Goal: Navigation & Orientation: Find specific page/section

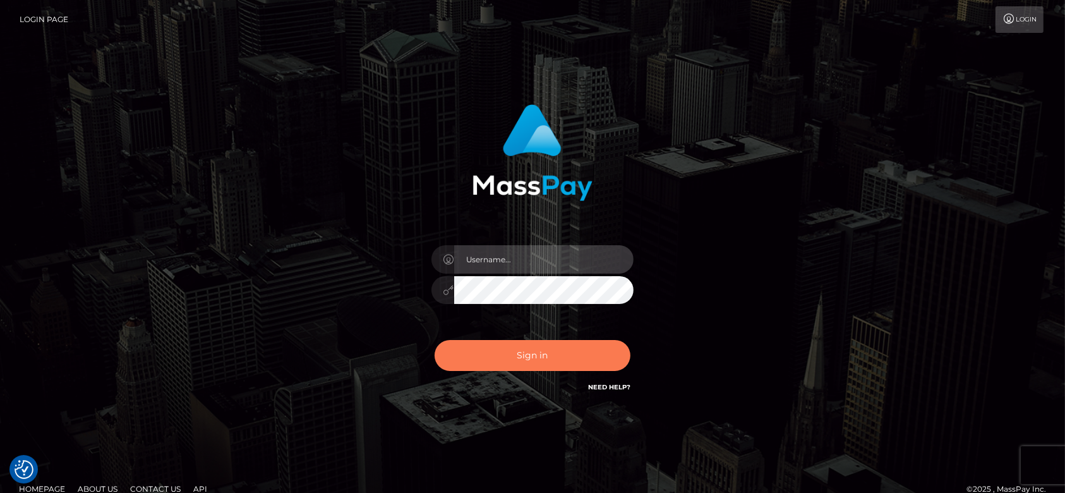
type input "[DOMAIN_NAME]"
click at [568, 366] on button "Sign in" at bounding box center [532, 355] width 196 height 31
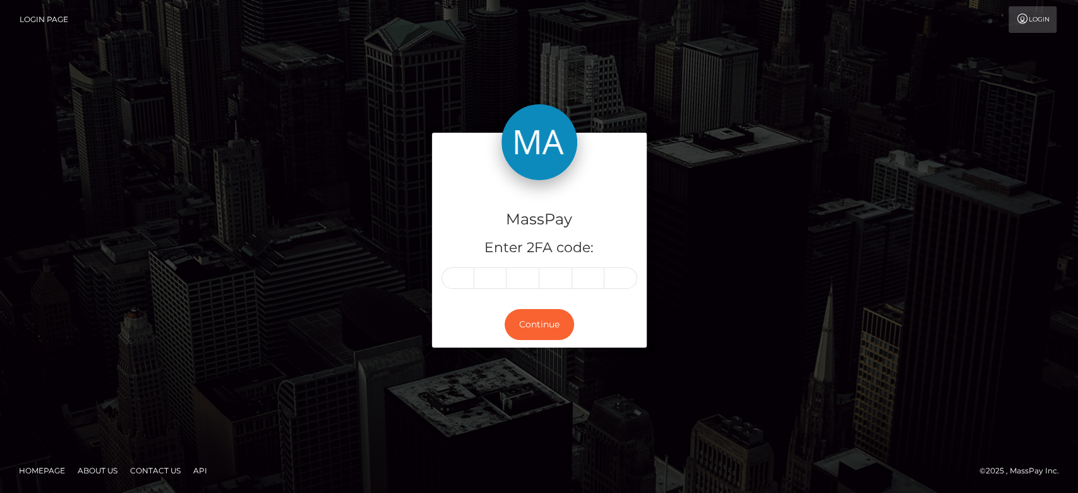
click at [462, 280] on input "text" at bounding box center [457, 277] width 33 height 21
type input "7"
type input "0"
type input "5"
type input "1"
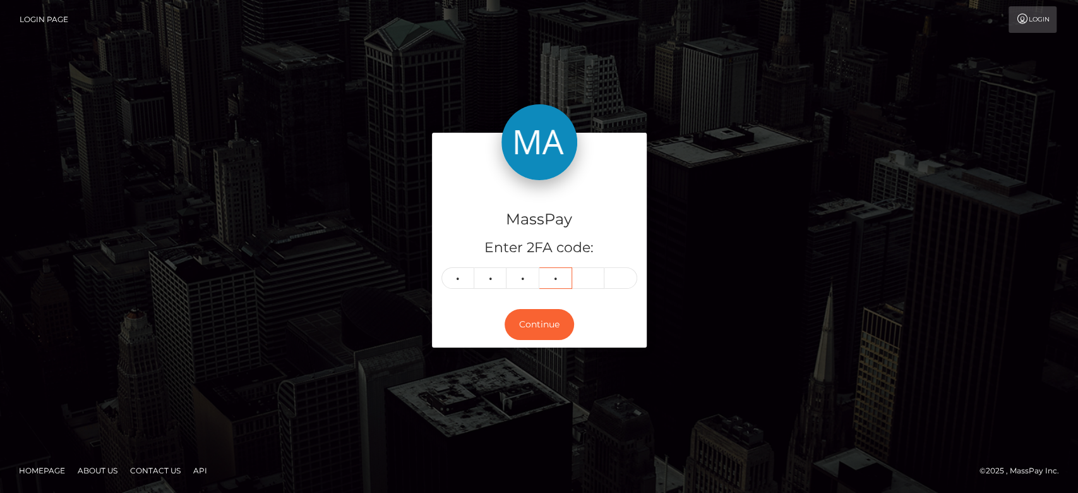
type input "2"
type input "5"
type input "1"
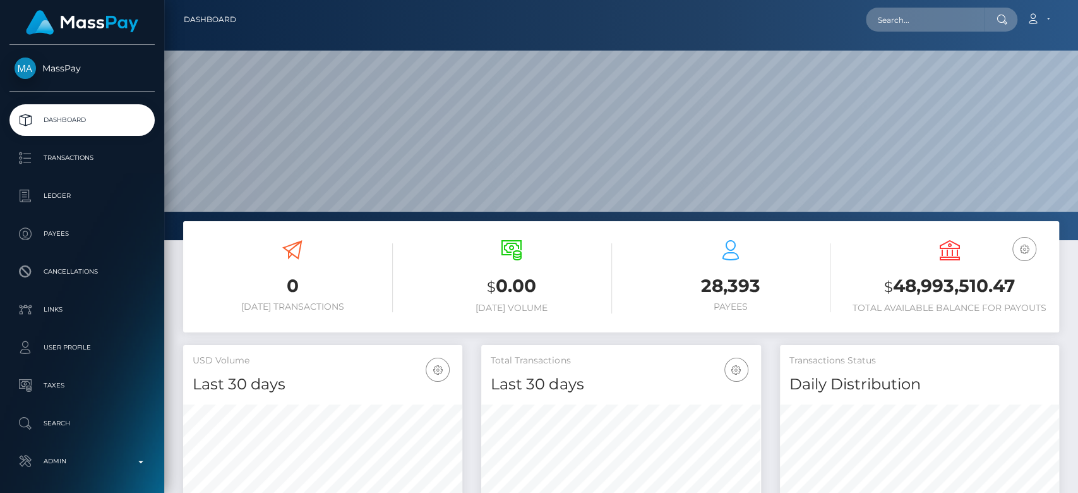
scroll to position [223, 279]
click at [943, 23] on input "text" at bounding box center [925, 20] width 119 height 24
paste input "[EMAIL_ADDRESS][DOMAIN_NAME]"
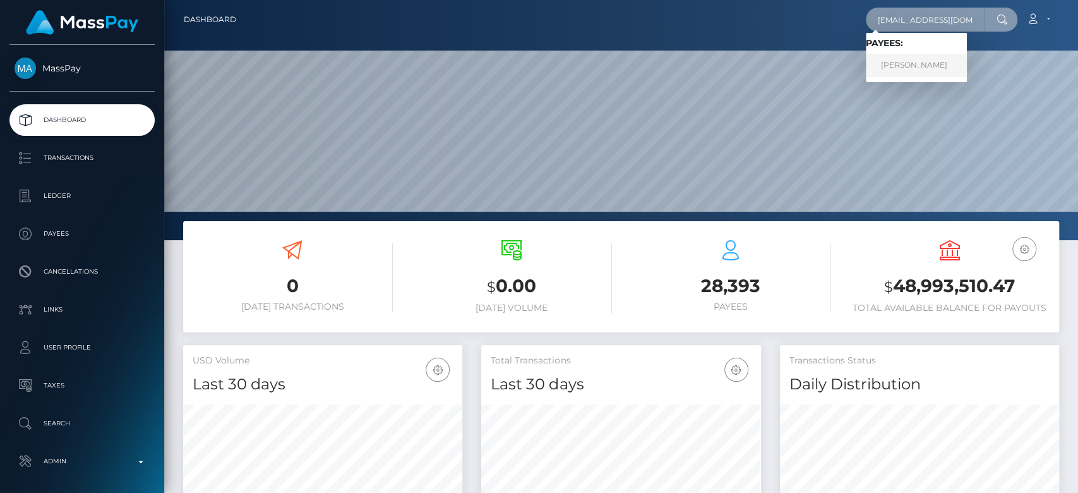
type input "[EMAIL_ADDRESS][DOMAIN_NAME]"
click at [933, 59] on link "MARYLIN NOLLET" at bounding box center [916, 65] width 101 height 23
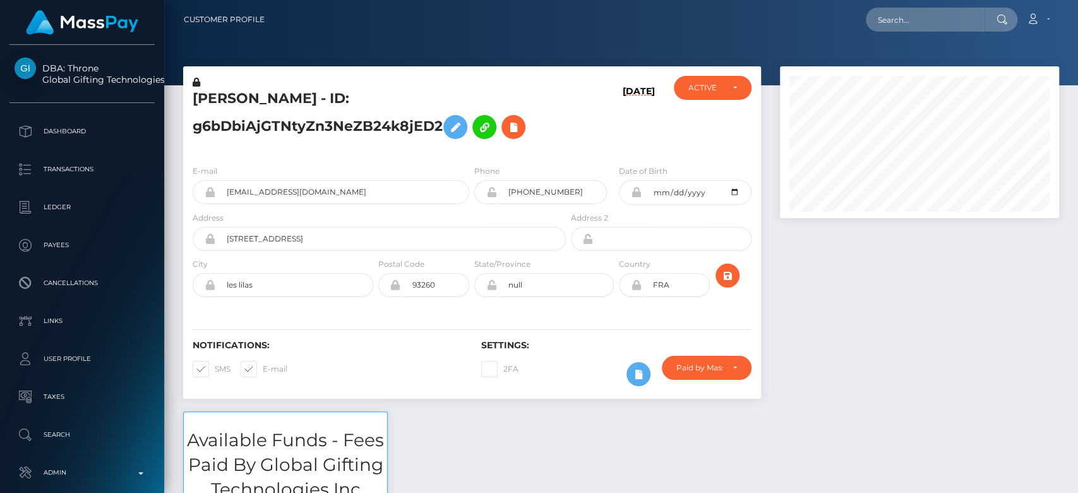
scroll to position [152, 279]
click at [922, 10] on input "text" at bounding box center [925, 20] width 119 height 24
paste input "1348821873"
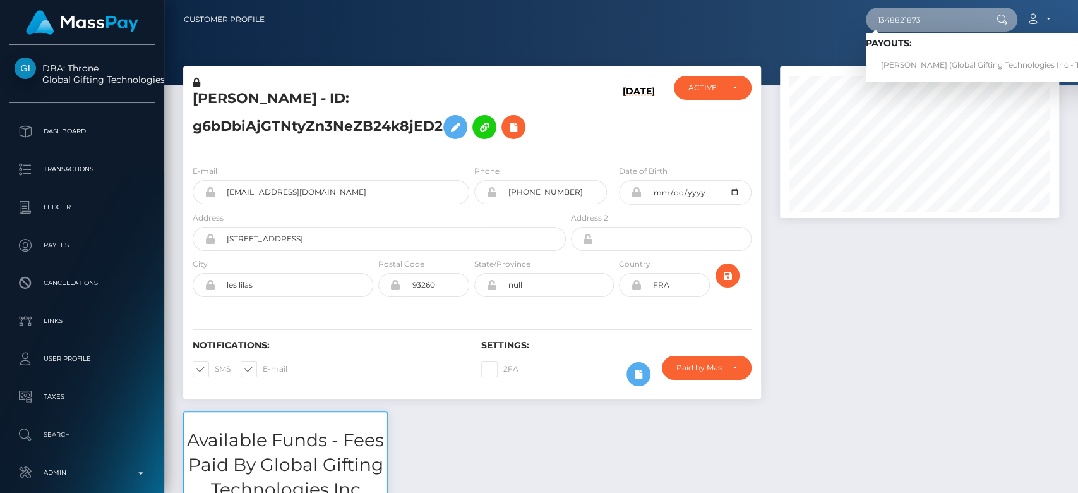
type input "1348821873"
click at [911, 59] on link "JESSICA TANG (Global Gifting Technologies Inc - Throne)" at bounding box center [993, 65] width 254 height 23
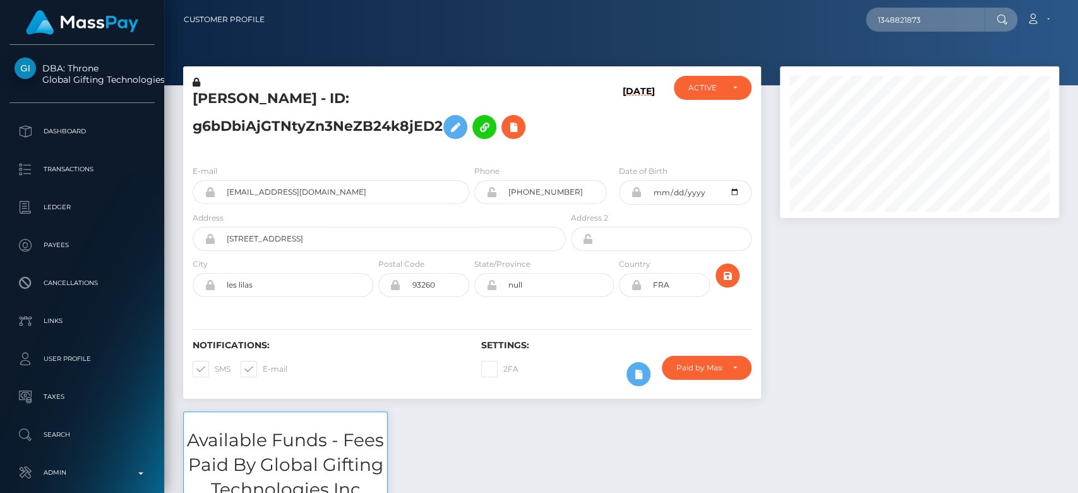
click at [845, 262] on div at bounding box center [919, 238] width 298 height 345
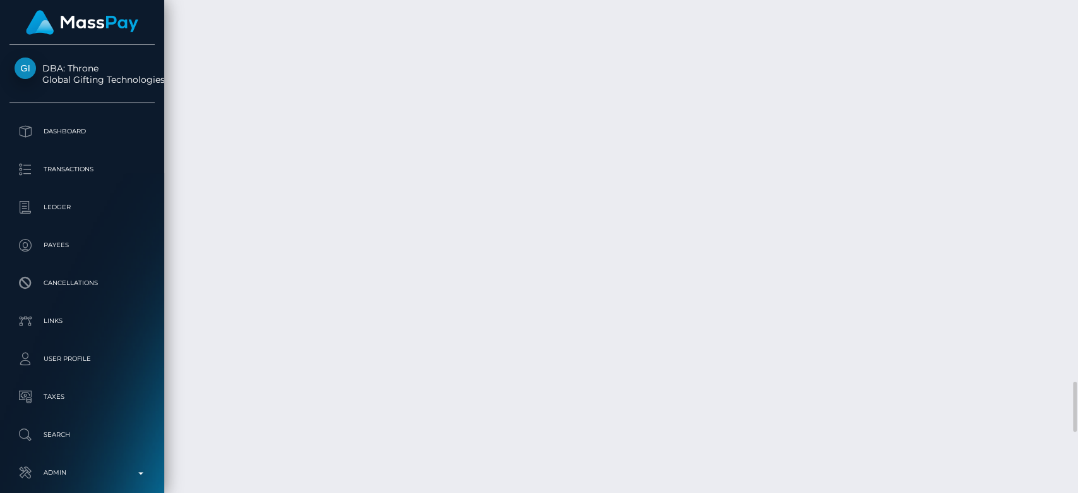
scroll to position [152, 279]
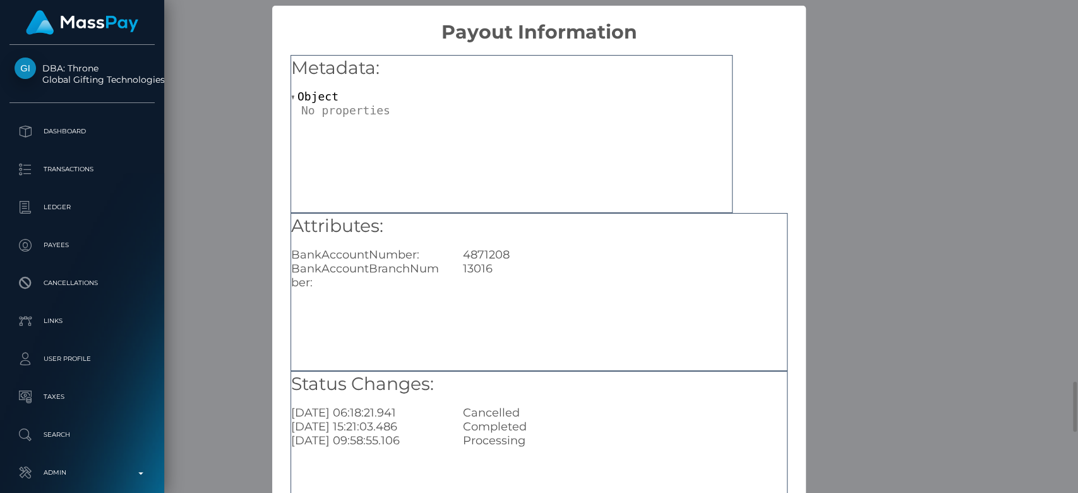
scroll to position [0, 0]
click at [832, 276] on div "× Payout Information Metadata: Object Attributes: BankAccountNumber: 4871208 Ba…" at bounding box center [539, 246] width 1078 height 493
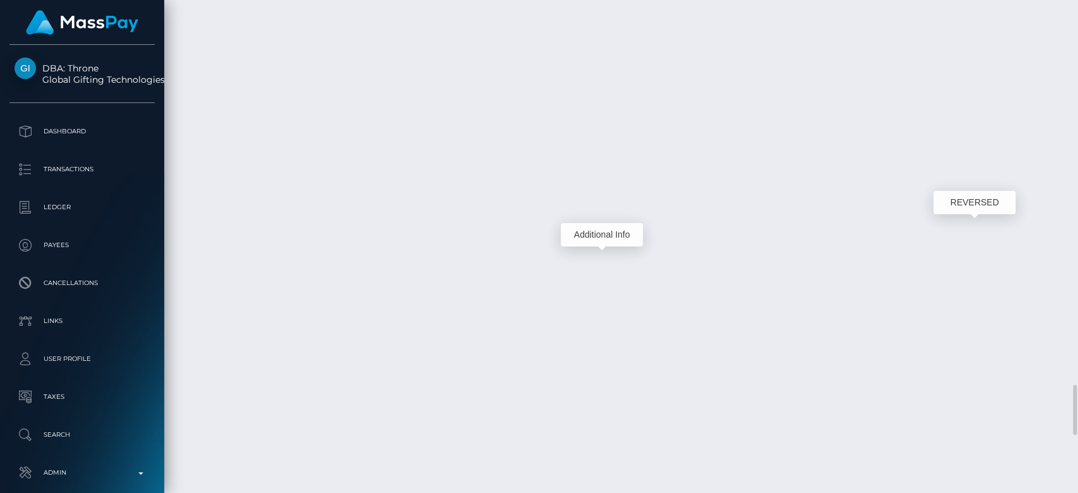
scroll to position [152, 279]
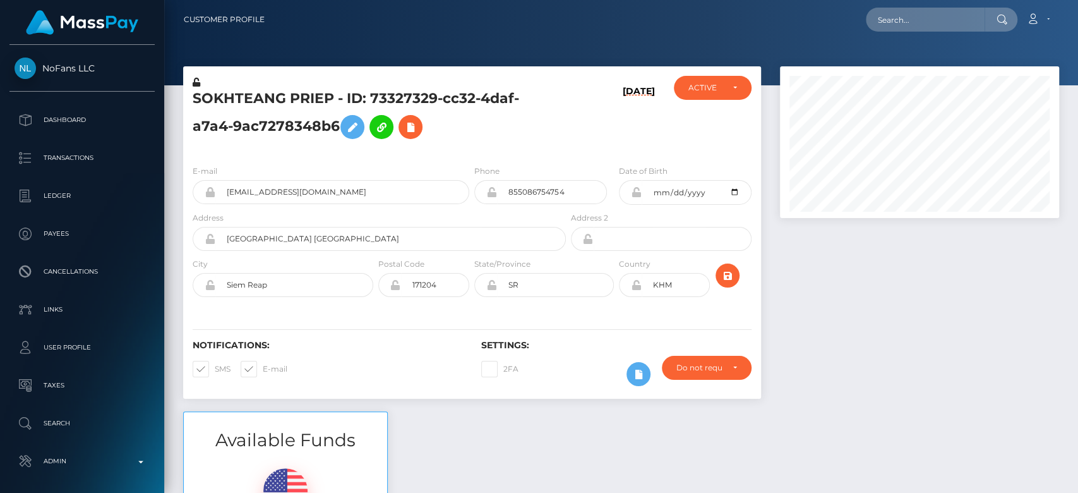
scroll to position [152, 279]
click at [832, 296] on div at bounding box center [919, 238] width 298 height 345
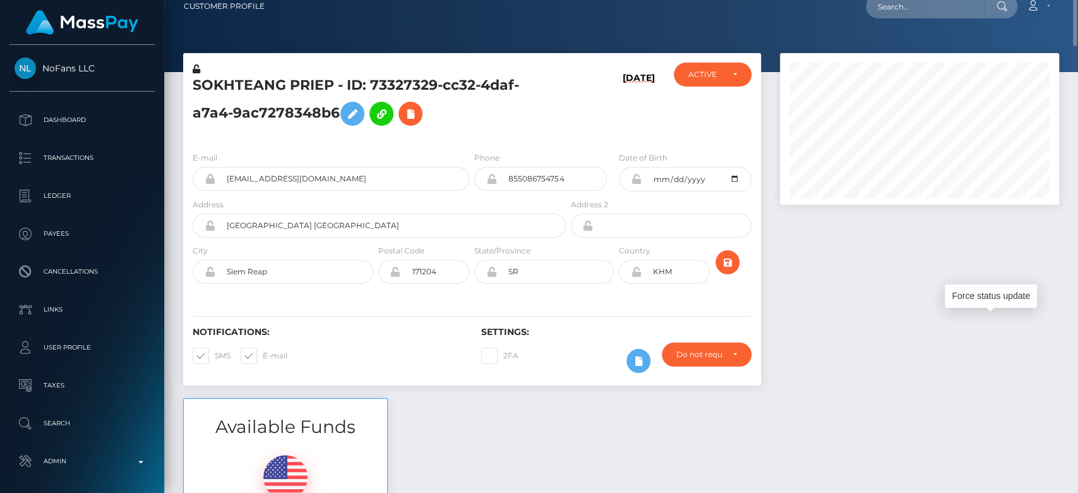
scroll to position [0, 0]
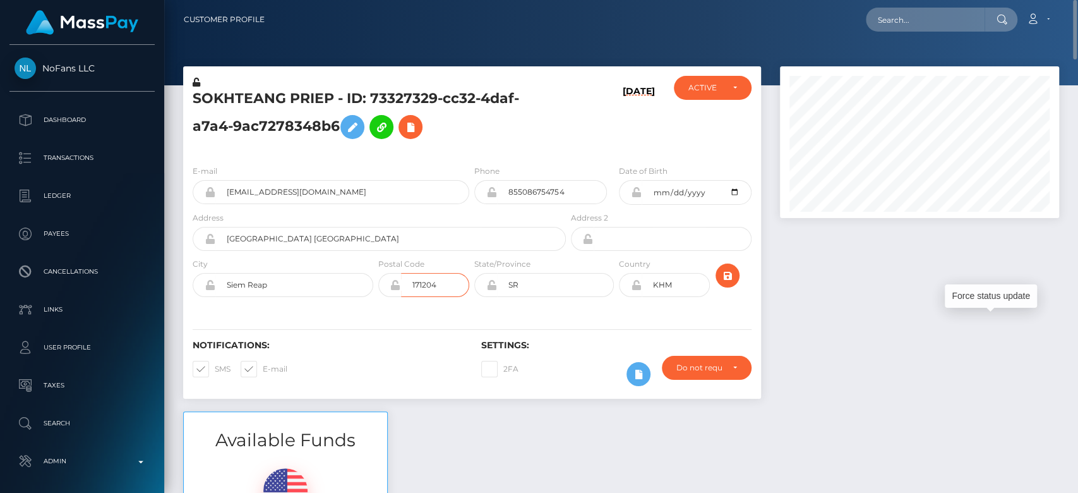
click at [420, 278] on input "171204" at bounding box center [435, 285] width 68 height 24
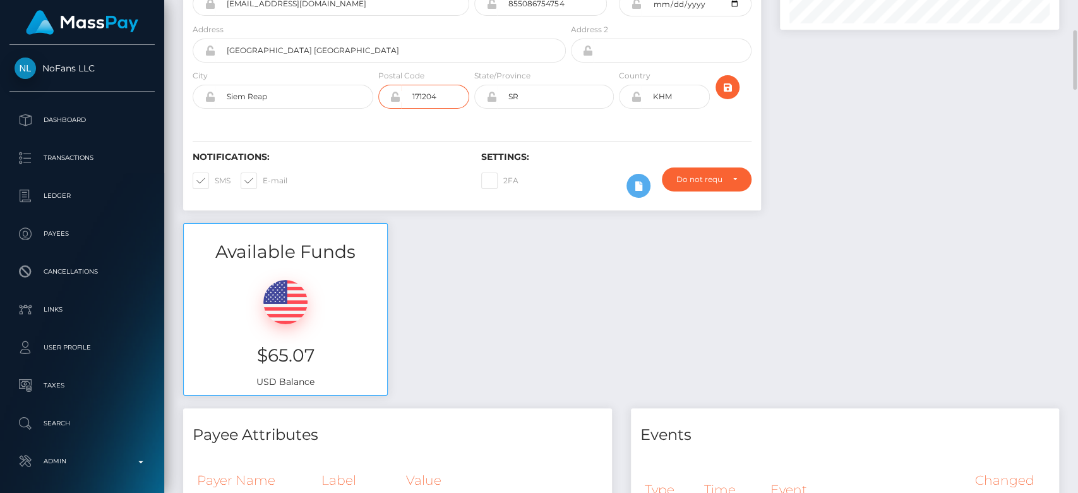
scroll to position [195, 0]
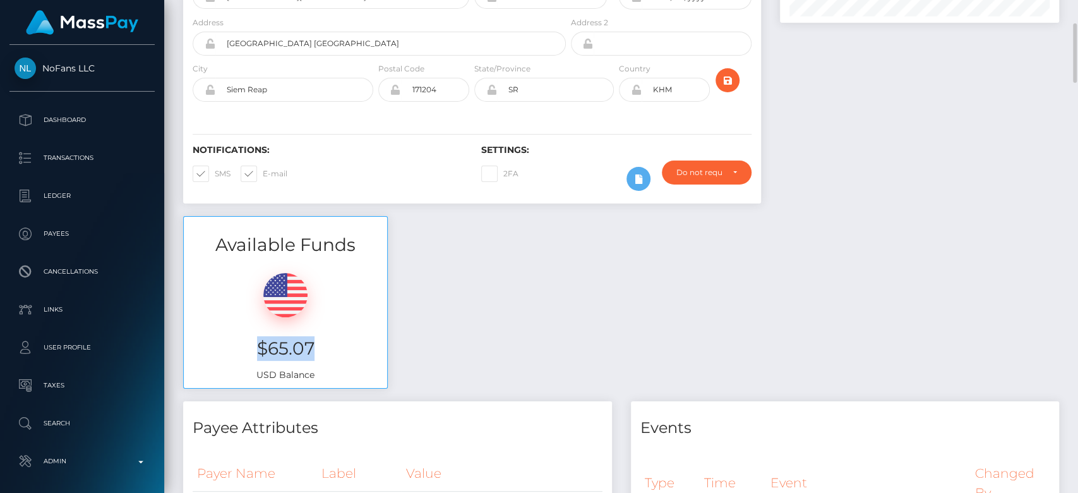
drag, startPoint x: 330, startPoint y: 333, endPoint x: 248, endPoint y: 346, distance: 83.7
click at [248, 346] on div "$65.07 USD Balance" at bounding box center [285, 322] width 203 height 131
copy h3 "$65.07"
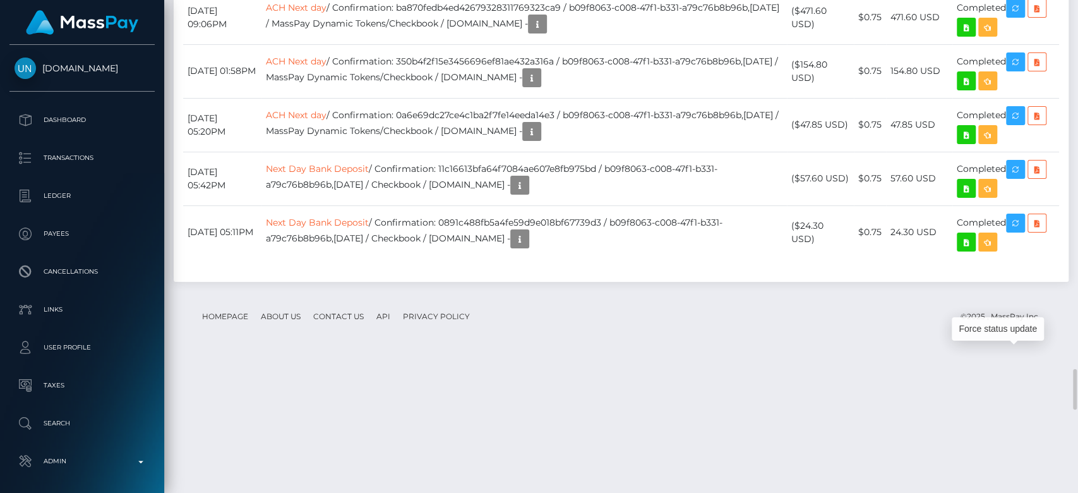
scroll to position [152, 279]
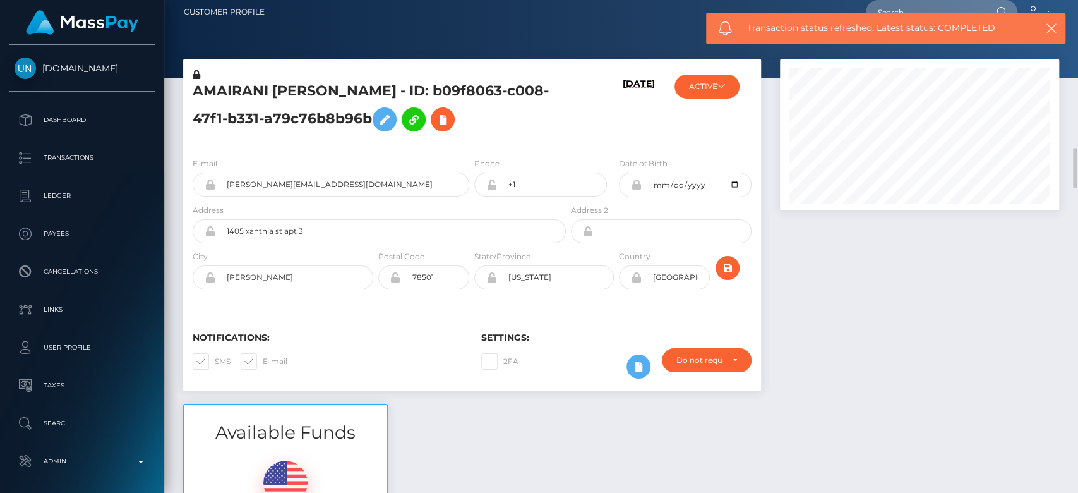
scroll to position [0, 0]
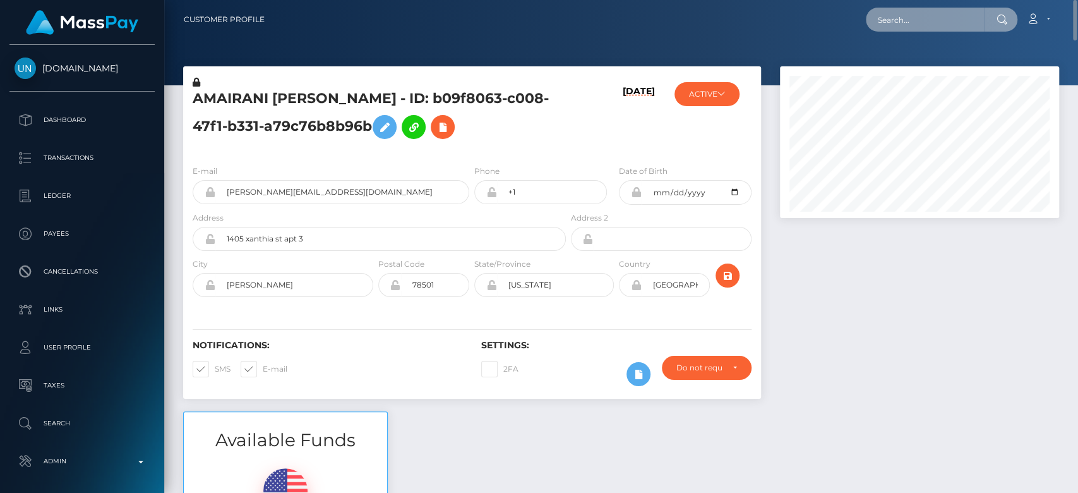
click at [892, 24] on input "text" at bounding box center [925, 20] width 119 height 24
paste input "astrodomina@gmail.com"
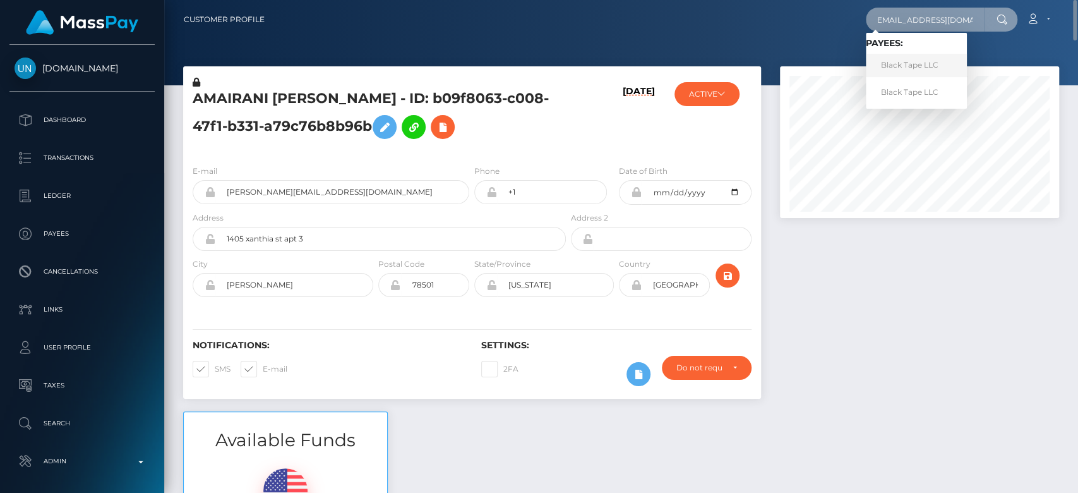
type input "astrodomina@gmail.com"
click at [911, 66] on link "Black Tape LLC" at bounding box center [916, 65] width 101 height 23
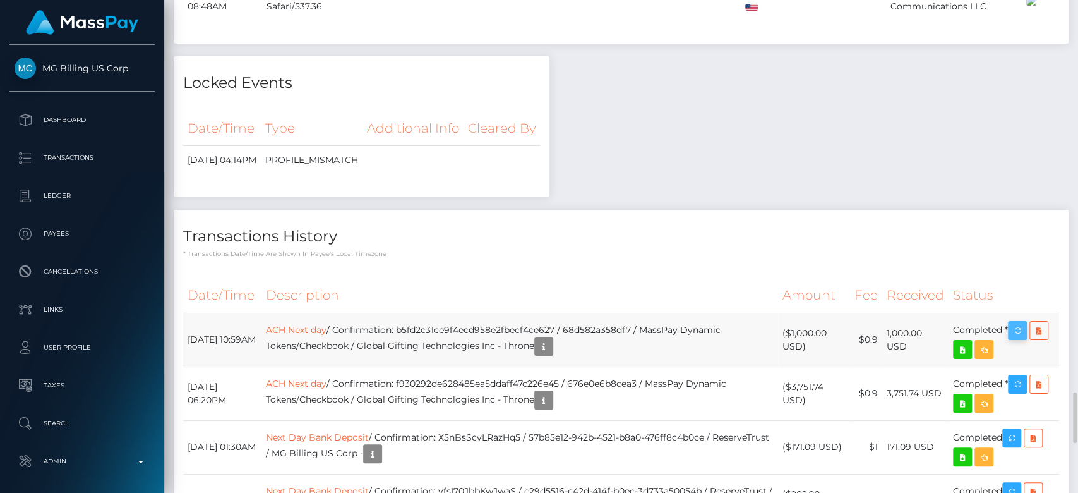
scroll to position [152, 279]
click at [1017, 338] on icon "button" at bounding box center [1017, 331] width 15 height 16
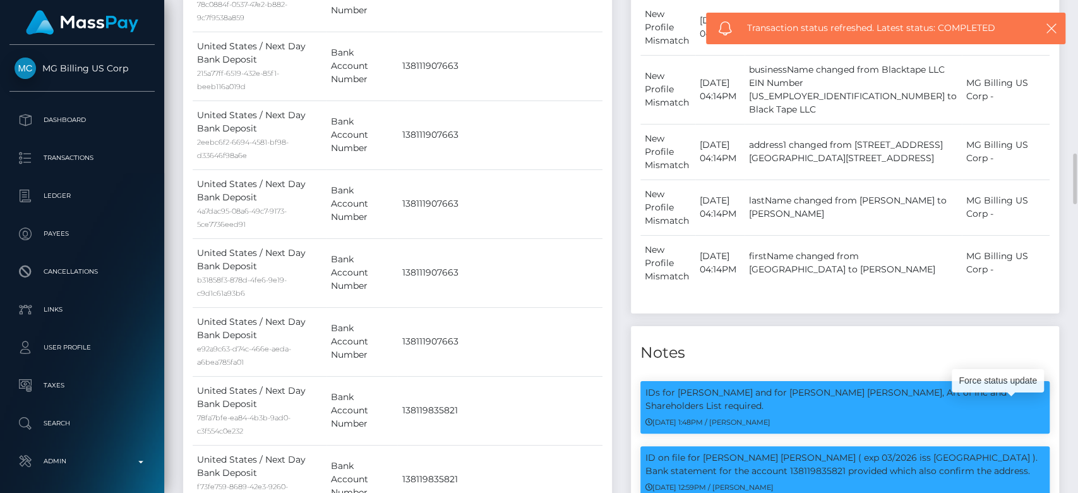
scroll to position [1492, 0]
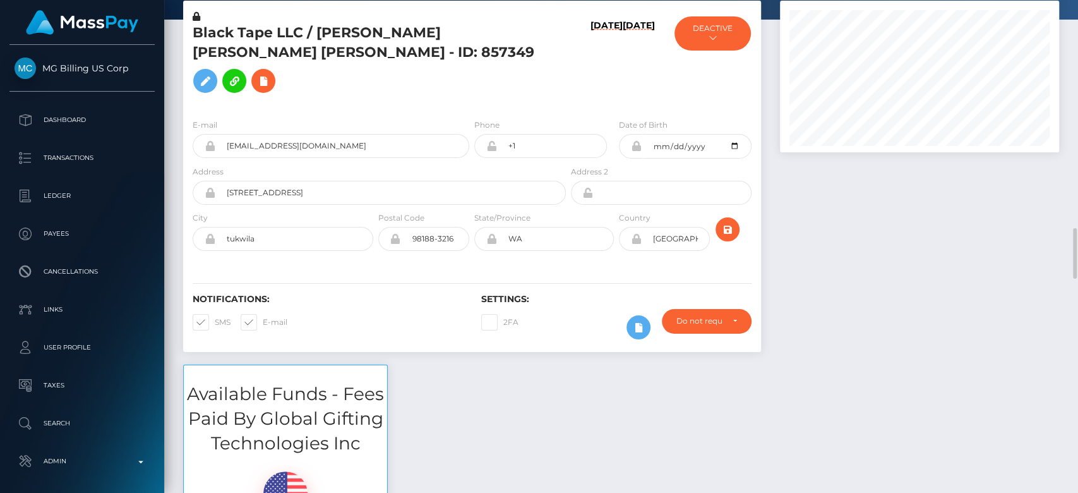
scroll to position [0, 0]
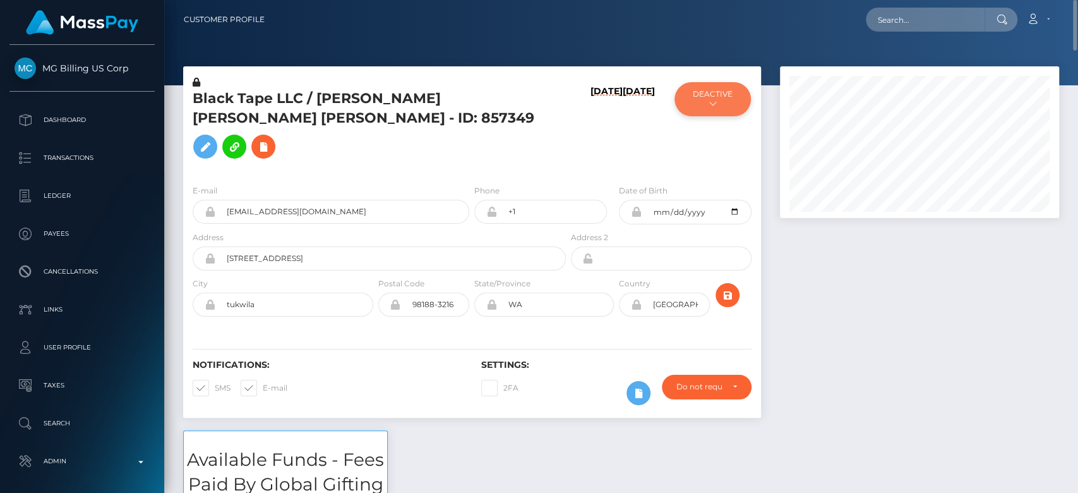
click at [696, 104] on button "DEACTIVE" at bounding box center [712, 99] width 76 height 34
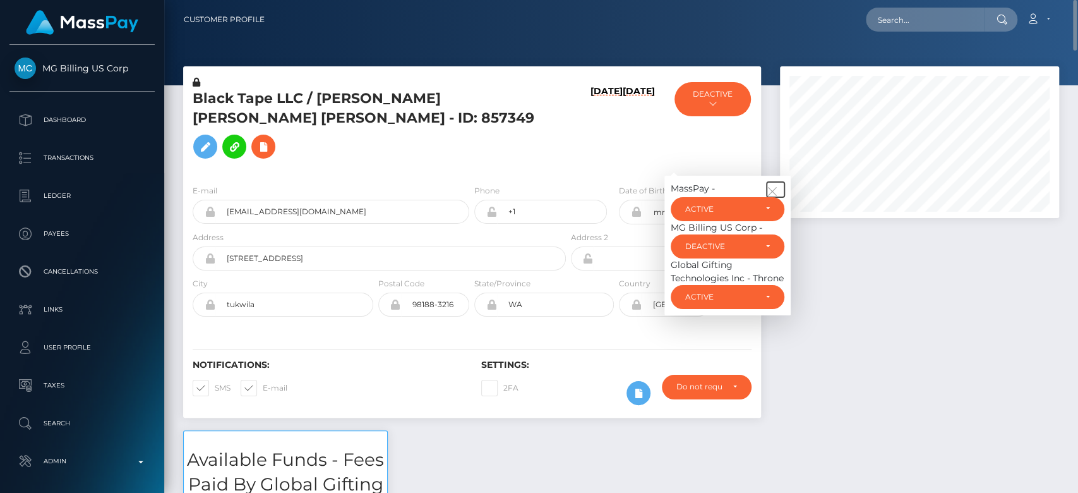
click at [777, 186] on icon "button" at bounding box center [772, 191] width 11 height 11
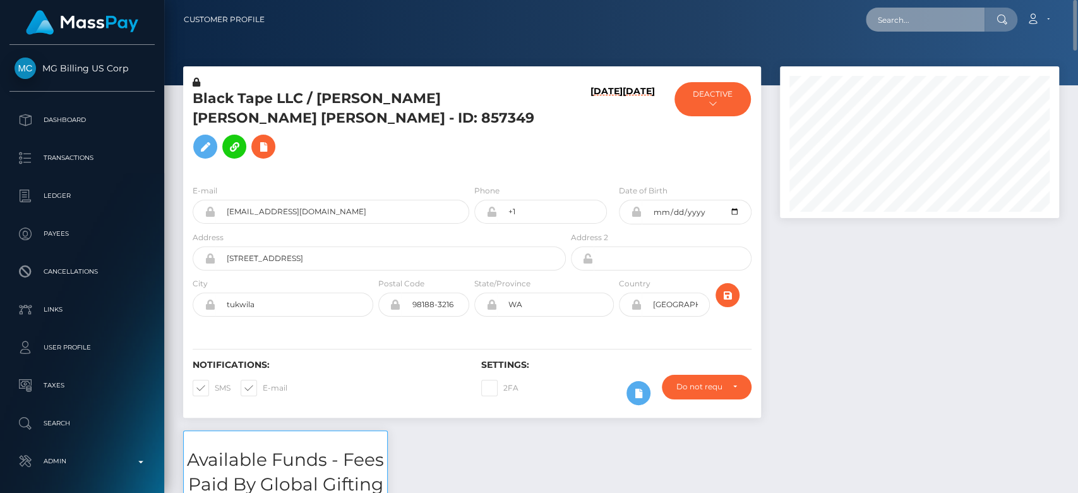
click at [907, 30] on input "text" at bounding box center [925, 20] width 119 height 24
paste input "[EMAIL_ADDRESS][DOMAIN_NAME]"
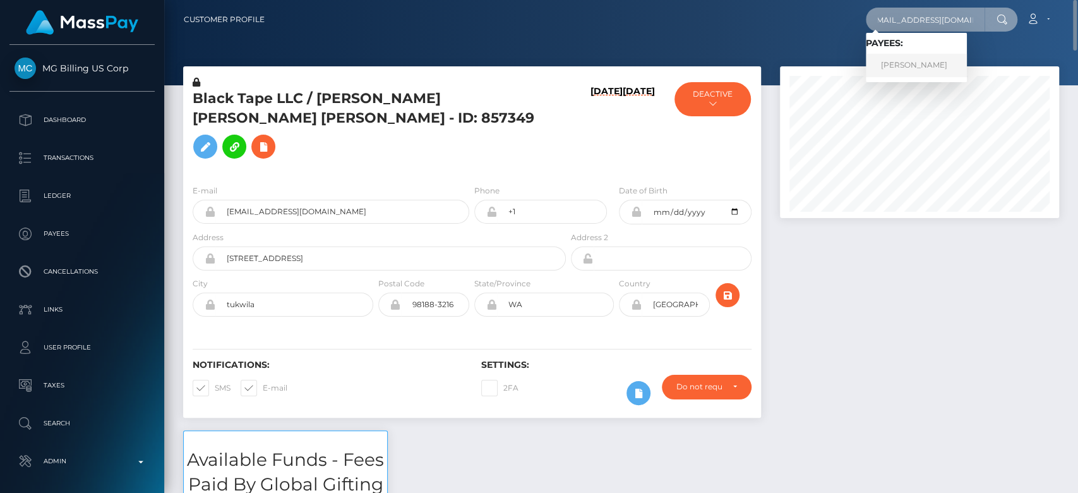
type input "[EMAIL_ADDRESS][DOMAIN_NAME]"
click at [919, 60] on link "ENZO LUDOVIC THIERY FORGET" at bounding box center [916, 65] width 101 height 23
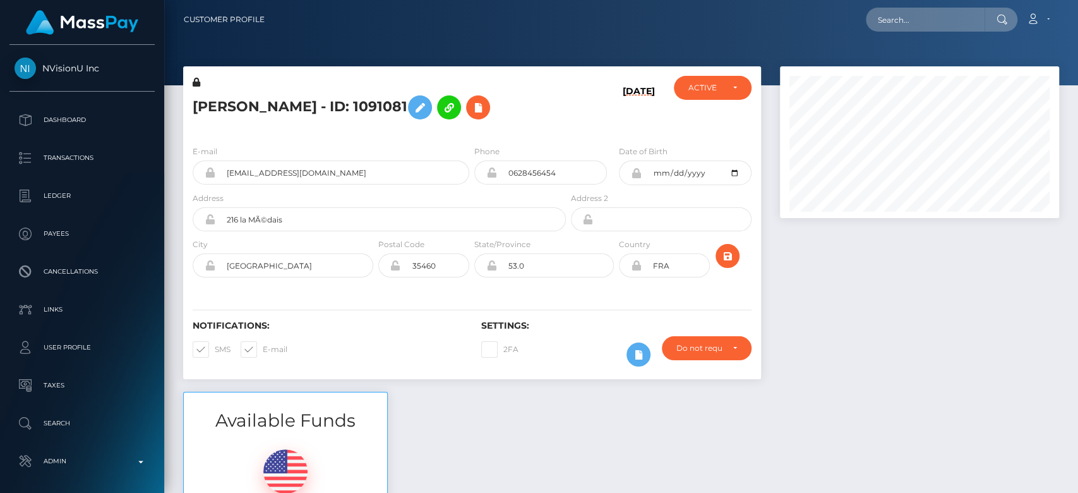
scroll to position [152, 279]
drag, startPoint x: 714, startPoint y: 104, endPoint x: 713, endPoint y: 97, distance: 6.3
click at [714, 99] on div "ACTIVE DEACTIVE CLOSED ACTIVE" at bounding box center [712, 105] width 96 height 59
click at [712, 97] on div "ACTIVE" at bounding box center [712, 88] width 77 height 24
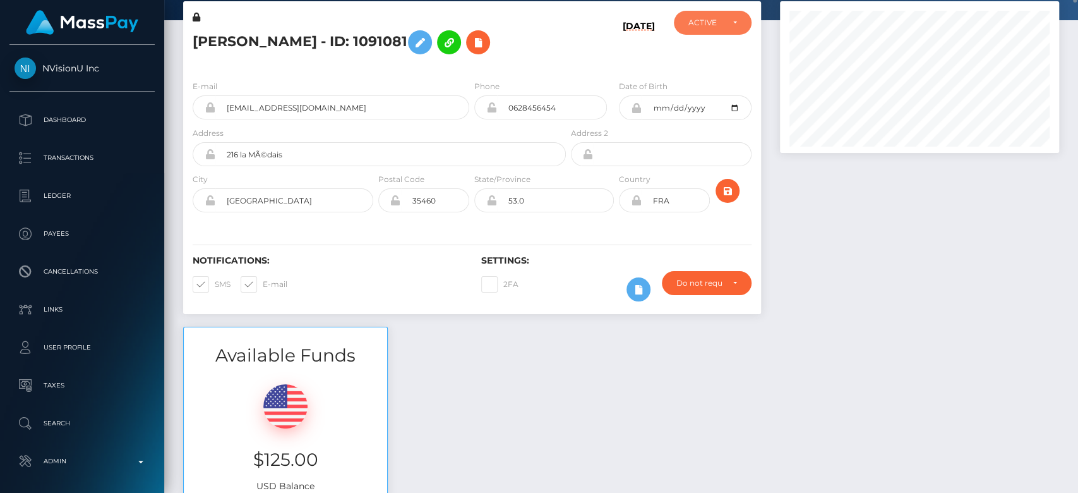
scroll to position [0, 0]
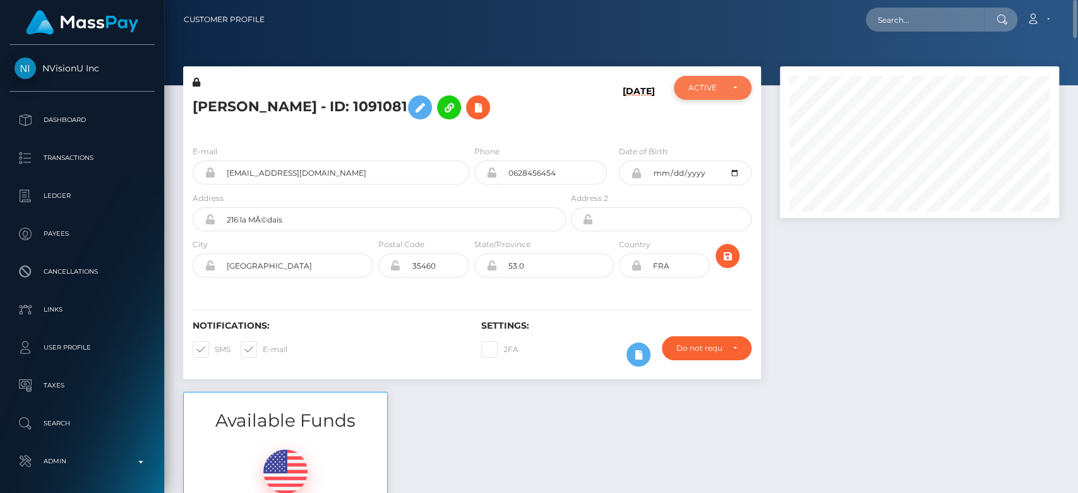
click at [723, 81] on div "ACTIVE" at bounding box center [712, 88] width 77 height 24
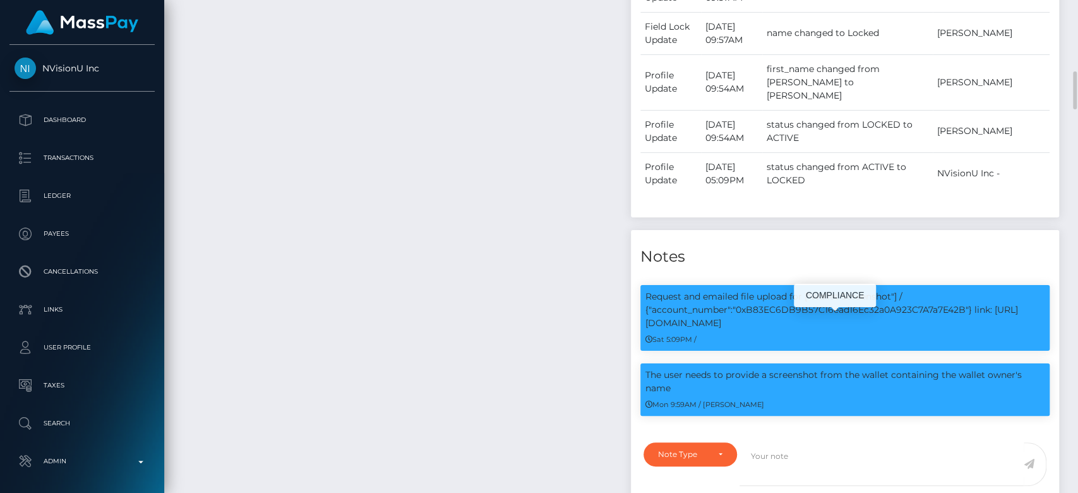
scroll to position [152, 279]
click at [818, 330] on p "Request and emailed file upload for ["Wallet Screenshot"] / {"account_number":"…" at bounding box center [845, 310] width 400 height 40
copy p "0xB83EC6DB9B57C16ead16Ec32a0A923C7A7a7E42B"
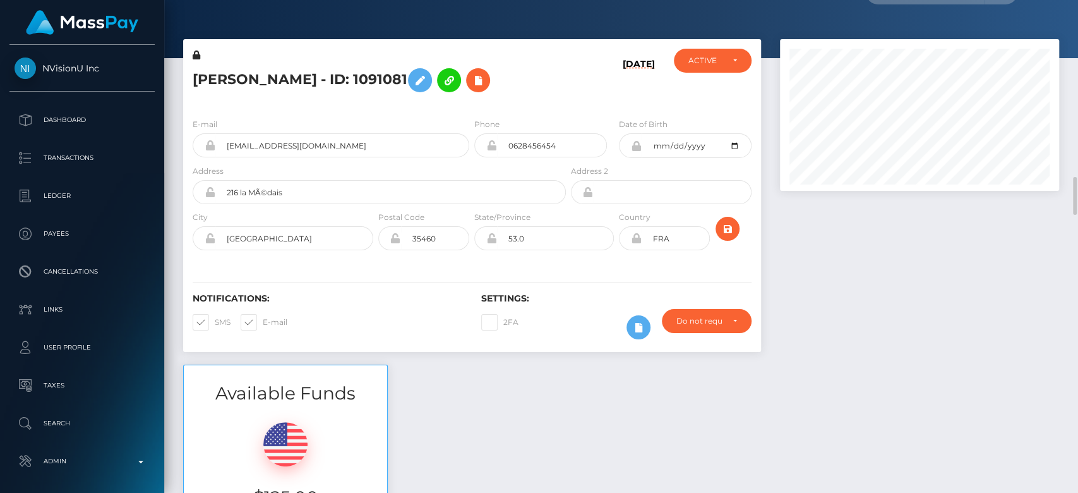
scroll to position [0, 0]
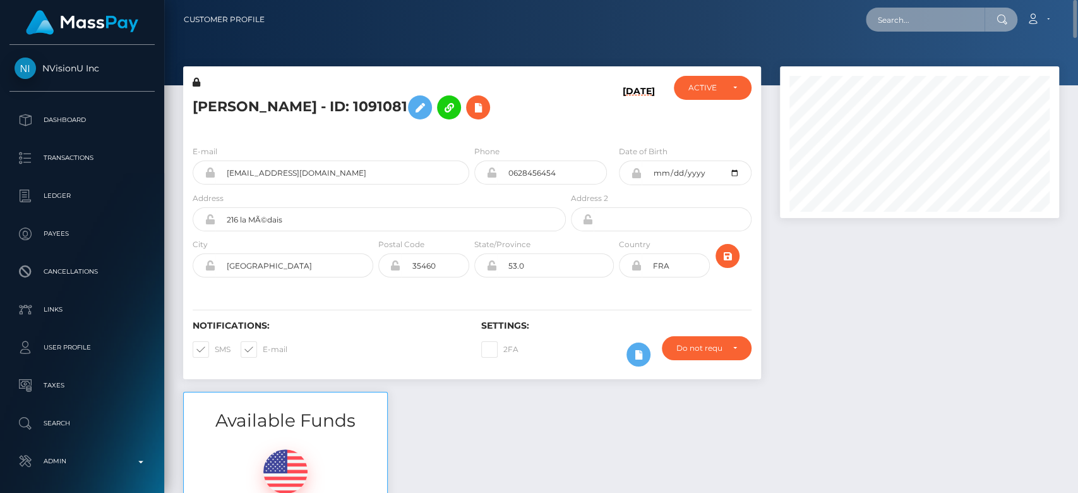
click at [895, 23] on input "text" at bounding box center [925, 20] width 119 height 24
paste input "1354619916"
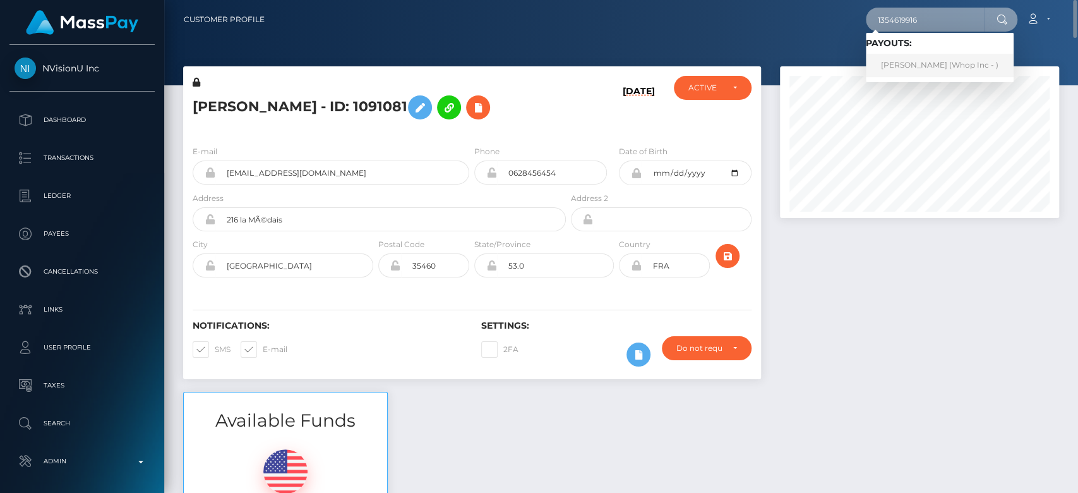
type input "1354619916"
click at [930, 58] on link "GREGOR OSEK (Whop Inc - )" at bounding box center [940, 65] width 148 height 23
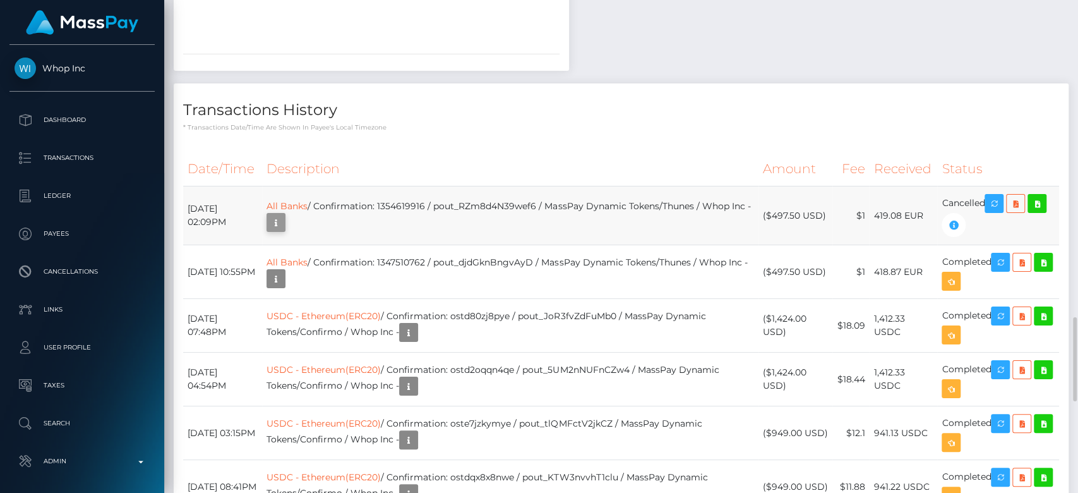
scroll to position [152, 279]
click at [284, 226] on icon "button" at bounding box center [275, 223] width 15 height 16
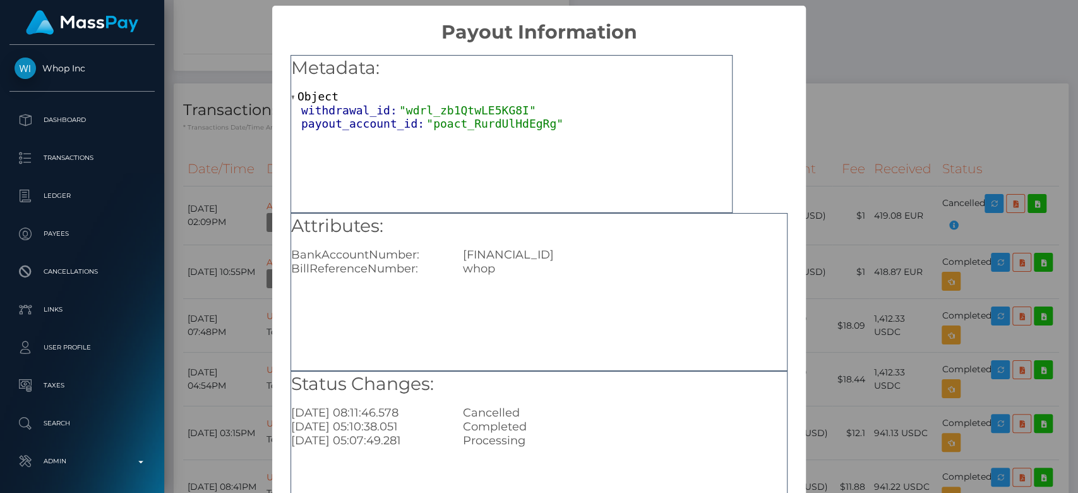
click at [498, 246] on div "Attributes: BankAccountNumber: [FINANCIAL_ID] BillReferenceNumber: whop" at bounding box center [539, 244] width 496 height 63
copy div "[FINANCIAL_ID]"
click at [865, 255] on div "× Payout Information Metadata: Object withdrawal_id: "wdrl_zb1QtwLE5KG8I" payou…" at bounding box center [539, 246] width 1078 height 493
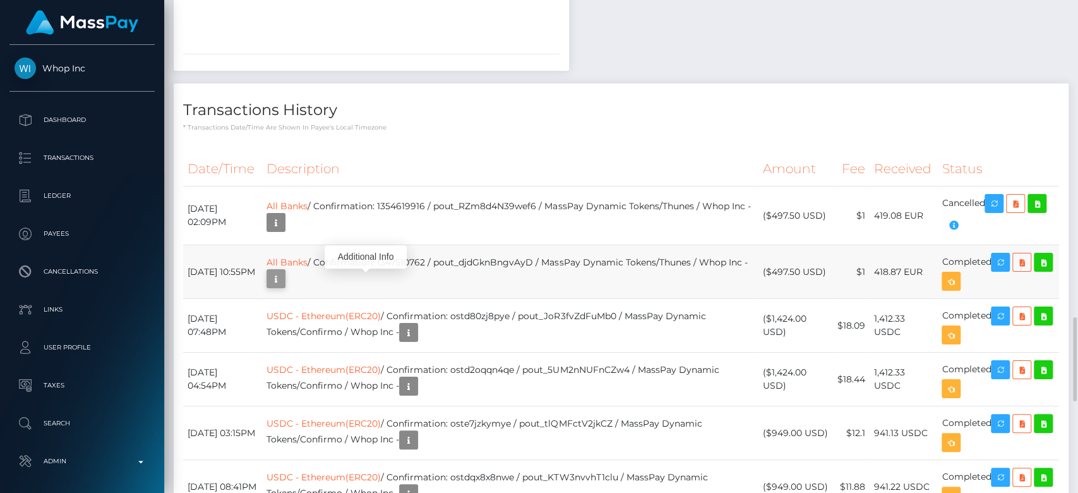
click at [284, 280] on icon "button" at bounding box center [275, 279] width 15 height 16
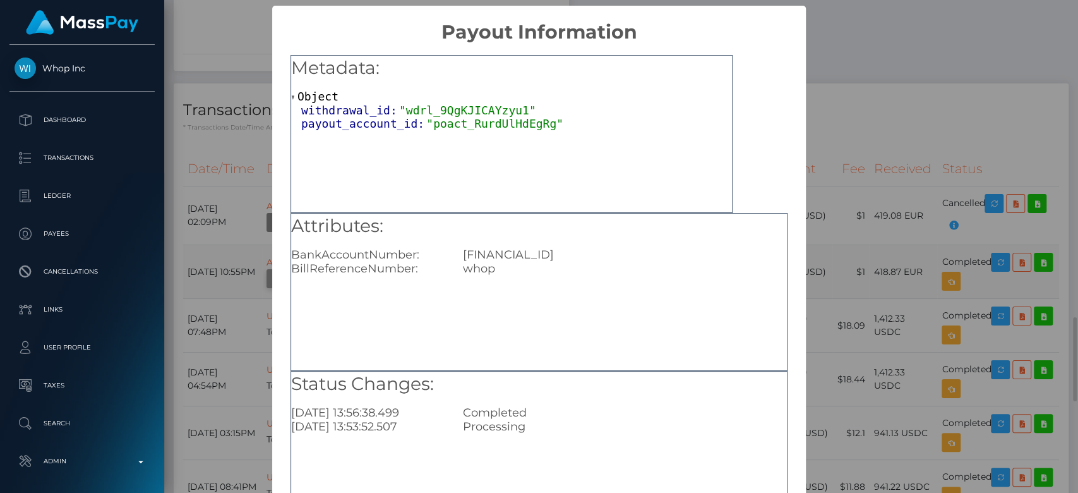
scroll to position [0, 0]
click at [852, 277] on div "× Payout Information Metadata: Object withdrawal_id: "wdrl_9QgKJICAYzyu1" payou…" at bounding box center [539, 246] width 1078 height 493
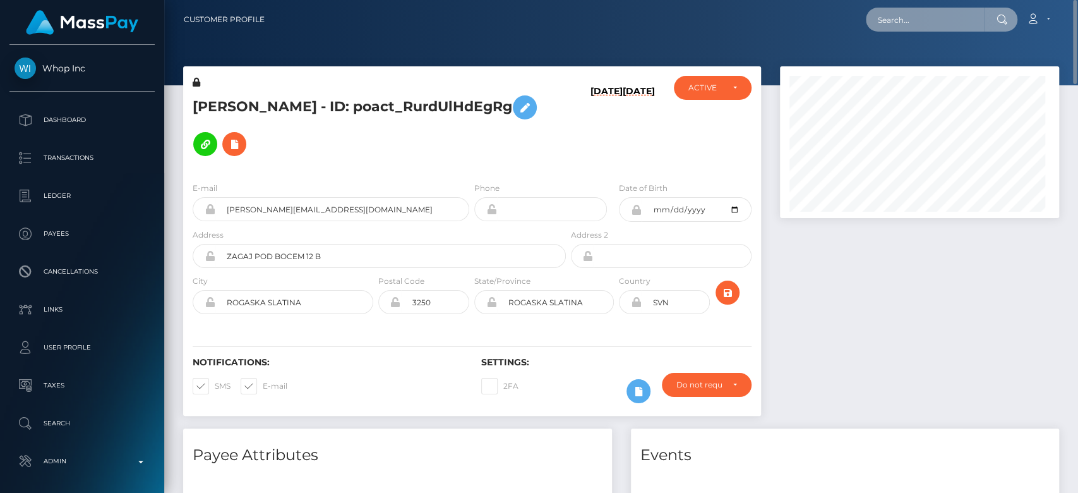
scroll to position [152, 279]
paste input "438067ab-e305-45e1-bc64-c260b1e0cfad."
click at [911, 9] on input "438067ab-e305-45e1-bc64-c260b1e0cfad." at bounding box center [925, 20] width 119 height 24
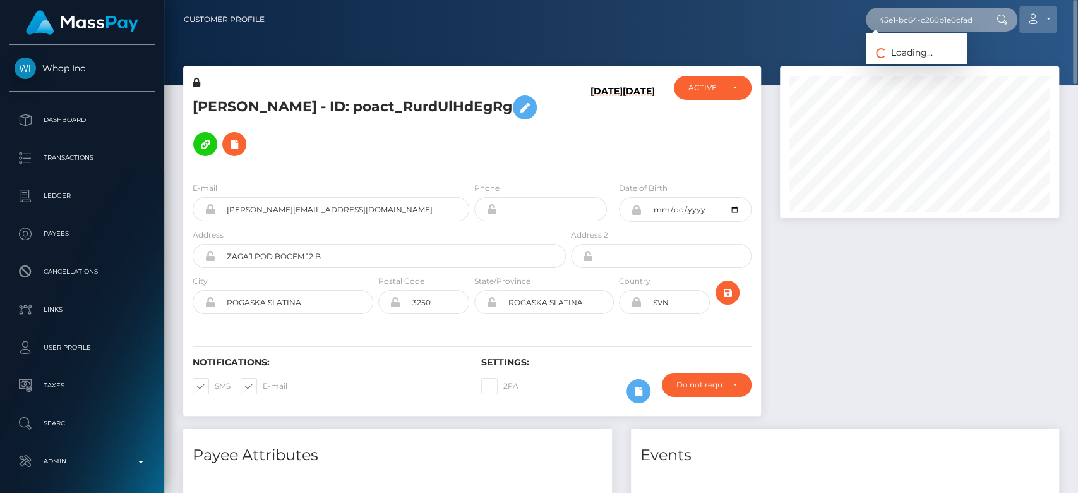
scroll to position [0, 63]
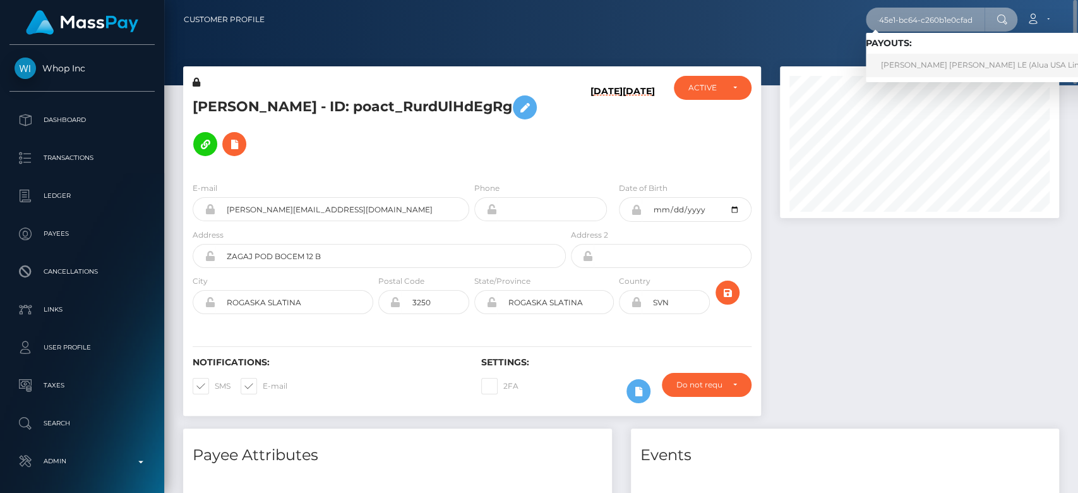
type input "438067ab-e305-45e1-bc64-c260b1e0cfad"
click at [934, 56] on link "NGUYEN NGOC NHI LE (Alua USA Limited - )" at bounding box center [994, 65] width 256 height 23
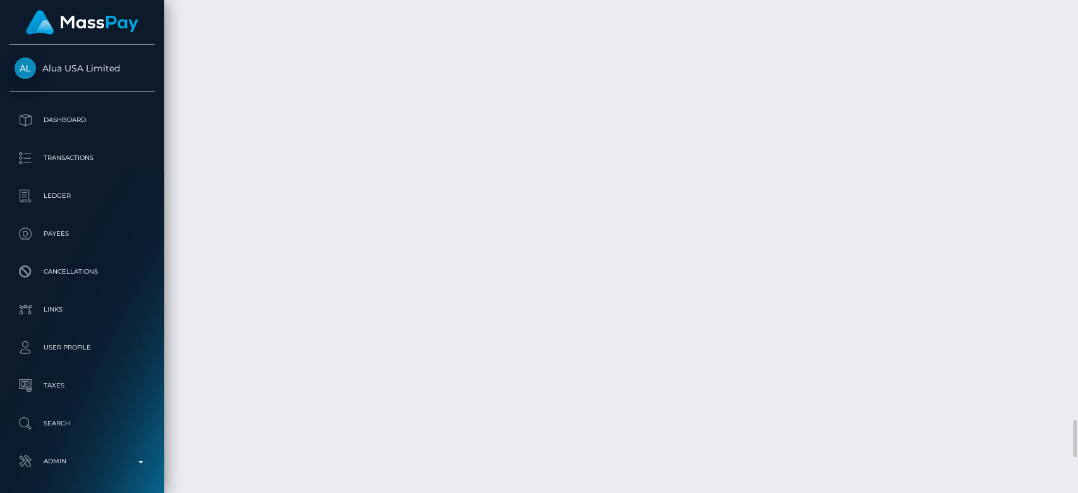
scroll to position [152, 279]
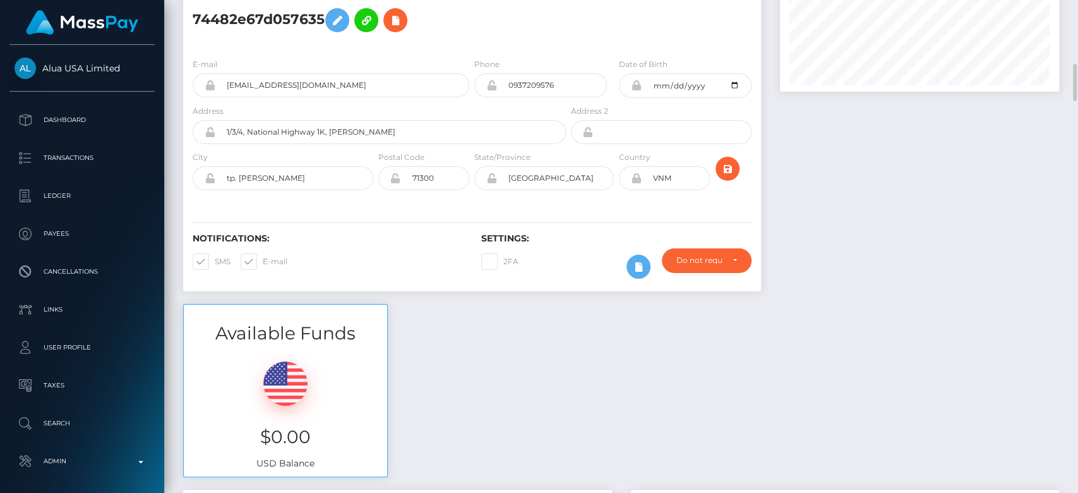
scroll to position [0, 0]
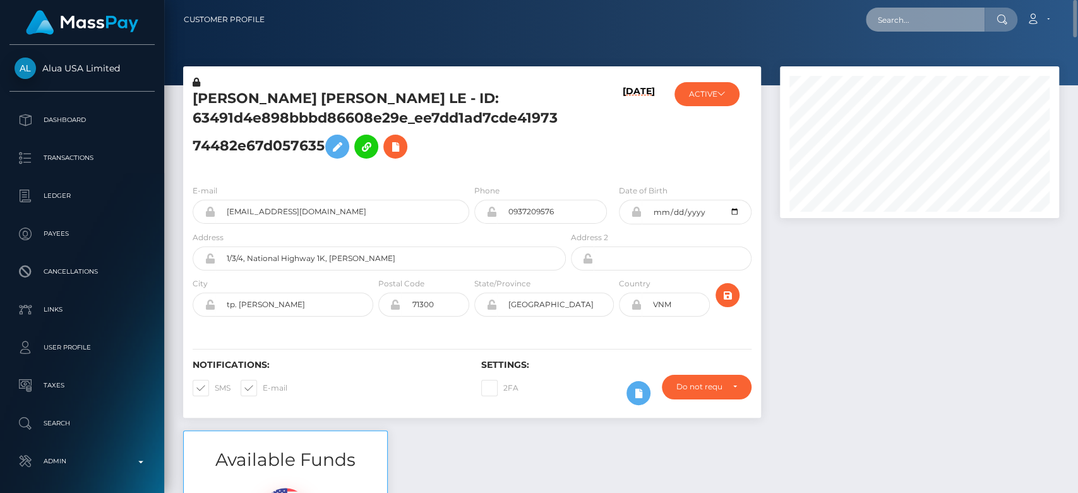
click at [939, 18] on input "text" at bounding box center [925, 20] width 119 height 24
paste input "whitneywernickart@gmail.com"
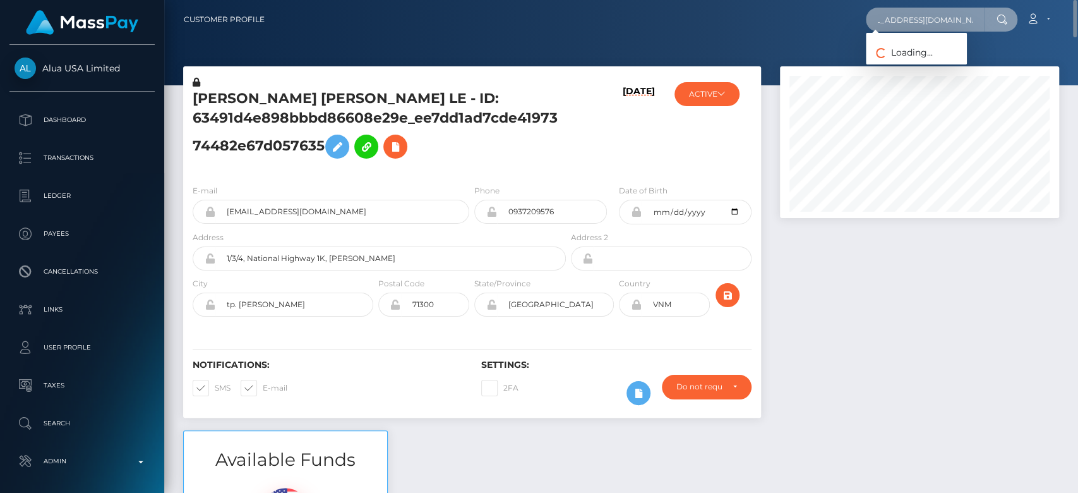
type input "whitneywernickart@gmail.com"
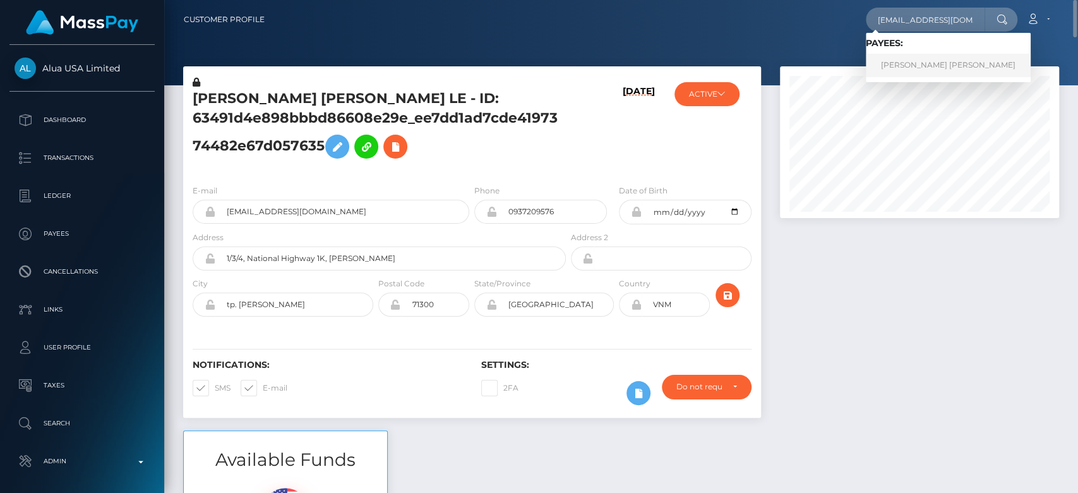
click at [902, 68] on link "WHITNEY ERIN WERNICK" at bounding box center [948, 65] width 165 height 23
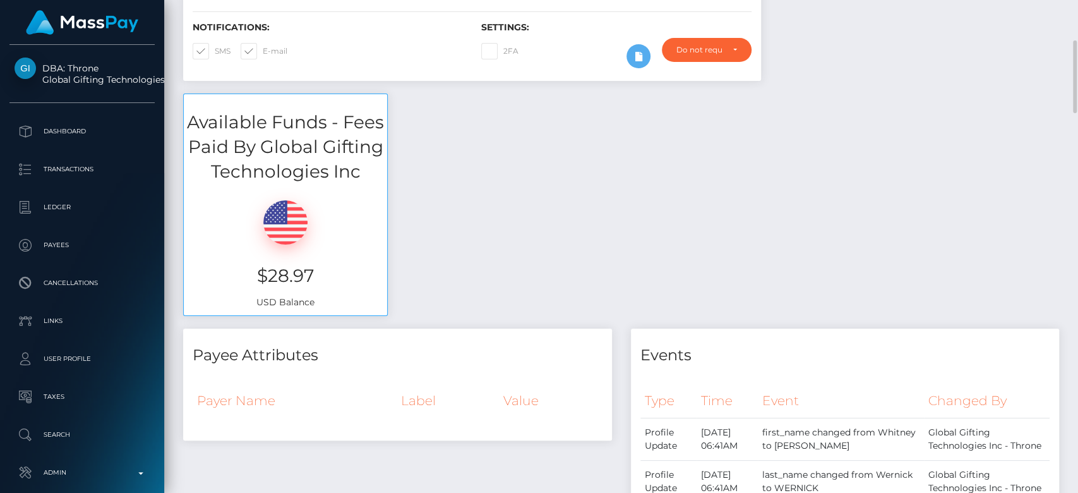
scroll to position [308, 0]
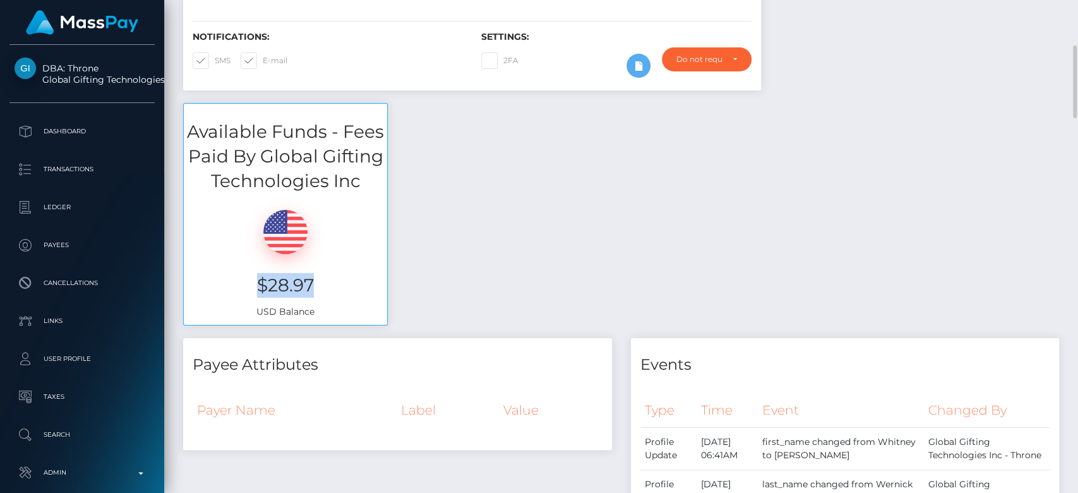
drag, startPoint x: 330, startPoint y: 284, endPoint x: 256, endPoint y: 287, distance: 74.0
click at [256, 287] on h3 "$28.97" at bounding box center [285, 285] width 184 height 25
copy h3 "$28.97"
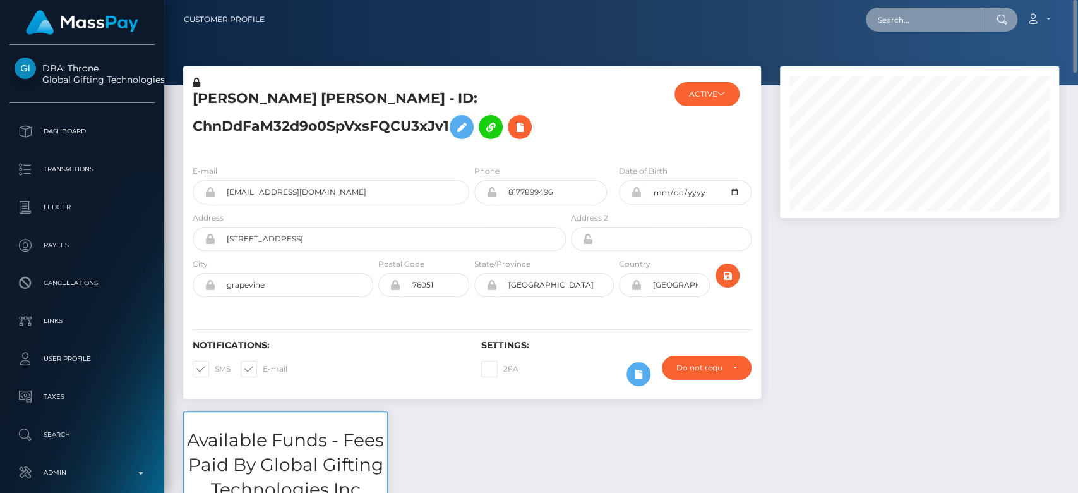
click at [917, 23] on input "text" at bounding box center [925, 20] width 119 height 24
paste input "83da067e0e4442419dceccdc1844b859"
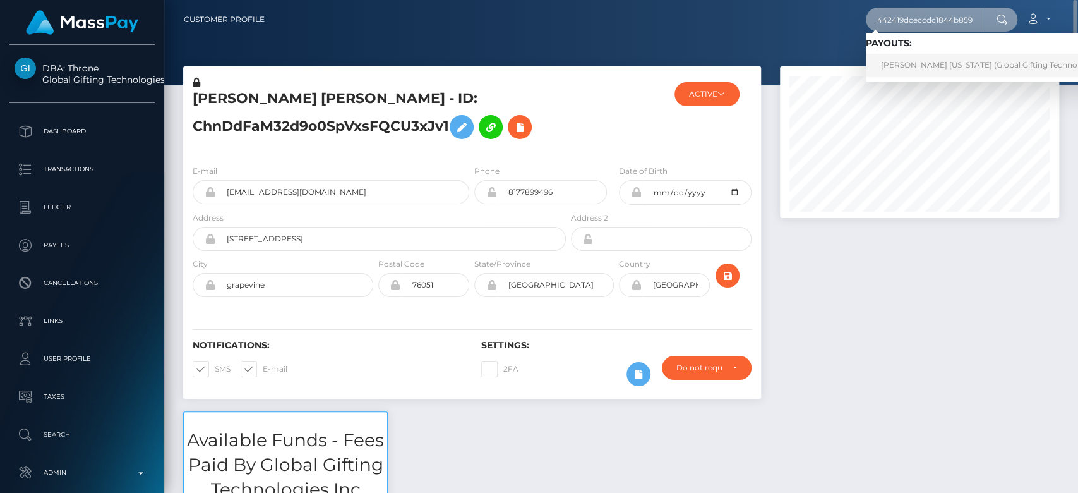
type input "83da067e0e4442419dceccdc1844b859"
click at [917, 63] on link "SHANIE SHABAYLA WASHINGTON (Global Gifting Technologies Inc - Throne)" at bounding box center [1015, 65] width 299 height 23
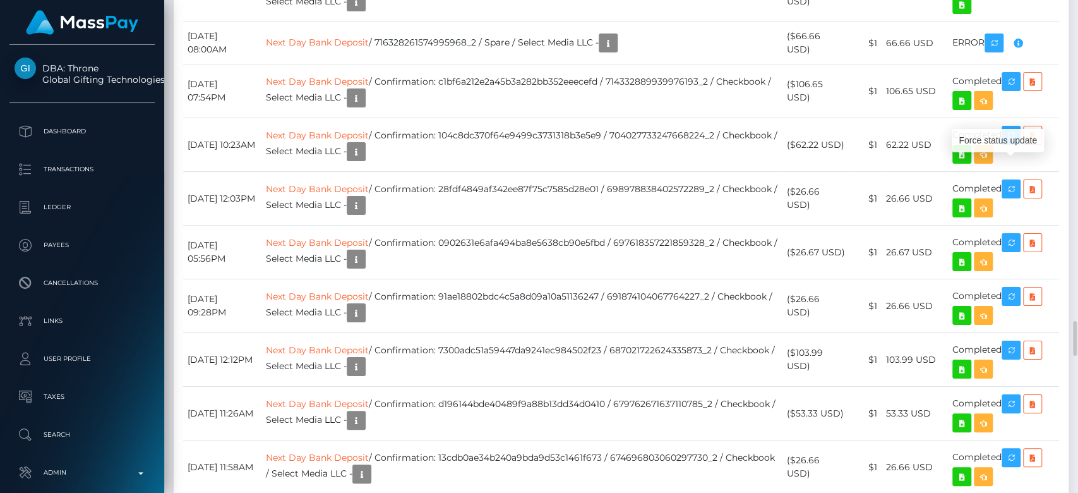
scroll to position [152, 279]
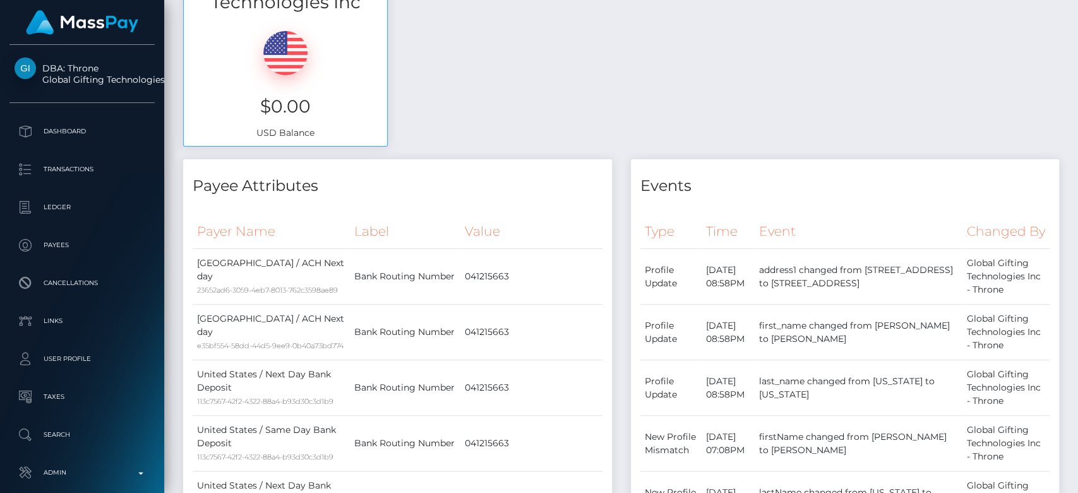
scroll to position [0, 0]
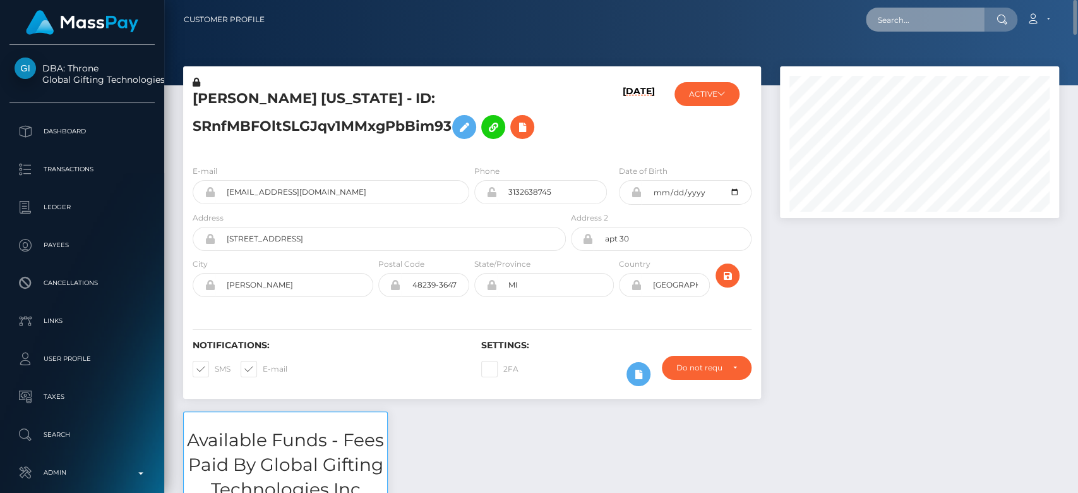
click at [909, 25] on input "text" at bounding box center [925, 20] width 119 height 24
paste input "[EMAIL_ADDRESS][DOMAIN_NAME]"
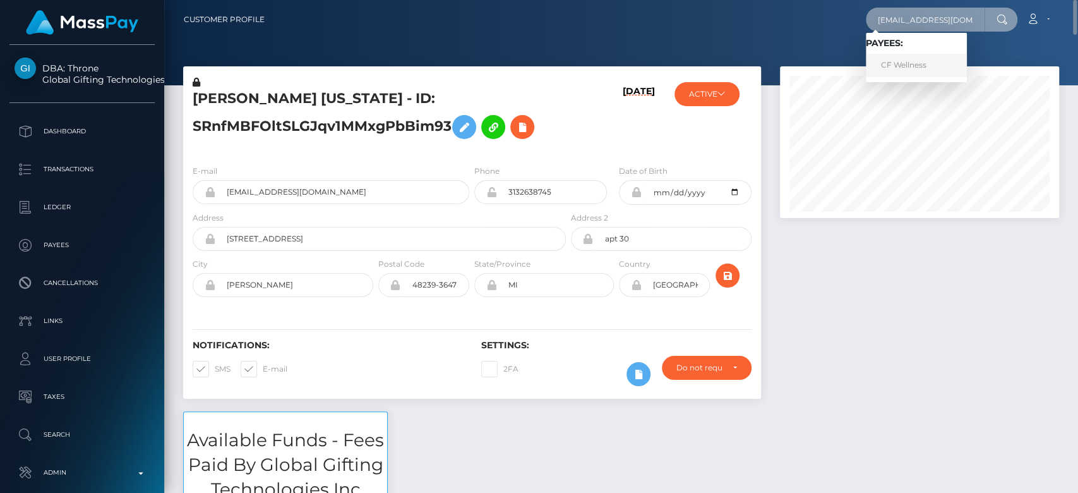
type input "[EMAIL_ADDRESS][DOMAIN_NAME]"
click at [910, 66] on link "CF Wellness" at bounding box center [916, 65] width 101 height 23
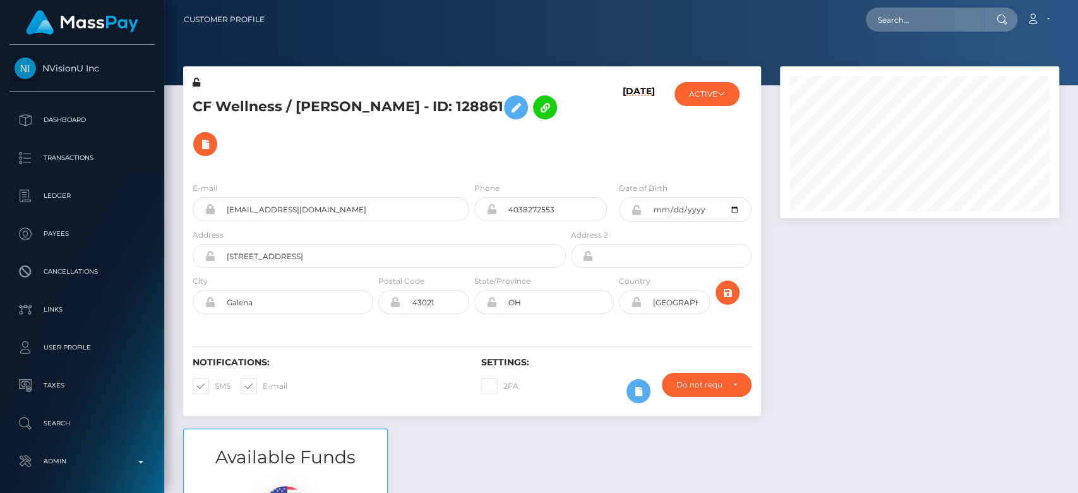
scroll to position [152, 279]
click at [934, 334] on div at bounding box center [919, 247] width 298 height 362
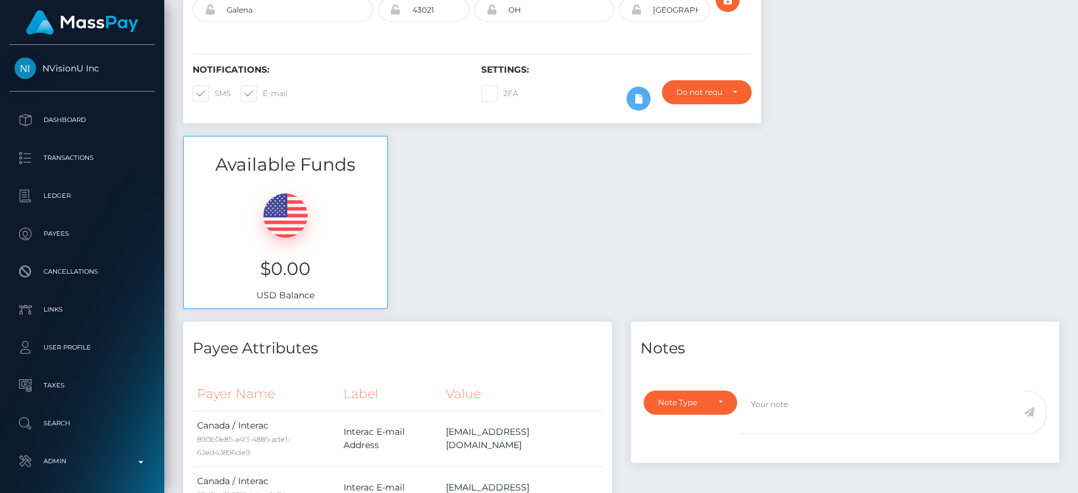
scroll to position [0, 0]
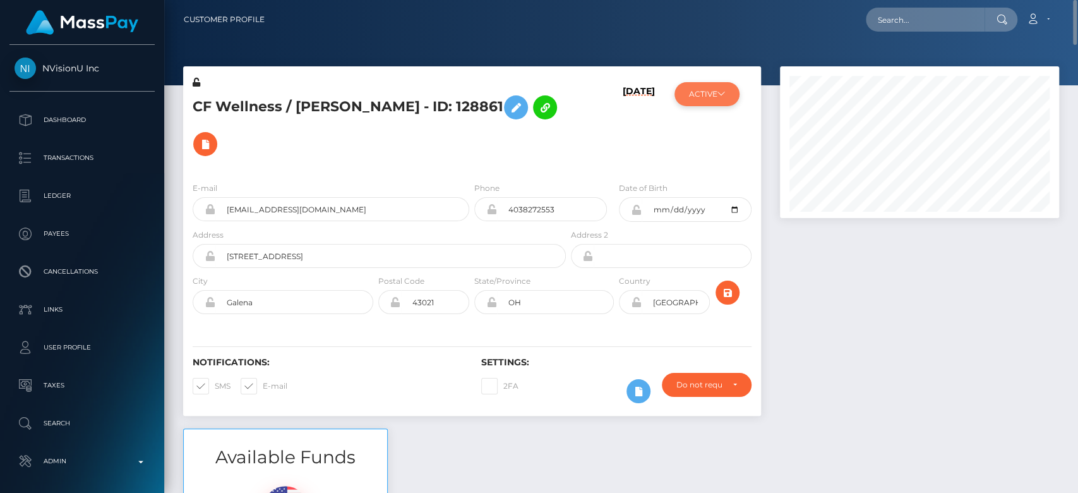
click at [725, 98] on button "ACTIVE" at bounding box center [706, 94] width 65 height 24
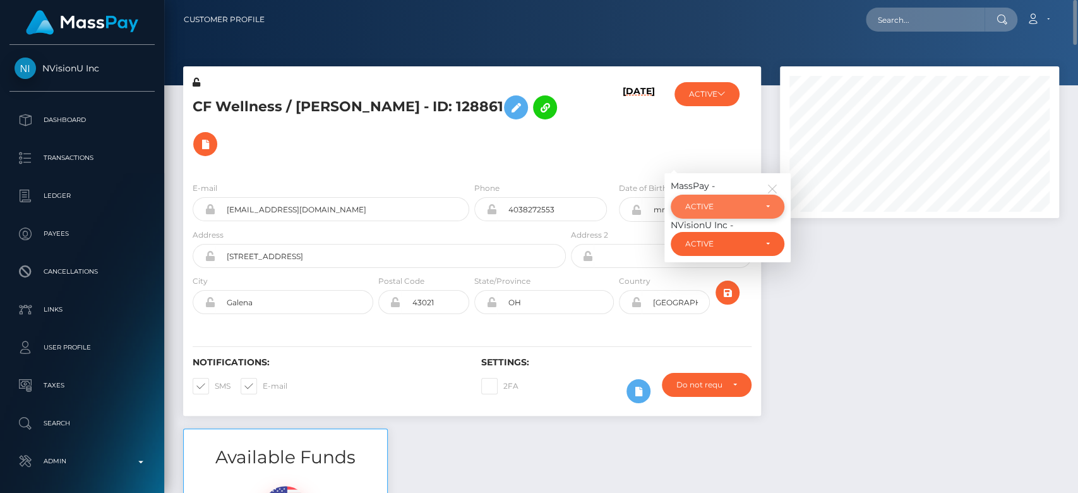
click at [728, 207] on div "ACTIVE" at bounding box center [720, 206] width 70 height 10
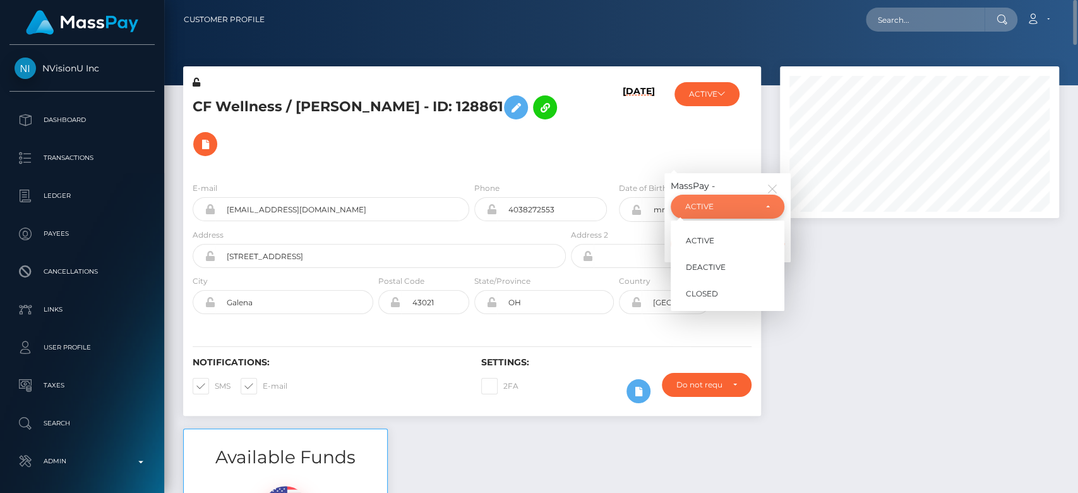
scroll to position [152, 279]
click at [703, 290] on span "CLOSED" at bounding box center [702, 293] width 32 height 11
select select "CLOSED"
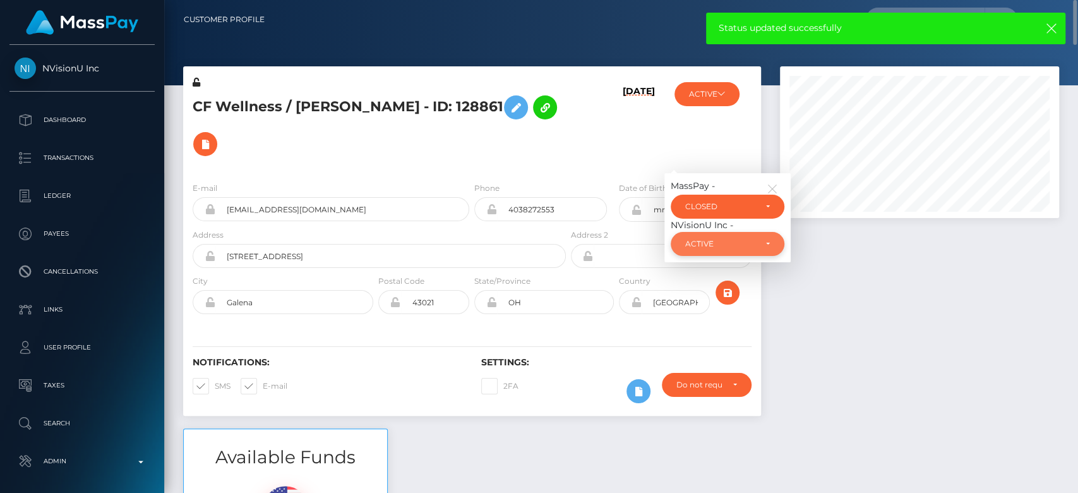
click at [707, 232] on div "ACTIVE" at bounding box center [728, 244] width 114 height 24
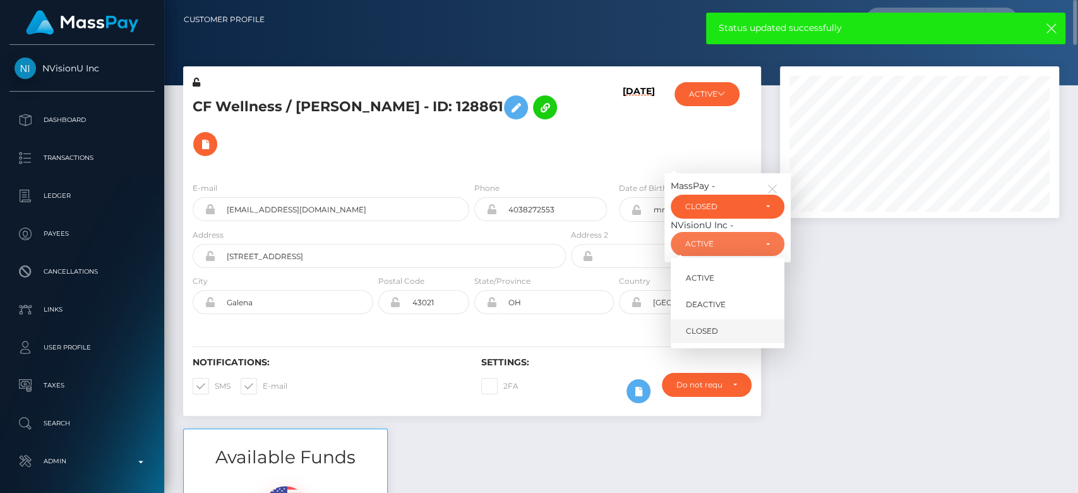
click at [707, 323] on link "CLOSED" at bounding box center [728, 331] width 114 height 23
select select "CLOSED"
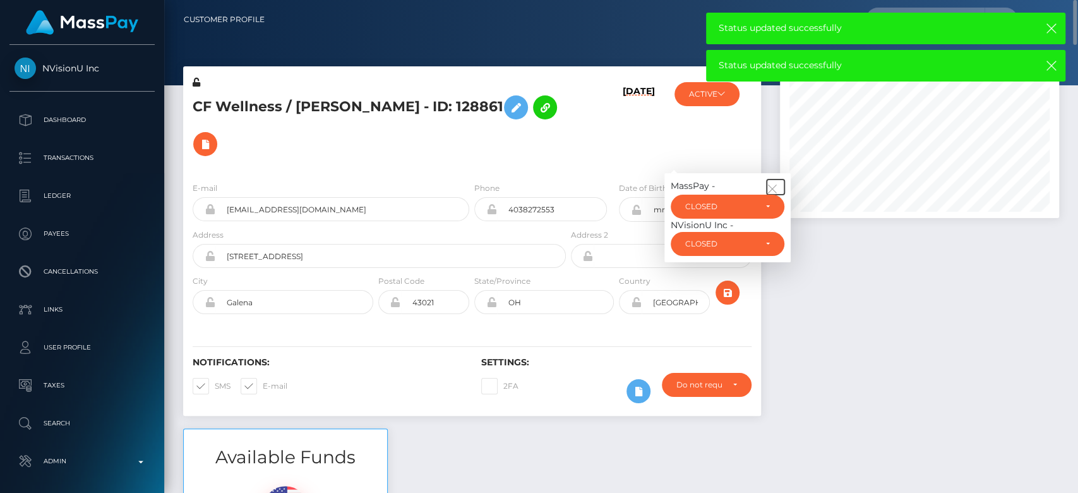
click at [772, 188] on icon "button" at bounding box center [772, 188] width 11 height 11
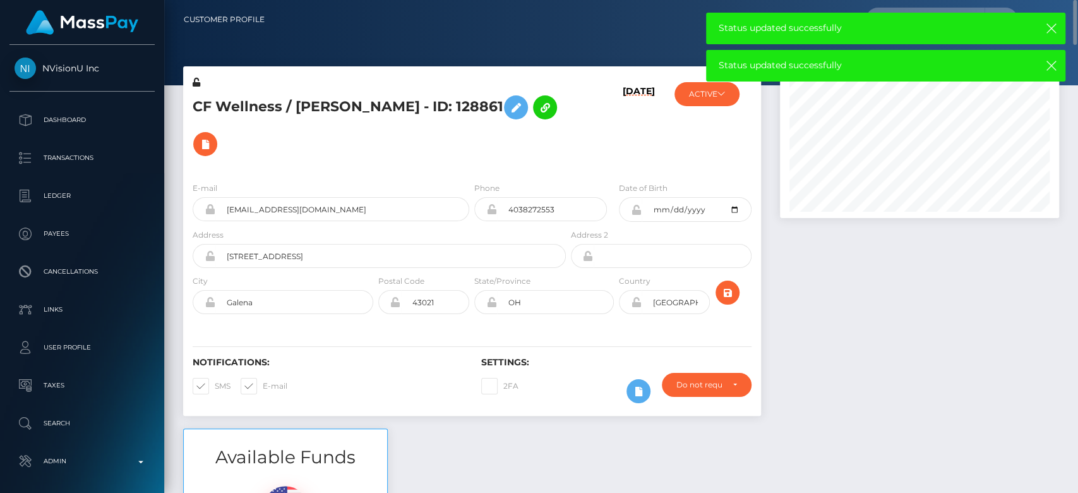
click at [263, 381] on span at bounding box center [263, 385] width 0 height 9
click at [263, 381] on input "E-mail" at bounding box center [267, 382] width 8 height 8
checkbox input "false"
click at [215, 383] on span at bounding box center [215, 385] width 0 height 9
click at [215, 383] on input "SMS" at bounding box center [219, 382] width 8 height 8
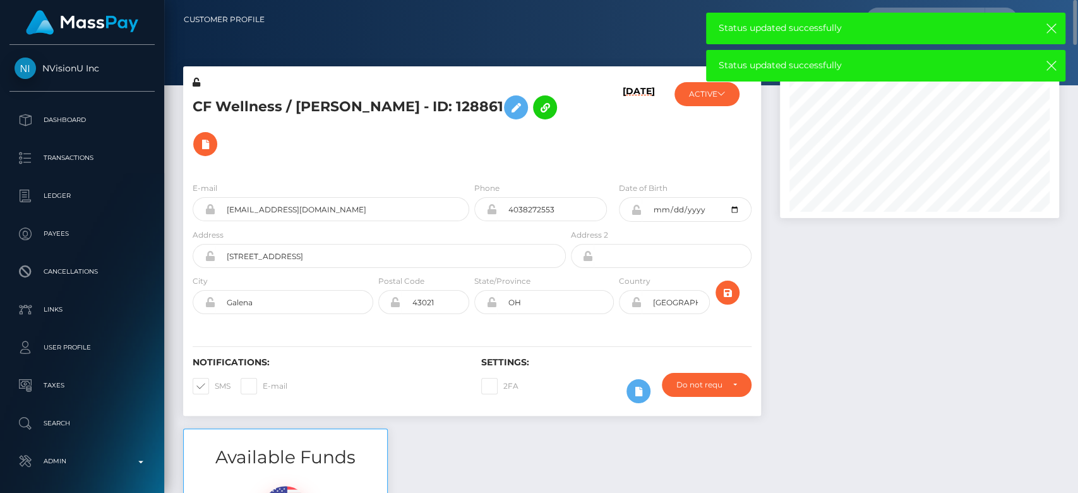
checkbox input "false"
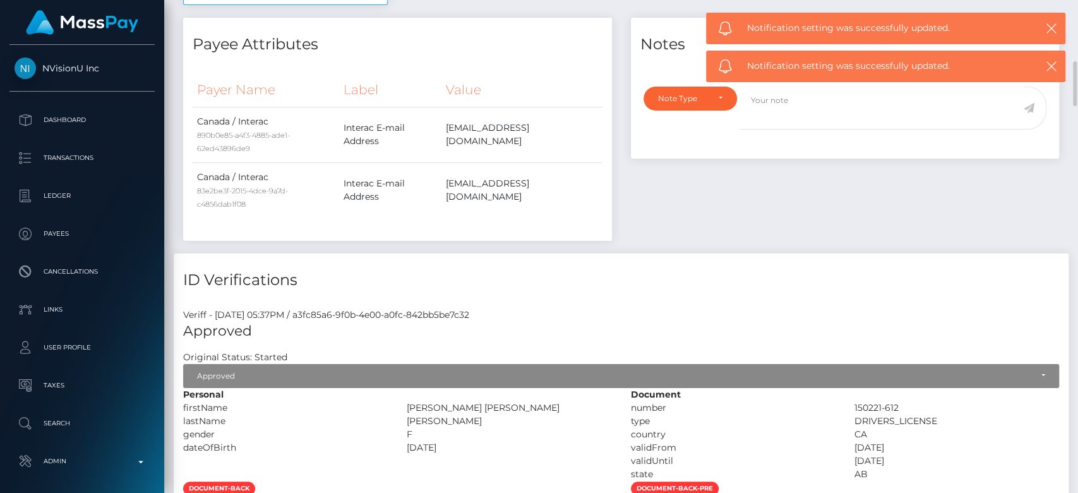
scroll to position [604, 0]
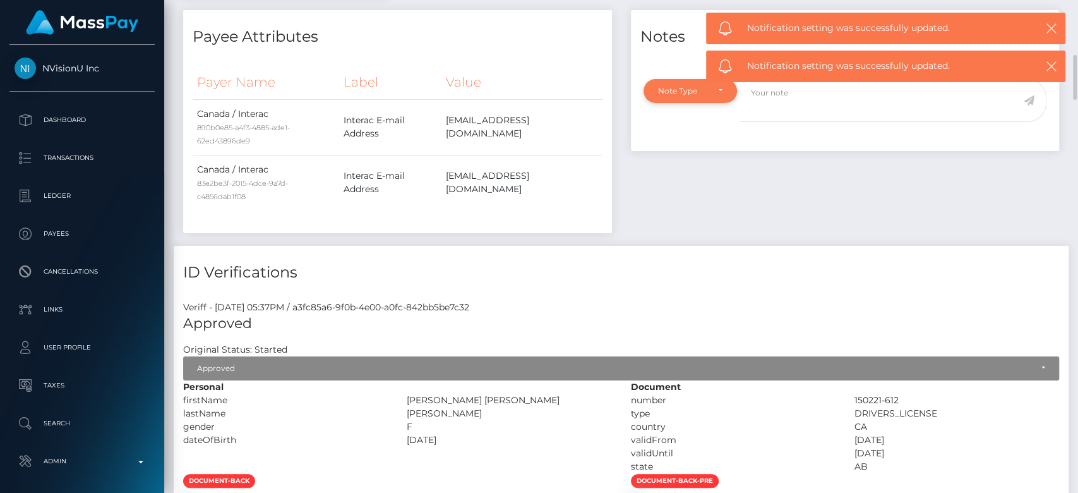
click at [678, 92] on div "Note Type" at bounding box center [683, 91] width 50 height 10
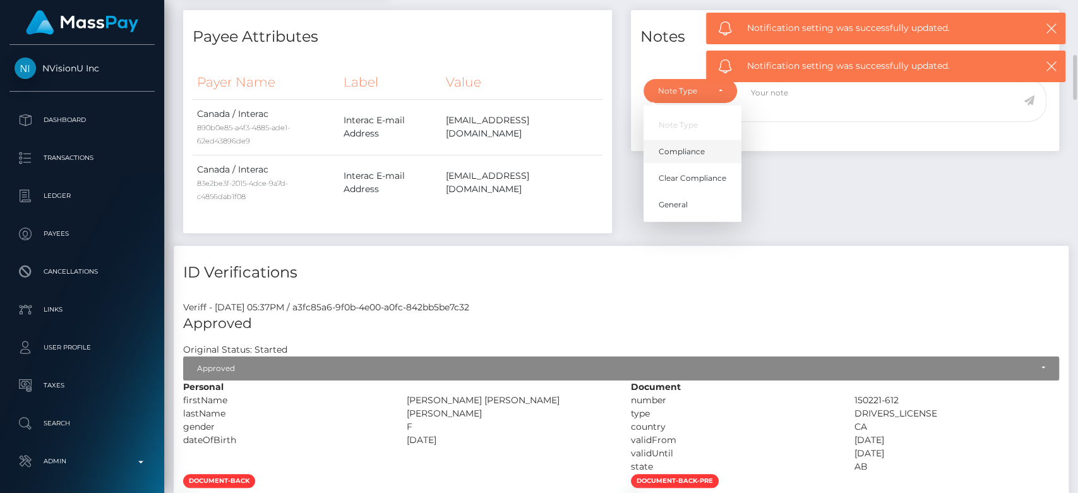
scroll to position [152, 279]
click at [664, 201] on span "General" at bounding box center [673, 204] width 29 height 11
select select "GENERAL"
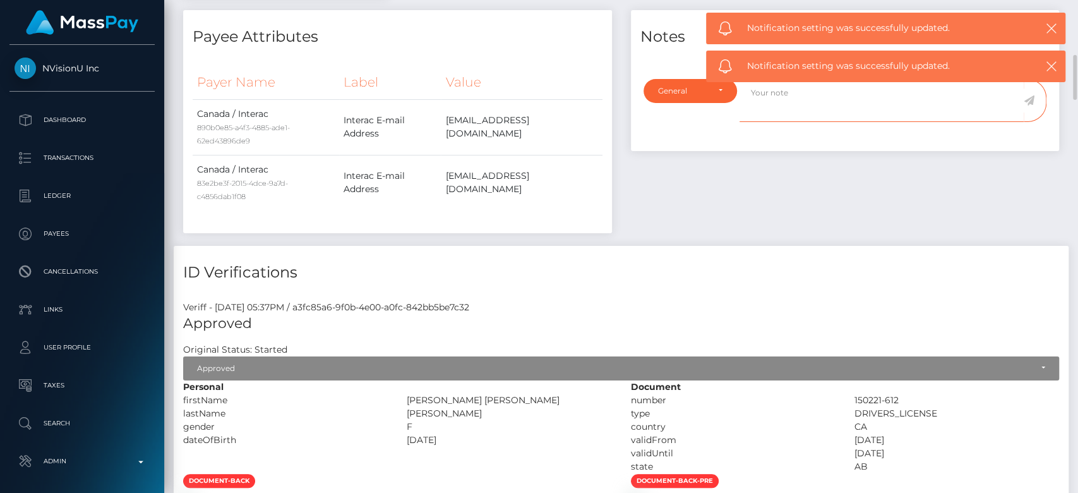
click at [762, 90] on textarea at bounding box center [881, 101] width 284 height 44
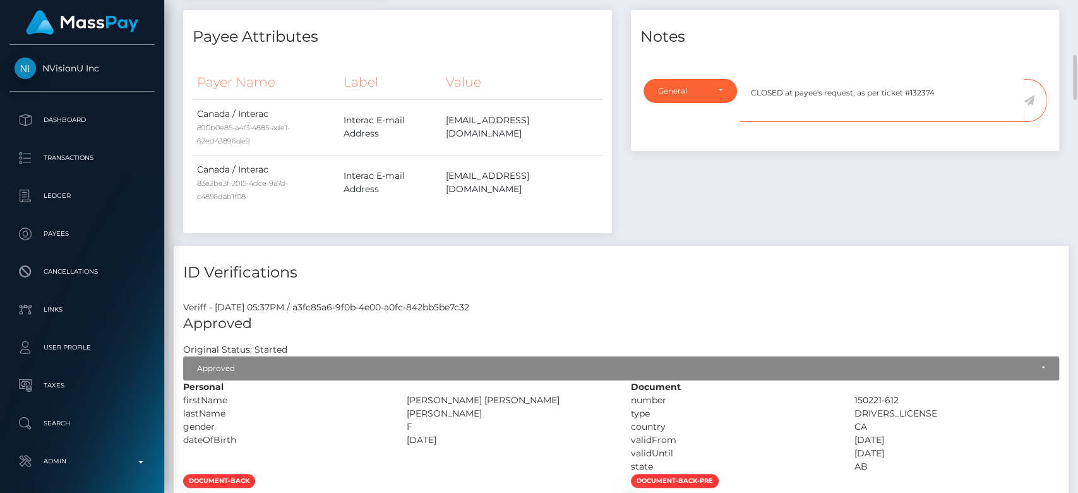
type textarea "CLOSED at payee's request, as per ticket #132374"
click at [1029, 99] on icon at bounding box center [1029, 100] width 11 height 10
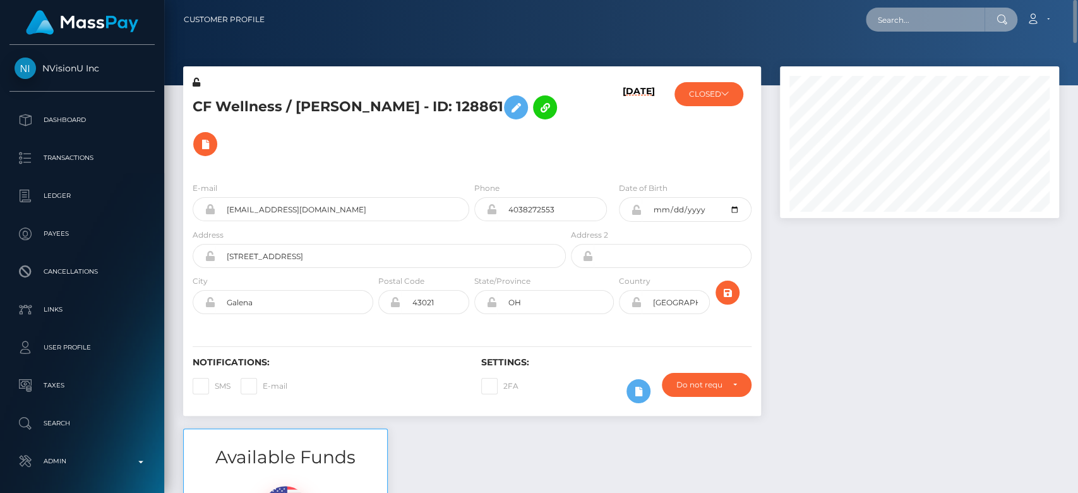
click at [906, 15] on input "text" at bounding box center [925, 20] width 119 height 24
paste input "[PERSON_NAME][EMAIL_ADDRESS][DOMAIN_NAME]"
click at [902, 18] on input "[PERSON_NAME][EMAIL_ADDRESS][DOMAIN_NAME]" at bounding box center [925, 20] width 119 height 24
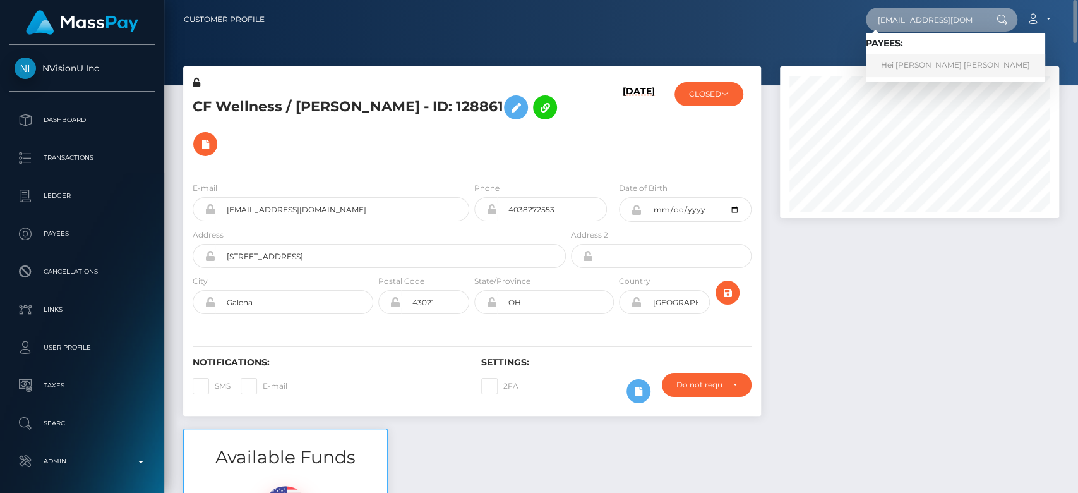
type input "[EMAIL_ADDRESS][DOMAIN_NAME]"
click at [952, 62] on link "Hei Wai Kalia Wong" at bounding box center [955, 65] width 179 height 23
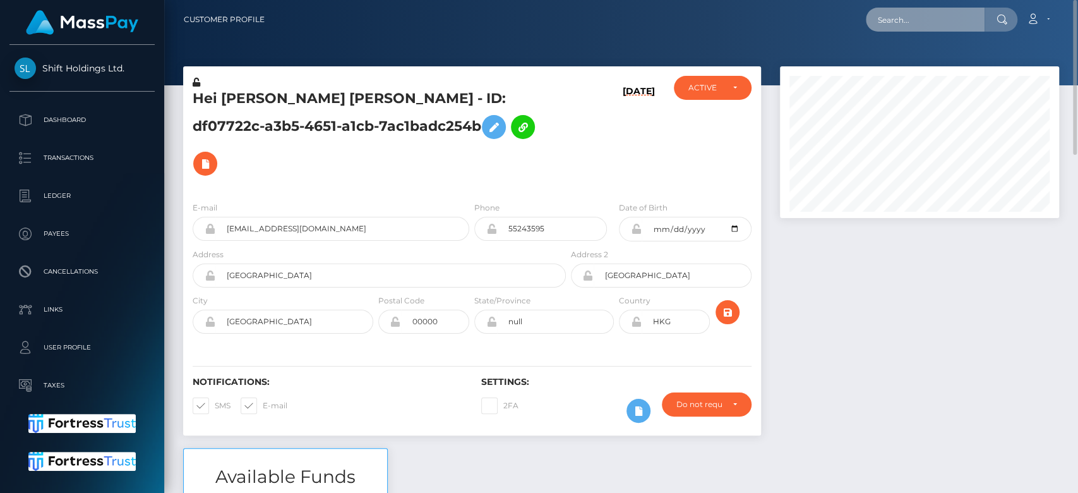
click at [935, 19] on input "text" at bounding box center [925, 20] width 119 height 24
paste input "gramvoip@gmail.com"
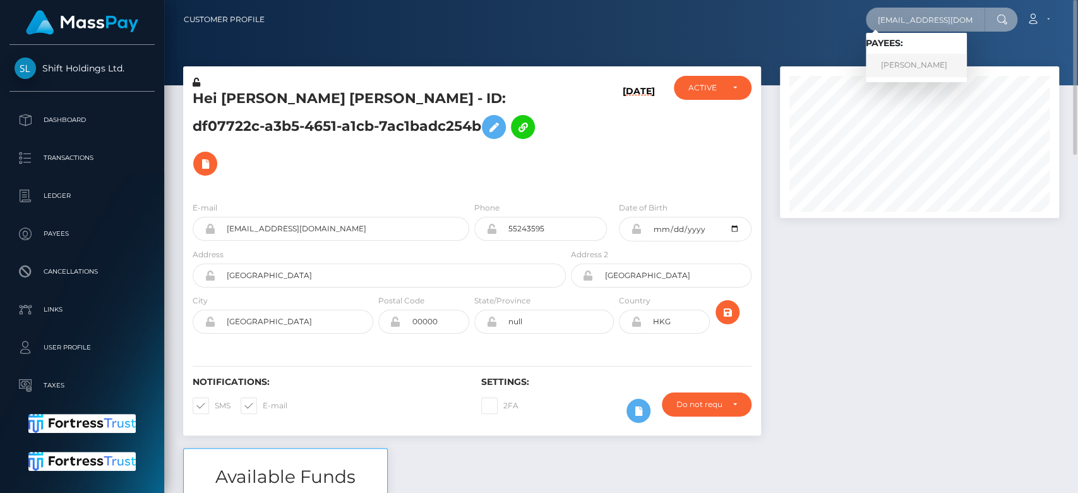
type input "gramvoip@gmail.com"
click at [930, 61] on link "MICHAEL JOSE SANCHEZ" at bounding box center [916, 65] width 101 height 23
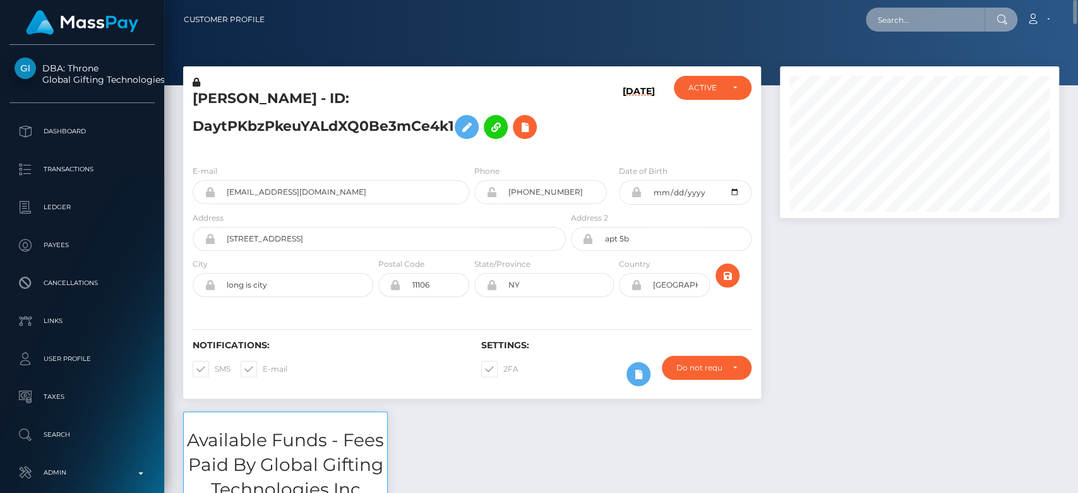
click at [891, 25] on input "text" at bounding box center [925, 20] width 119 height 24
paste input "[EMAIL_ADDRESS][DOMAIN_NAME]"
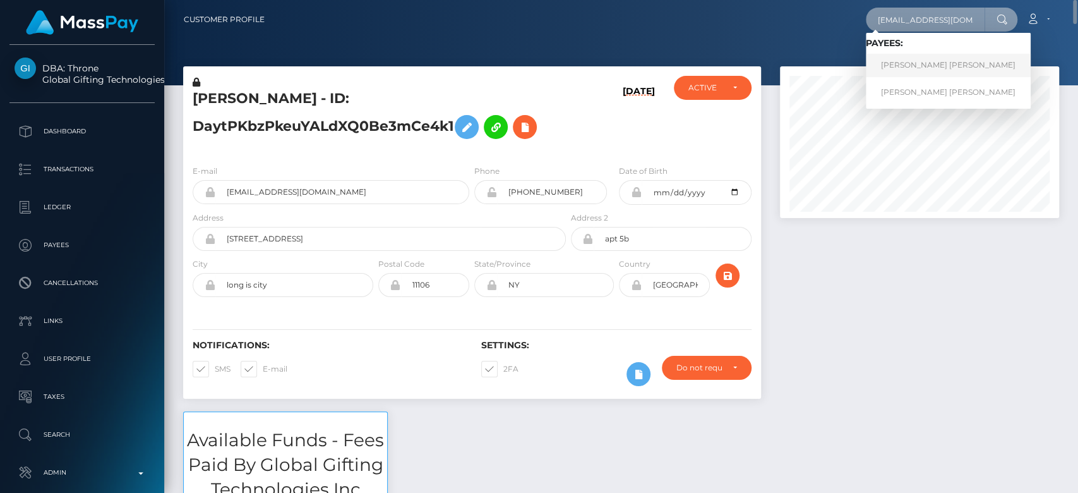
type input "[EMAIL_ADDRESS][DOMAIN_NAME]"
click at [917, 63] on link "[PERSON_NAME] [PERSON_NAME]" at bounding box center [948, 65] width 165 height 23
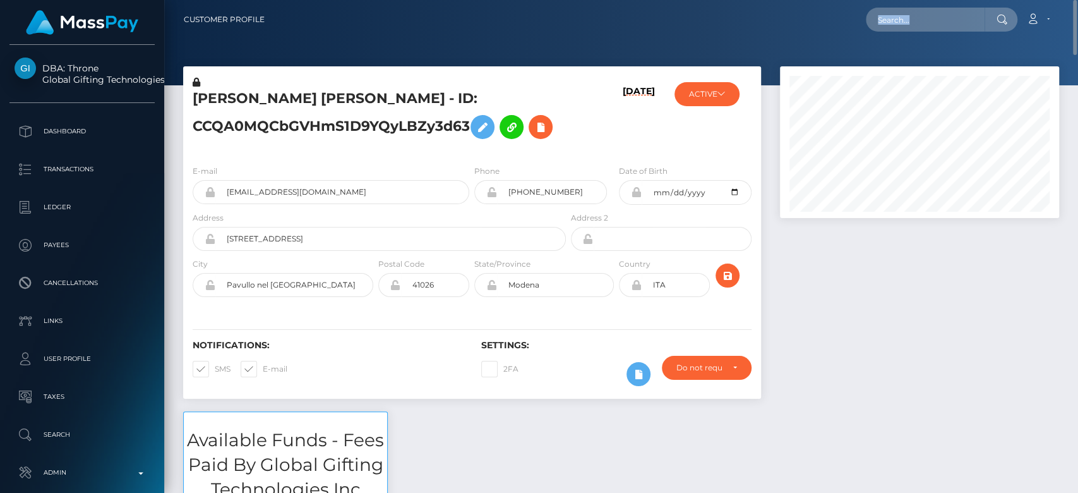
drag, startPoint x: 935, startPoint y: 32, endPoint x: 931, endPoint y: 25, distance: 8.5
click at [931, 25] on nav "Customer Profile Loading... Loading... Account" at bounding box center [621, 19] width 914 height 39
click at [931, 25] on input "text" at bounding box center [925, 20] width 119 height 24
paste input "[EMAIL_ADDRESS][DOMAIN_NAME]"
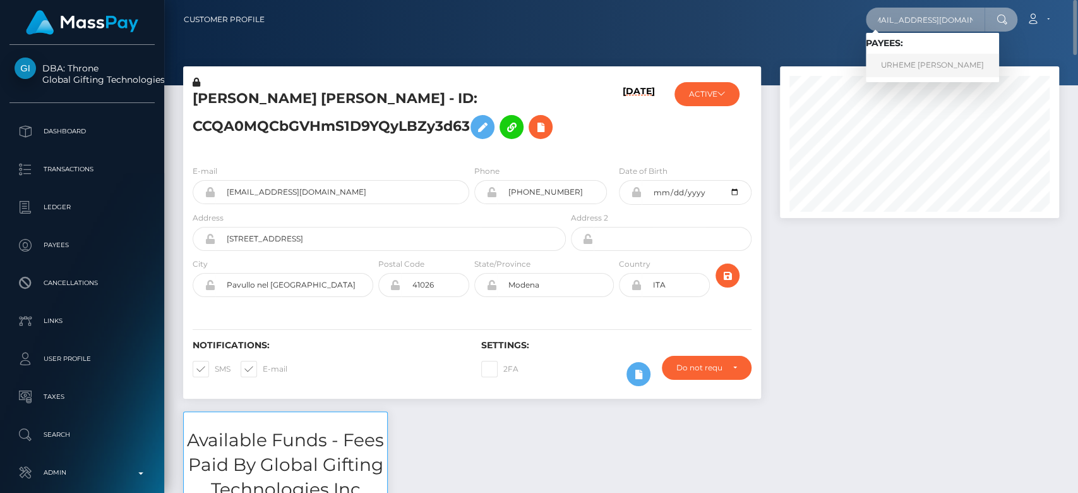
type input "[EMAIL_ADDRESS][DOMAIN_NAME]"
click at [947, 66] on link "URHEME ANASTASIA OGBENI" at bounding box center [932, 65] width 133 height 23
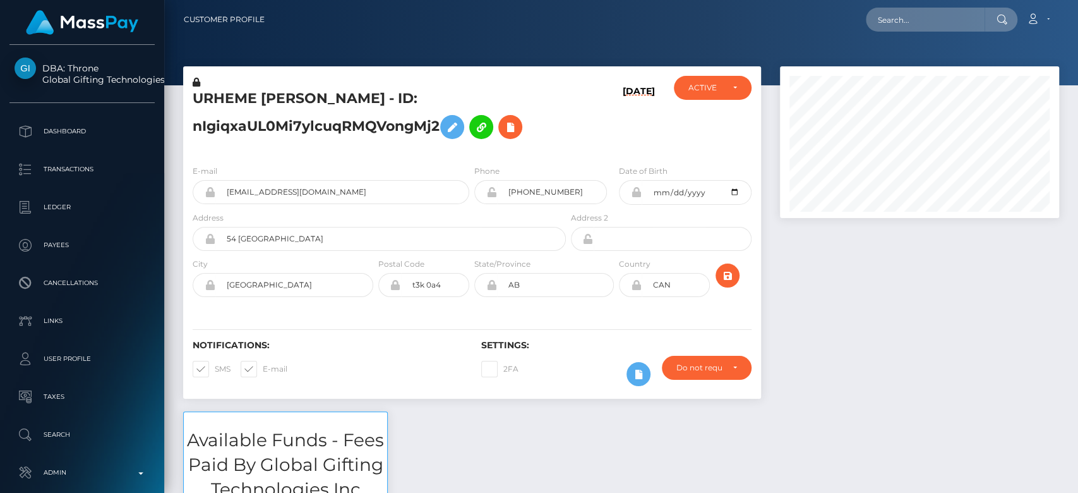
scroll to position [152, 279]
click at [901, 279] on div at bounding box center [919, 238] width 298 height 345
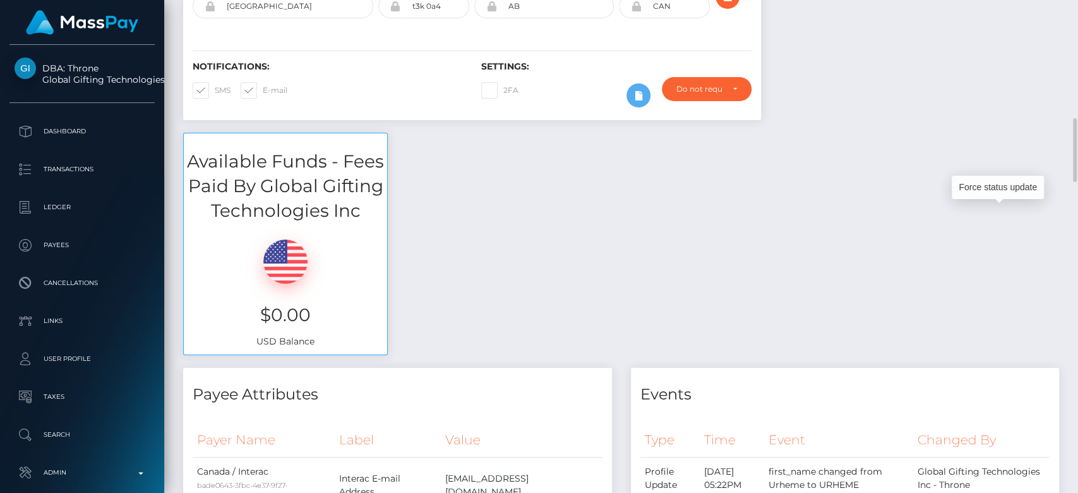
scroll to position [0, 0]
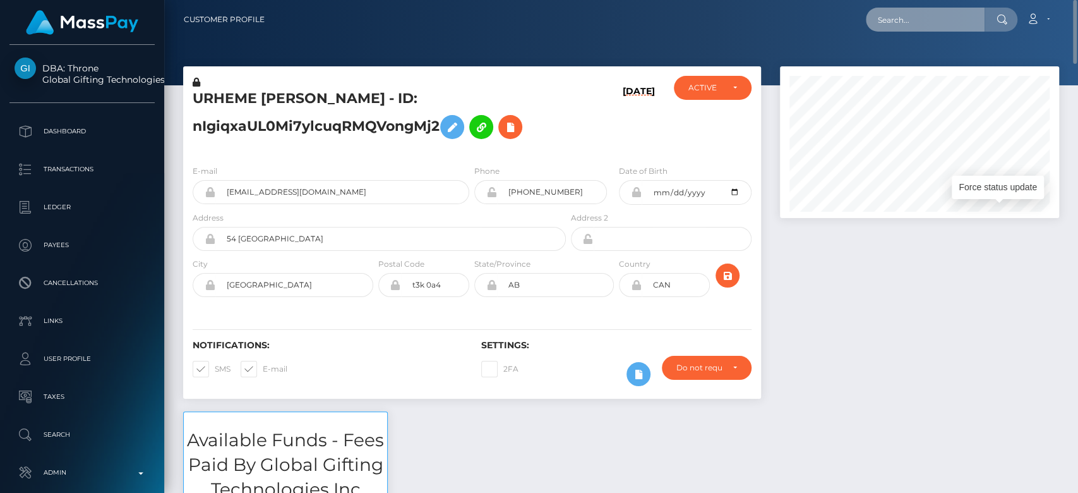
click at [926, 20] on input "text" at bounding box center [925, 20] width 119 height 24
paste input "mariiiinas21@gmail.com"
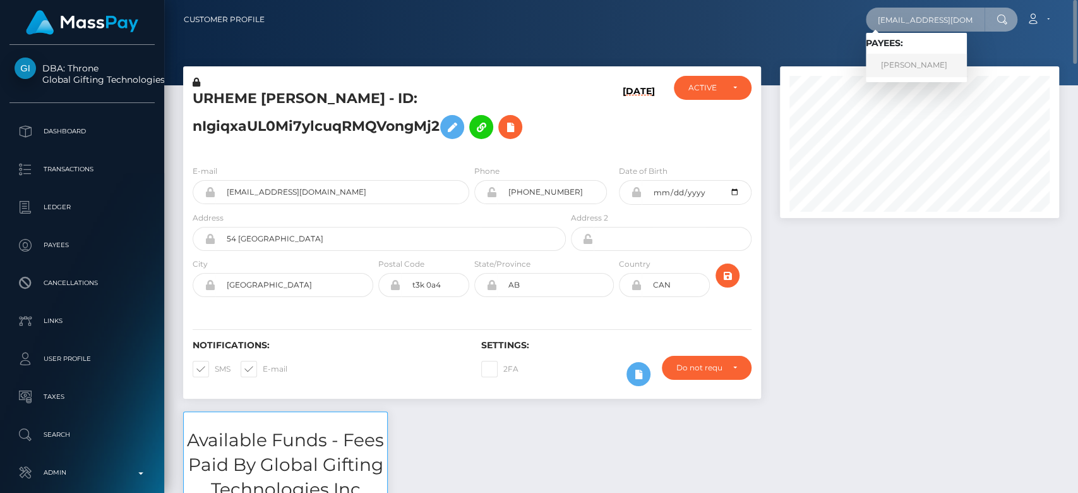
type input "mariiiinas21@gmail.com"
click at [907, 64] on link "SHADRINA MARYNA" at bounding box center [916, 65] width 101 height 23
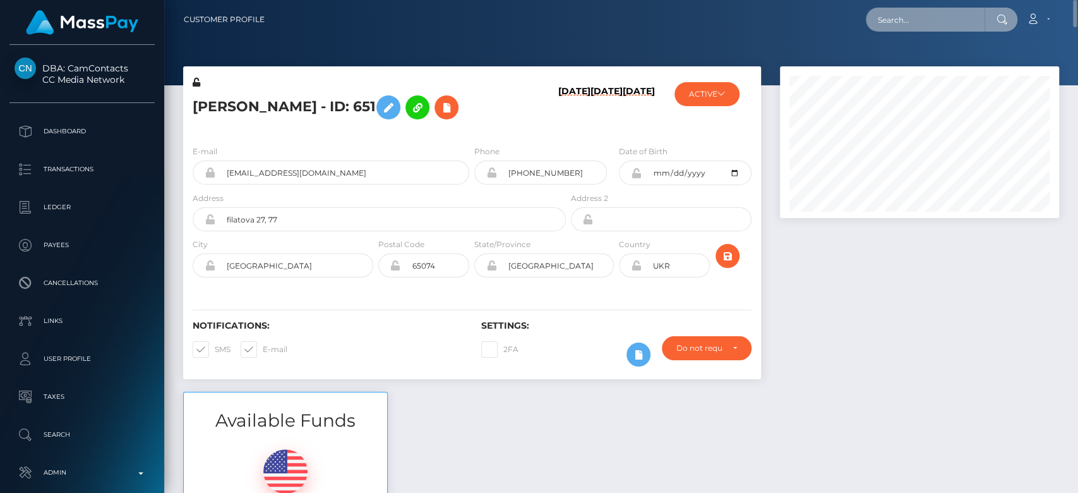
paste input "[EMAIL_ADDRESS][DOMAIN_NAME]"
click at [953, 26] on input "[EMAIL_ADDRESS][DOMAIN_NAME]" at bounding box center [925, 20] width 119 height 24
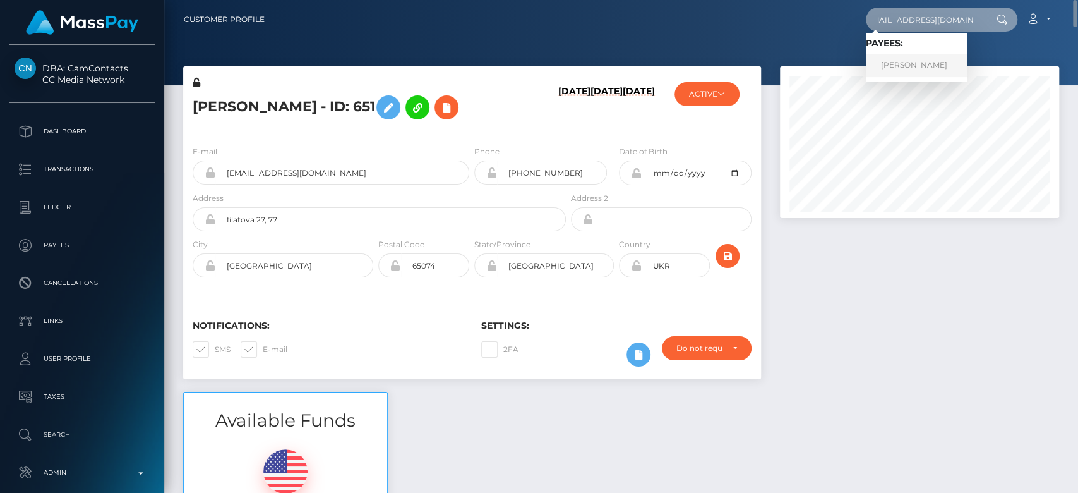
type input "[EMAIL_ADDRESS][DOMAIN_NAME]"
click at [938, 63] on link "[PERSON_NAME]" at bounding box center [916, 65] width 101 height 23
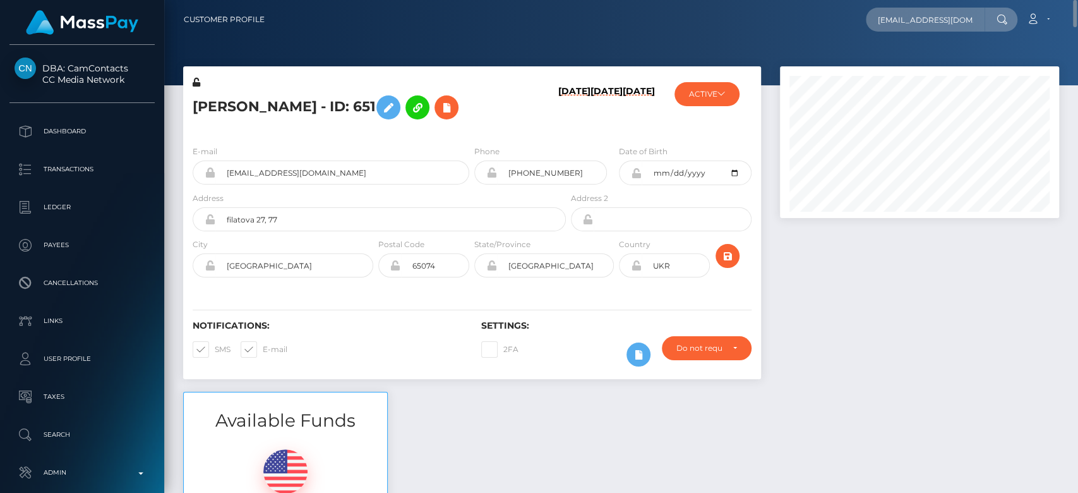
click at [938, 63] on div at bounding box center [621, 42] width 914 height 85
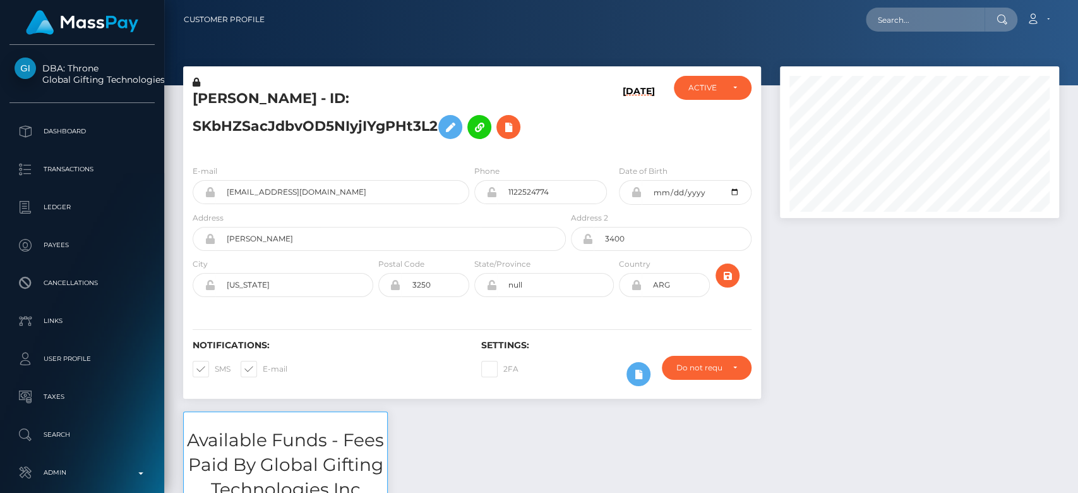
scroll to position [152, 279]
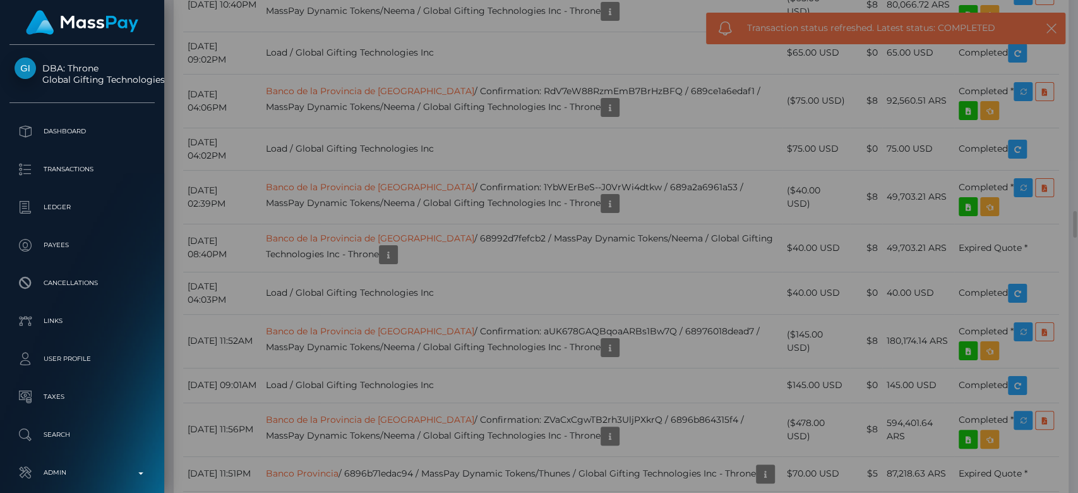
scroll to position [0, 0]
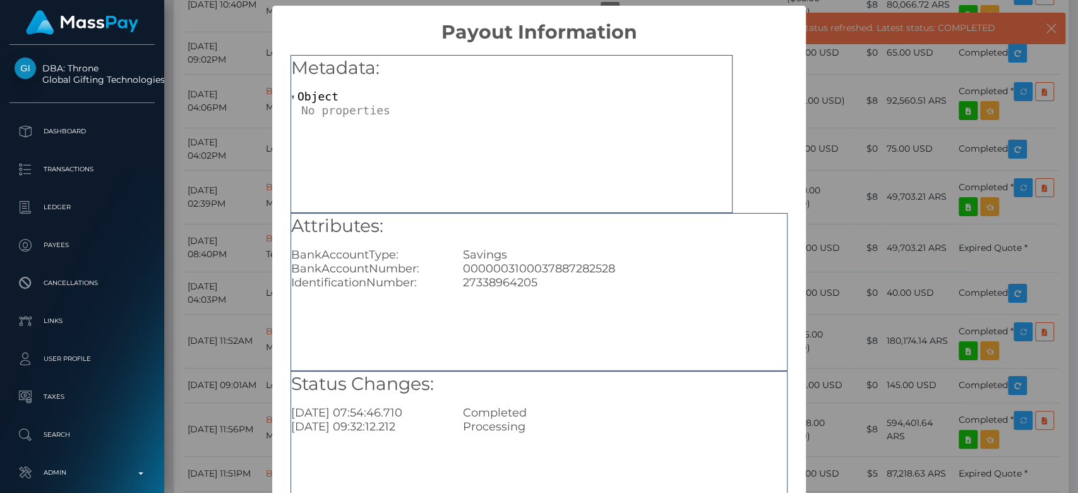
click at [835, 290] on div "× Payout Information Metadata: Object Attributes: BankAccountType: Savings Bank…" at bounding box center [539, 246] width 1078 height 493
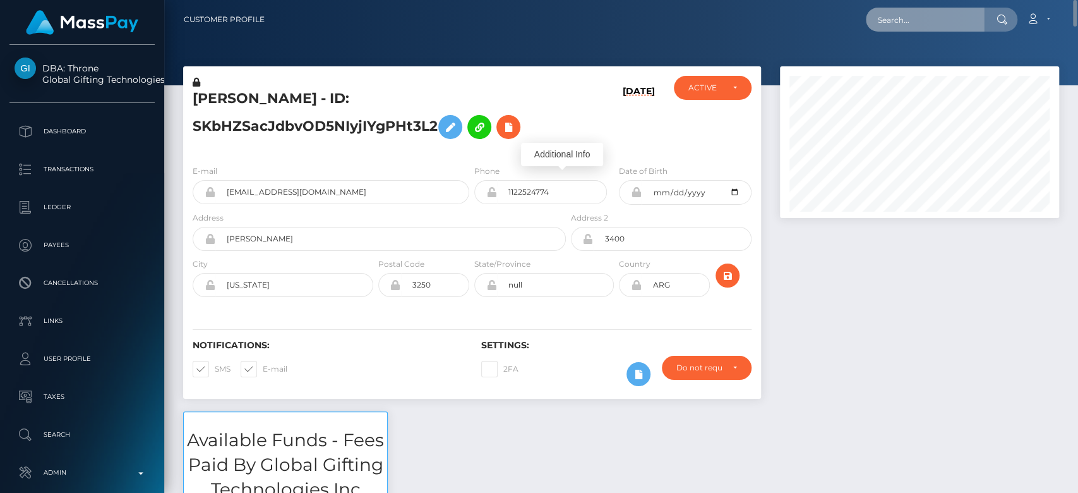
click at [919, 20] on input "text" at bounding box center [925, 20] width 119 height 24
paste input "dinomurrr457@gmail.com"
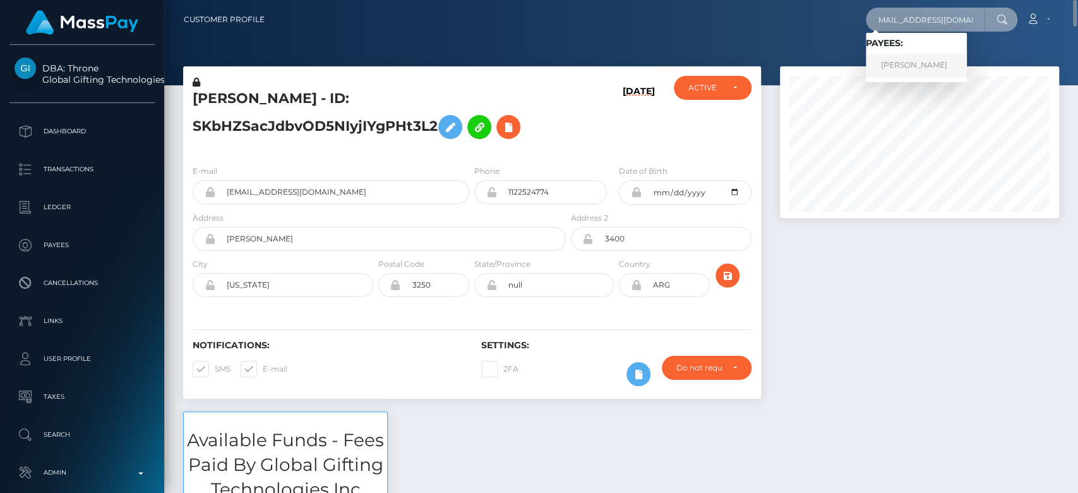
type input "dinomurrr457@gmail.com"
click at [938, 59] on link "DIANA KONIEVA" at bounding box center [916, 65] width 101 height 23
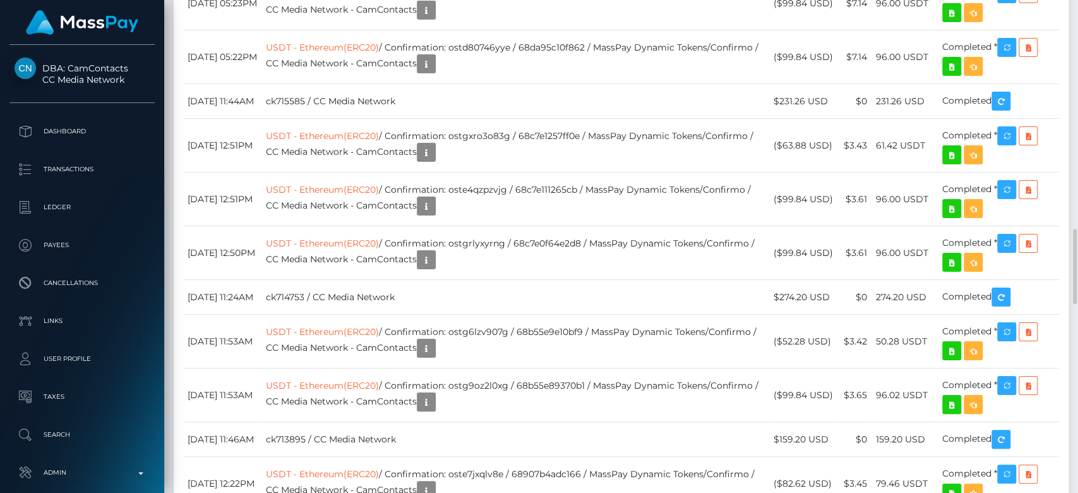
scroll to position [152, 279]
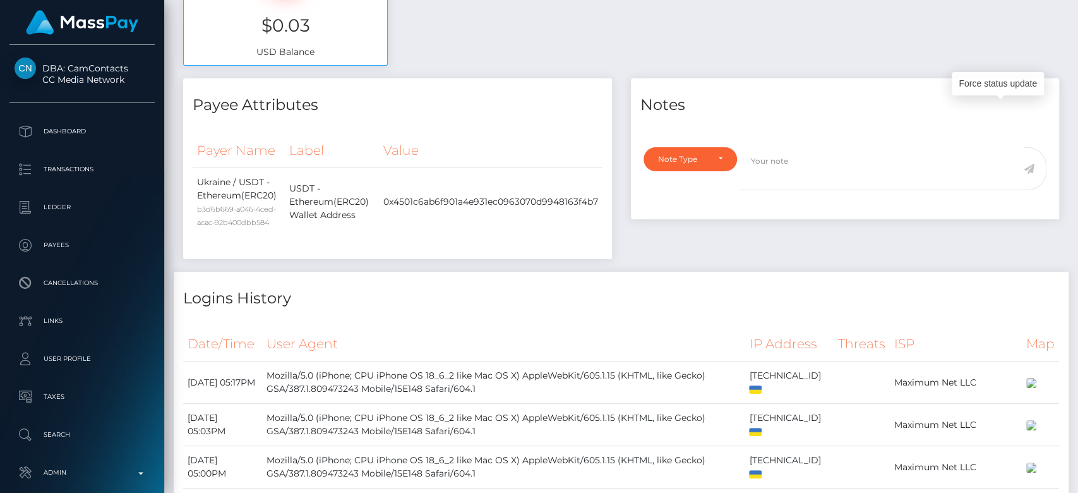
scroll to position [0, 0]
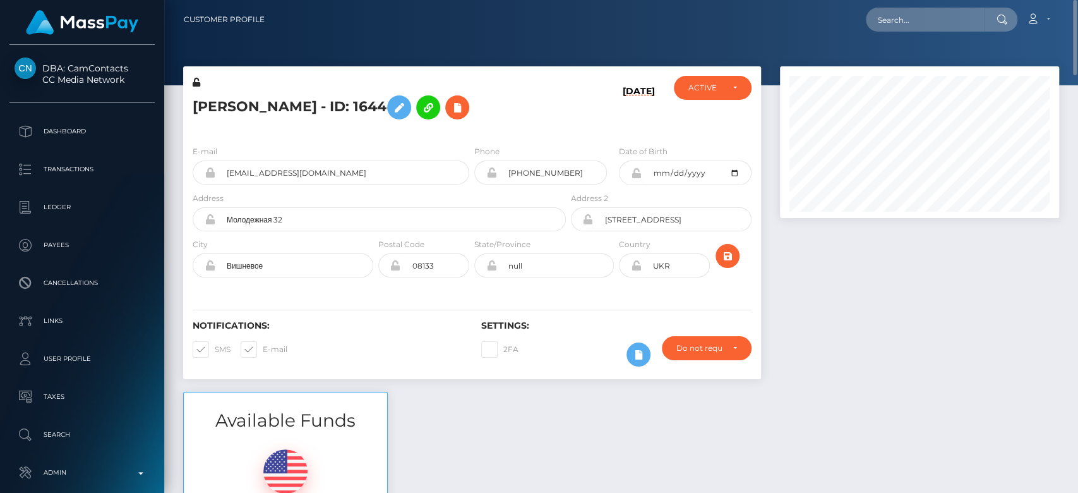
click at [938, 33] on nav "Customer Profile Loading... Loading... Account" at bounding box center [621, 19] width 914 height 39
click at [927, 15] on input "text" at bounding box center [925, 20] width 119 height 24
paste input "victory2023sheva@gmail.com"
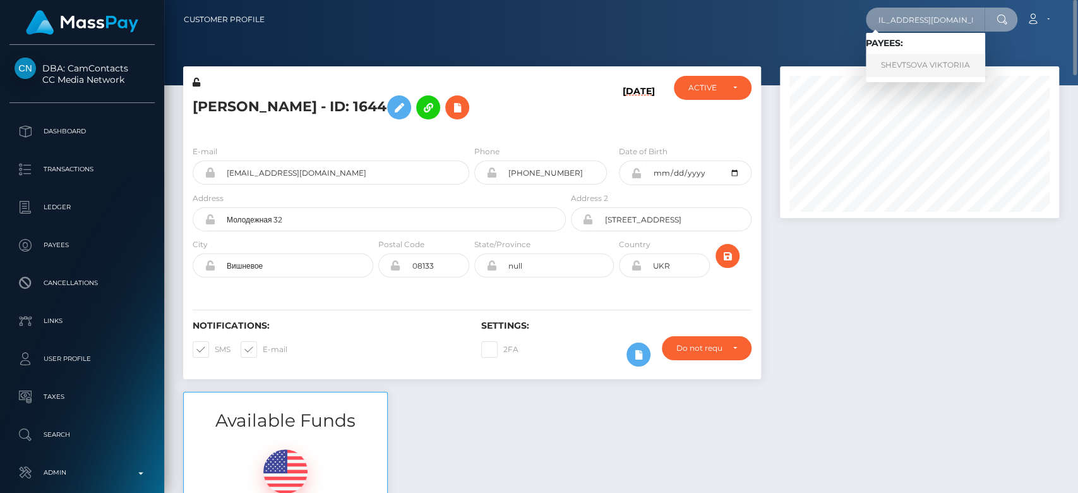
type input "victory2023sheva@gmail.com"
click at [899, 63] on link "SHEVTSOVA VIKTORIIA" at bounding box center [925, 65] width 119 height 23
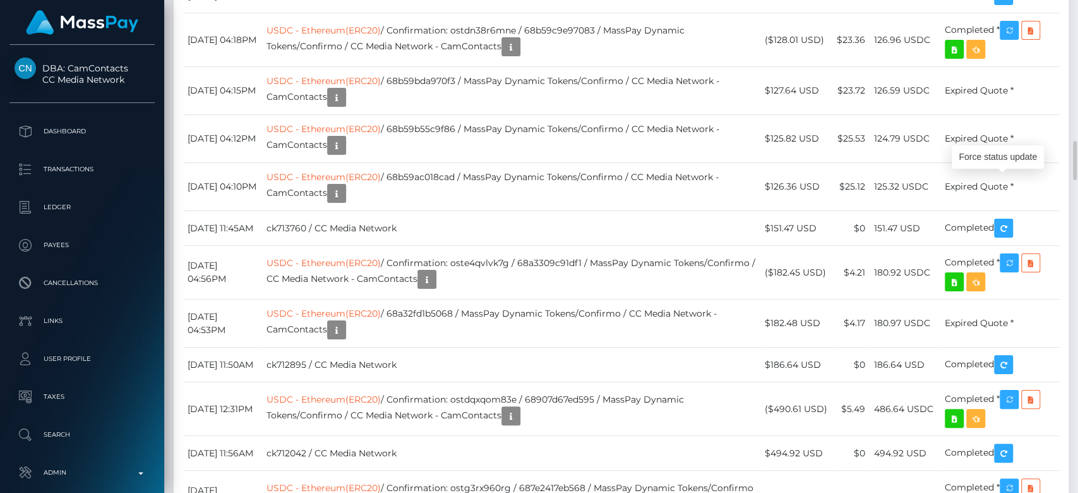
scroll to position [152, 279]
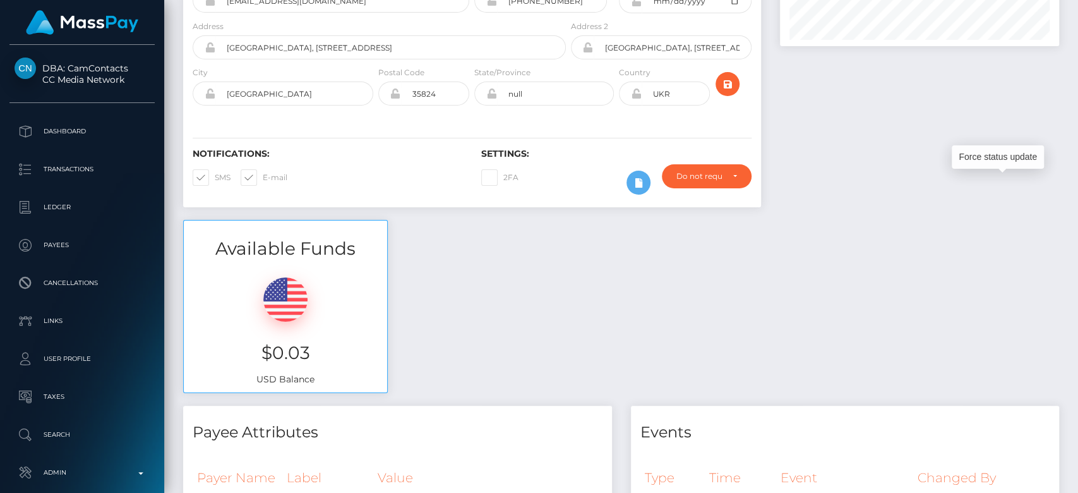
scroll to position [0, 0]
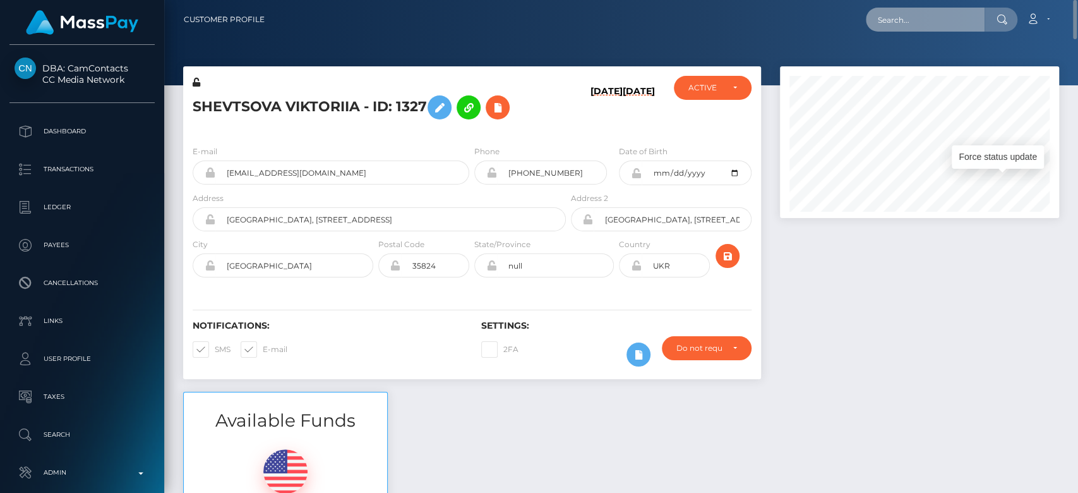
click at [894, 27] on input "text" at bounding box center [925, 20] width 119 height 24
paste input "[EMAIL_ADDRESS][DOMAIN_NAME]"
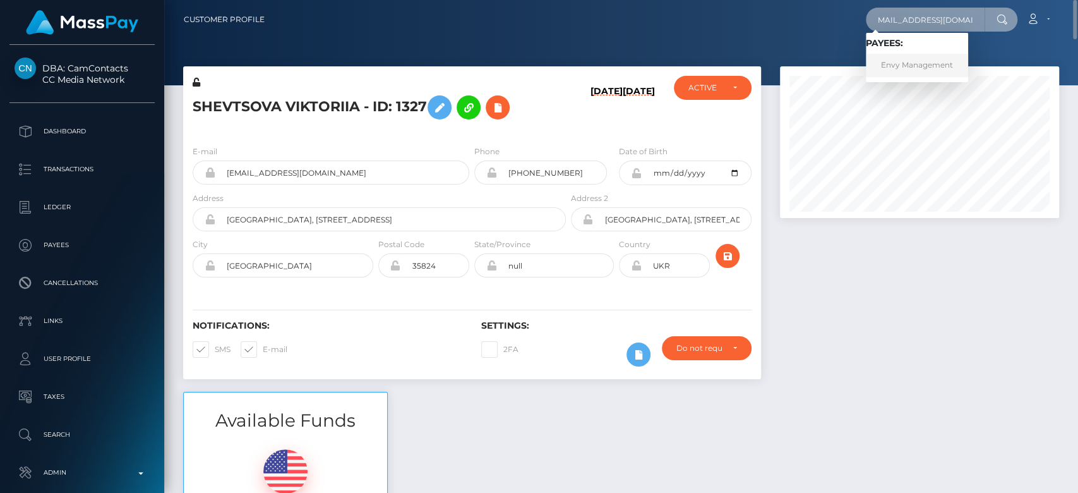
type input "[EMAIL_ADDRESS][DOMAIN_NAME]"
click at [953, 61] on link "Envy Management" at bounding box center [917, 65] width 102 height 23
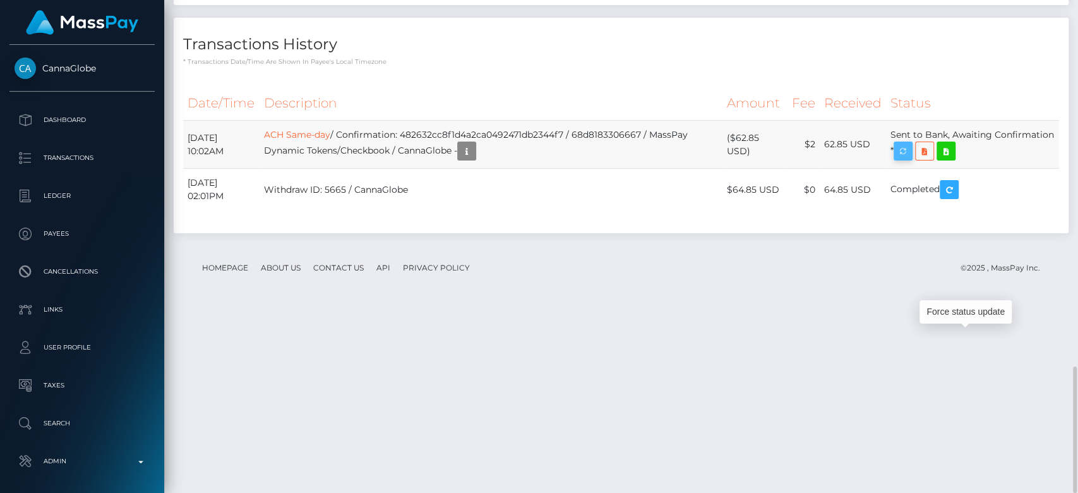
scroll to position [152, 279]
click at [911, 159] on icon "button" at bounding box center [902, 151] width 15 height 16
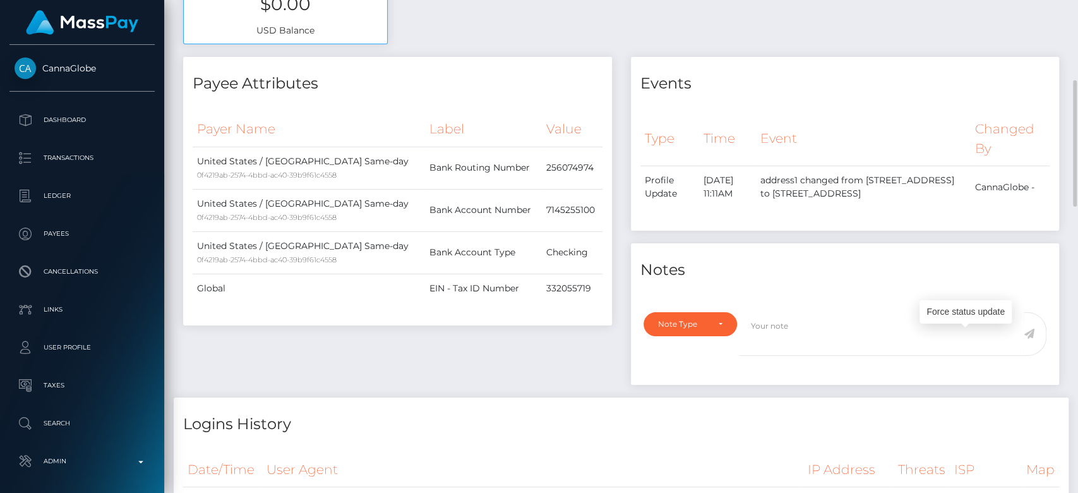
scroll to position [0, 0]
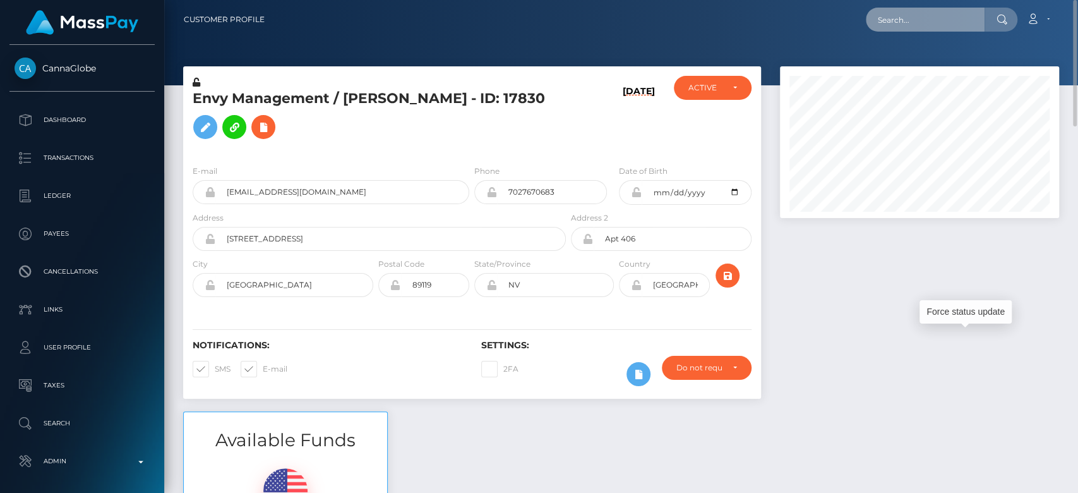
click at [928, 15] on input "text" at bounding box center [925, 20] width 119 height 24
paste input "[EMAIL_ADDRESS][DOMAIN_NAME]"
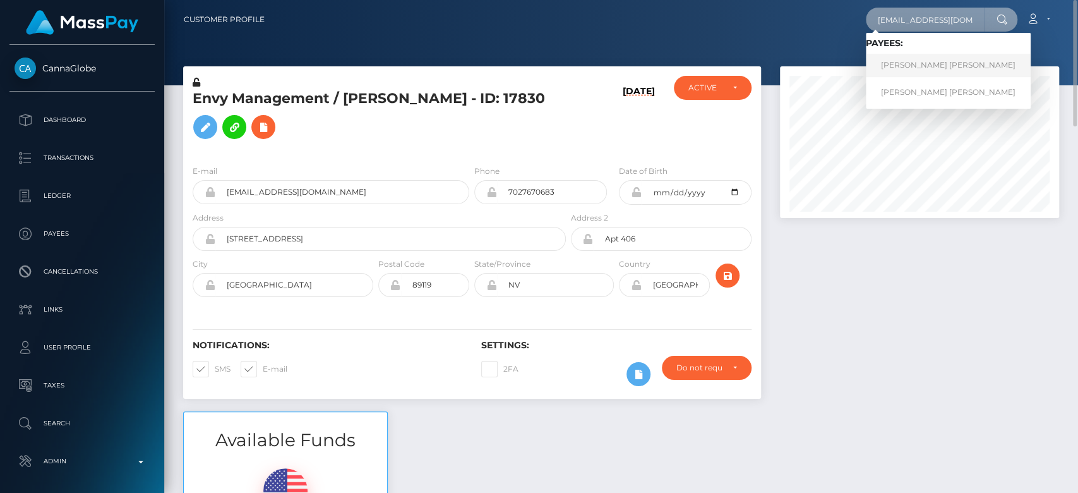
type input "[EMAIL_ADDRESS][DOMAIN_NAME]"
click at [922, 57] on link "Thomas Jamon Gray" at bounding box center [948, 65] width 165 height 23
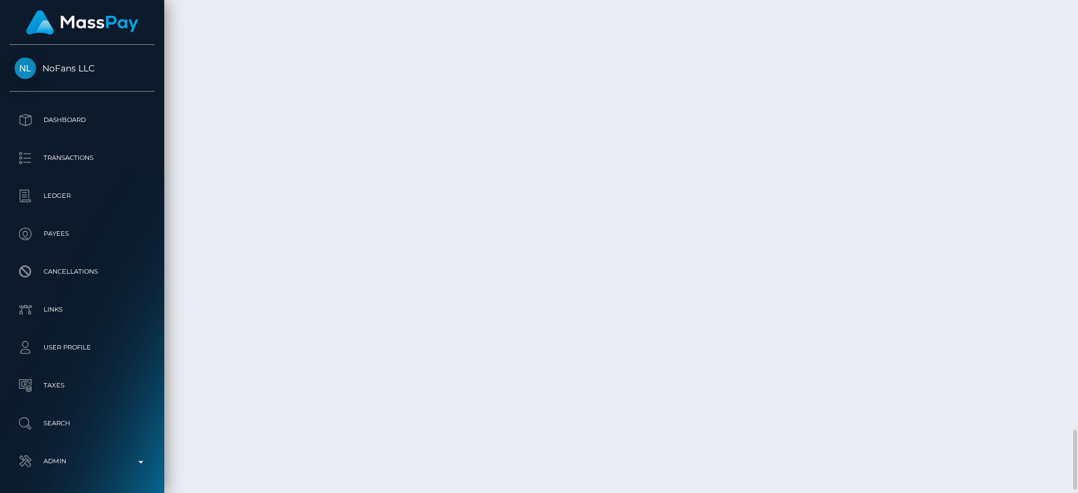
scroll to position [3541, 0]
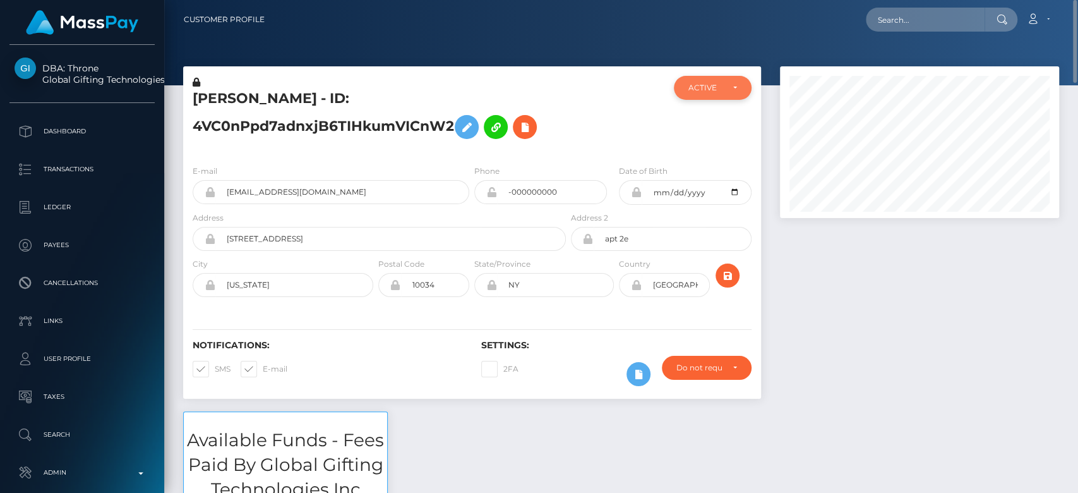
click at [730, 92] on div "ACTIVE" at bounding box center [712, 88] width 48 height 10
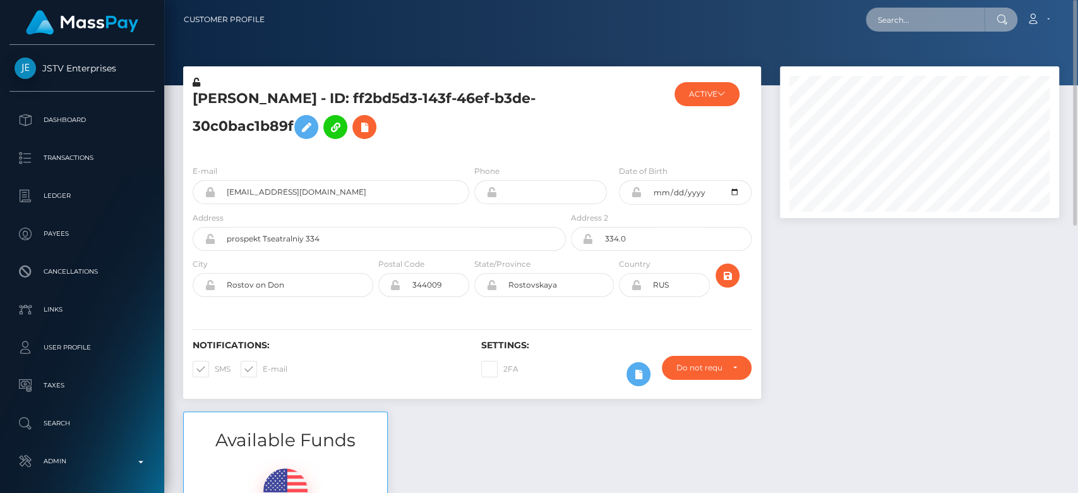
click at [943, 28] on input "text" at bounding box center [925, 20] width 119 height 24
paste input "1352298680"
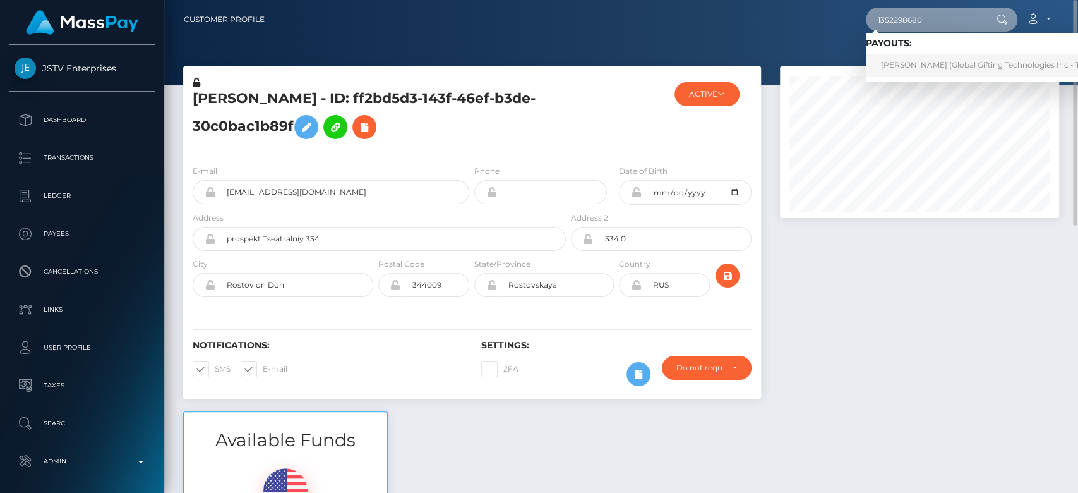
type input "1352298680"
click at [923, 71] on link "JAQUELINE SCHRIEFL (Global Gifting Technologies Inc - Throne)" at bounding box center [993, 65] width 254 height 23
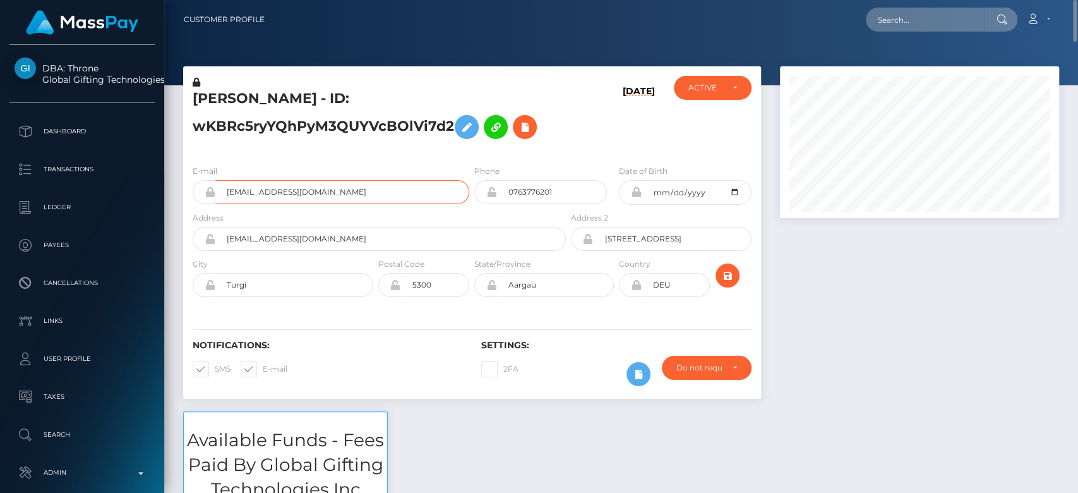
click at [302, 183] on input "contact@ameliedouleur.ch" at bounding box center [342, 192] width 254 height 24
click at [347, 192] on input "contact@ameliedouleur.ch" at bounding box center [342, 192] width 254 height 24
drag, startPoint x: 347, startPoint y: 192, endPoint x: 191, endPoint y: 193, distance: 156.0
click at [191, 193] on div "E-mail contact@ameliedouleur.ch" at bounding box center [327, 187] width 289 height 47
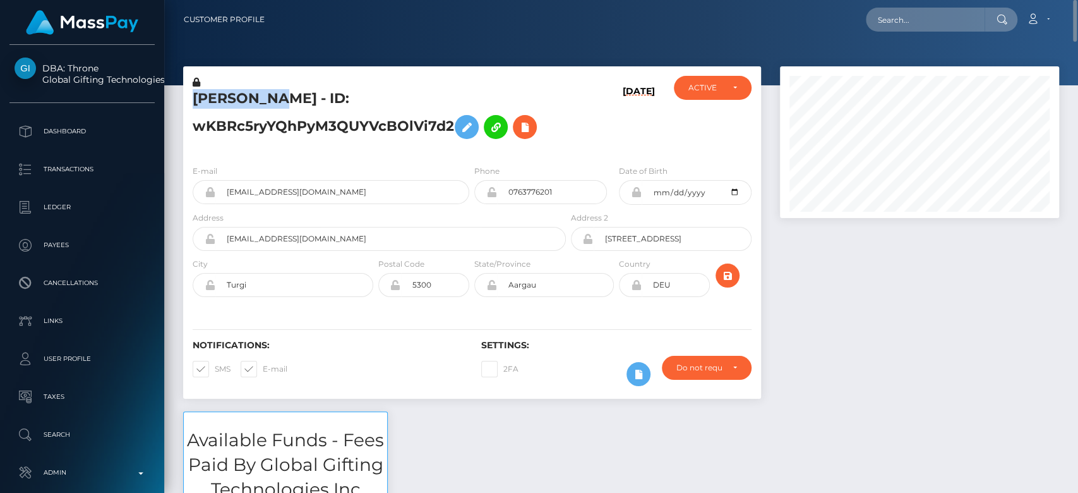
drag, startPoint x: 277, startPoint y: 99, endPoint x: 187, endPoint y: 104, distance: 89.8
click at [187, 104] on div "JAQUELINE SCHRIEFL - ID: wKBRc5ryYQhPyM3QUYVcBOlVi7d2" at bounding box center [375, 115] width 385 height 79
copy h5 "JAQUELINE"
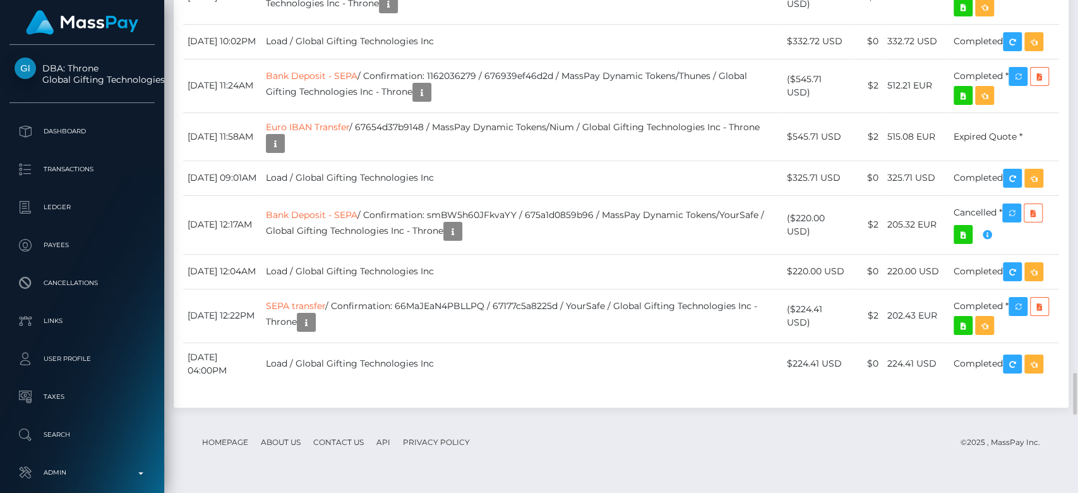
scroll to position [152, 279]
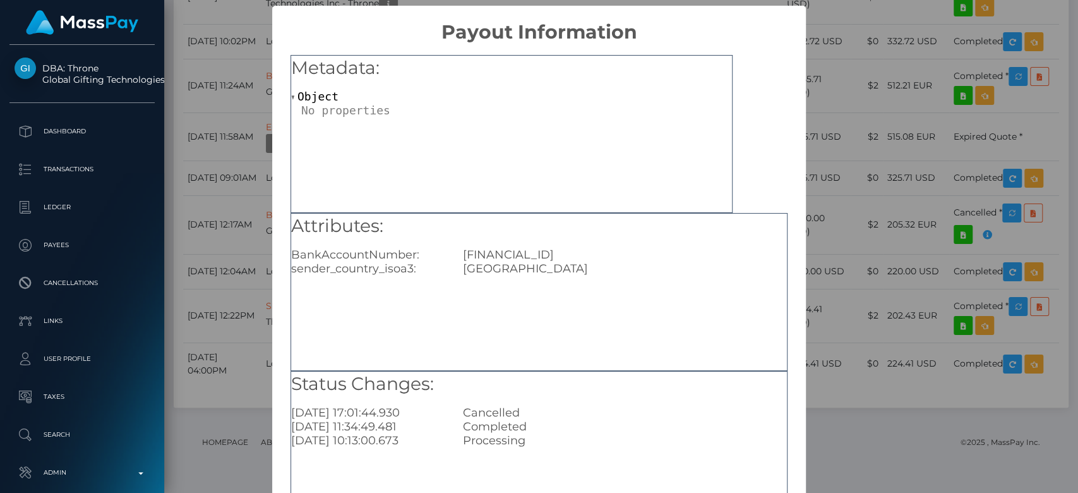
click at [527, 253] on div "CH44090001M5163860876" at bounding box center [624, 255] width 343 height 14
click at [823, 287] on div "× Payout Information Metadata: Object Attributes: BankAccountNumber: CH44090001…" at bounding box center [539, 246] width 1078 height 493
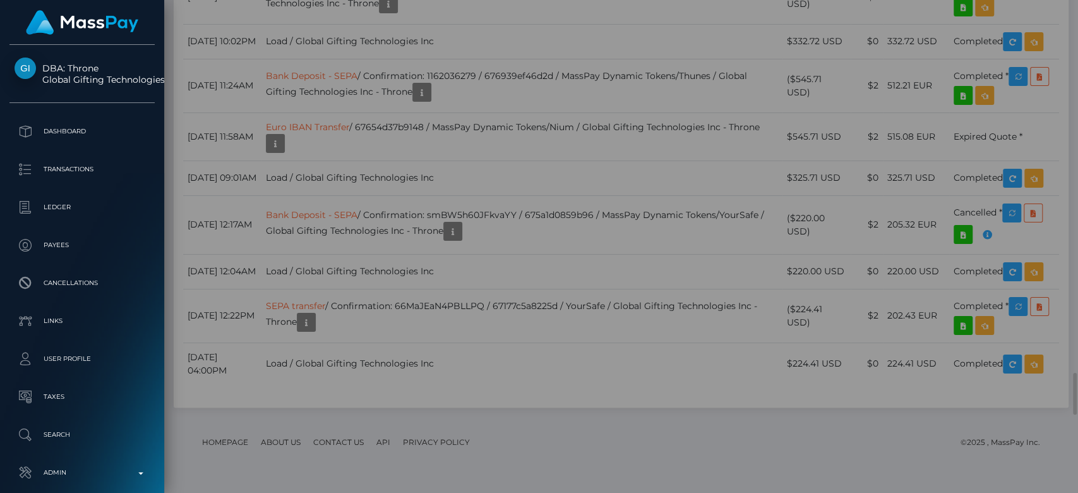
scroll to position [0, 0]
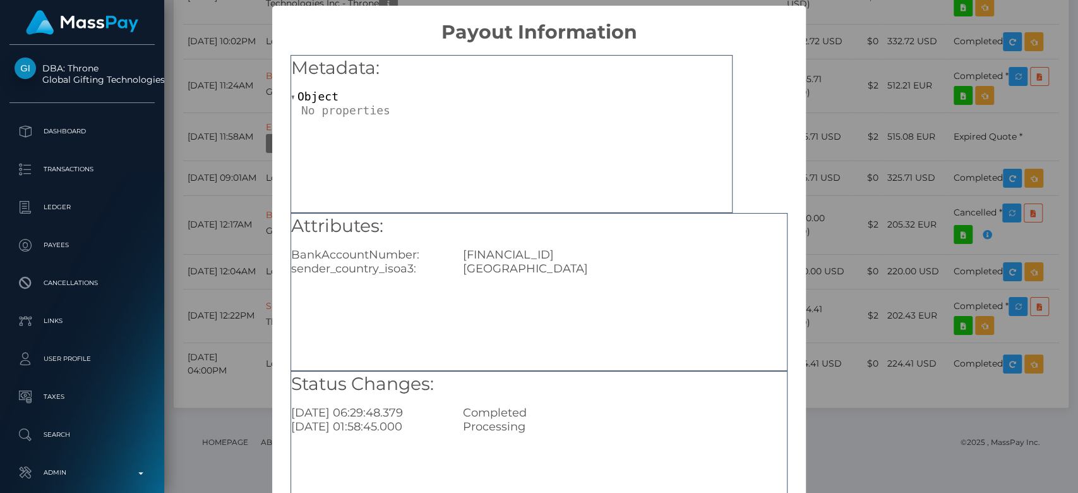
click at [840, 231] on div "× Payout Information Metadata: Object Attributes: BankAccountNumber: CH44090001…" at bounding box center [539, 246] width 1078 height 493
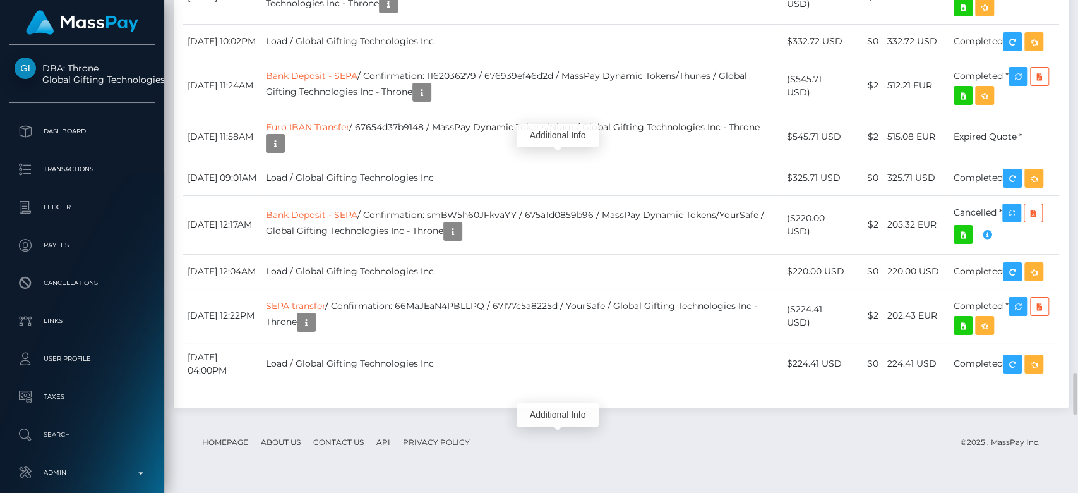
scroll to position [152, 279]
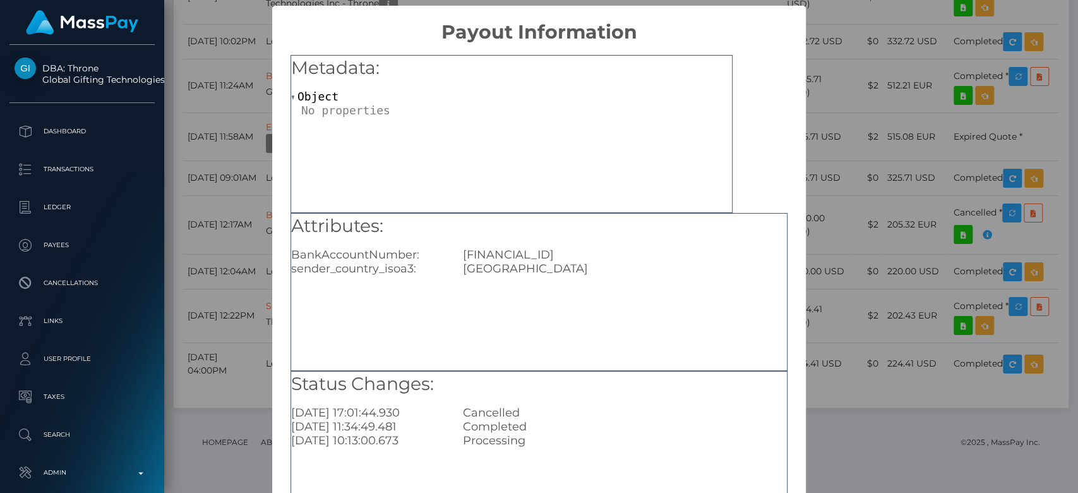
click at [513, 251] on div "CH44090001M5163860876" at bounding box center [624, 255] width 343 height 14
copy div "CH44090001M5163860876"
click at [860, 227] on div "× Payout Information Metadata: Object Attributes: BankAccountNumber: CH44090001…" at bounding box center [539, 246] width 1078 height 493
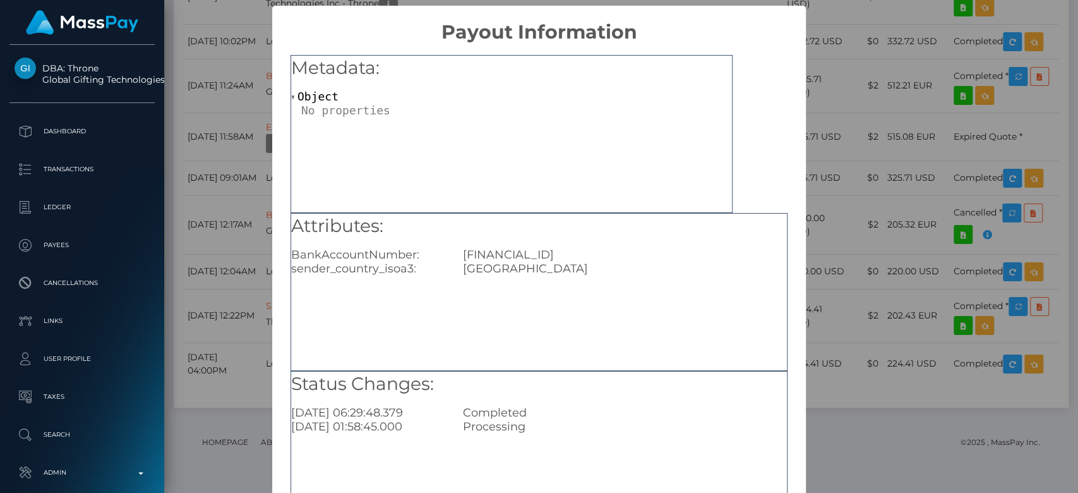
click at [878, 302] on div "× Payout Information Metadata: Object Attributes: BankAccountNumber: CH44090001…" at bounding box center [539, 246] width 1078 height 493
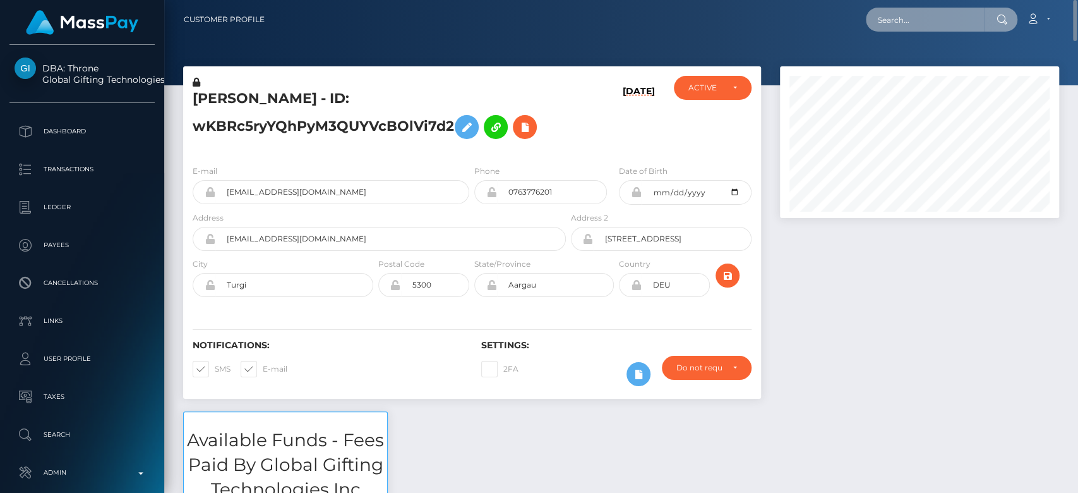
paste input "438067ab-e305-45e1-bc64-c260b1e0cfad"
click at [902, 13] on input "438067ab-e305-45e1-bc64-c260b1e0cfad" at bounding box center [925, 20] width 119 height 24
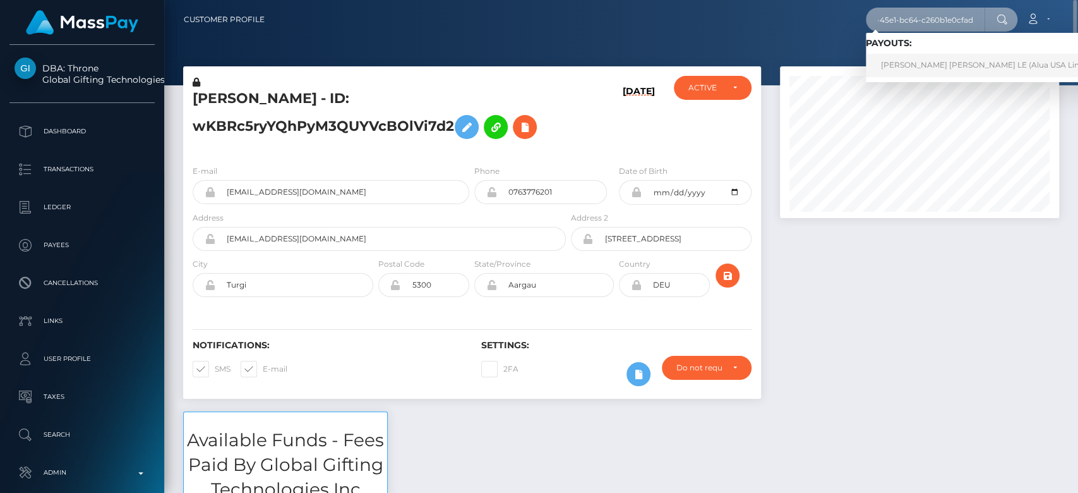
type input "438067ab-e305-45e1-bc64-c260b1e0cfad"
click at [933, 63] on link "NGUYEN NGOC NHI LE (Alua USA Limited - )" at bounding box center [994, 65] width 256 height 23
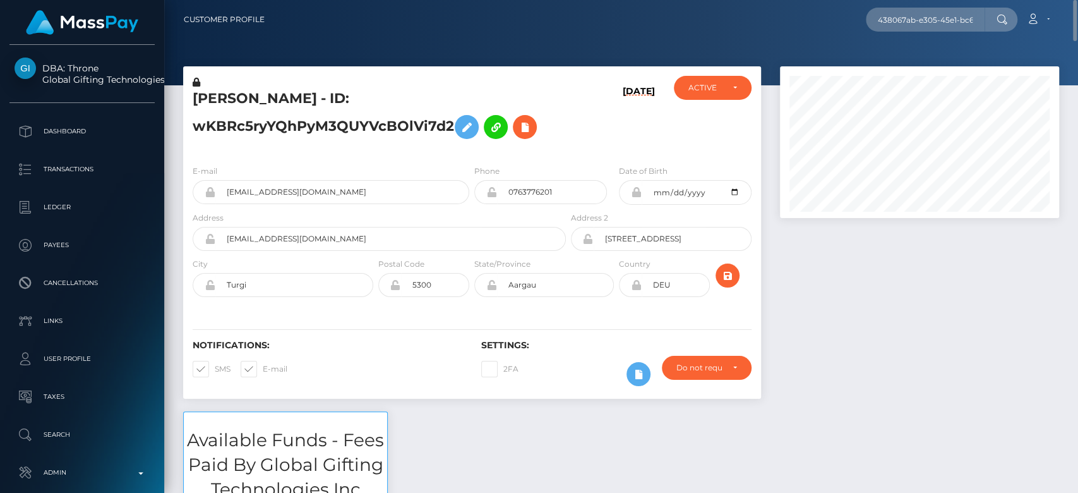
click div
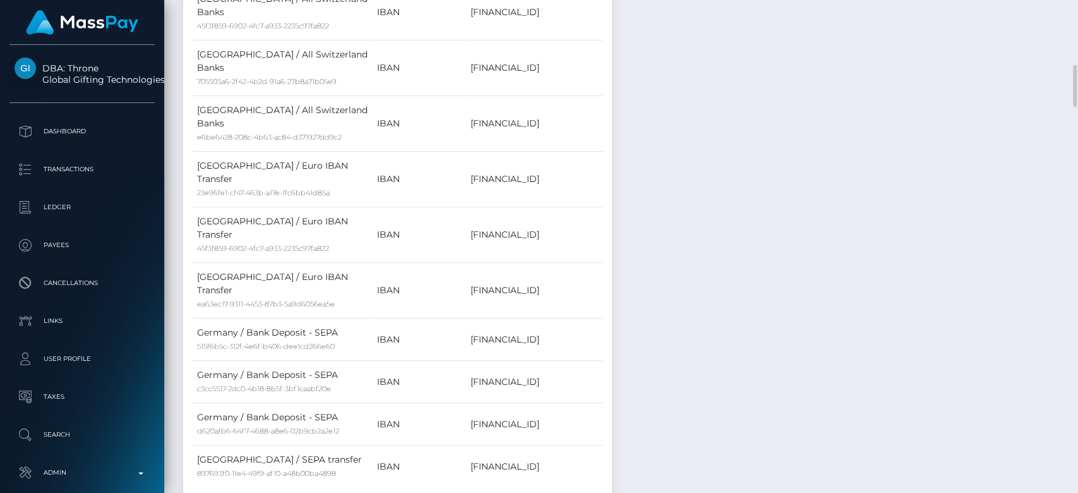
scroll to position [1406, 0]
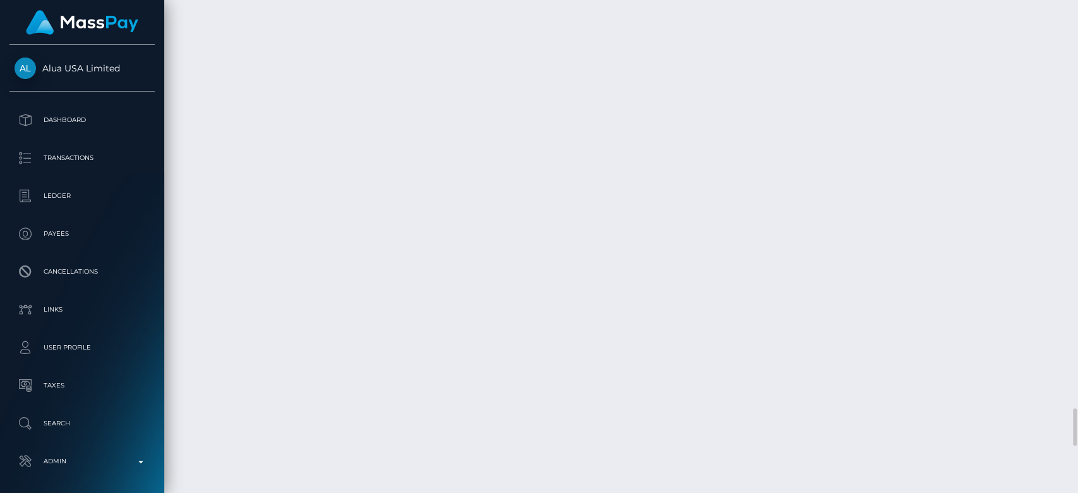
scroll to position [152, 279]
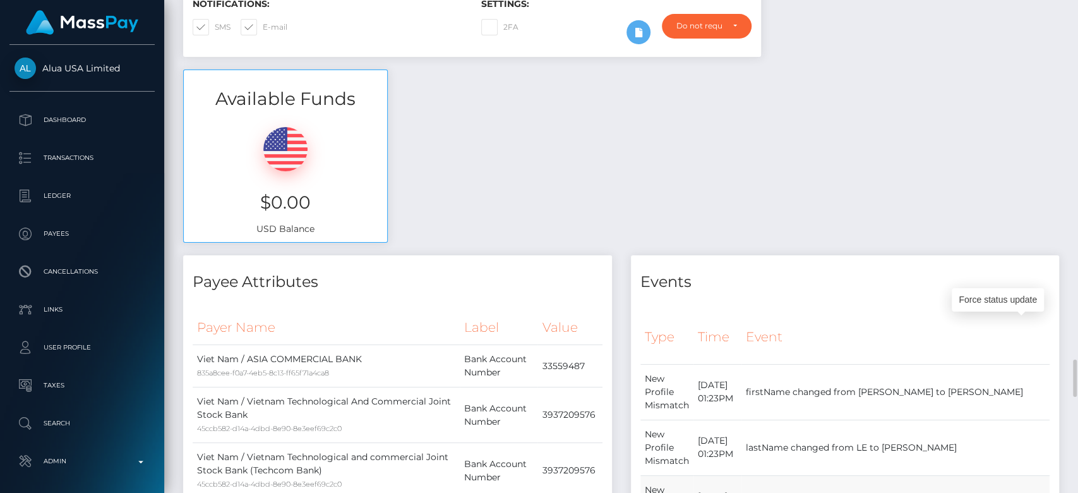
scroll to position [0, 0]
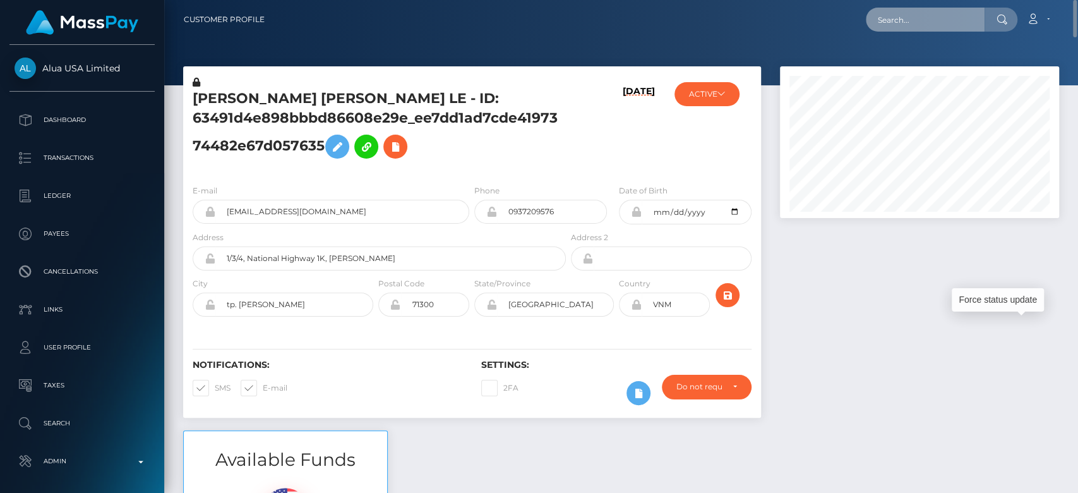
click at [923, 23] on input "text" at bounding box center [925, 20] width 119 height 24
paste input "[EMAIL_ADDRESS][DOMAIN_NAME]"
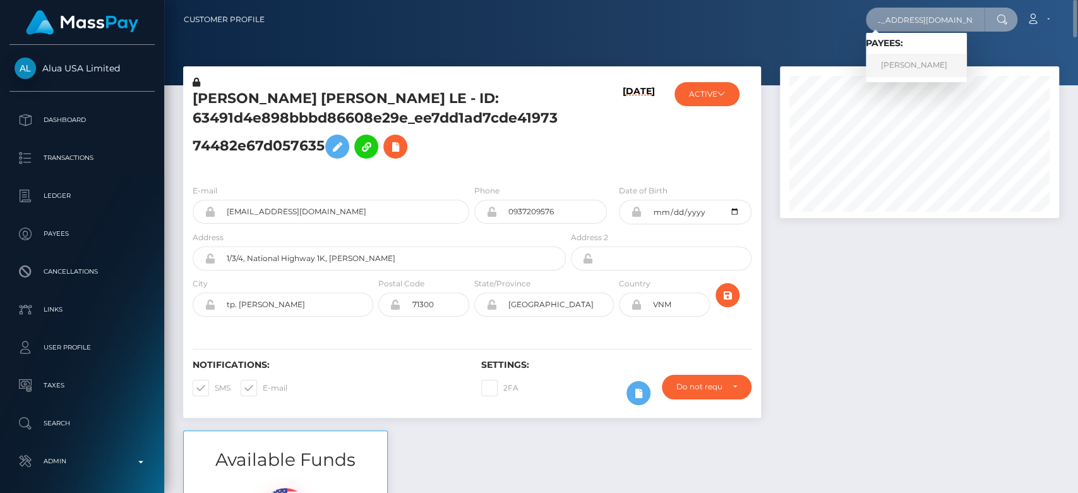
type input "[EMAIL_ADDRESS][DOMAIN_NAME]"
click at [930, 55] on link "[PERSON_NAME]" at bounding box center [916, 65] width 101 height 23
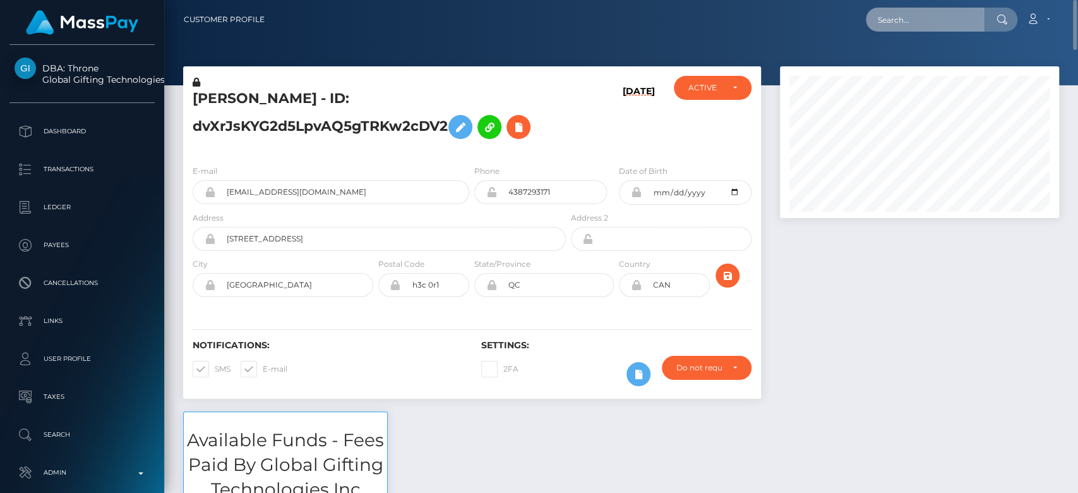
click at [896, 21] on input "text" at bounding box center [925, 20] width 119 height 24
paste input "[EMAIL_ADDRESS][DOMAIN_NAME]"
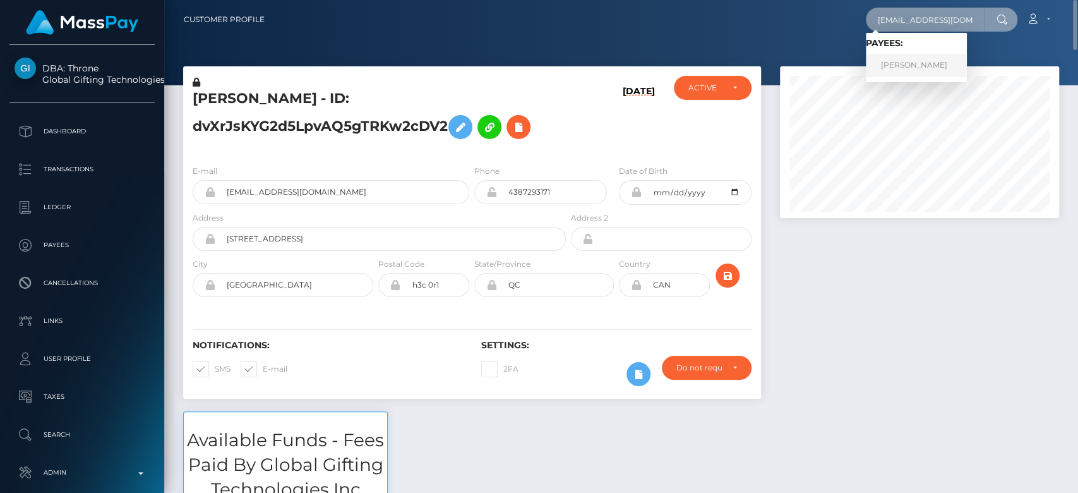
type input "[EMAIL_ADDRESS][DOMAIN_NAME]"
click at [925, 64] on link "[PERSON_NAME]" at bounding box center [916, 65] width 101 height 23
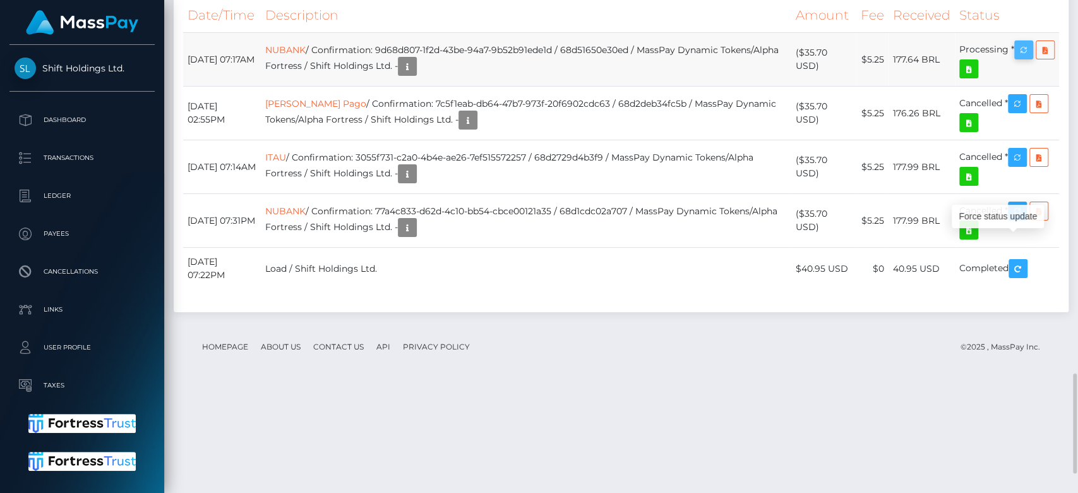
scroll to position [152, 279]
click at [1025, 58] on icon "button" at bounding box center [1023, 50] width 15 height 16
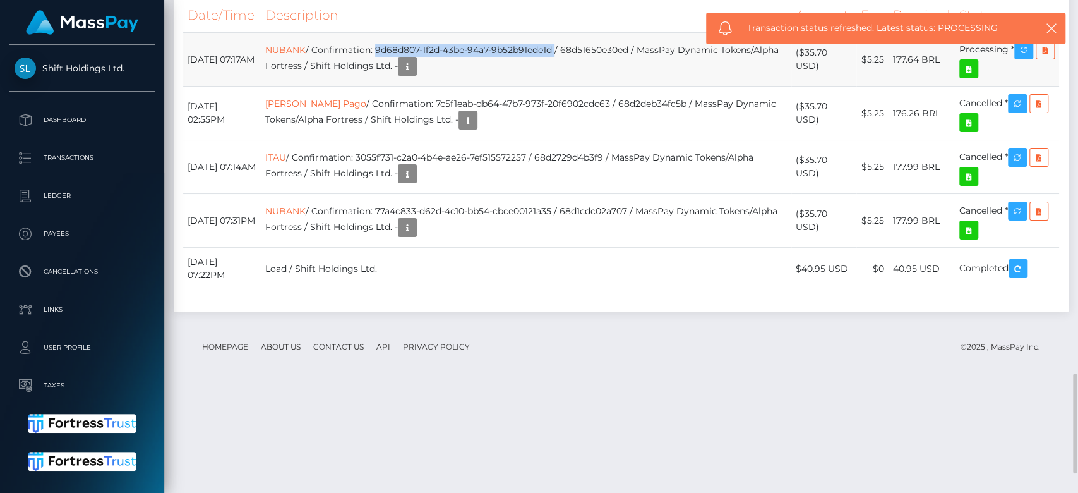
drag, startPoint x: 411, startPoint y: 250, endPoint x: 594, endPoint y: 248, distance: 183.2
click at [594, 87] on td "NUBANK / Confirmation: 9d68d807-1f2d-43be-94a7-9b52b91ede1d / 68d51650e30ed / M…" at bounding box center [526, 60] width 530 height 54
copy td "9d68d807-1f2d-43be-94a7-9b52b91ede1d"
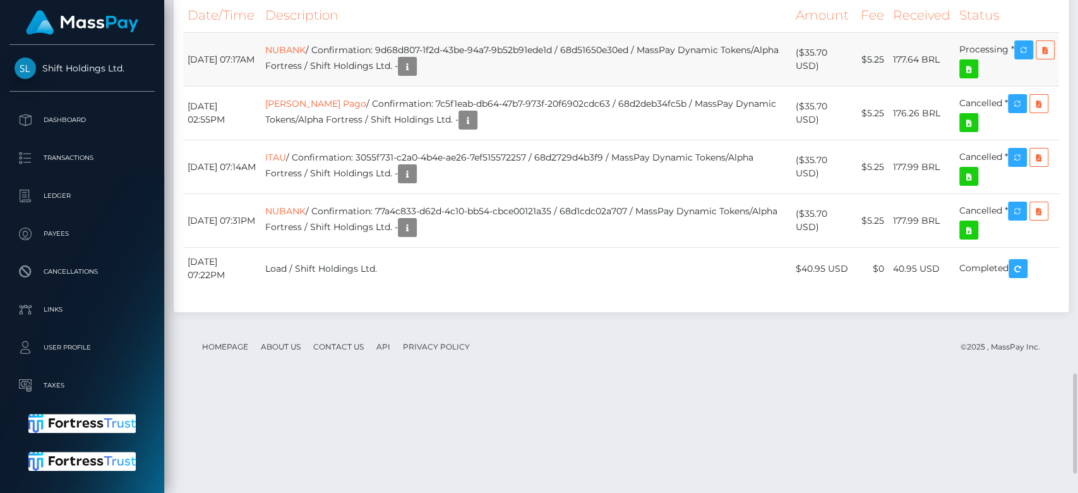
click at [464, 87] on td "NUBANK / Confirmation: 9d68d807-1f2d-43be-94a7-9b52b91ede1d / 68d51650e30ed / M…" at bounding box center [526, 60] width 530 height 54
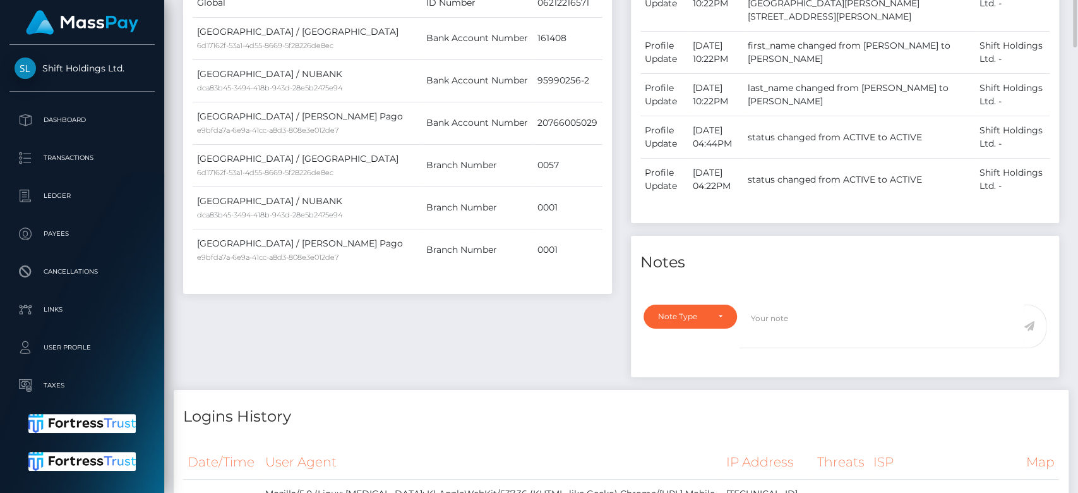
scroll to position [0, 0]
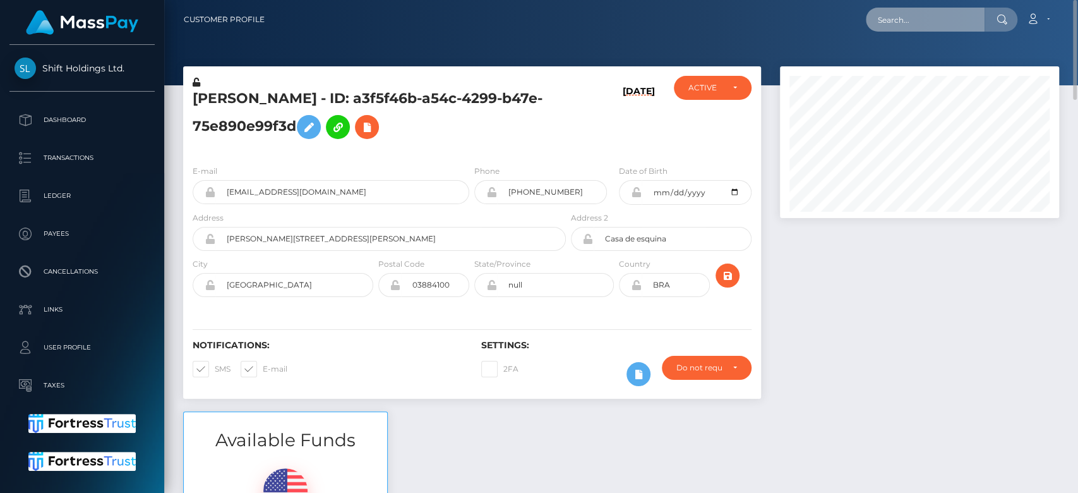
click at [894, 25] on input "text" at bounding box center [925, 20] width 119 height 24
paste input "[EMAIL_ADDRESS][DOMAIN_NAME]"
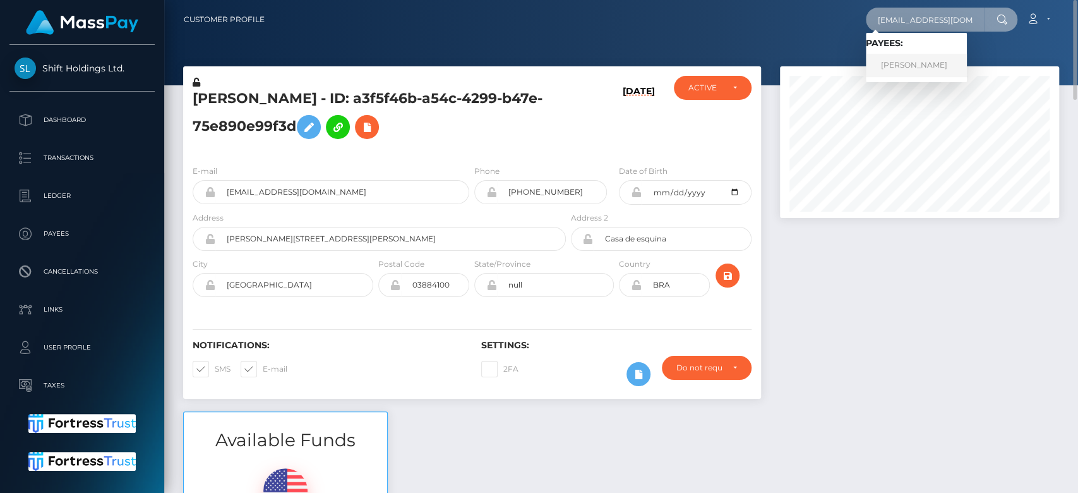
type input "[EMAIL_ADDRESS][DOMAIN_NAME]"
click at [933, 59] on link "AARON MICHAEL MINGS" at bounding box center [916, 65] width 101 height 23
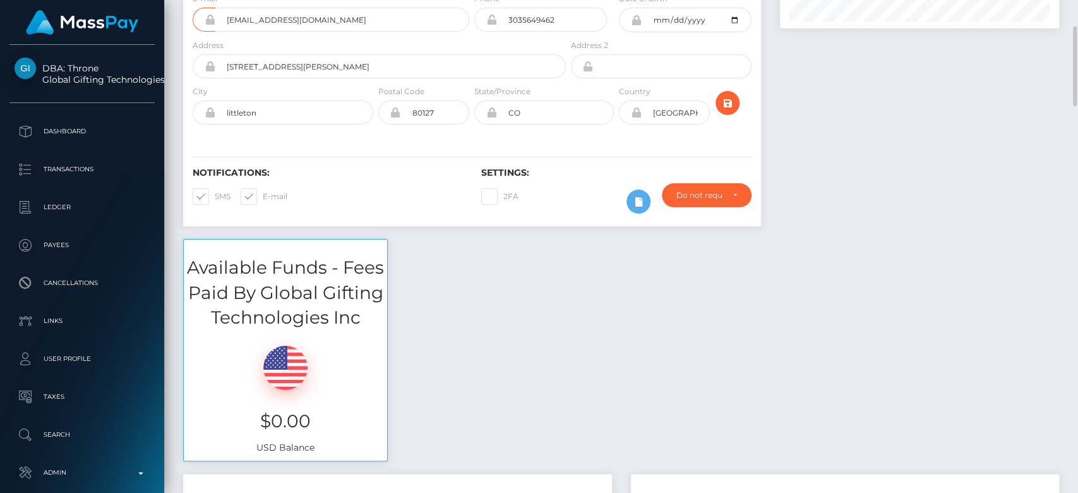
scroll to position [195, 0]
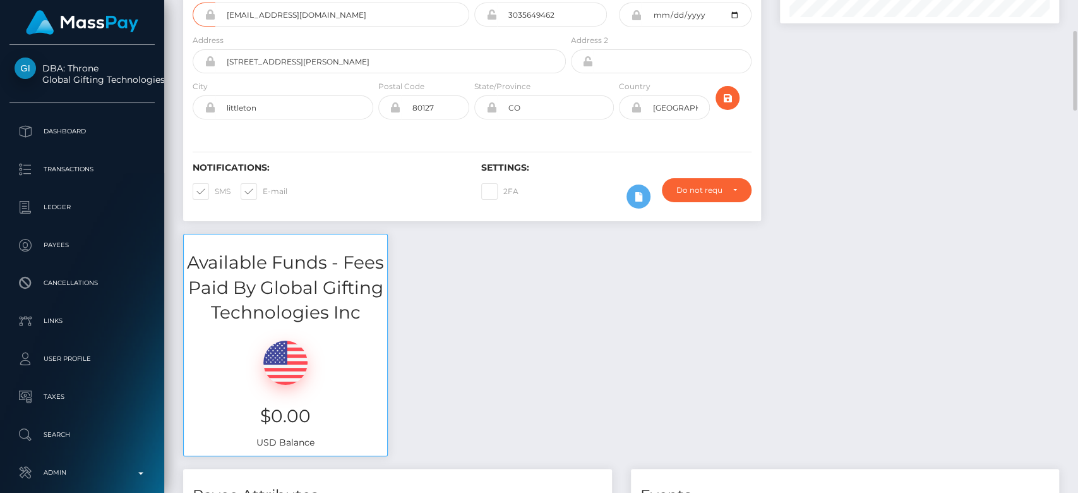
click at [263, 186] on span at bounding box center [263, 190] width 0 height 9
click at [263, 183] on input "E-mail" at bounding box center [267, 187] width 8 height 8
checkbox input "false"
click at [215, 186] on span at bounding box center [215, 190] width 0 height 9
click at [215, 183] on input "SMS" at bounding box center [219, 187] width 8 height 8
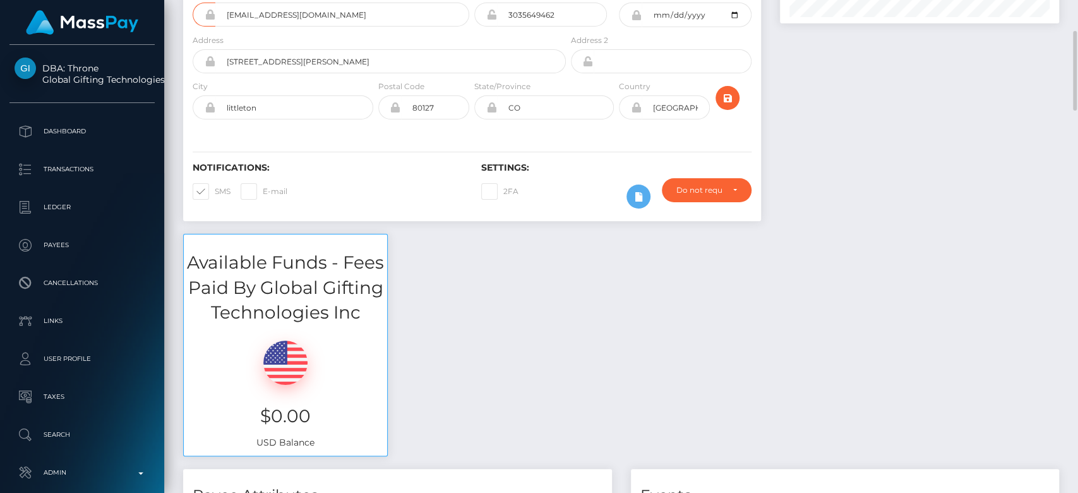
checkbox input "false"
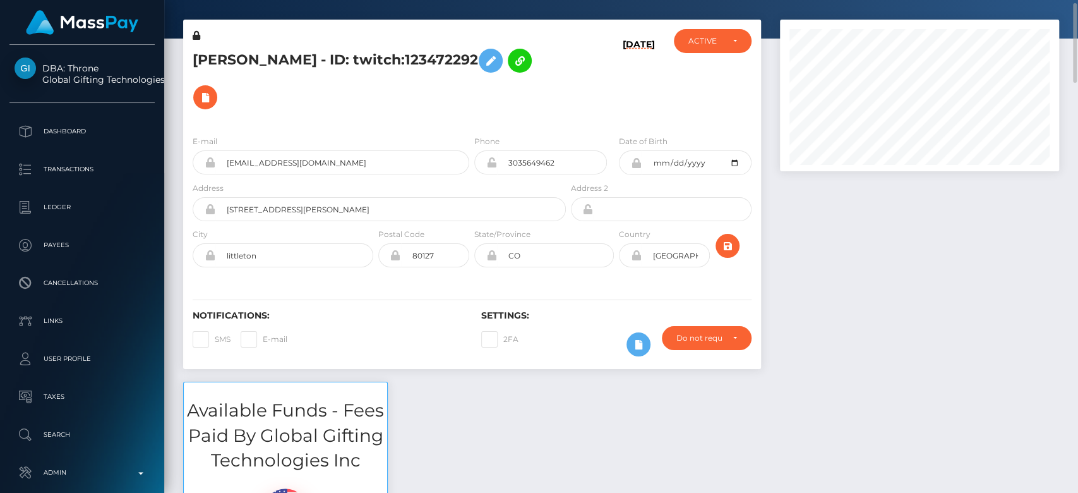
scroll to position [63, 0]
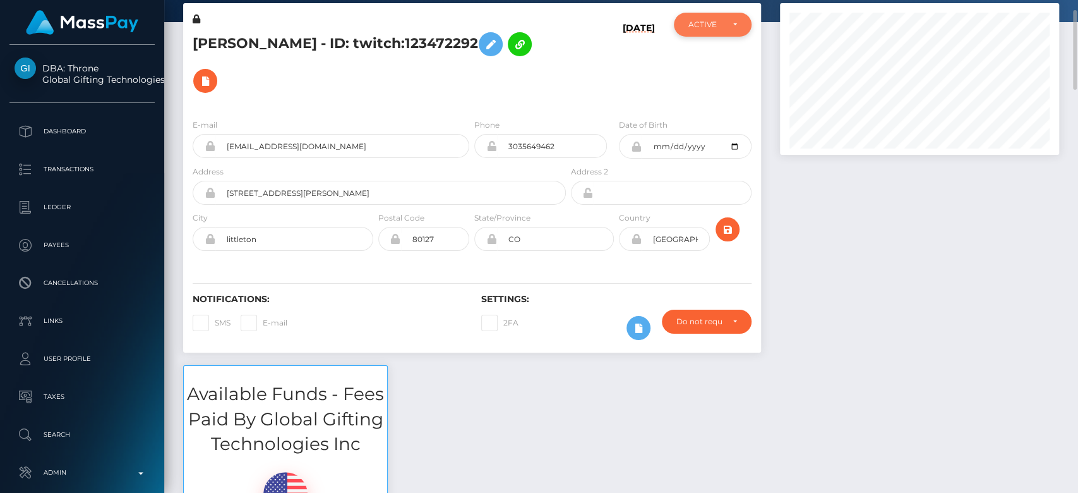
click at [722, 23] on div "ACTIVE" at bounding box center [704, 25] width 33 height 10
click at [697, 110] on span "CLOSED" at bounding box center [705, 111] width 32 height 11
select select "CLOSED"
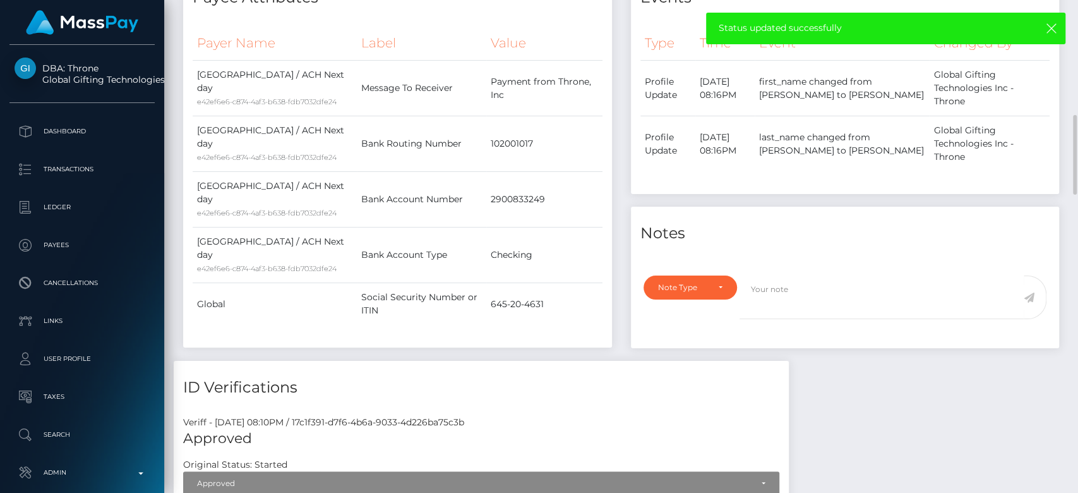
scroll to position [695, 0]
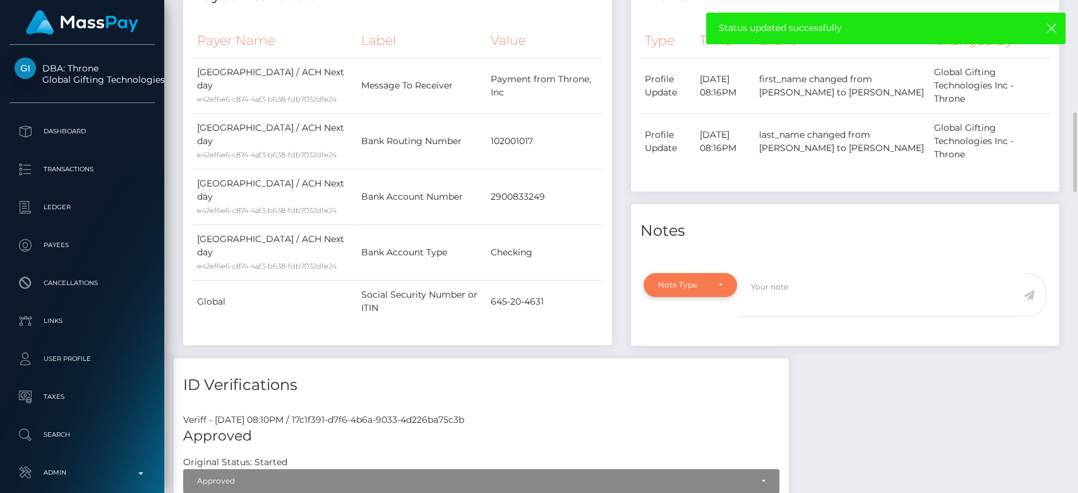
click at [686, 273] on div "Note Type" at bounding box center [690, 285] width 93 height 24
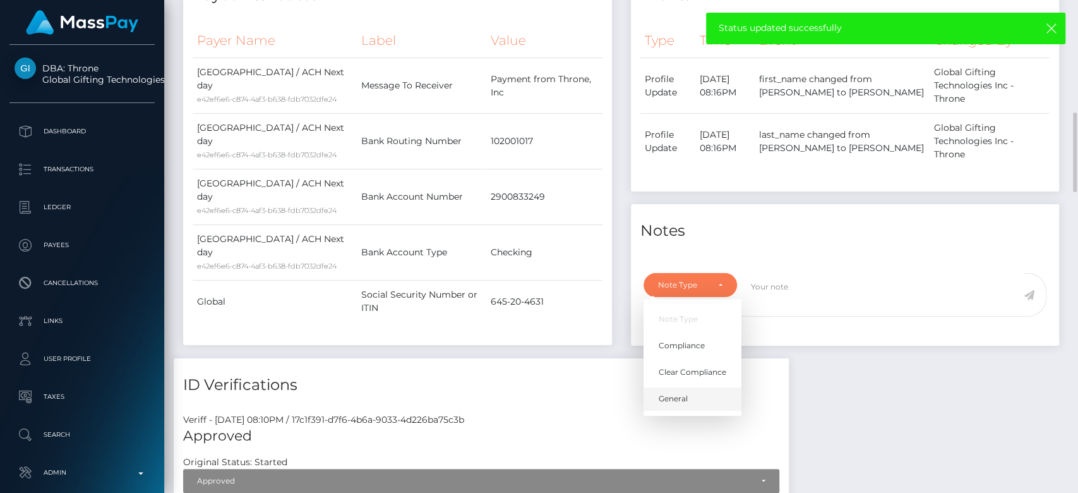
click at [676, 393] on span "General" at bounding box center [673, 398] width 29 height 11
select select "GENERAL"
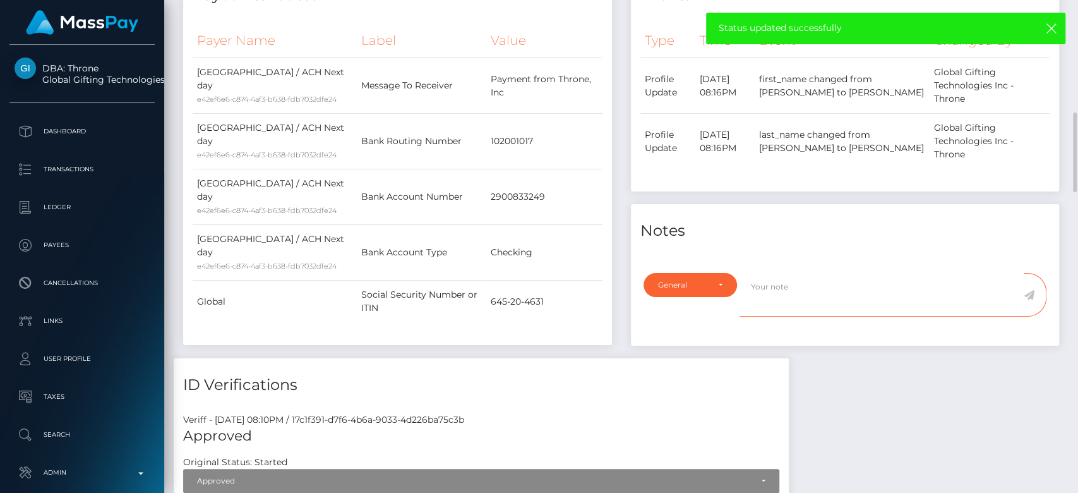
click at [802, 273] on textarea at bounding box center [881, 295] width 284 height 44
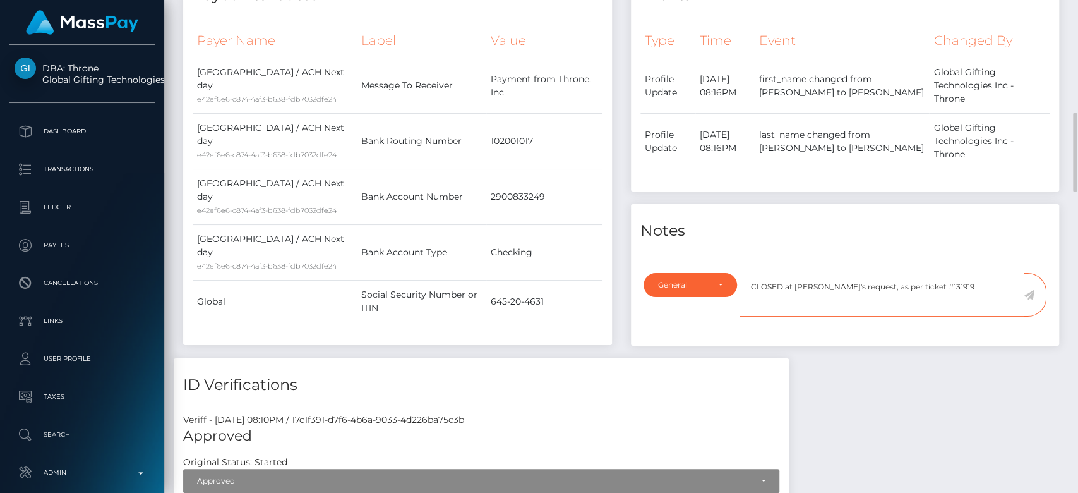
type textarea "CLOSED at payee's request, as per ticket #131919"
click at [1031, 290] on icon at bounding box center [1029, 295] width 11 height 10
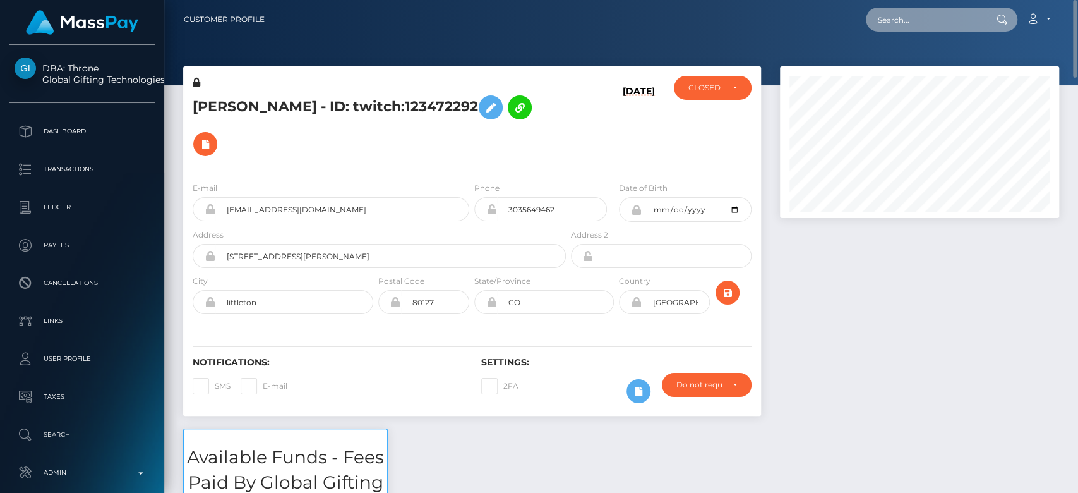
paste input "9d68d807-1f2d-43be-94a7-9b52b91ede1d"
click at [899, 21] on input "text" at bounding box center [925, 20] width 119 height 24
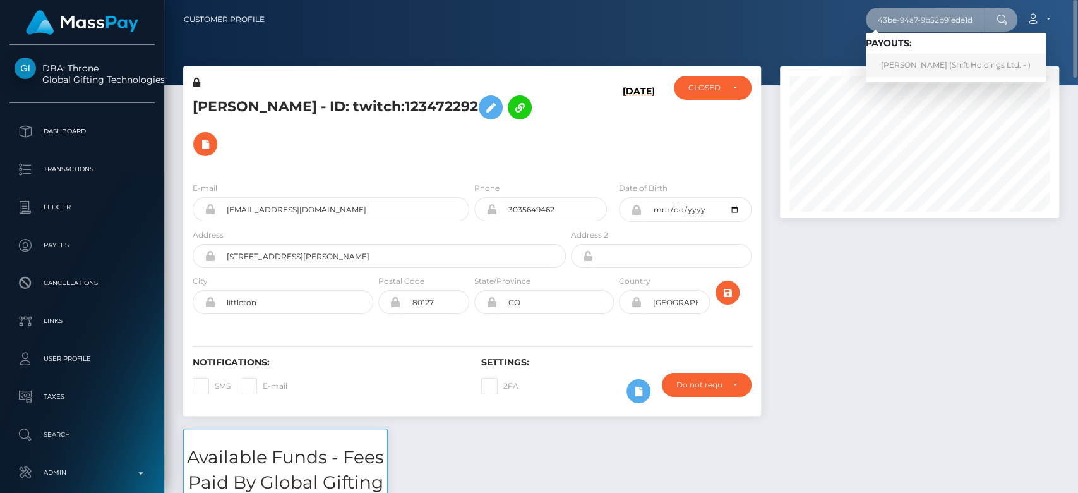
type input "9d68d807-1f2d-43be-94a7-9b52b91ede1d"
click at [918, 61] on link "[PERSON_NAME] (Shift Holdings Ltd. - )" at bounding box center [956, 65] width 180 height 23
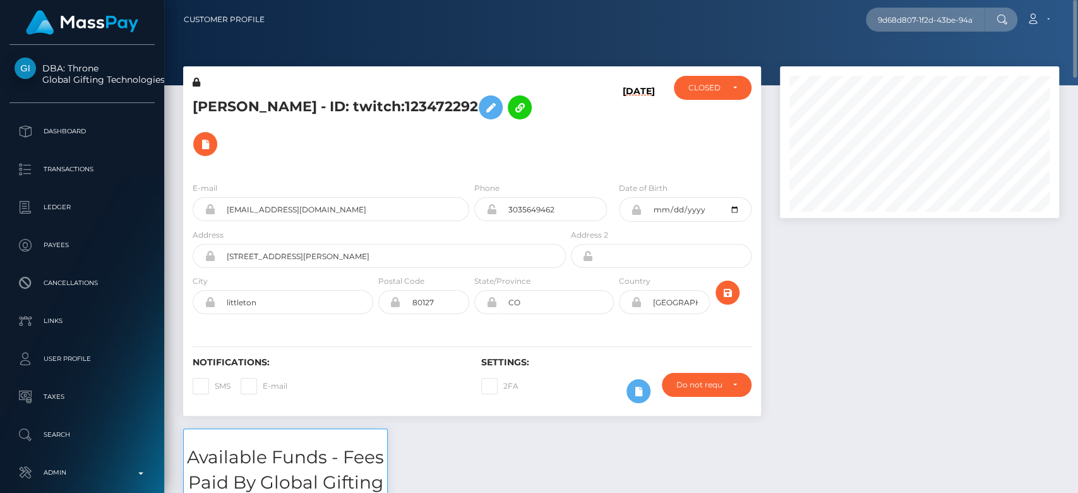
click at [883, 225] on div at bounding box center [919, 247] width 298 height 362
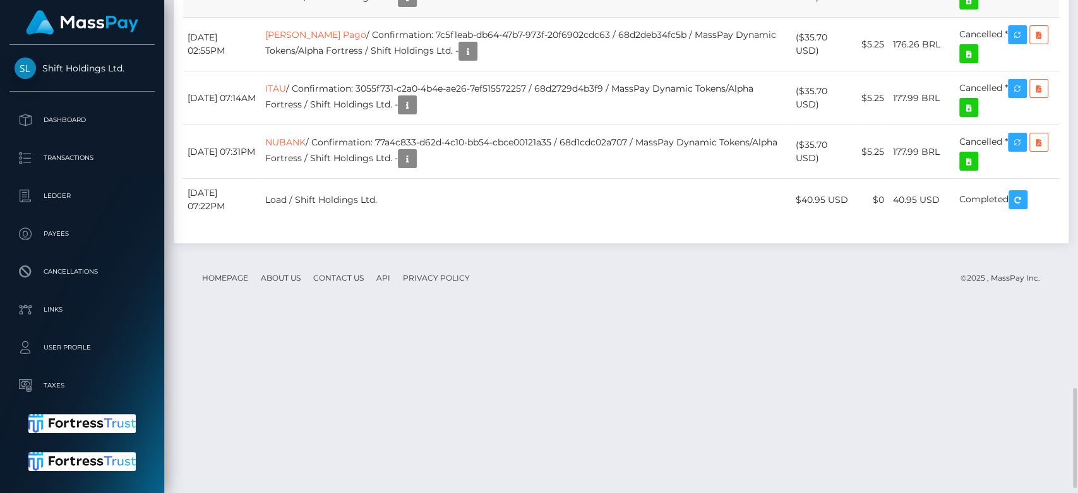
scroll to position [152, 279]
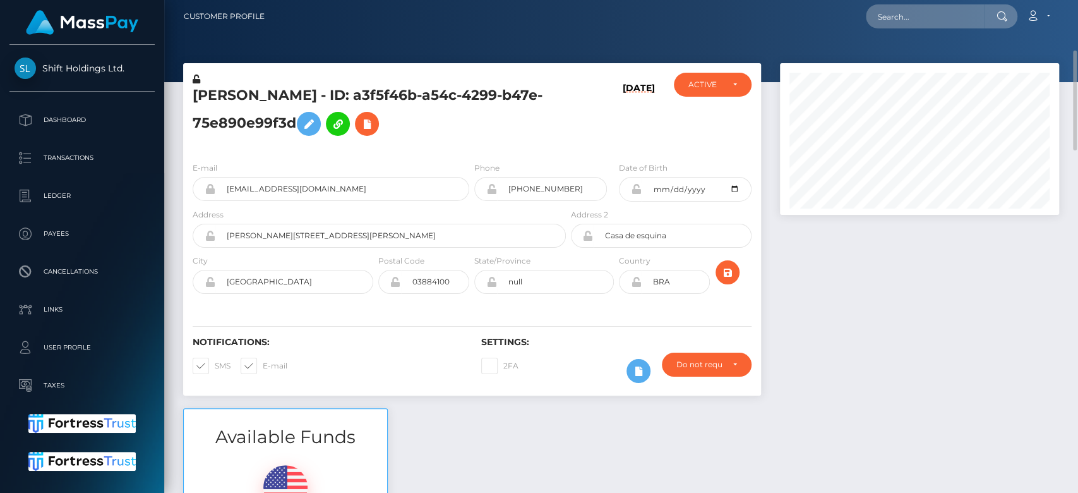
scroll to position [0, 0]
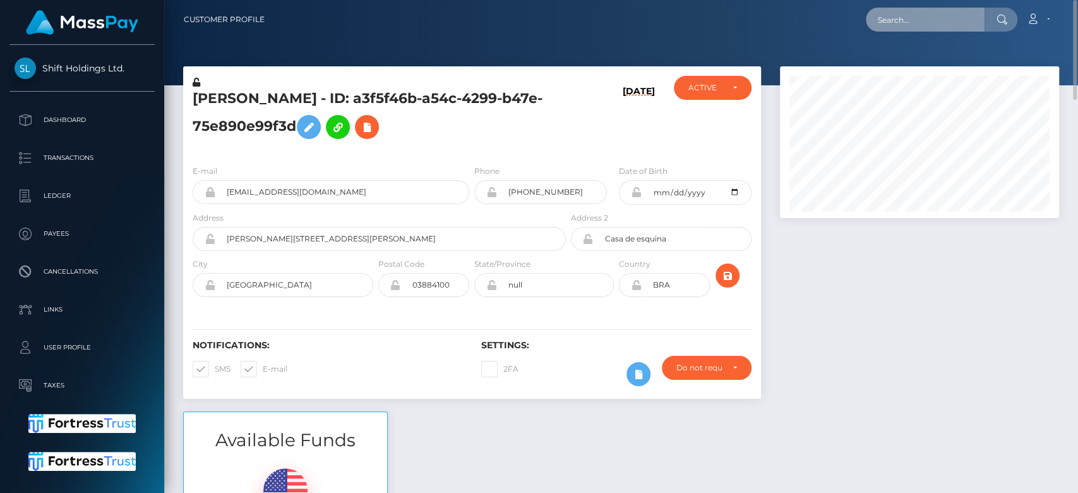
click at [955, 13] on input "text" at bounding box center [925, 20] width 119 height 24
paste input "[EMAIL_ADDRESS][DOMAIN_NAME]"
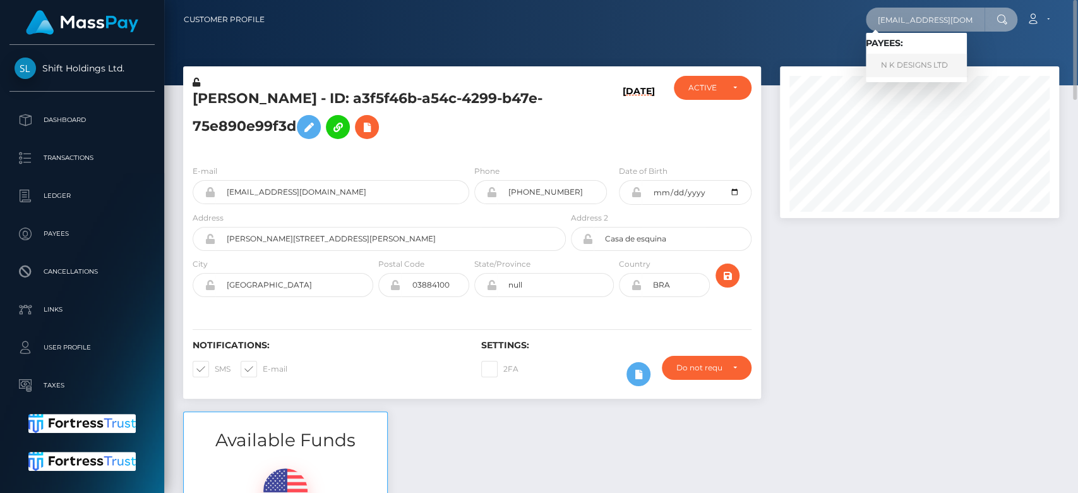
type input "[EMAIL_ADDRESS][DOMAIN_NAME]"
click at [925, 58] on link "N K DESIGNS LTD" at bounding box center [916, 65] width 101 height 23
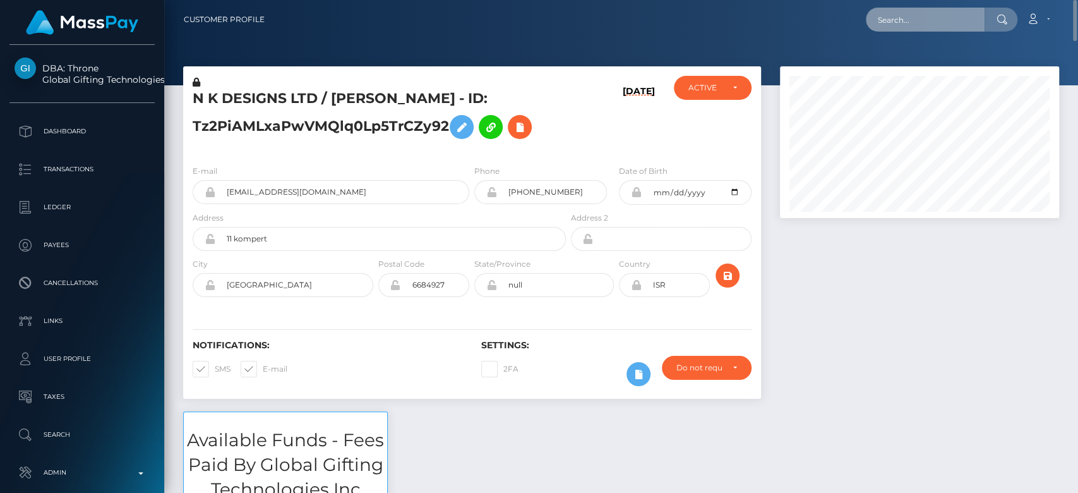
click at [925, 13] on input "text" at bounding box center [925, 20] width 119 height 24
paste input "[EMAIL_ADDRESS][DOMAIN_NAME]"
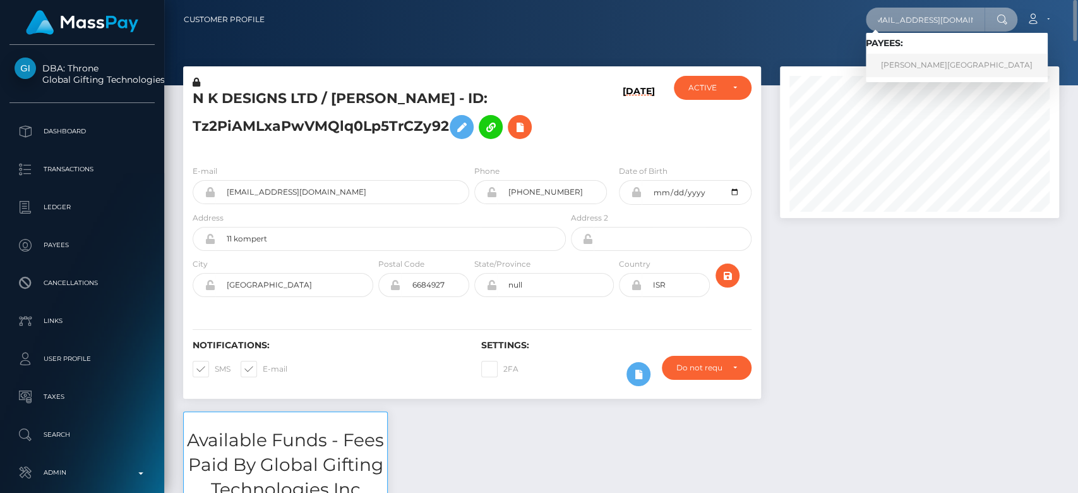
type input "[EMAIL_ADDRESS][DOMAIN_NAME]"
click at [933, 61] on link "[PERSON_NAME][GEOGRAPHIC_DATA]" at bounding box center [957, 65] width 182 height 23
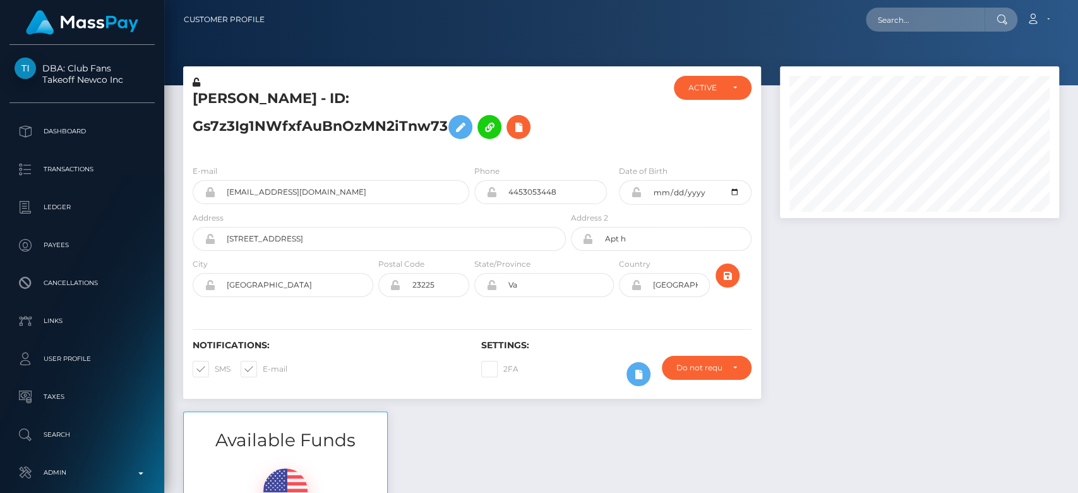
scroll to position [152, 279]
paste input "[EMAIL_ADDRESS][DOMAIN_NAME]"
click at [926, 26] on input "[EMAIL_ADDRESS][DOMAIN_NAME]" at bounding box center [925, 20] width 119 height 24
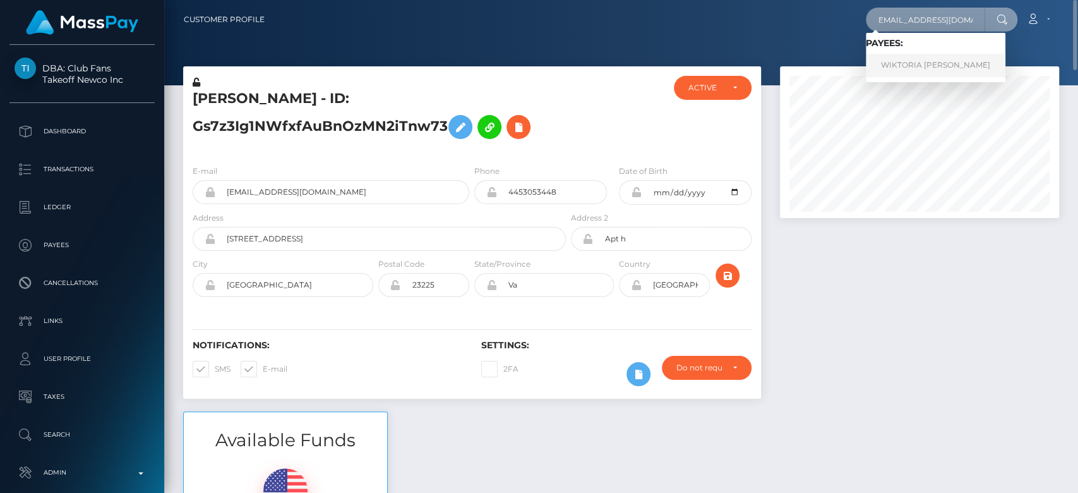
type input "[EMAIL_ADDRESS][DOMAIN_NAME]"
click at [926, 63] on link "WIKTORIA [PERSON_NAME]" at bounding box center [936, 65] width 140 height 23
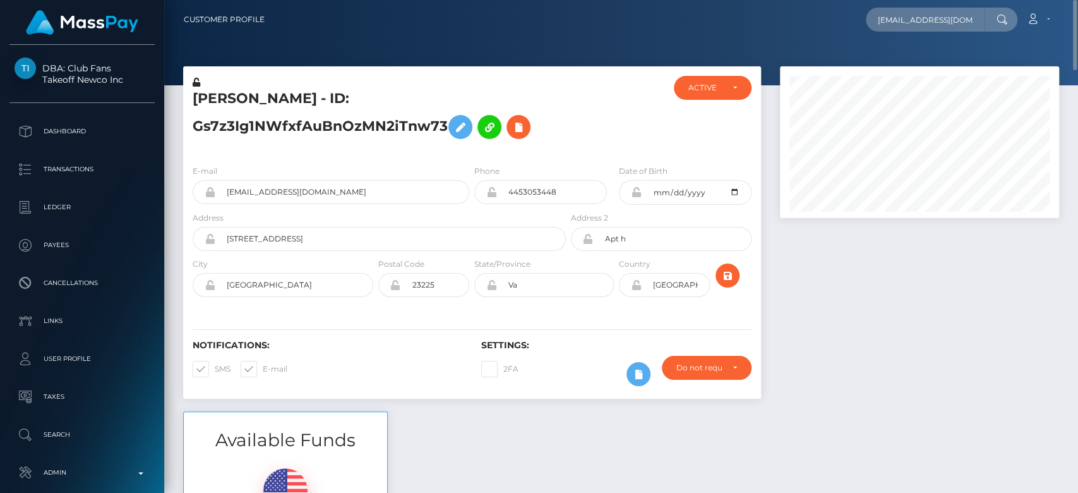
click at [879, 301] on div at bounding box center [919, 238] width 298 height 345
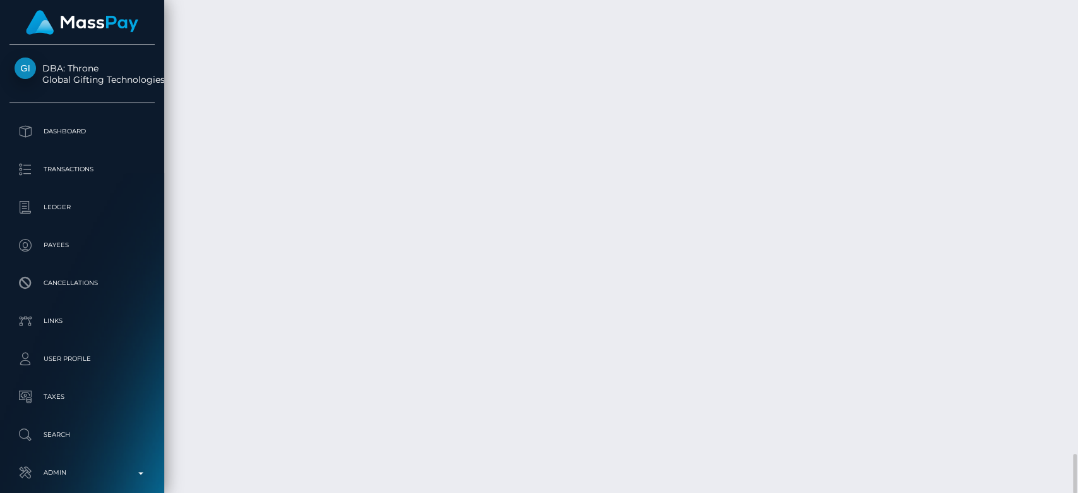
scroll to position [152, 279]
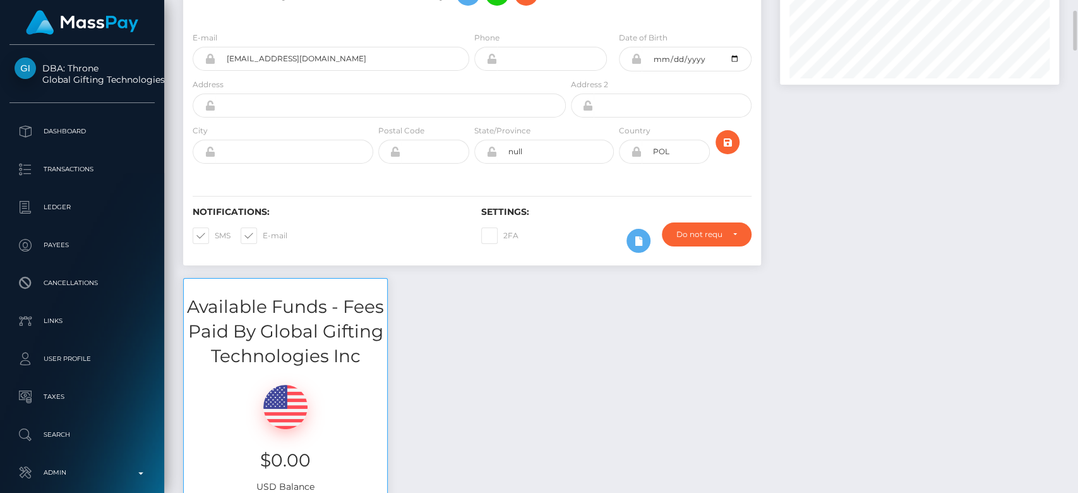
scroll to position [0, 0]
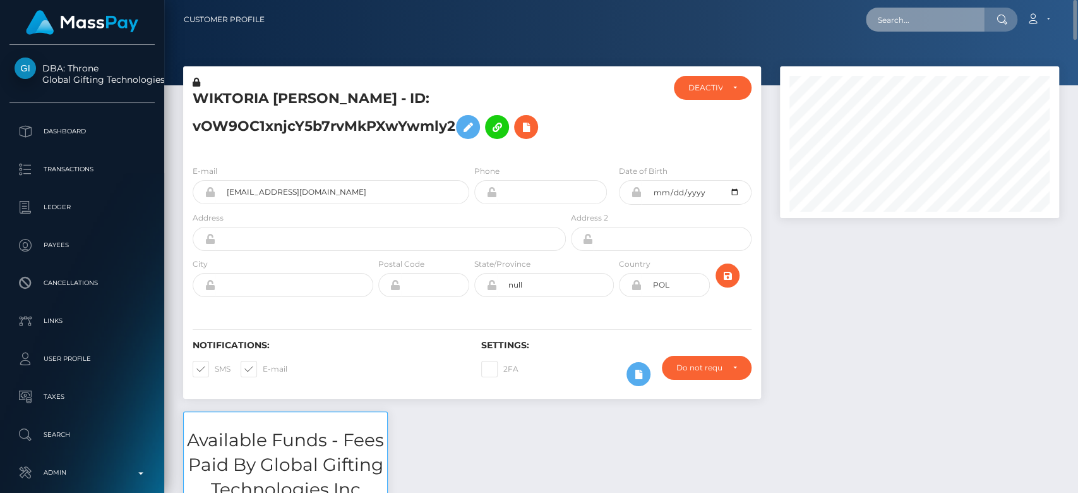
click at [927, 17] on input "text" at bounding box center [925, 20] width 119 height 24
paste input "[EMAIL_ADDRESS][DOMAIN_NAME]"
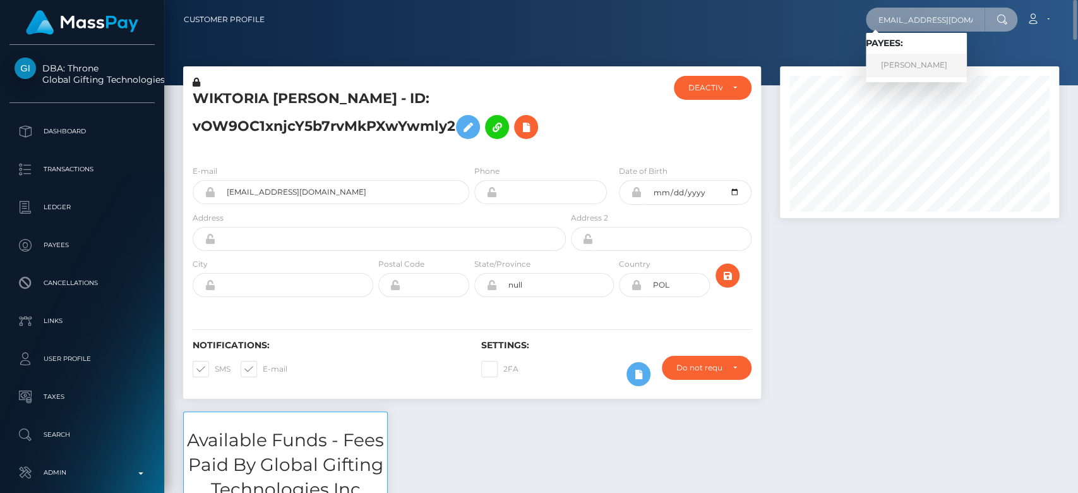
type input "[EMAIL_ADDRESS][DOMAIN_NAME]"
click at [929, 72] on link "[PERSON_NAME]" at bounding box center [916, 65] width 101 height 23
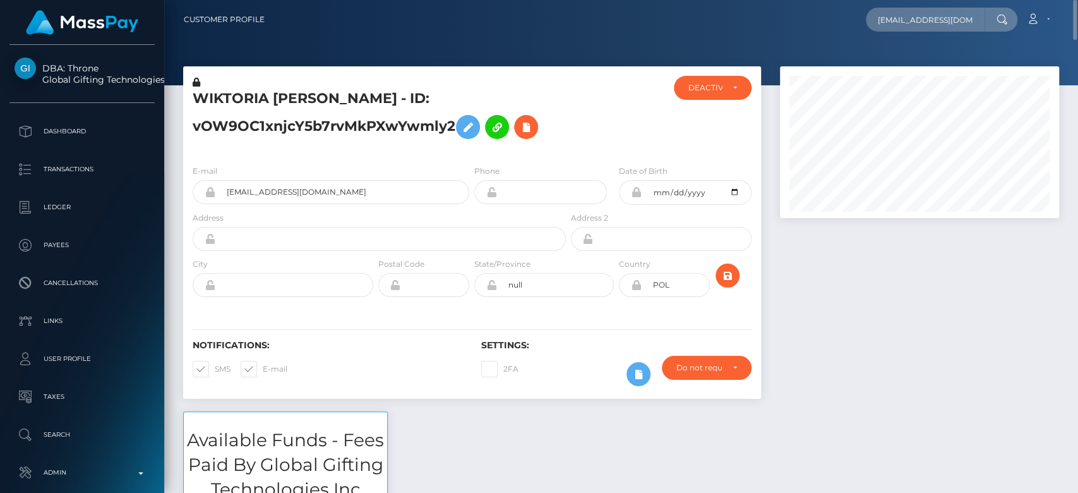
click at [839, 314] on div at bounding box center [919, 238] width 298 height 345
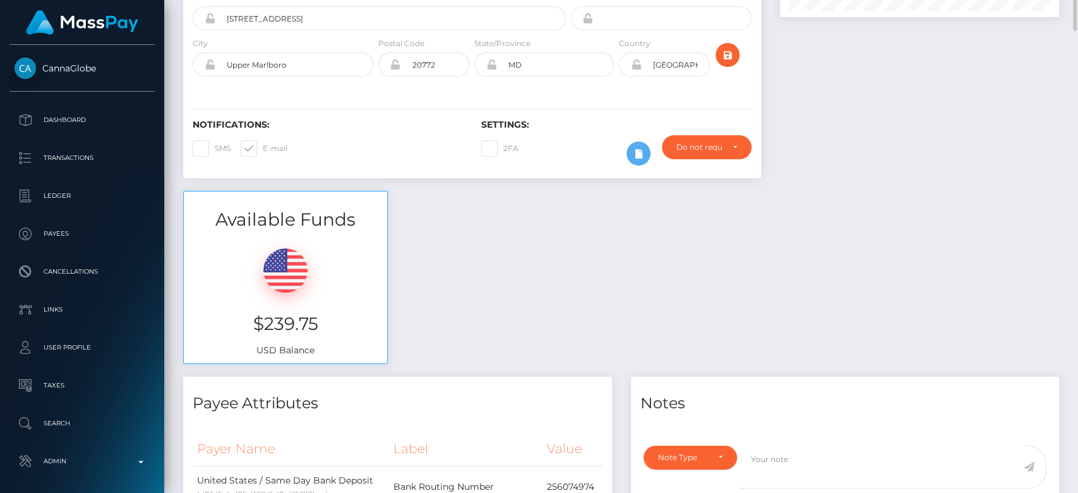
scroll to position [95, 0]
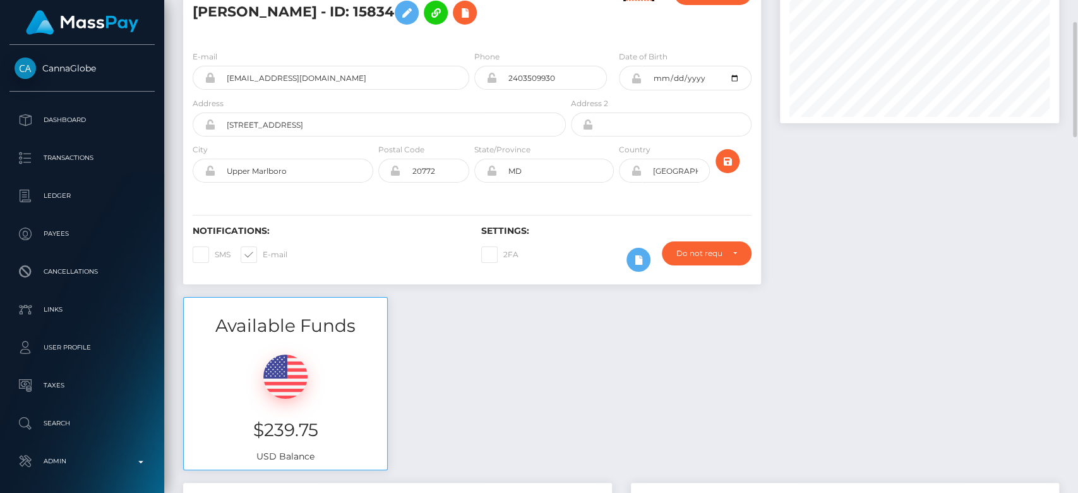
drag, startPoint x: 403, startPoint y: 177, endPoint x: 338, endPoint y: 260, distance: 105.7
click at [338, 260] on div "Notifications: SMS E-mail" at bounding box center [327, 251] width 289 height 52
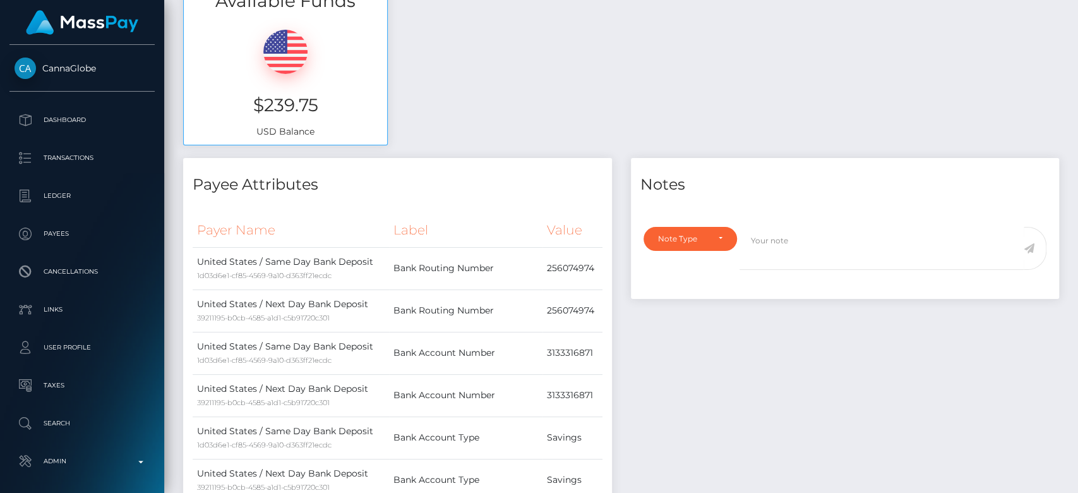
scroll to position [0, 0]
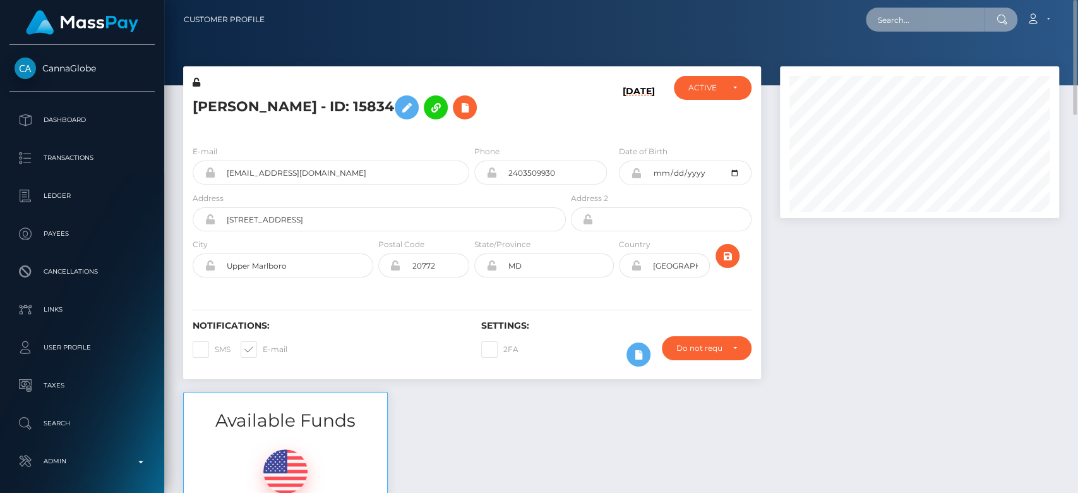
click at [906, 18] on input "text" at bounding box center [925, 20] width 119 height 24
paste input "[EMAIL_ADDRESS][DOMAIN_NAME]"
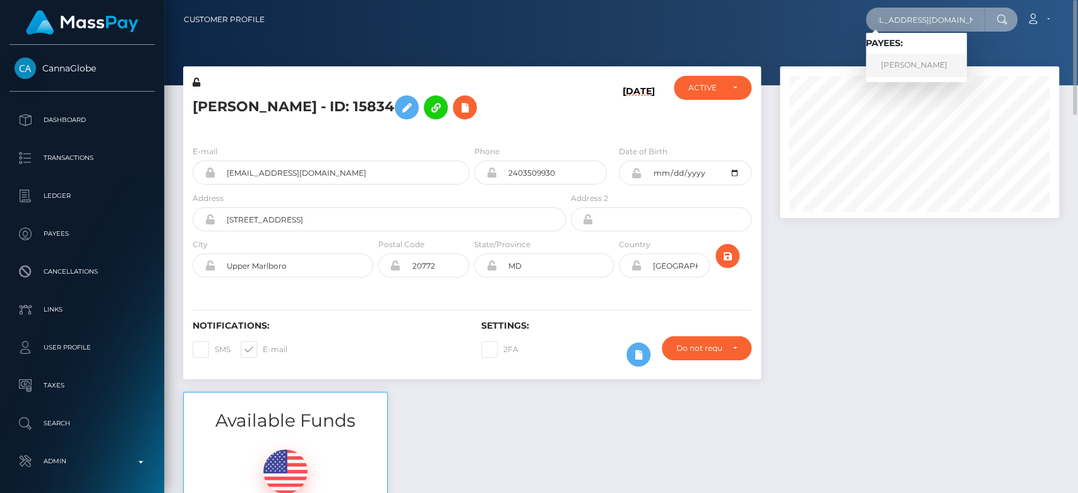
type input "[EMAIL_ADDRESS][DOMAIN_NAME]"
click at [895, 61] on link "KATERYNA CIHAN" at bounding box center [916, 65] width 101 height 23
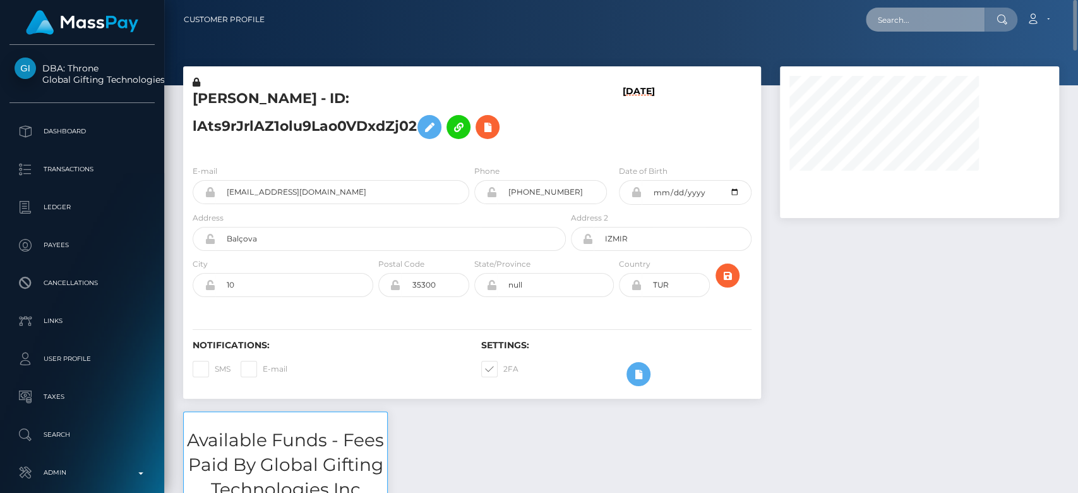
click at [908, 12] on input "text" at bounding box center [925, 20] width 119 height 24
paste input "[EMAIL_ADDRESS][DOMAIN_NAME]"
type input "[EMAIL_ADDRESS][DOMAIN_NAME]"
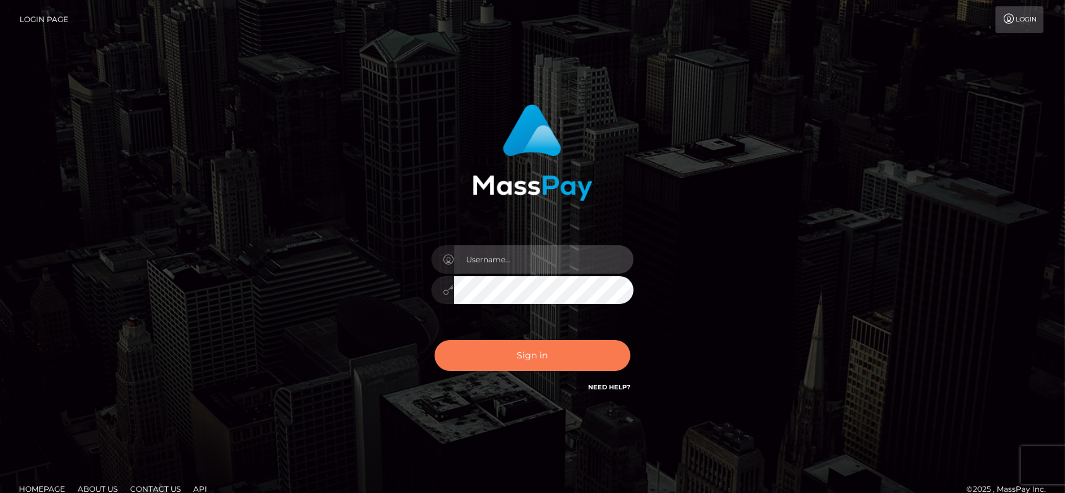
type input "[DOMAIN_NAME]"
click at [495, 356] on button "Sign in" at bounding box center [532, 355] width 196 height 31
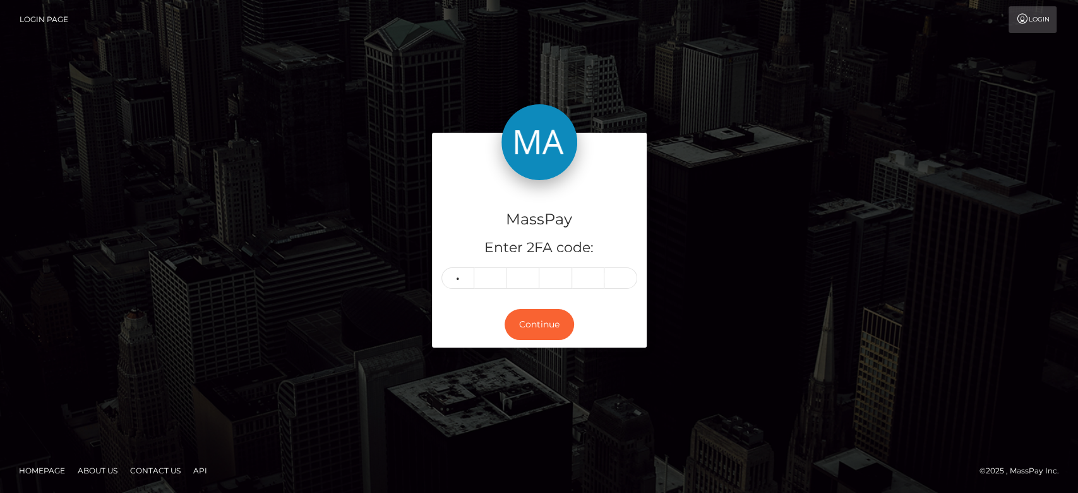
type input "4"
type input "8"
type input "0"
type input "3"
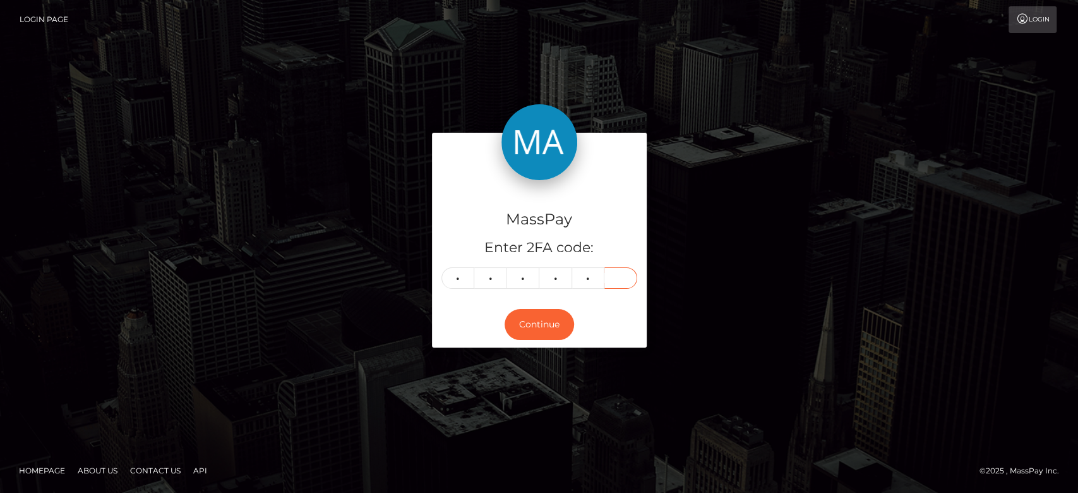
type input "6"
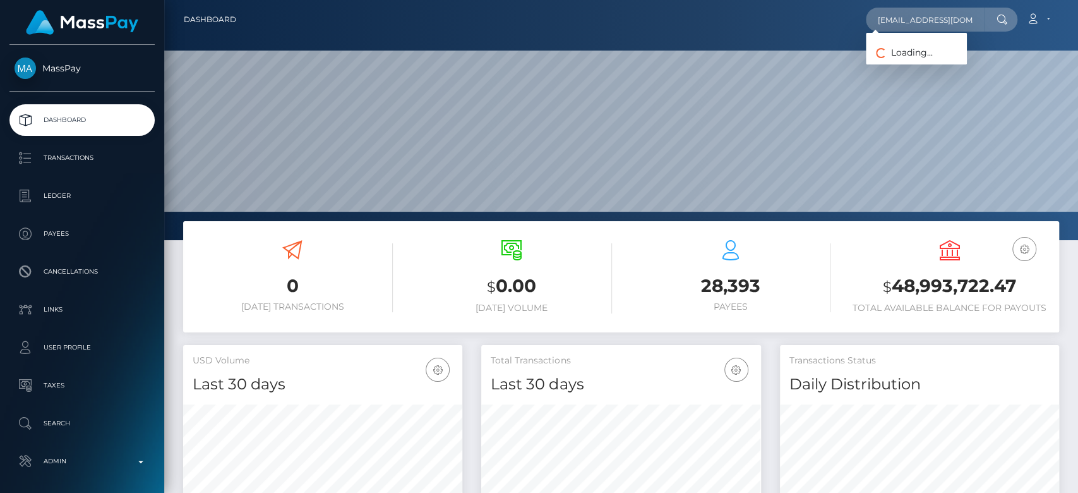
scroll to position [223, 279]
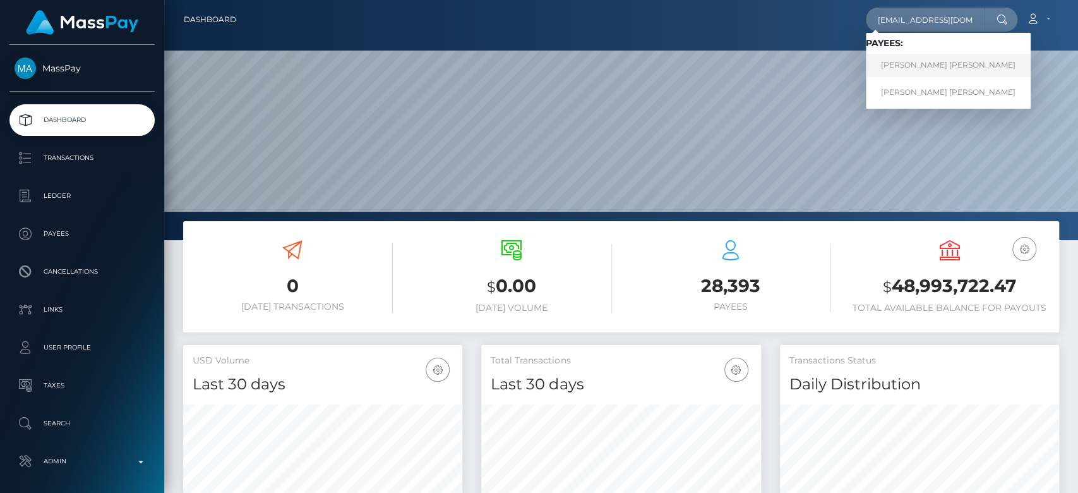
click at [930, 63] on link "[PERSON_NAME] [PERSON_NAME]" at bounding box center [948, 65] width 165 height 23
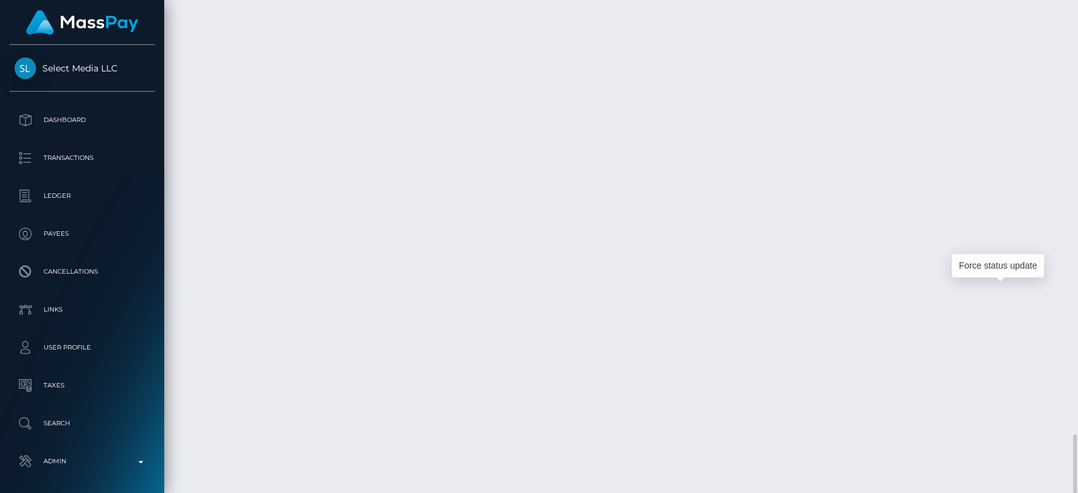
scroll to position [152, 279]
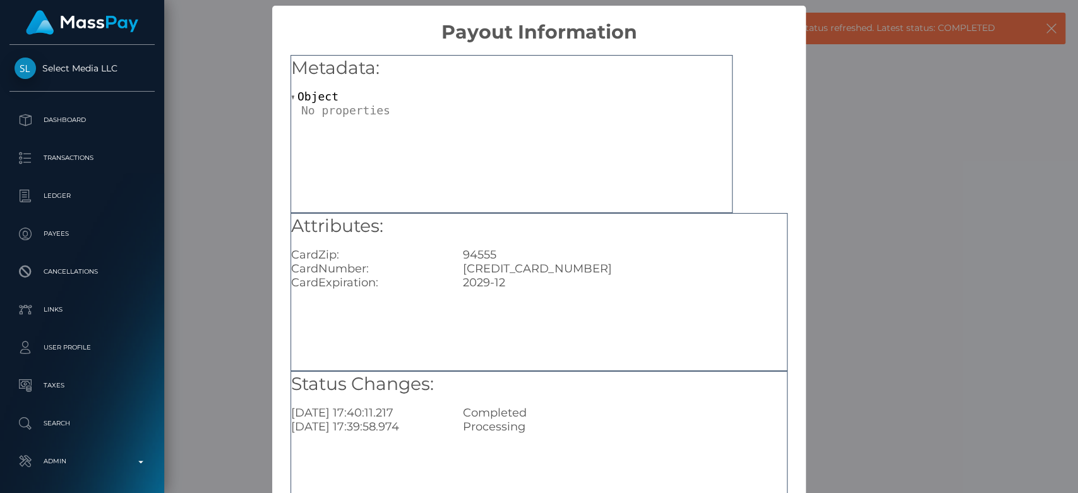
click at [842, 254] on div "× Payout Information Metadata: Object Attributes: CardZip: 94555 CardNumber: 40…" at bounding box center [539, 246] width 1078 height 493
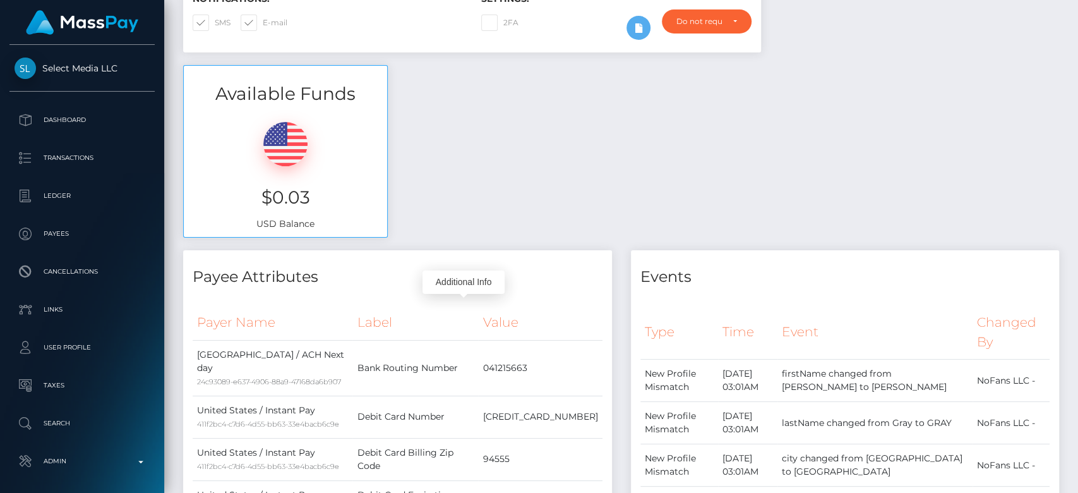
scroll to position [0, 0]
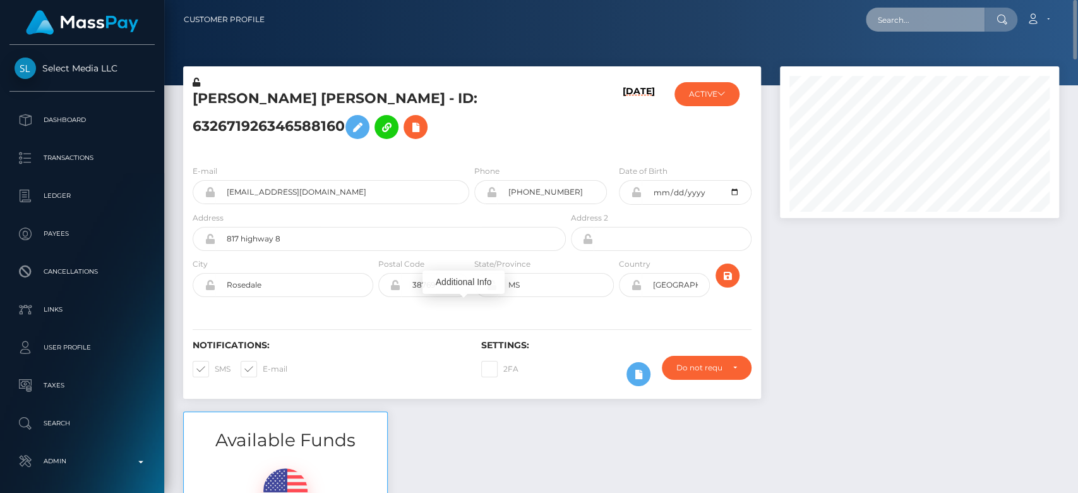
paste input "paulalorenzo88@gmail.com"
click at [916, 22] on input "text" at bounding box center [925, 20] width 119 height 24
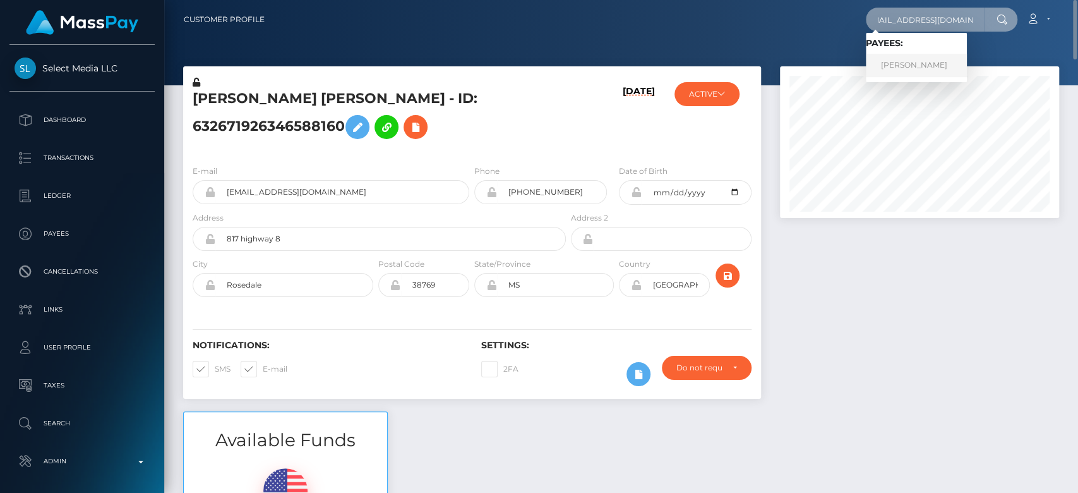
type input "paulalorenzo88@gmail.com"
click at [923, 70] on link "MARIA PAULA LORENZO" at bounding box center [916, 65] width 101 height 23
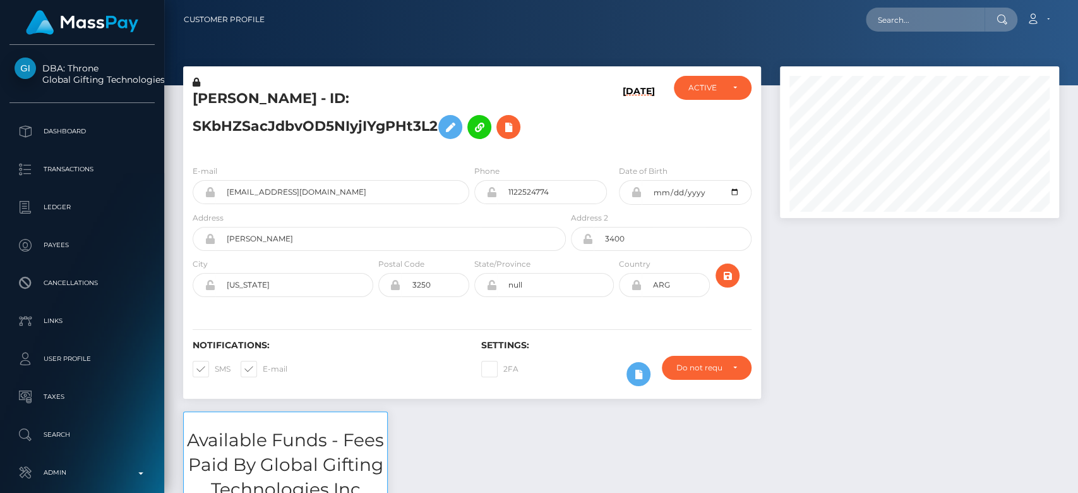
scroll to position [152, 279]
click at [939, 12] on input "text" at bounding box center [925, 20] width 119 height 24
paste input "brandonsf415@gmail.com"
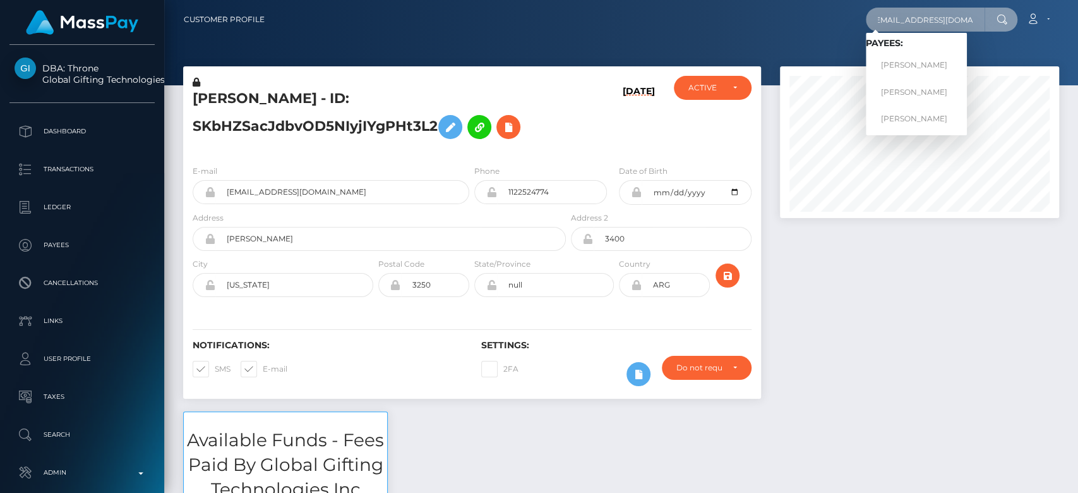
type input "brandonsf415@gmail.com"
click at [914, 63] on link "BRANDON MOORE" at bounding box center [916, 65] width 101 height 23
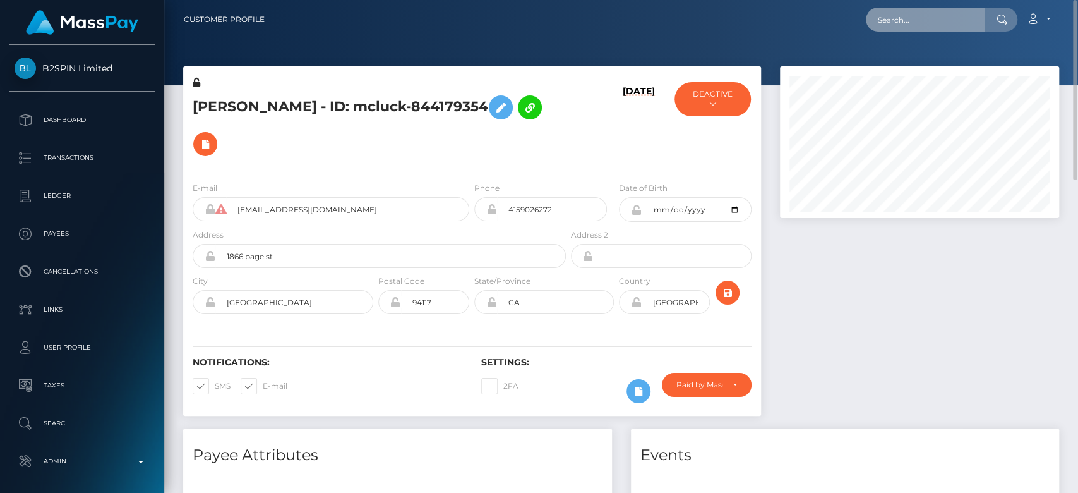
click at [913, 25] on input "text" at bounding box center [925, 20] width 119 height 24
paste input "eligioz.heal@gmail.com"
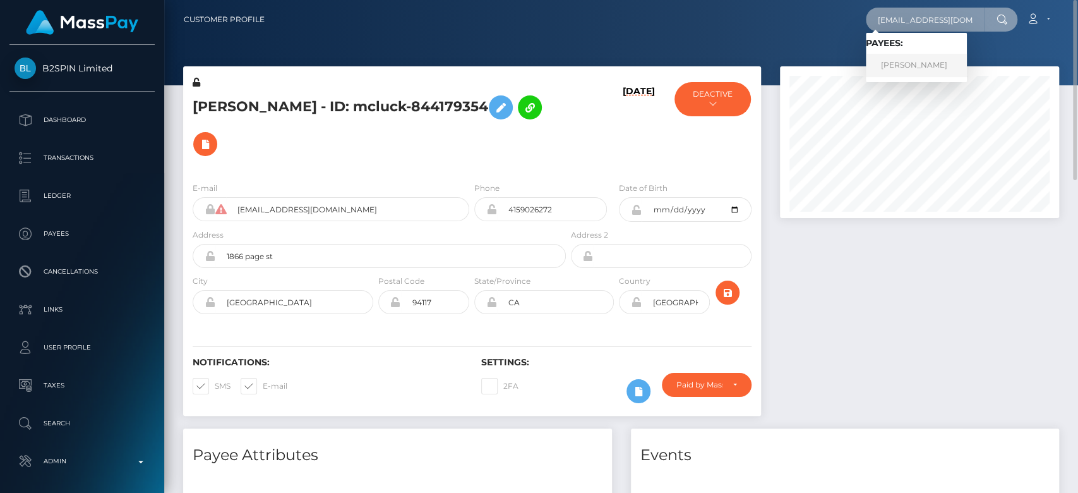
type input "eligioz.heal@gmail.com"
click at [892, 68] on link "Eligio Zupin" at bounding box center [916, 65] width 101 height 23
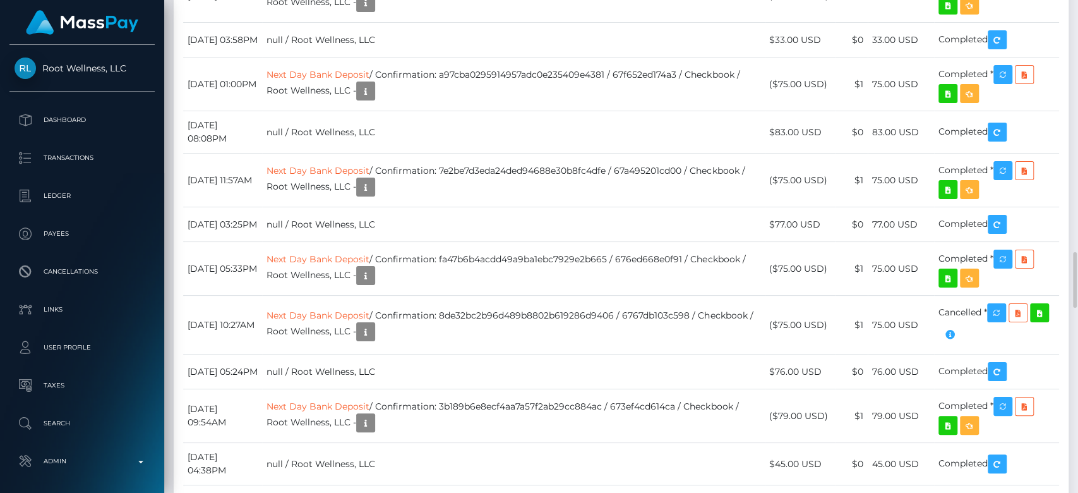
scroll to position [152, 279]
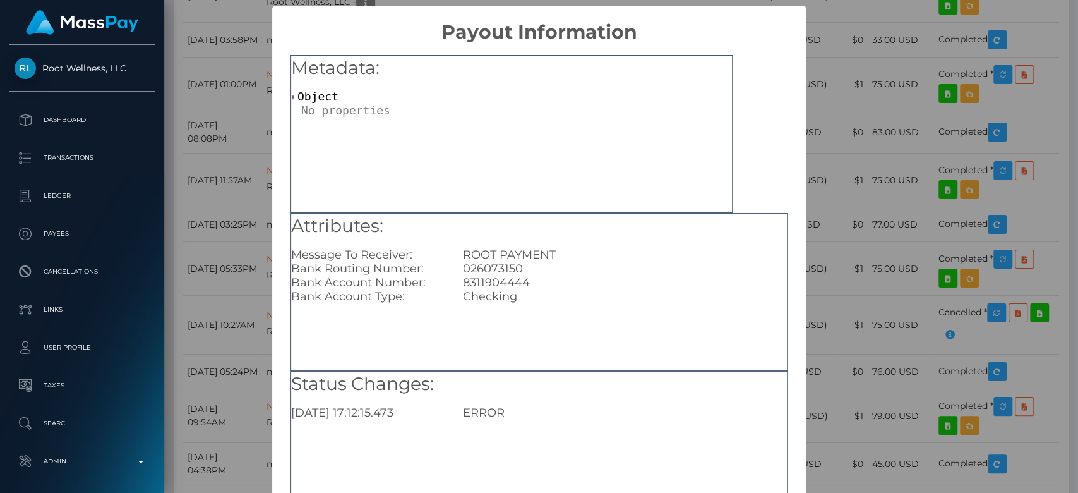
scroll to position [0, 0]
click at [489, 281] on div "8311904444" at bounding box center [624, 282] width 343 height 14
copy div "8311904444"
click at [923, 165] on div "× Payout Information Metadata: Object Attributes: Message To Receiver: ROOT PAY…" at bounding box center [539, 246] width 1078 height 493
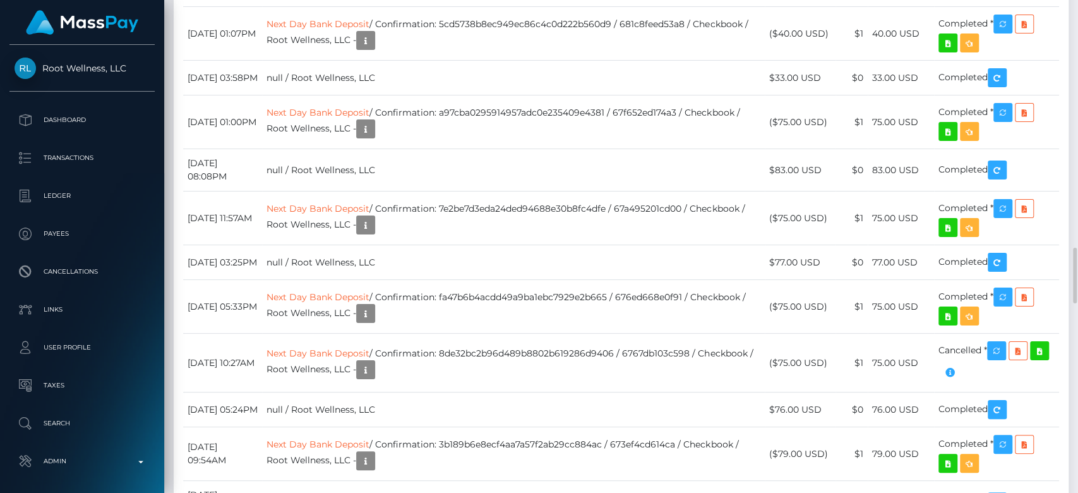
scroll to position [152, 279]
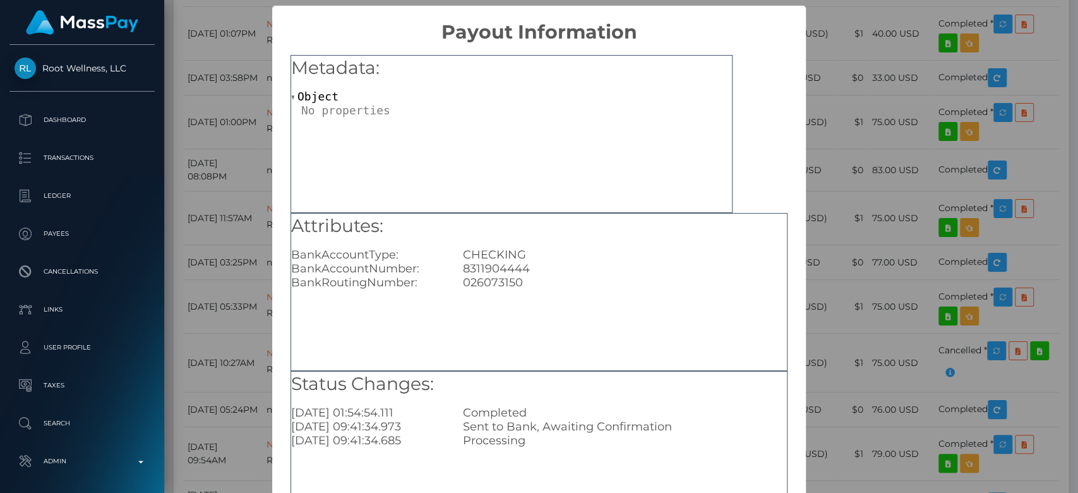
click at [902, 232] on div "× Payout Information Metadata: Object Attributes: BankAccountType: CHECKING Ban…" at bounding box center [539, 246] width 1078 height 493
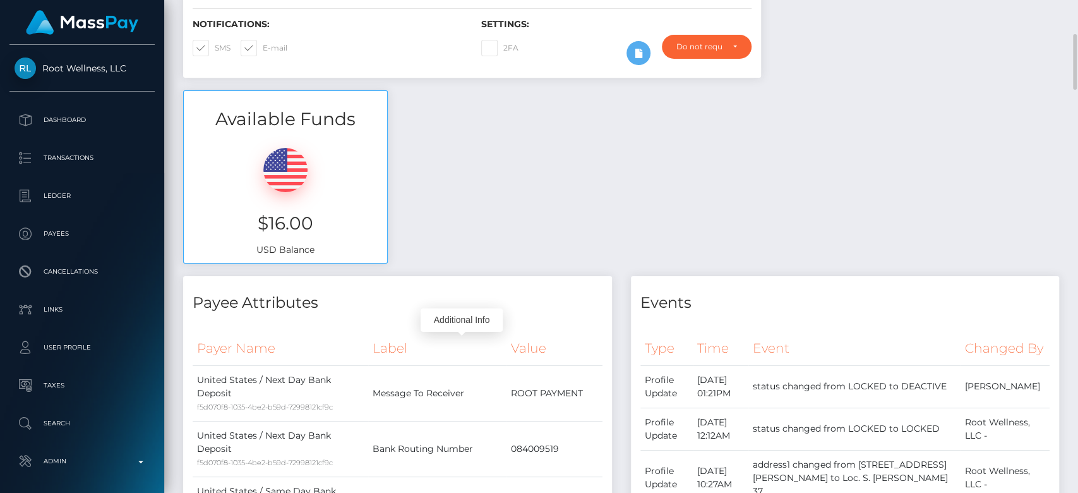
scroll to position [0, 0]
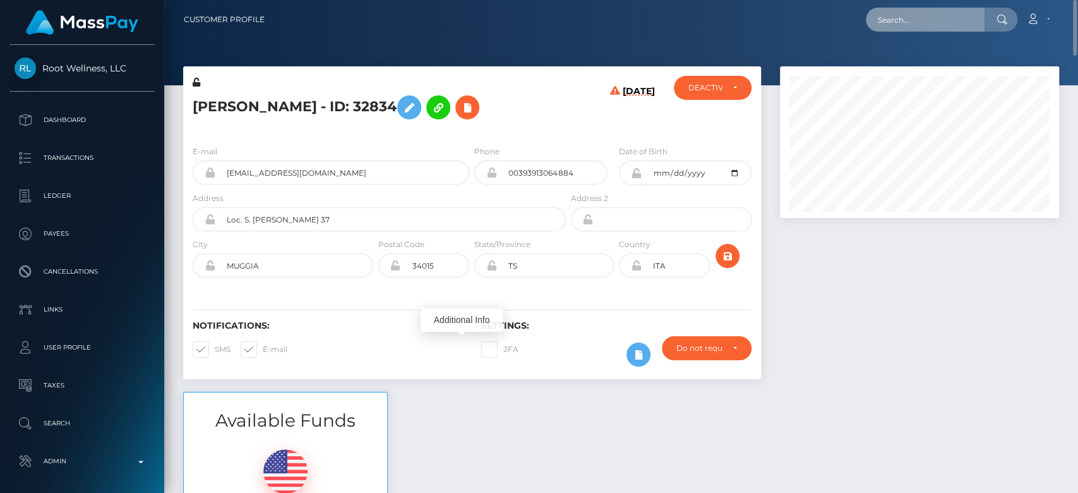
click at [884, 25] on input "text" at bounding box center [925, 20] width 119 height 24
paste input "kimdijkstra28@gmail.com"
type input "kimdijkstra28@gmail.com"
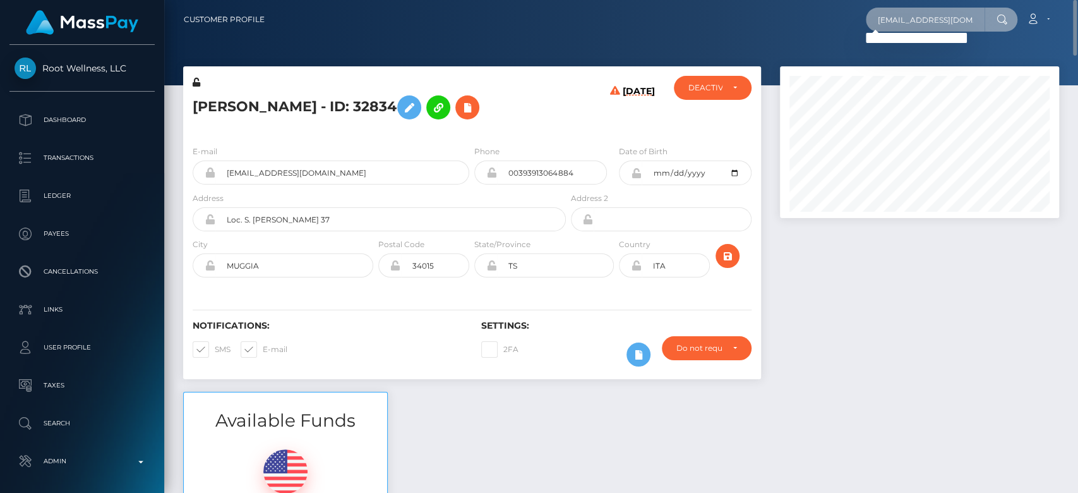
click at [940, 21] on input "kimdijkstra28@gmail.com" at bounding box center [925, 20] width 119 height 24
paste input "kimdijkstra@kpn.com"
type input "kimdijkstra@kpn.com"
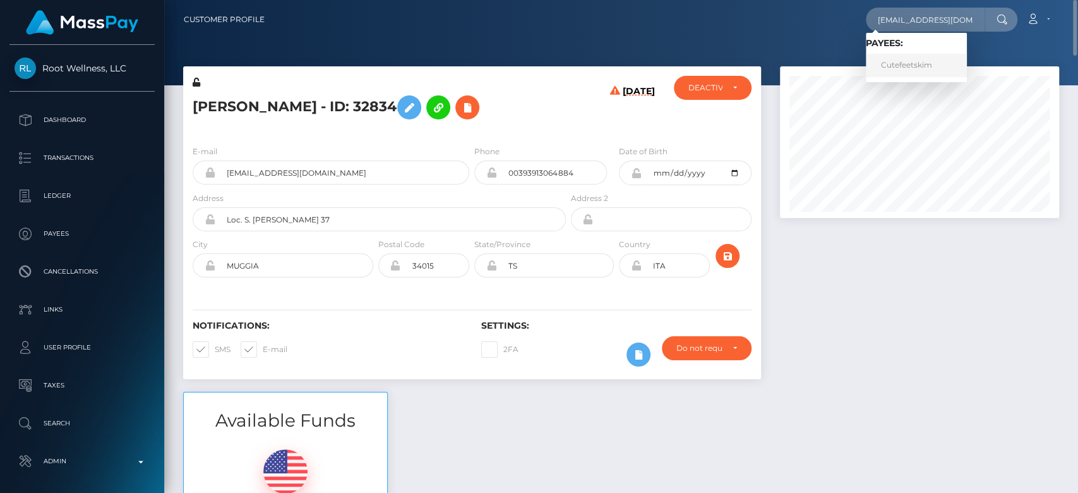
click at [901, 65] on link "Cutefeetskim" at bounding box center [916, 65] width 101 height 23
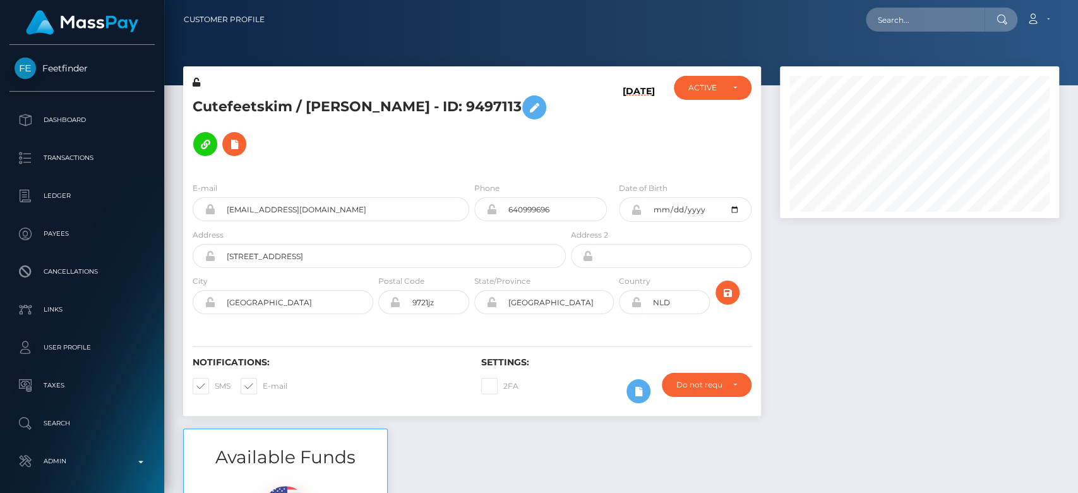
scroll to position [152, 279]
click at [924, 294] on div at bounding box center [919, 247] width 298 height 362
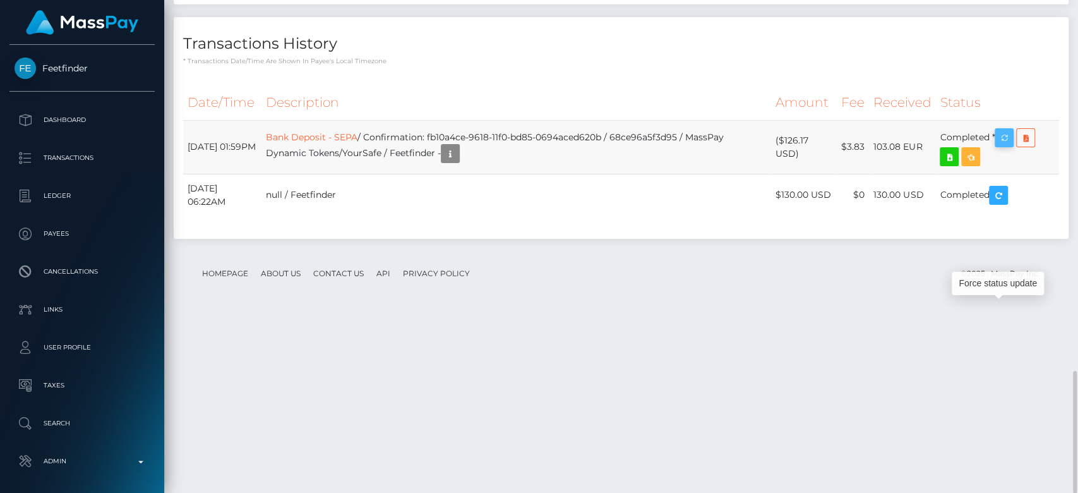
click at [1009, 146] on icon "button" at bounding box center [1004, 138] width 15 height 16
click at [458, 162] on icon "button" at bounding box center [450, 154] width 15 height 16
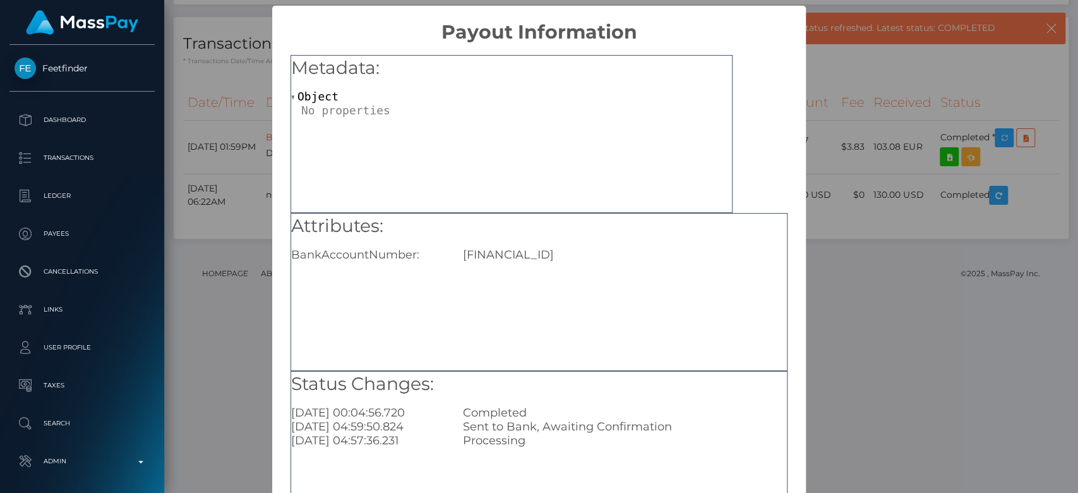
click at [774, 301] on div "Attributes: BankAccountNumber: [FINANCIAL_ID]" at bounding box center [538, 292] width 497 height 158
click at [836, 265] on div "× Payout Information Metadata: Object Attributes: BankAccountNumber: [FINANCIAL…" at bounding box center [539, 246] width 1078 height 493
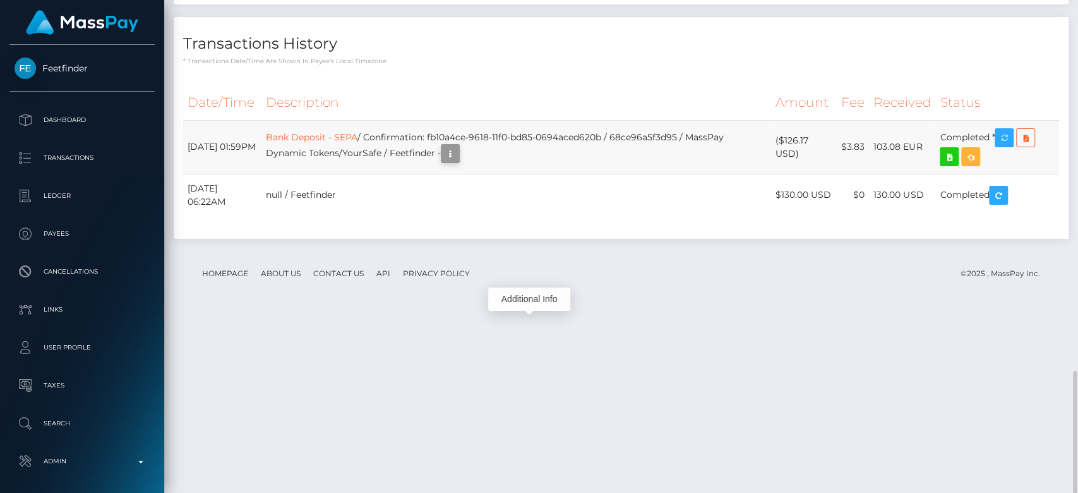
click at [458, 162] on icon "button" at bounding box center [450, 154] width 15 height 16
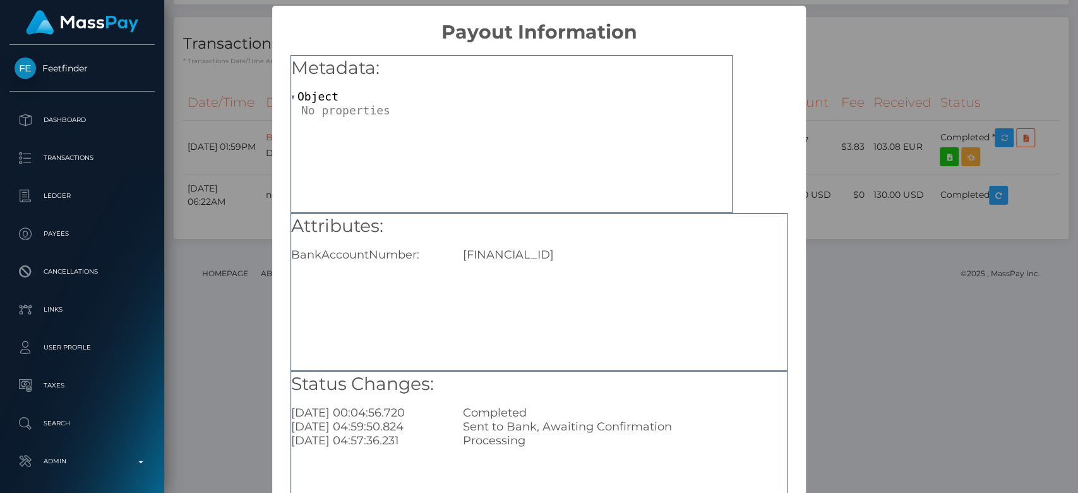
click at [575, 255] on div "[FINANCIAL_ID]" at bounding box center [624, 255] width 343 height 14
copy div "[FINANCIAL_ID]"
click at [213, 265] on div "× Payout Information Metadata: Object Attributes: BankAccountNumber: [FINANCIAL…" at bounding box center [539, 246] width 1078 height 493
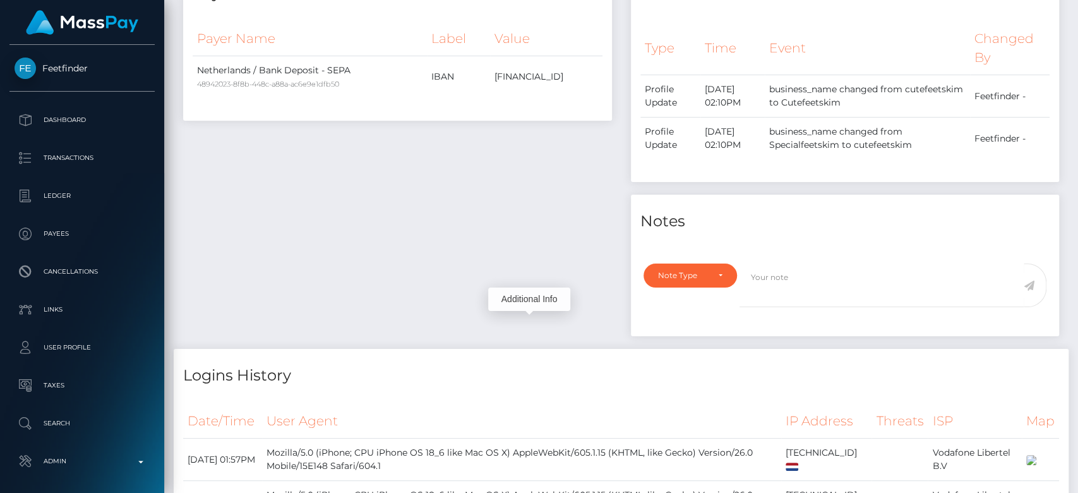
scroll to position [0, 0]
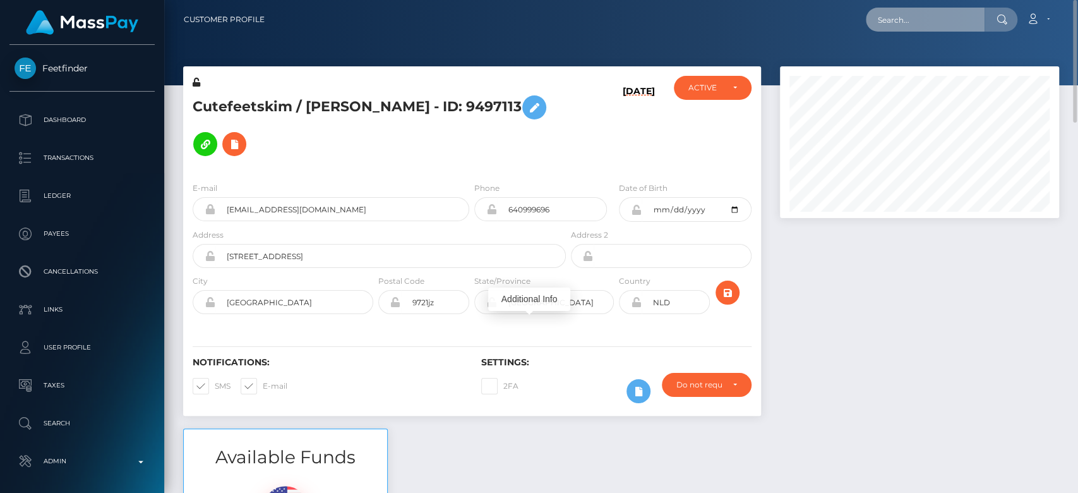
click at [911, 12] on input "text" at bounding box center [925, 20] width 119 height 24
paste input "[EMAIL_ADDRESS][DOMAIN_NAME]"
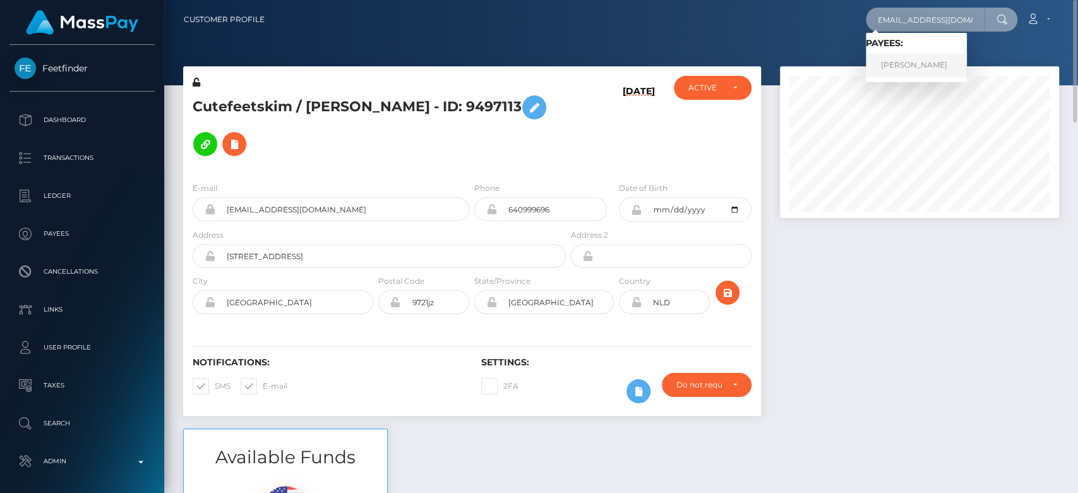
type input "[EMAIL_ADDRESS][DOMAIN_NAME]"
click at [904, 62] on link "[PERSON_NAME]" at bounding box center [916, 65] width 101 height 23
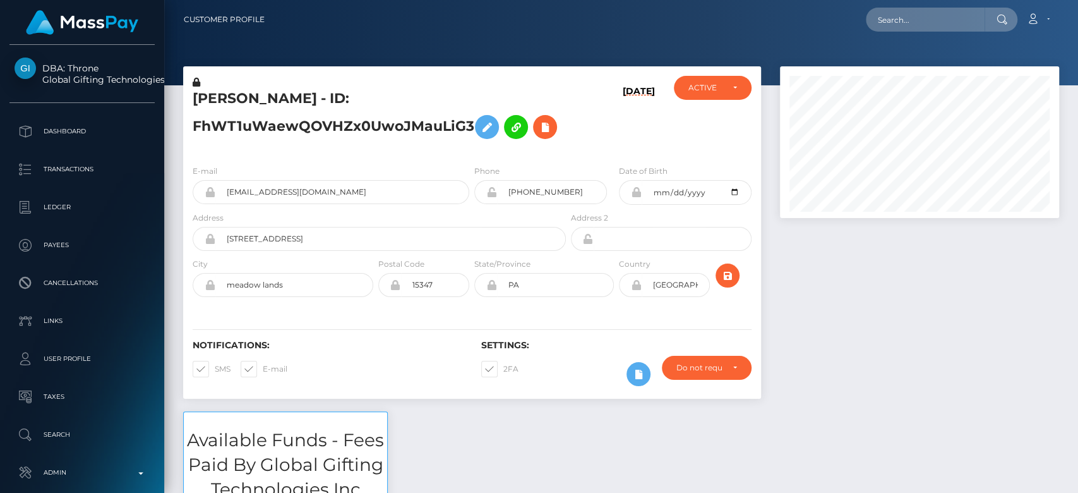
scroll to position [152, 279]
click at [832, 297] on div at bounding box center [919, 238] width 298 height 345
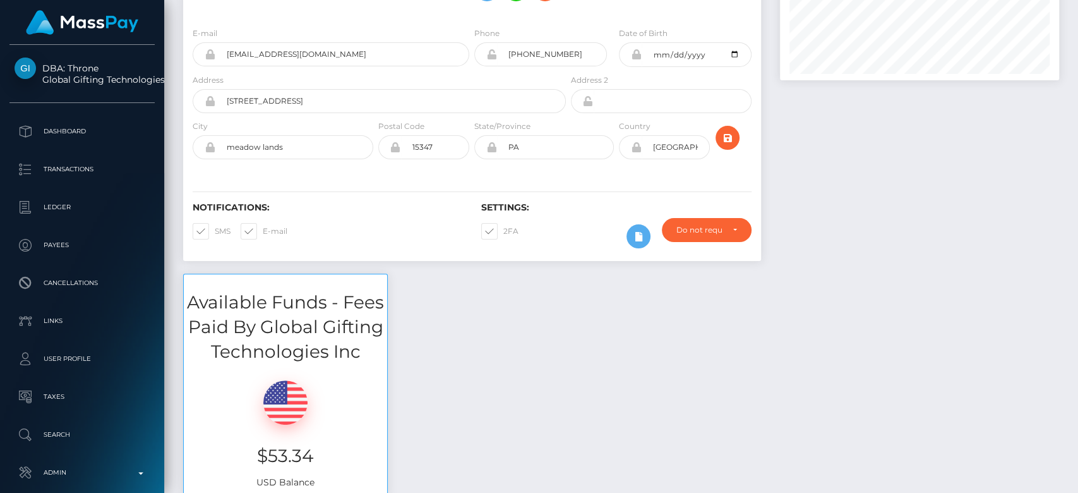
scroll to position [0, 0]
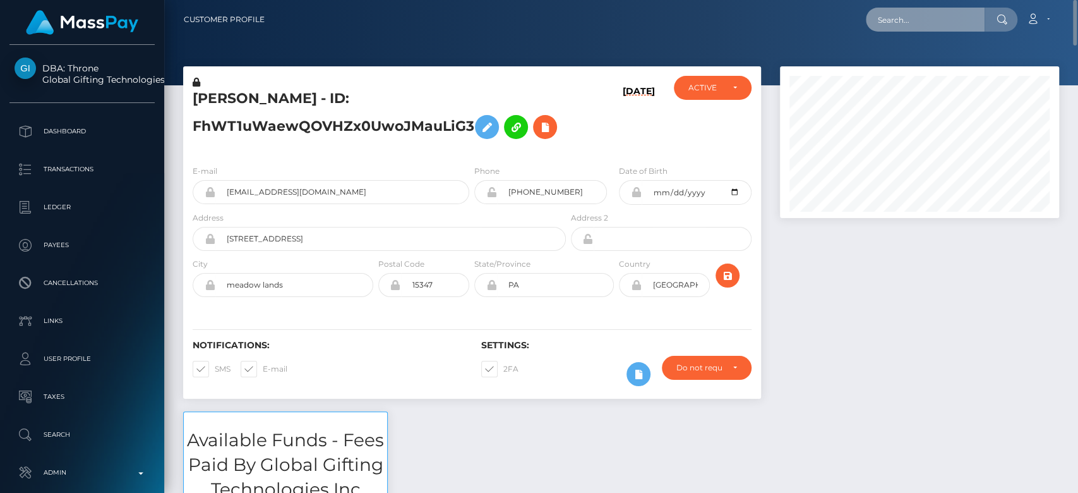
click at [918, 9] on input "text" at bounding box center [925, 20] width 119 height 24
paste input "[EMAIL_ADDRESS][DOMAIN_NAME]"
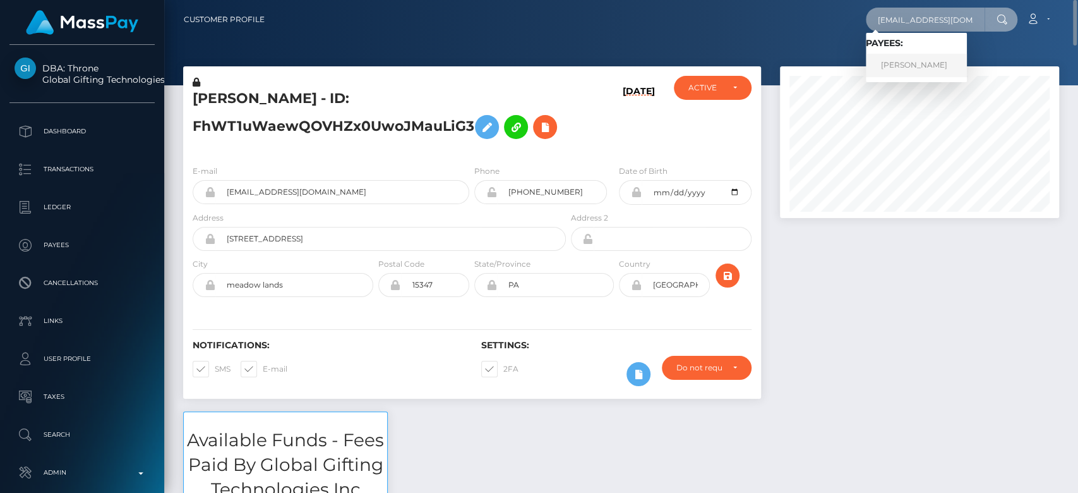
type input "[EMAIL_ADDRESS][DOMAIN_NAME]"
click at [932, 64] on link "[PERSON_NAME]" at bounding box center [916, 65] width 101 height 23
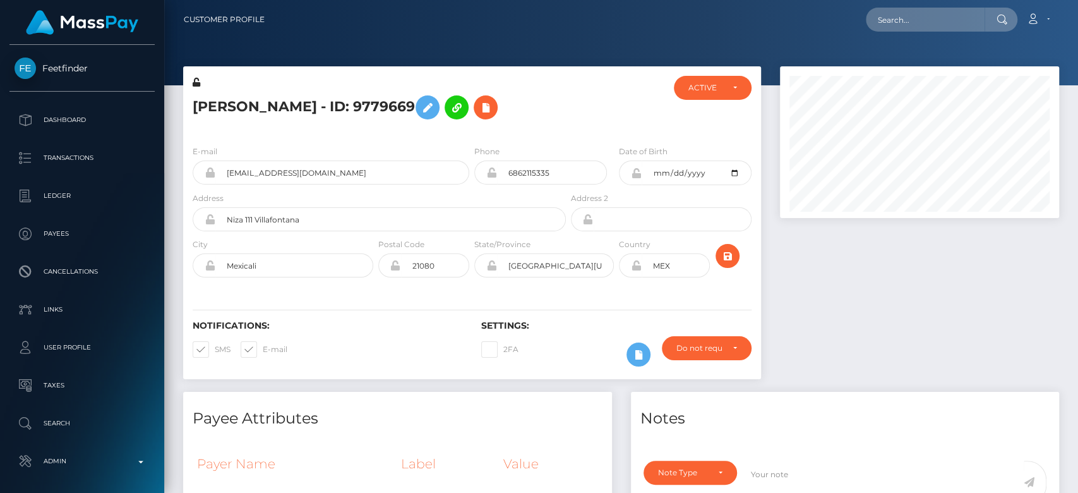
scroll to position [152, 279]
click at [877, 300] on div at bounding box center [919, 228] width 298 height 325
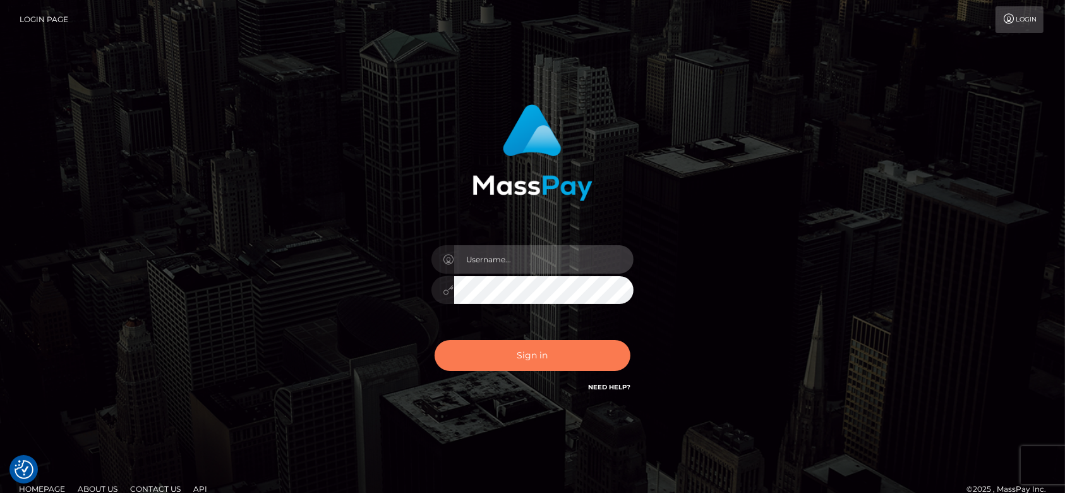
type input "[DOMAIN_NAME]"
click at [550, 353] on button "Sign in" at bounding box center [532, 355] width 196 height 31
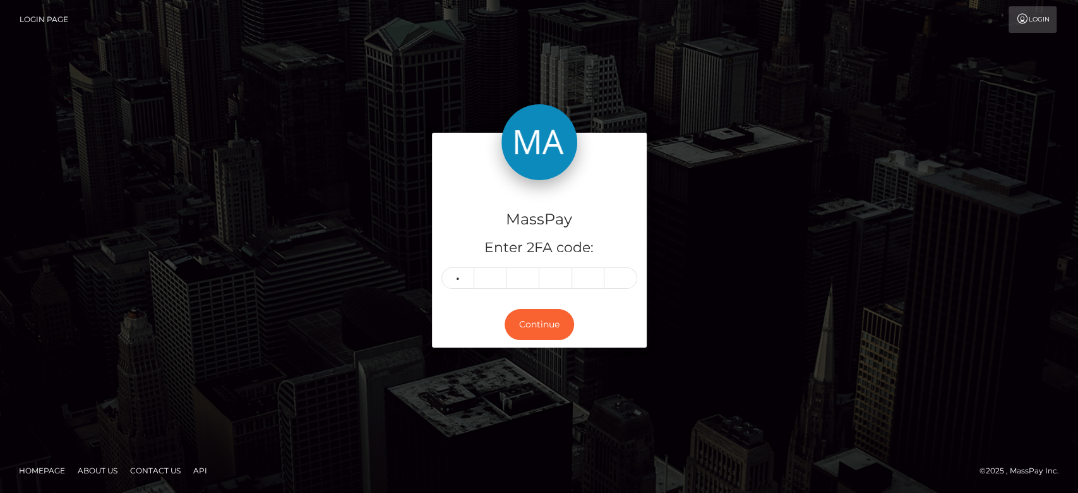
type input "8"
type input "5"
type input "8"
type input "5"
type input "2"
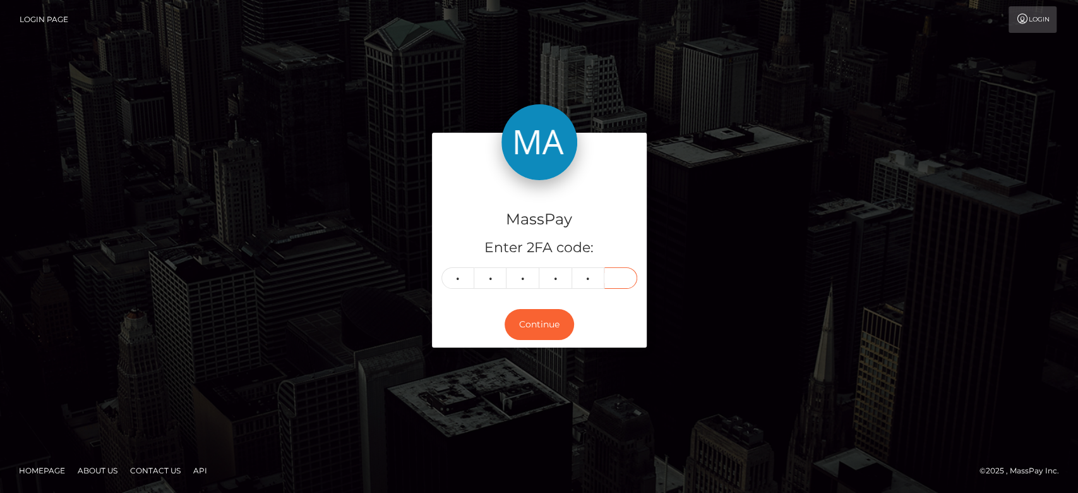
type input "4"
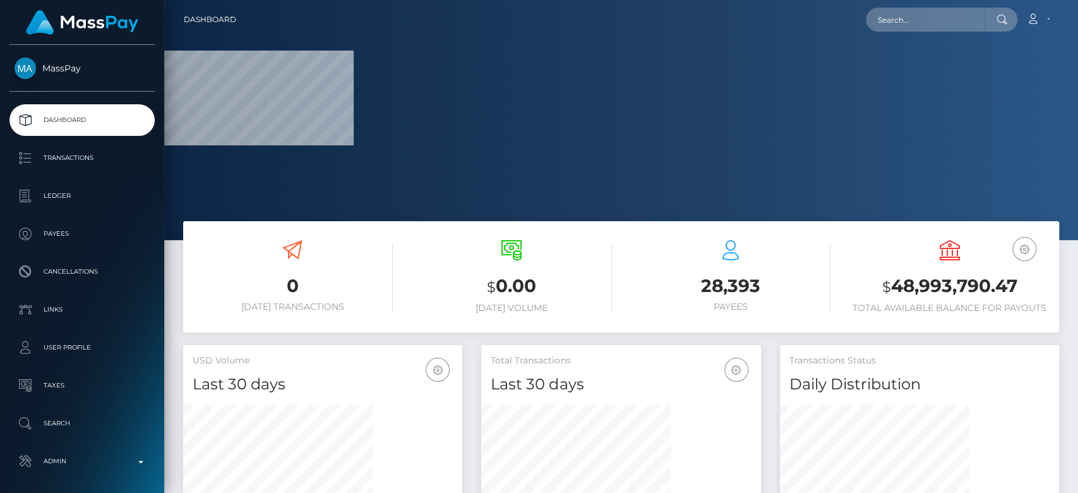
scroll to position [223, 279]
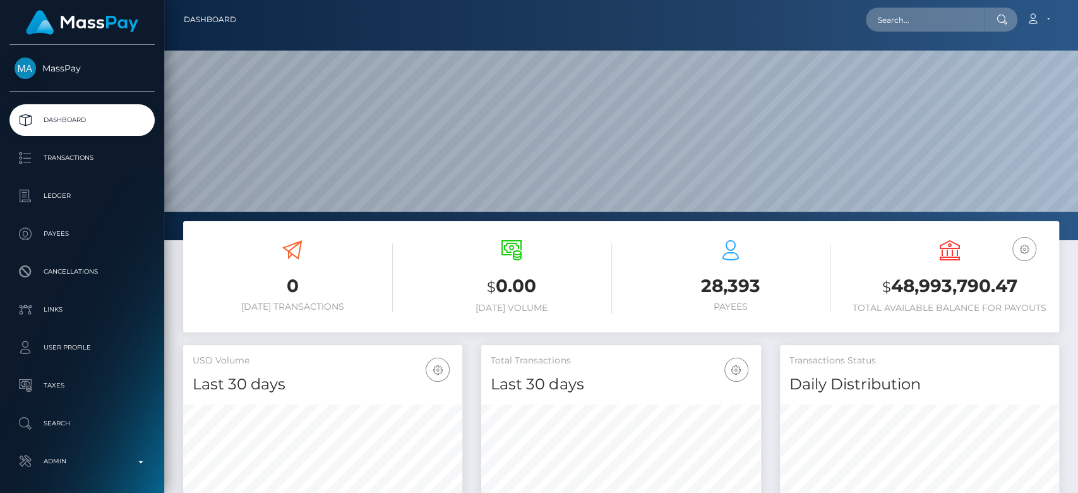
click at [912, 35] on nav "Dashboard Loading... Loading... Account Edit Profile" at bounding box center [621, 19] width 914 height 39
click at [896, 19] on input "text" at bounding box center [925, 20] width 119 height 24
paste input "[EMAIL_ADDRESS][DOMAIN_NAME]"
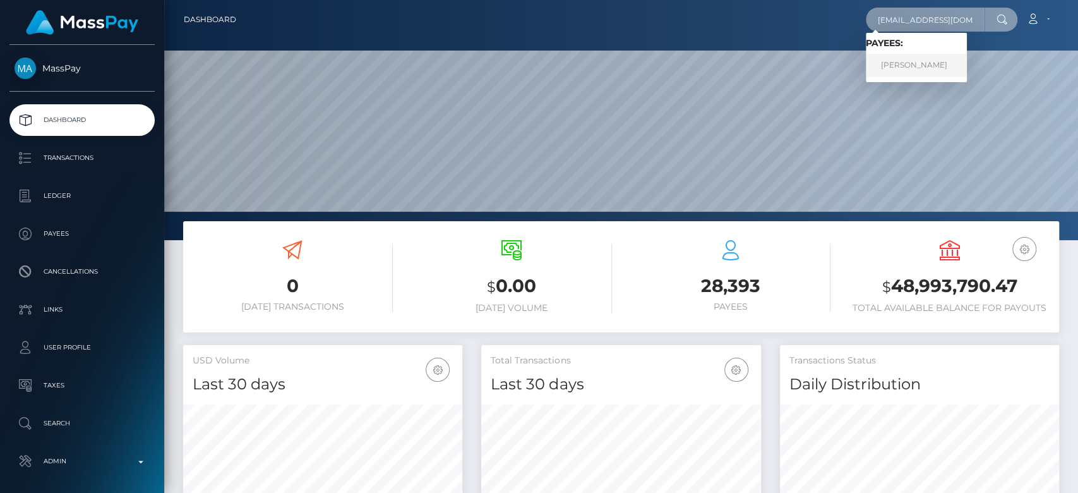
type input "mortalg25@gmail.com"
click at [890, 63] on link "Alejandra Castro Mejia" at bounding box center [916, 65] width 101 height 23
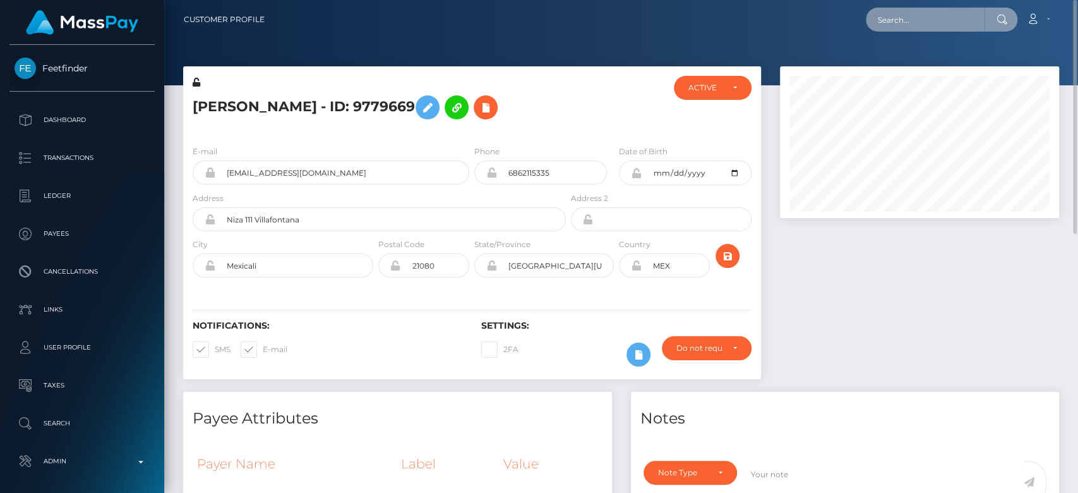
click at [908, 29] on input "text" at bounding box center [925, 20] width 119 height 24
paste input "[EMAIL_ADDRESS][DOMAIN_NAME]"
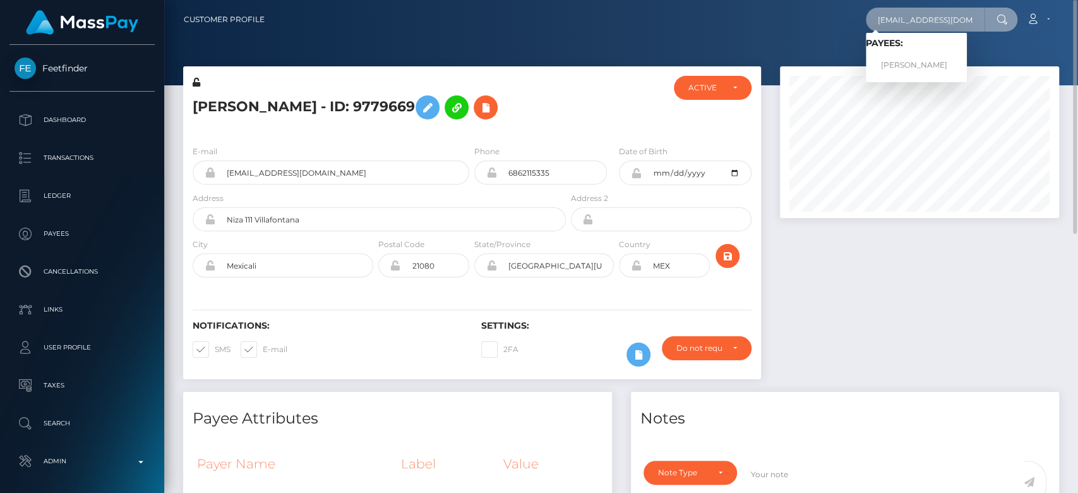
type input "golden55111@gmail.com"
click at [937, 63] on link "Aleksey Avseenko" at bounding box center [916, 65] width 101 height 23
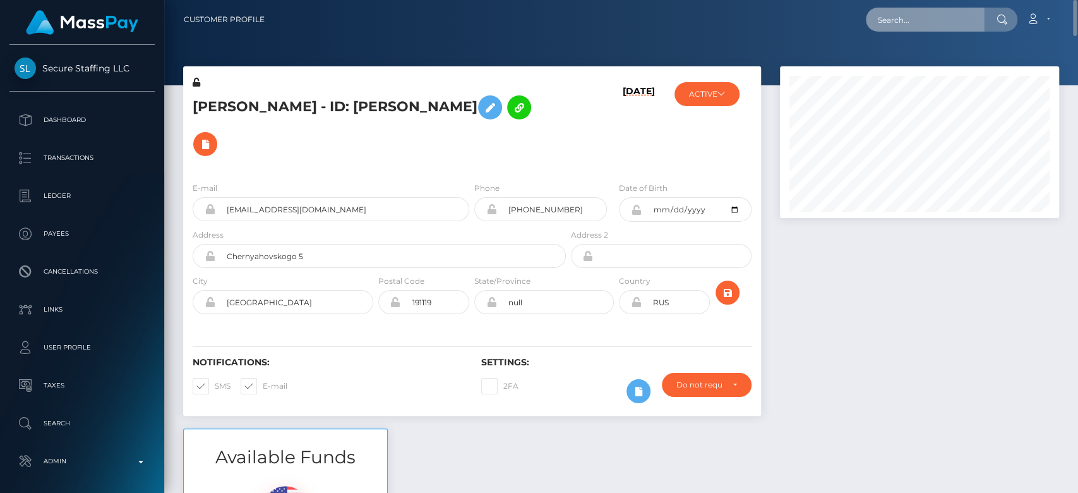
click at [942, 23] on input "text" at bounding box center [925, 20] width 119 height 24
paste input "[EMAIL_ADDRESS][DOMAIN_NAME]"
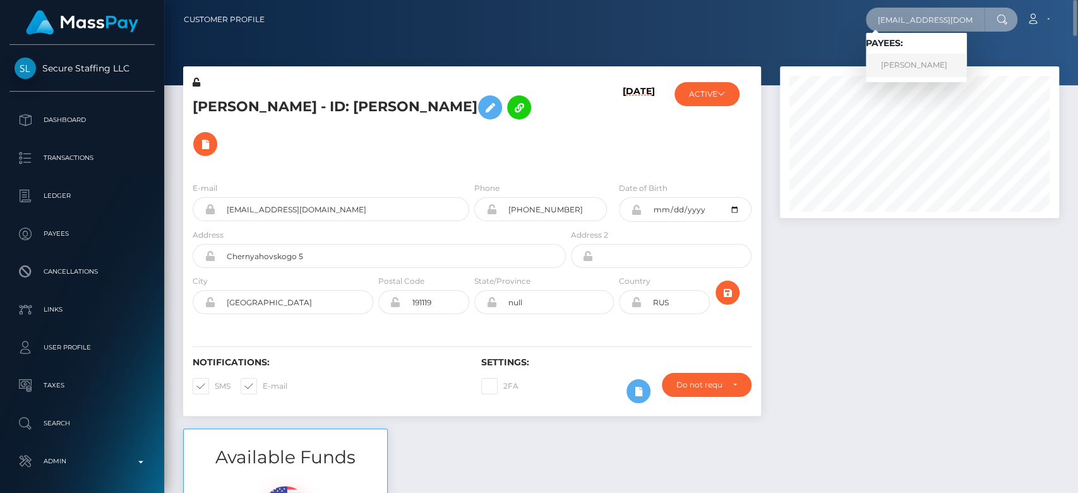
type input "[EMAIL_ADDRESS][DOMAIN_NAME]"
click at [935, 61] on link "Jessica-paige Wiesner" at bounding box center [916, 65] width 101 height 23
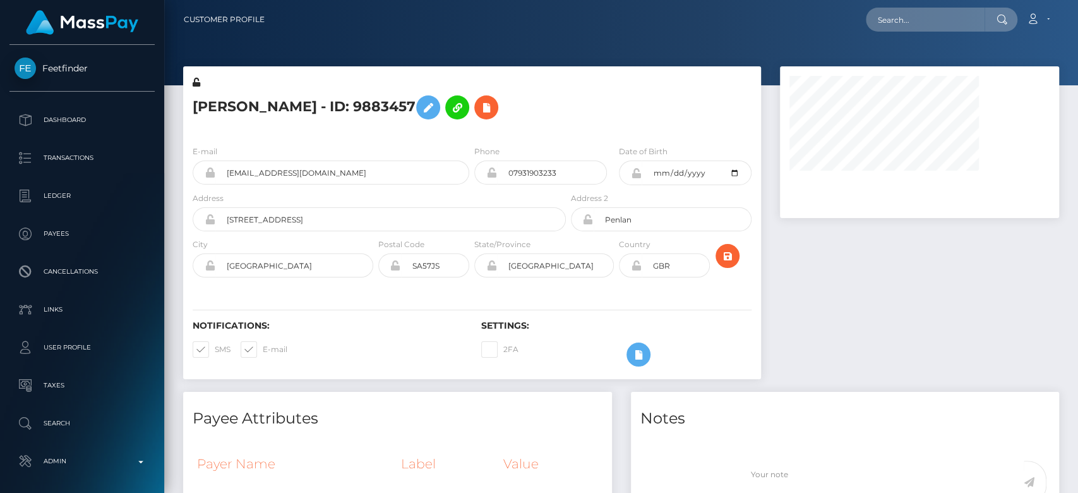
click at [899, 299] on div at bounding box center [919, 228] width 298 height 325
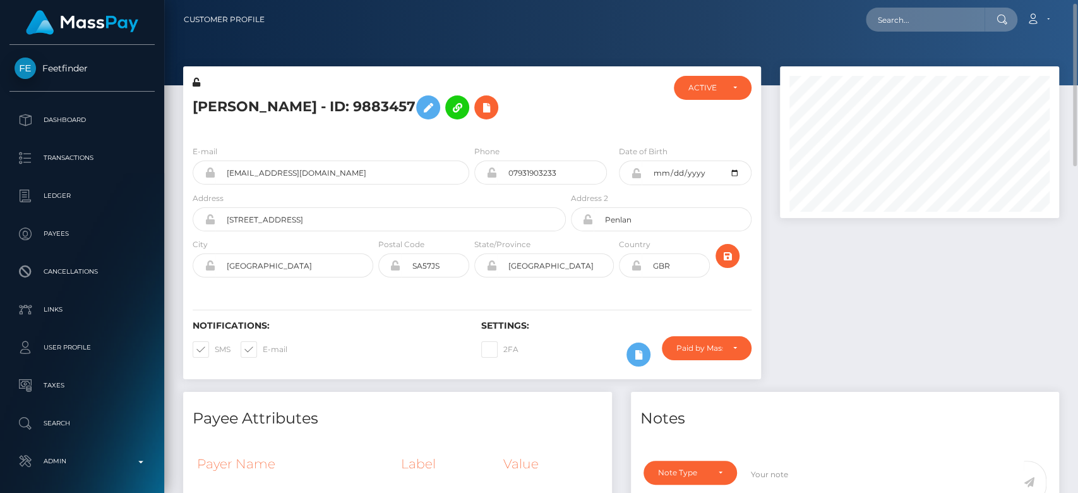
scroll to position [6, 0]
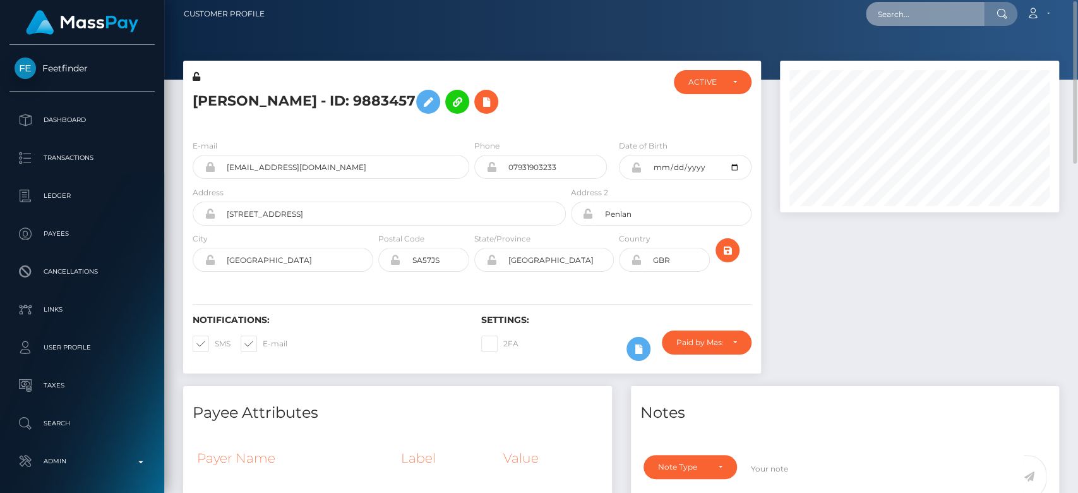
click at [911, 19] on input "text" at bounding box center [925, 14] width 119 height 24
paste input "[PERSON_NAME][EMAIL_ADDRESS][PERSON_NAME][DOMAIN_NAME]"
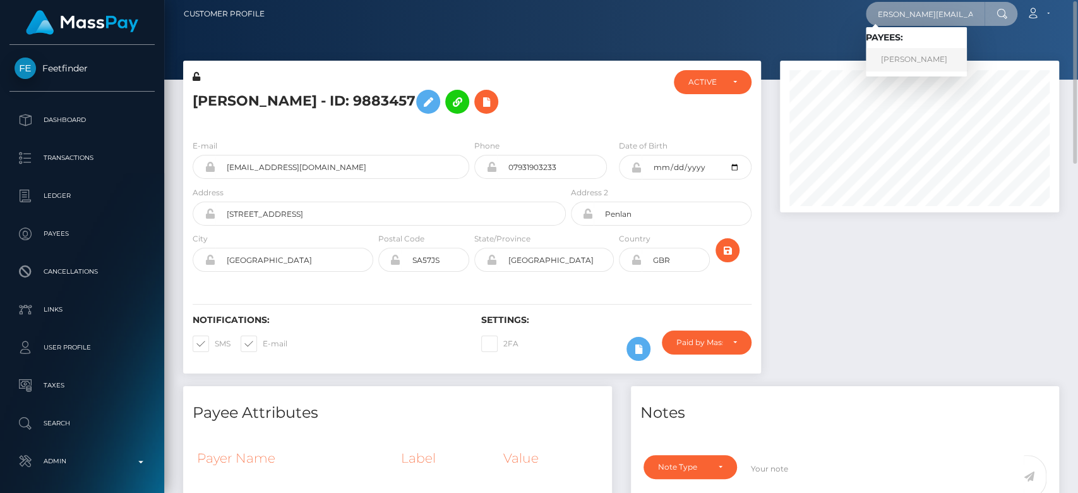
type input "[PERSON_NAME][EMAIL_ADDRESS][PERSON_NAME][DOMAIN_NAME]"
click at [937, 52] on link "KADER KARLITAG" at bounding box center [916, 59] width 101 height 23
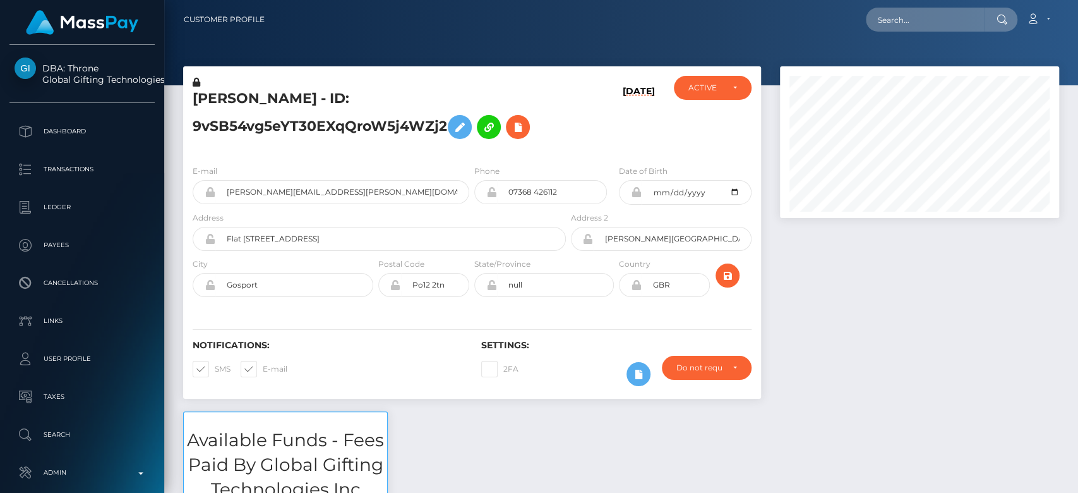
scroll to position [152, 279]
click at [935, 30] on input "text" at bounding box center [925, 20] width 119 height 24
paste input "[PERSON_NAME][EMAIL_ADDRESS][PERSON_NAME][DOMAIN_NAME]"
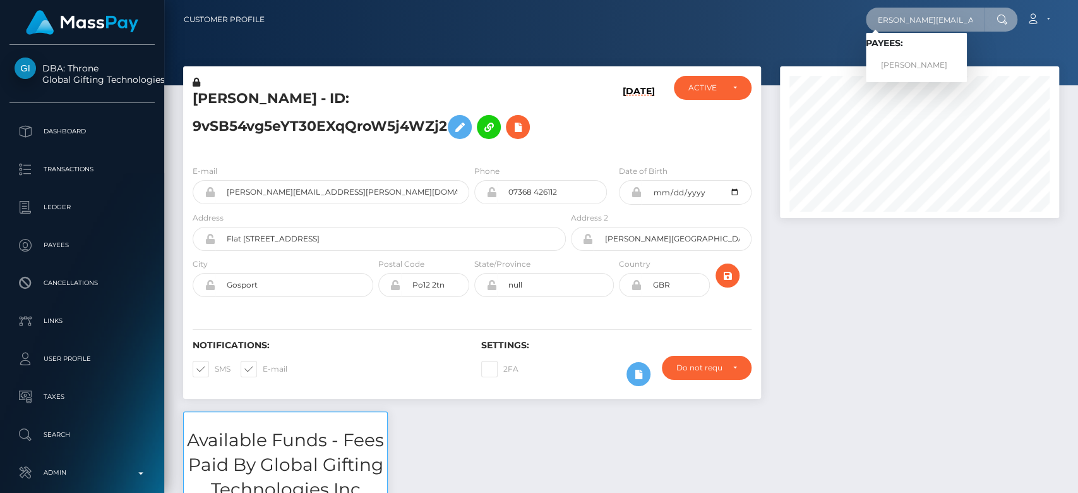
type input "[PERSON_NAME][EMAIL_ADDRESS][PERSON_NAME][DOMAIN_NAME]"
click at [937, 59] on link "KADER KARLITAG" at bounding box center [916, 65] width 101 height 23
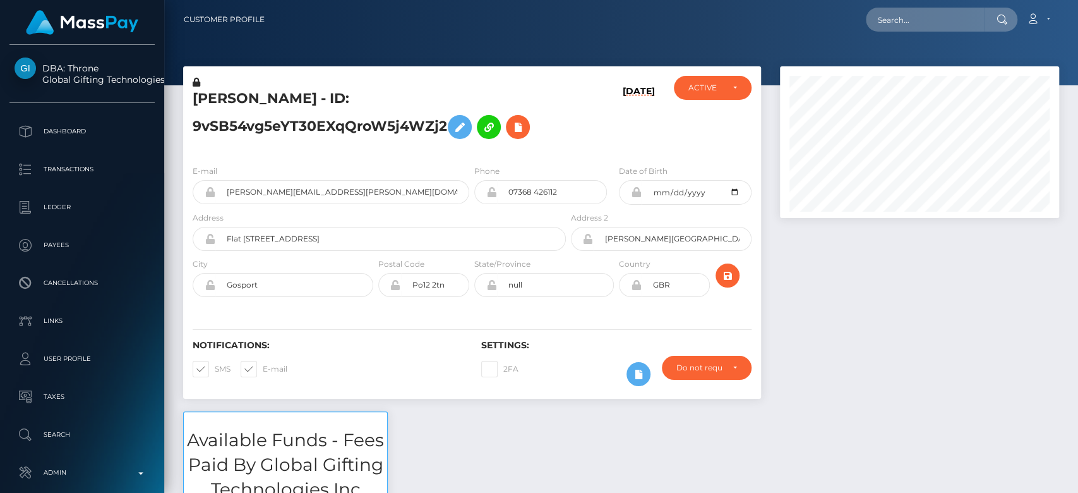
scroll to position [152, 279]
click at [940, 272] on div at bounding box center [919, 238] width 298 height 345
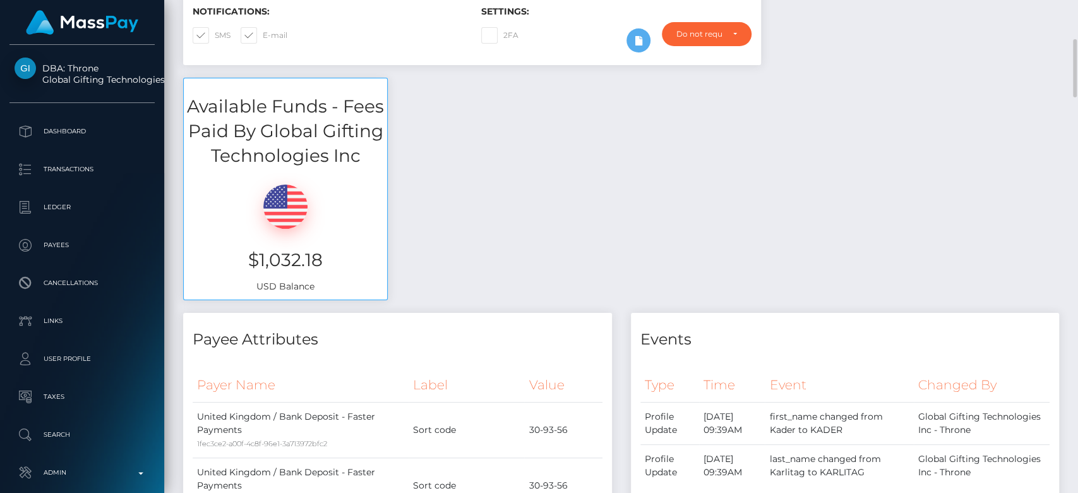
scroll to position [0, 0]
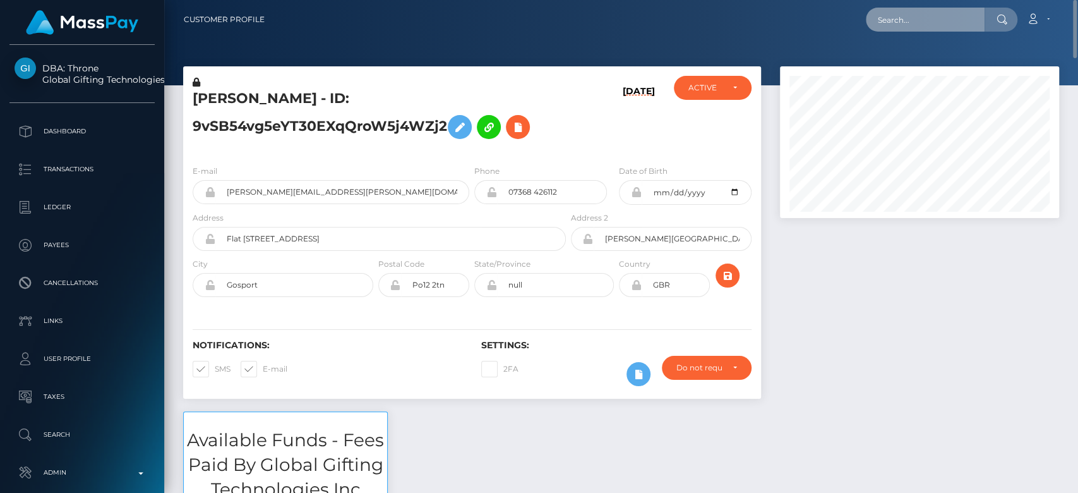
click at [945, 28] on input "text" at bounding box center [925, 20] width 119 height 24
paste input "[MEDICAL_DATA][EMAIL_ADDRESS][DOMAIN_NAME]"
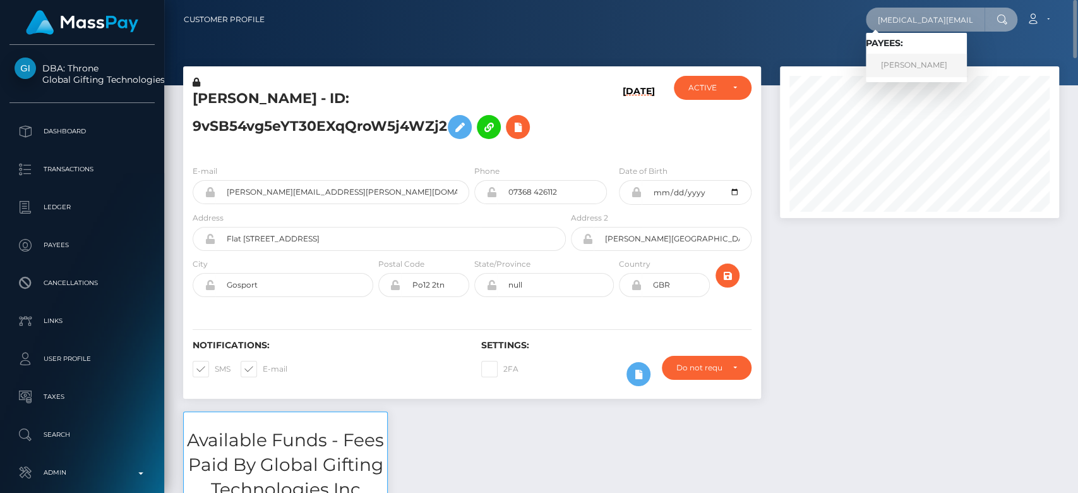
type input "[MEDICAL_DATA][EMAIL_ADDRESS][DOMAIN_NAME]"
click at [910, 64] on link "KELLY ANN GEANT" at bounding box center [916, 65] width 101 height 23
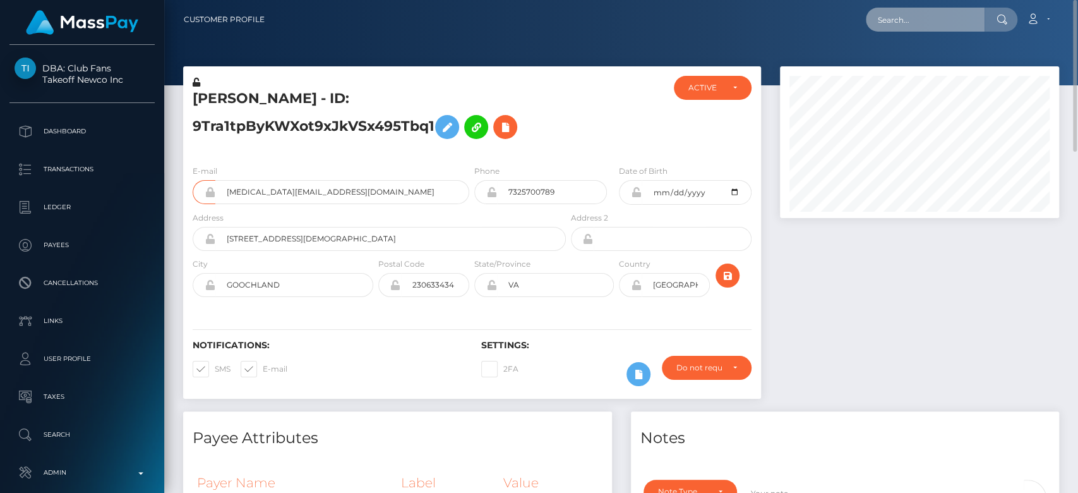
click at [887, 16] on input "text" at bounding box center [925, 20] width 119 height 24
paste input "amandapayne358@gmail.com"
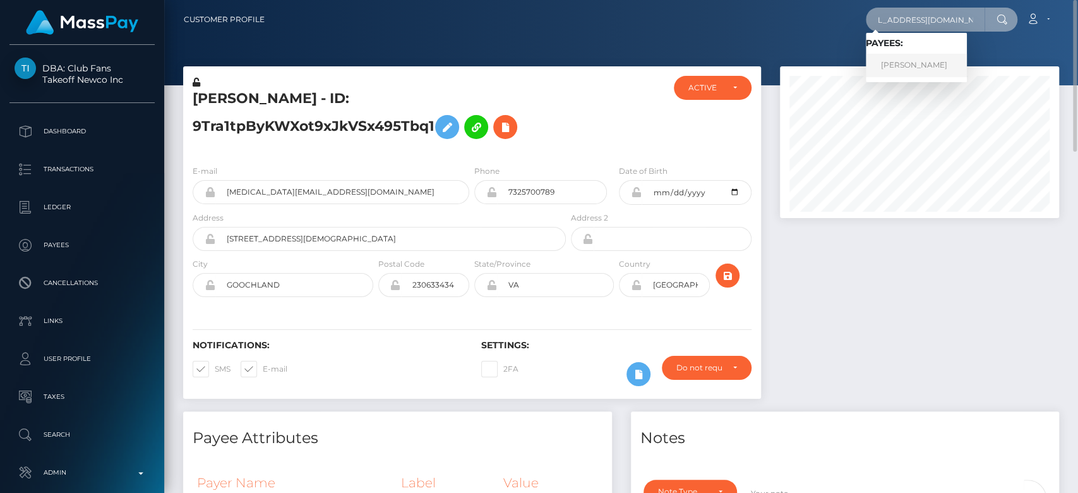
type input "amandapayne358@gmail.com"
click at [934, 56] on link "Amanda Compton" at bounding box center [916, 65] width 101 height 23
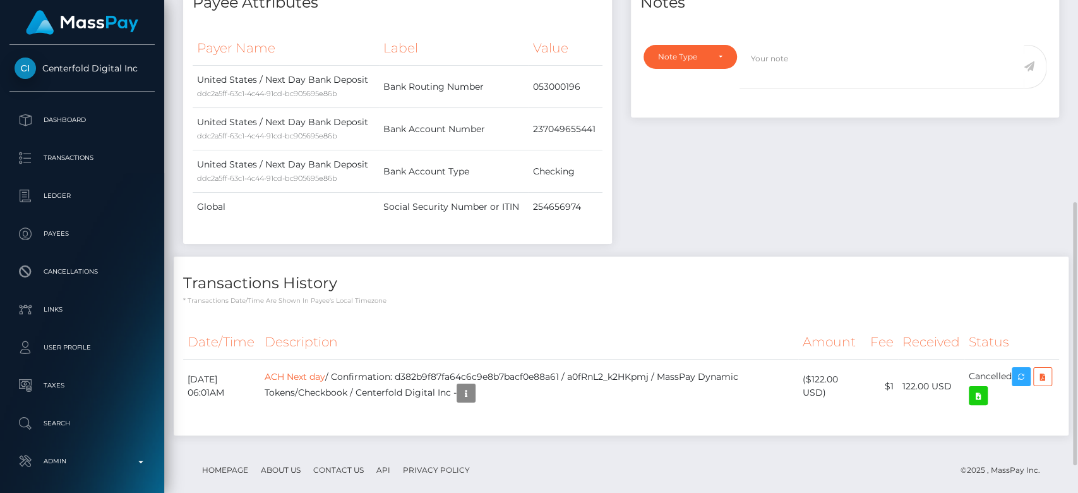
scroll to position [431, 0]
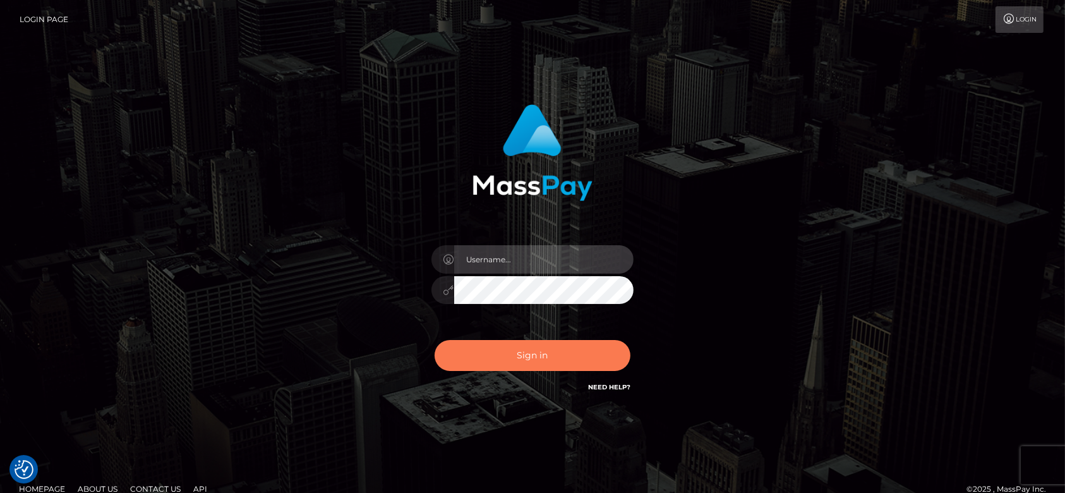
type input "[DOMAIN_NAME]"
click at [496, 347] on button "Sign in" at bounding box center [532, 355] width 196 height 31
type input "[DOMAIN_NAME]"
click at [506, 348] on button "Sign in" at bounding box center [532, 355] width 196 height 31
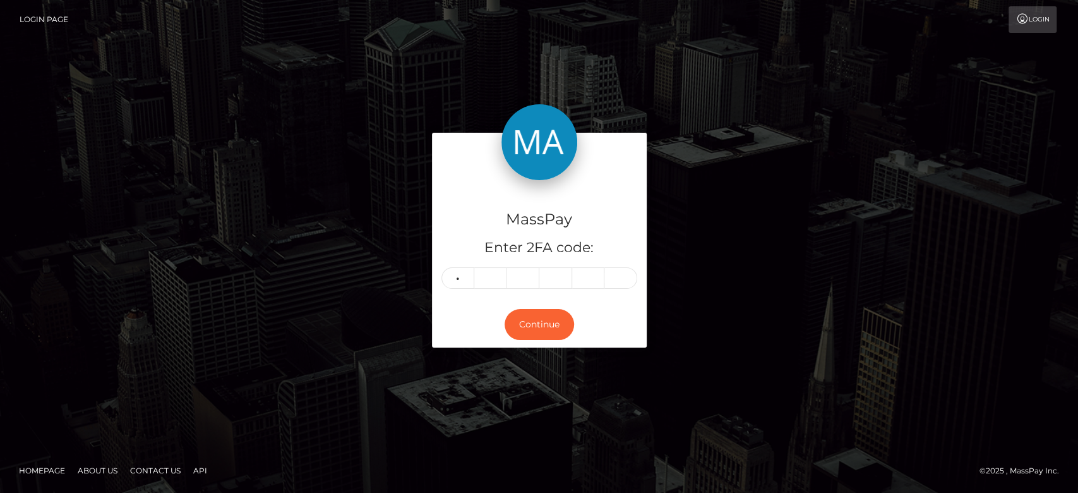
type input "3"
type input "8"
type input "1"
type input "8"
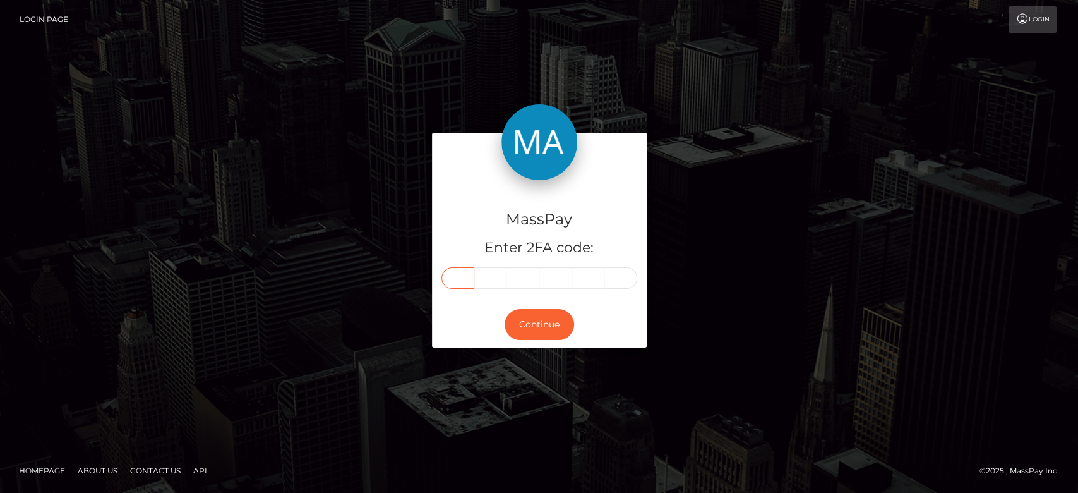
type input "3"
type input "8"
type input "1"
type input "9"
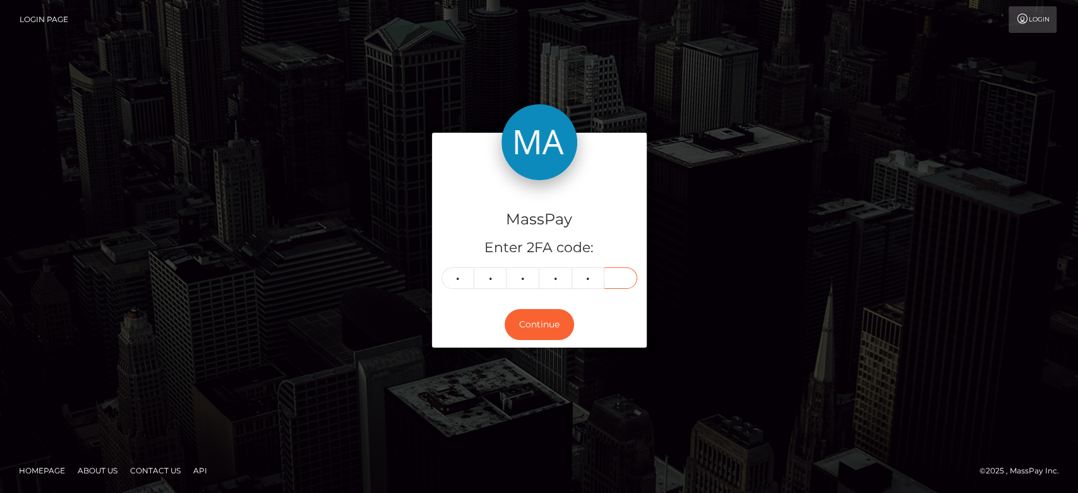
type input "8"
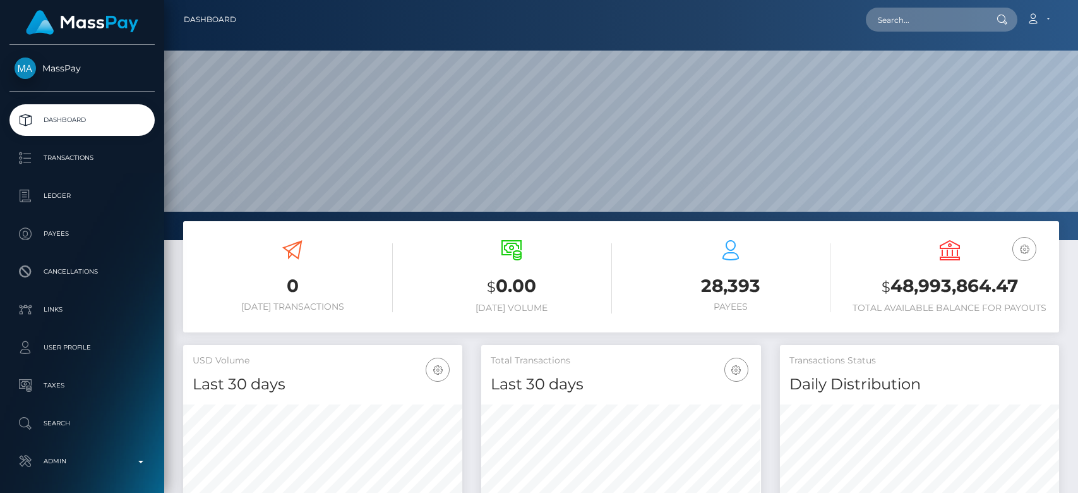
click at [919, 0] on nav "Dashboard Loading... Loading... Account Edit Profile" at bounding box center [621, 19] width 914 height 39
click at [913, 18] on input "text" at bounding box center [925, 20] width 119 height 24
paste input "[EMAIL_ADDRESS][DOMAIN_NAME]"
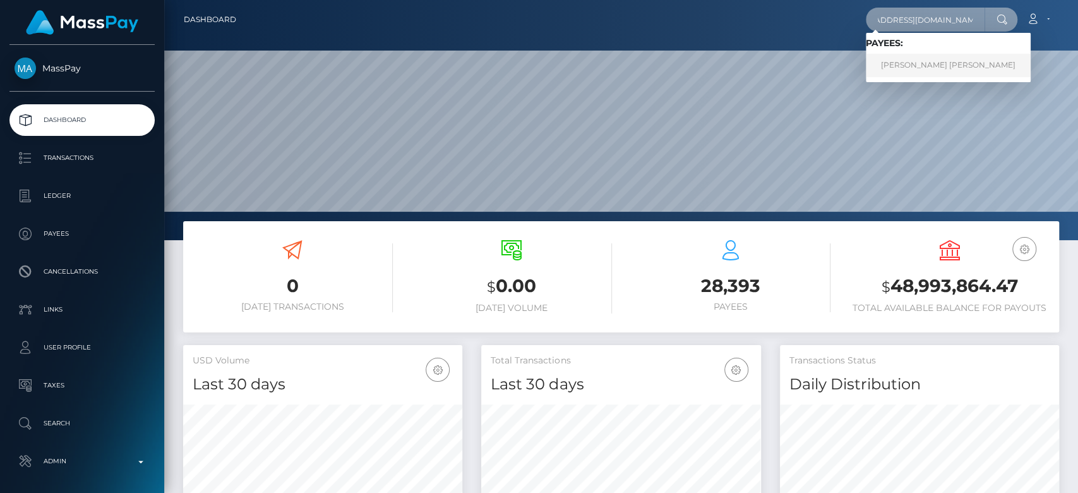
type input "[EMAIL_ADDRESS][DOMAIN_NAME]"
click at [901, 59] on link "COURTNEY MAY SMITH" at bounding box center [948, 65] width 165 height 23
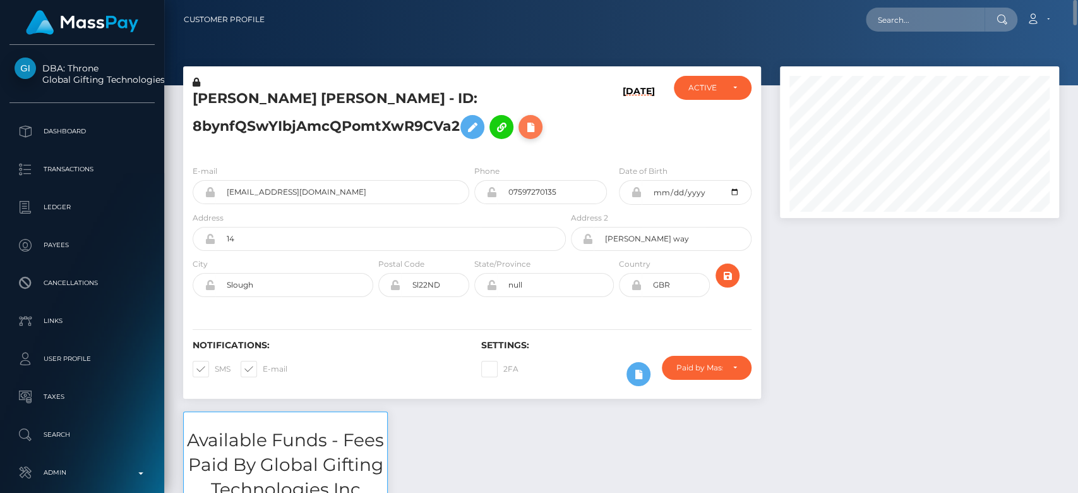
click at [529, 128] on icon at bounding box center [530, 127] width 15 height 16
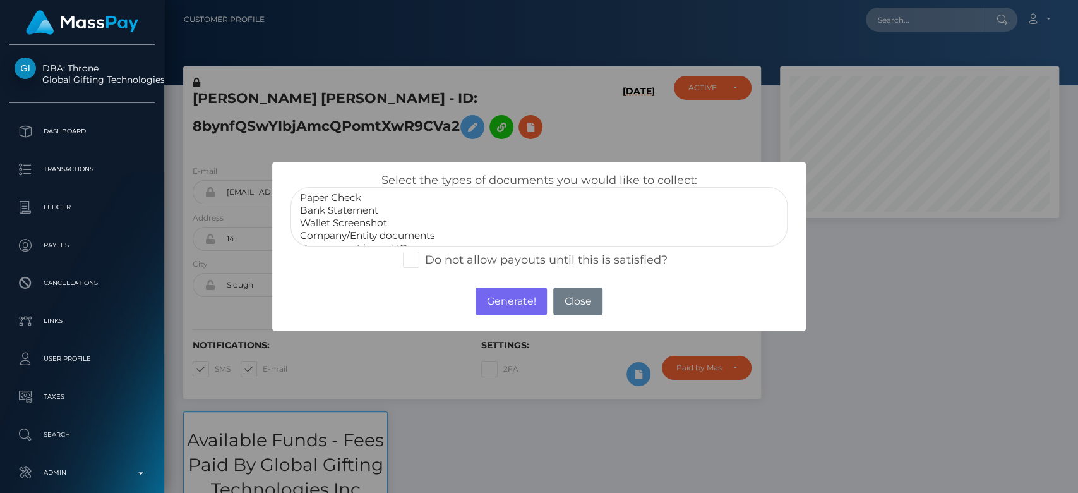
click at [376, 218] on option "Wallet Screenshot" at bounding box center [539, 223] width 481 height 13
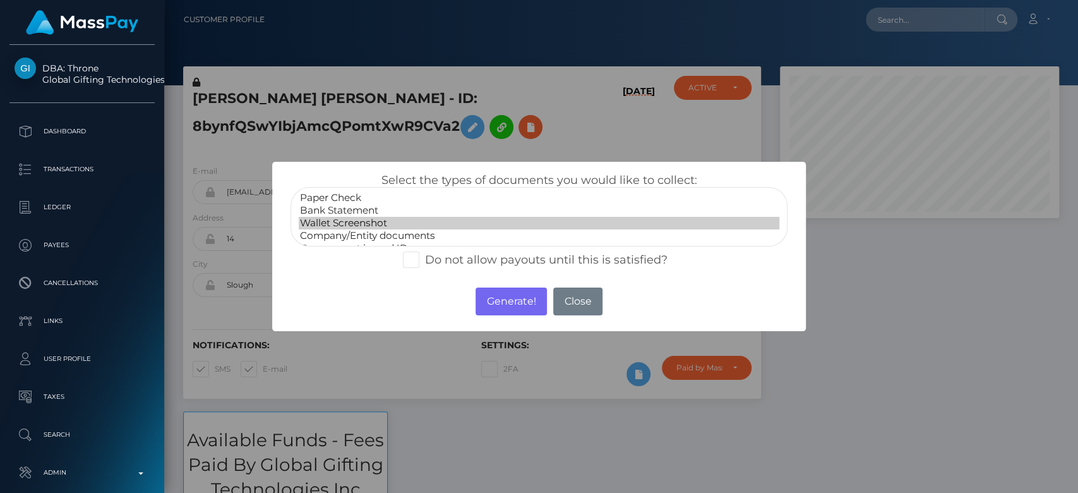
scroll to position [25, 0]
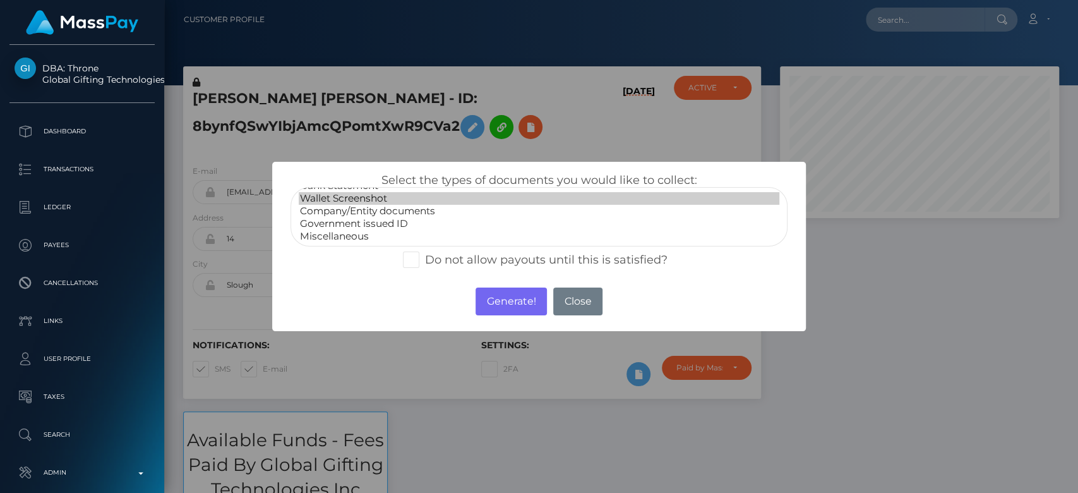
select select "Government issued ID"
click at [366, 223] on option "Government issued ID" at bounding box center [539, 223] width 481 height 13
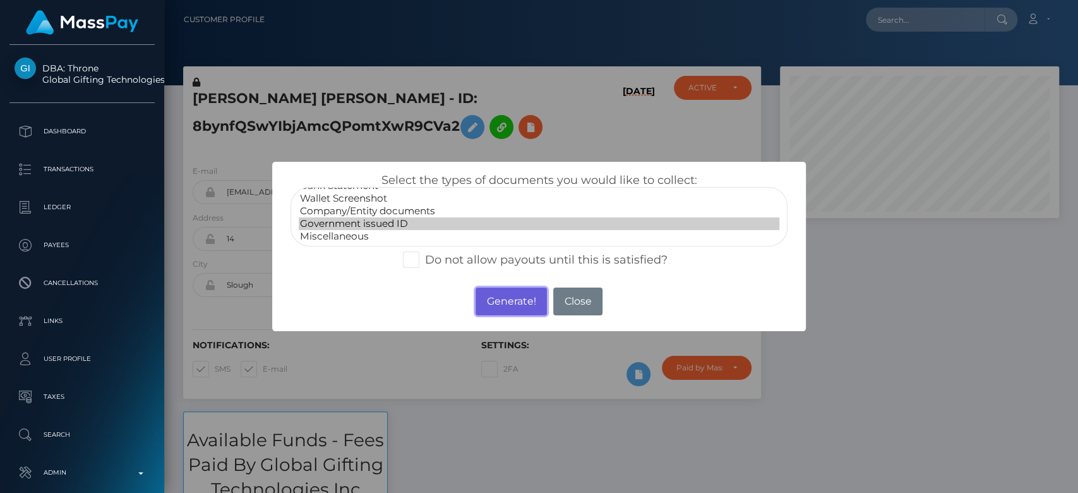
click at [495, 301] on button "Generate!" at bounding box center [511, 301] width 71 height 28
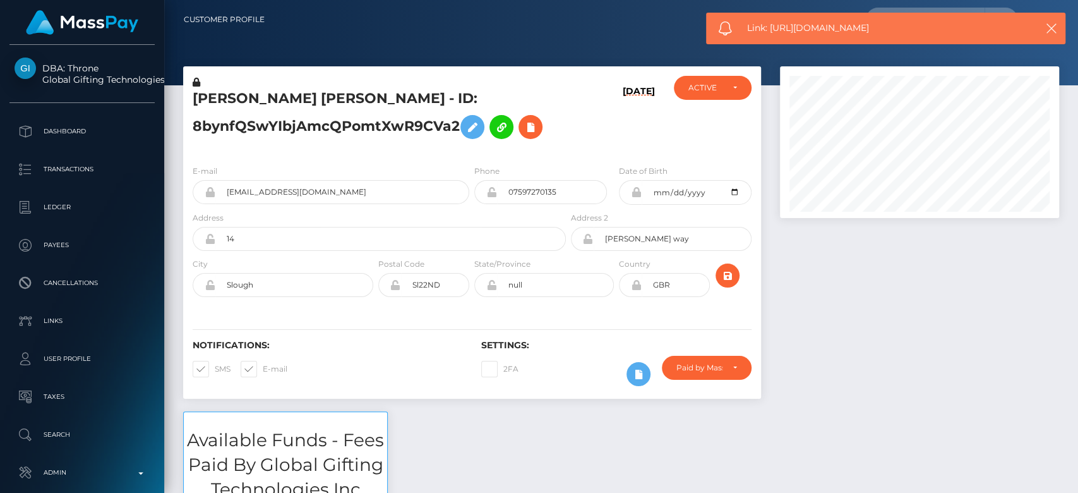
drag, startPoint x: 914, startPoint y: 25, endPoint x: 767, endPoint y: 40, distance: 147.9
click at [767, 40] on div "Link: https://l.maspay.io/QltvK" at bounding box center [885, 29] width 359 height 32
copy span "https://l.maspay.io/QltvK"
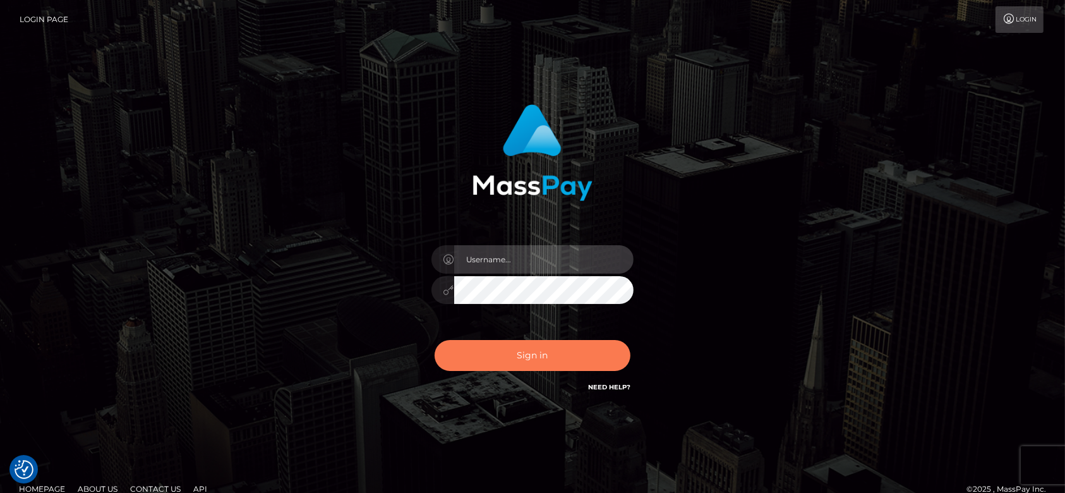
type input "[DOMAIN_NAME]"
click at [580, 347] on button "Sign in" at bounding box center [532, 355] width 196 height 31
type input "[DOMAIN_NAME]"
click at [575, 356] on button "Sign in" at bounding box center [532, 355] width 196 height 31
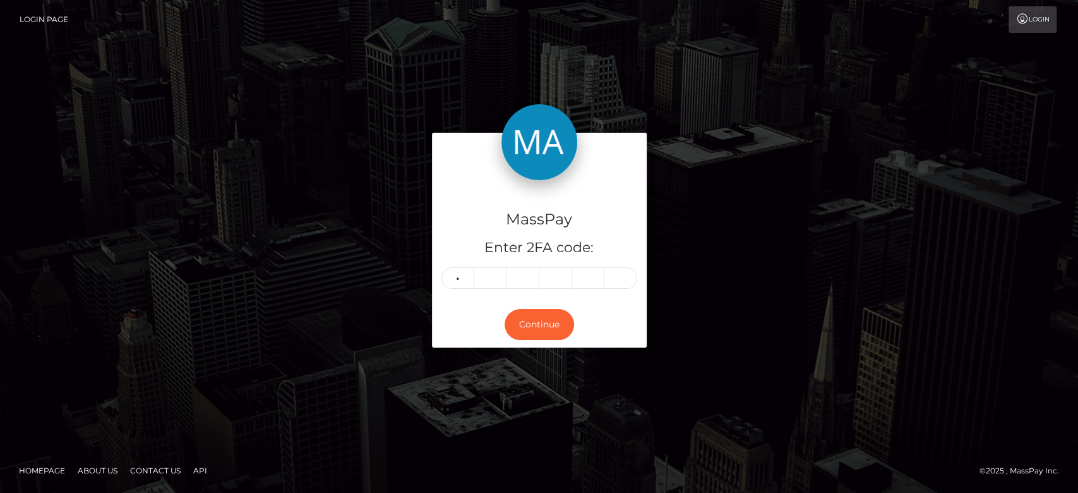
type input "3"
type input "8"
type input "5"
type input "7"
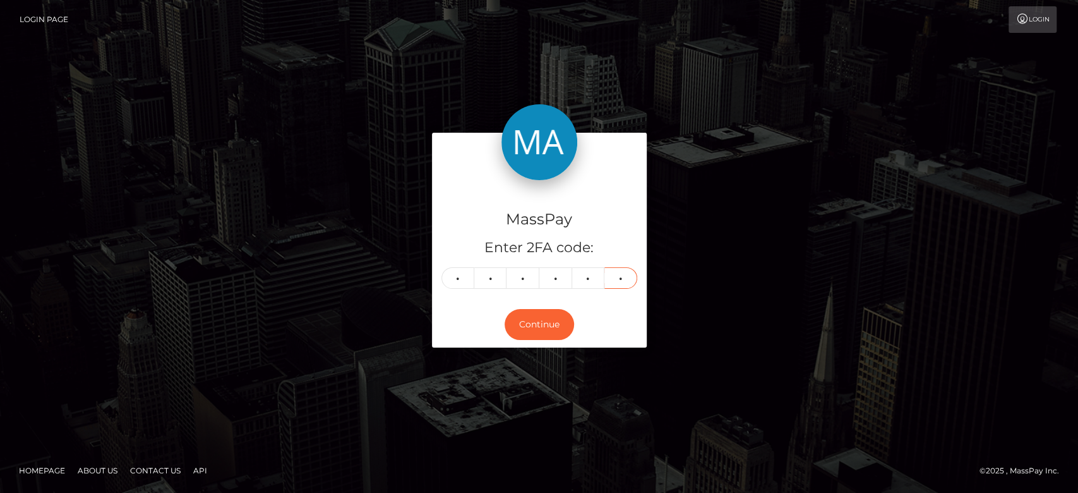
type input "6"
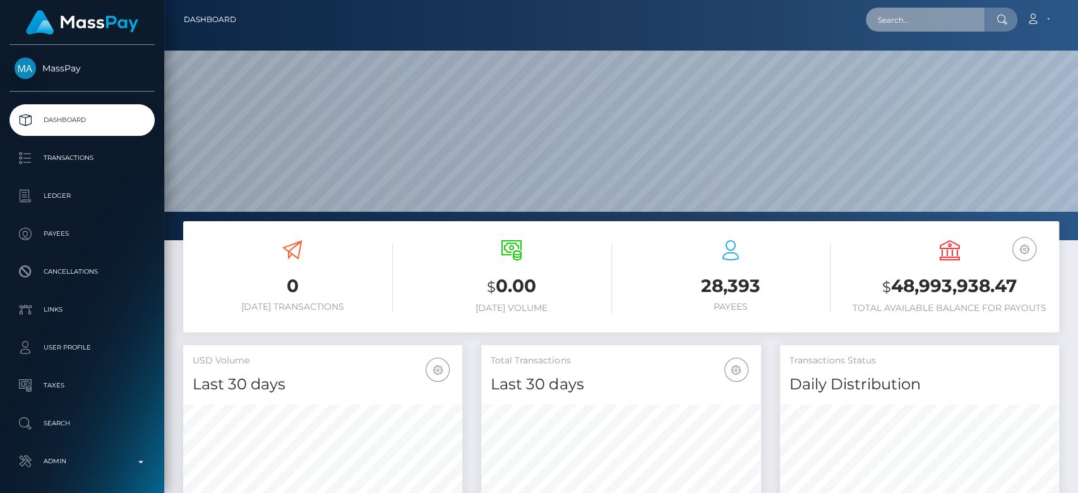
scroll to position [346, 279]
click at [885, 22] on input "text" at bounding box center [925, 20] width 119 height 24
paste input "MSP4da780eeaea0fe1"
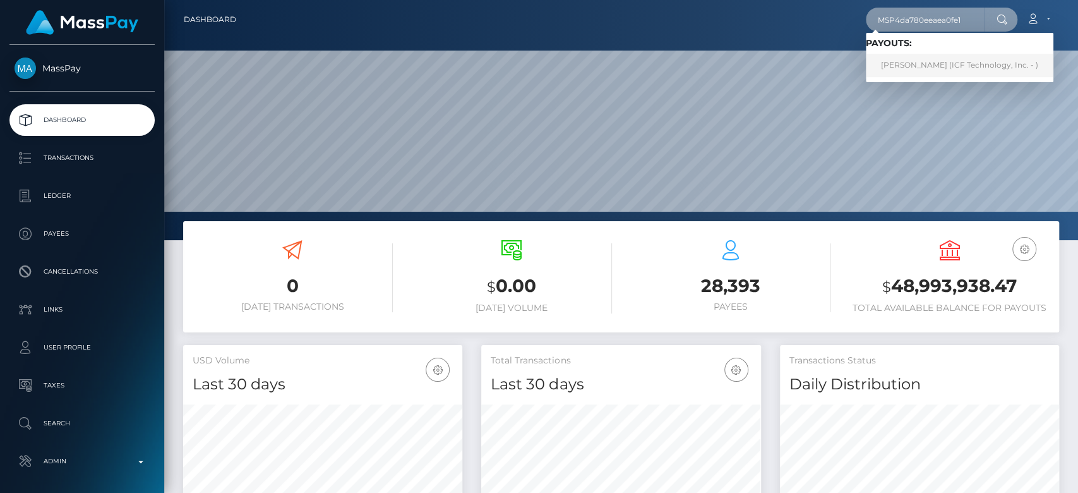
type input "MSP4da780eeaea0fe1"
click at [925, 63] on link "Nina Vladimirovna Ovchinnikova (ICF Technology, Inc. - )" at bounding box center [960, 65] width 188 height 23
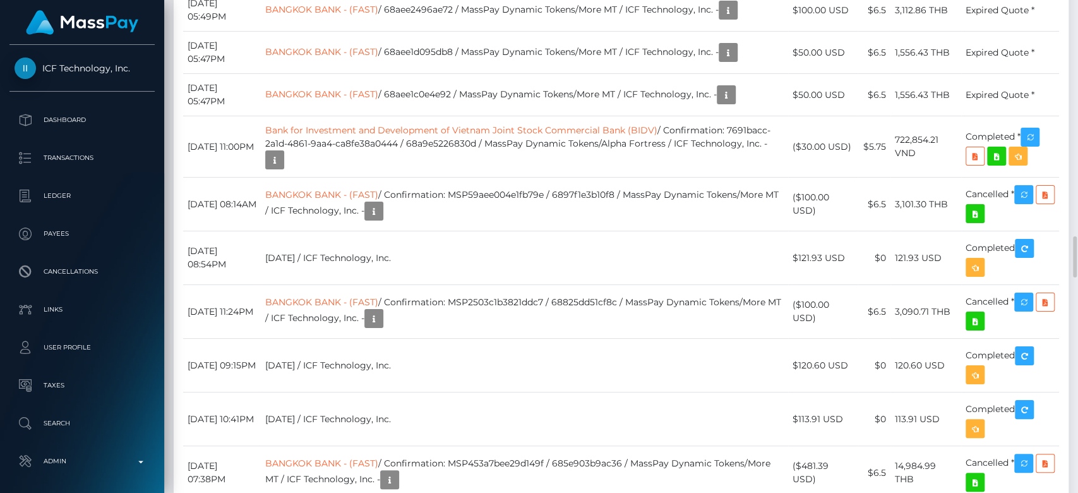
scroll to position [152, 279]
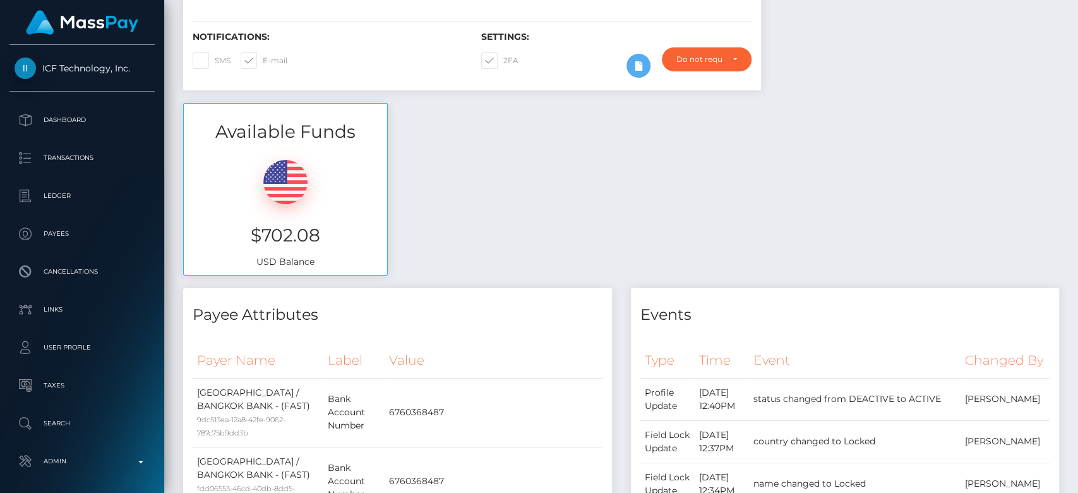
scroll to position [0, 0]
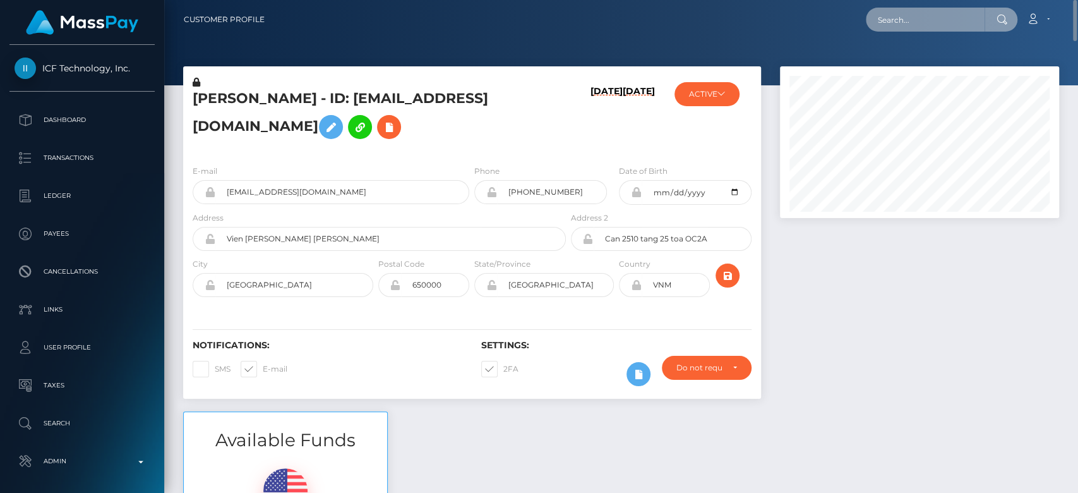
click at [894, 12] on input "text" at bounding box center [925, 20] width 119 height 24
paste input "[EMAIL_ADDRESS][DOMAIN_NAME]"
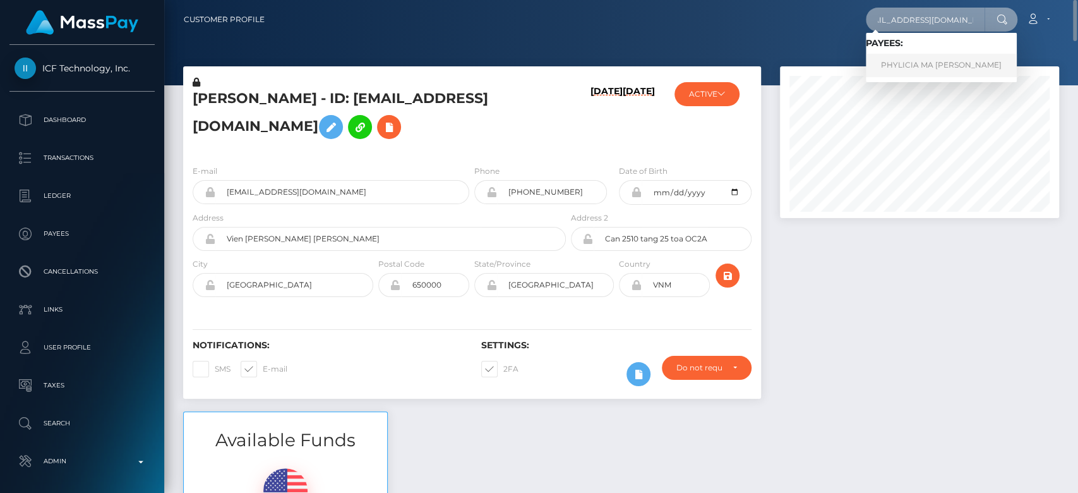
type input "[EMAIL_ADDRESS][DOMAIN_NAME]"
click at [914, 68] on link "PHYLICIA MA ISAACS" at bounding box center [941, 65] width 151 height 23
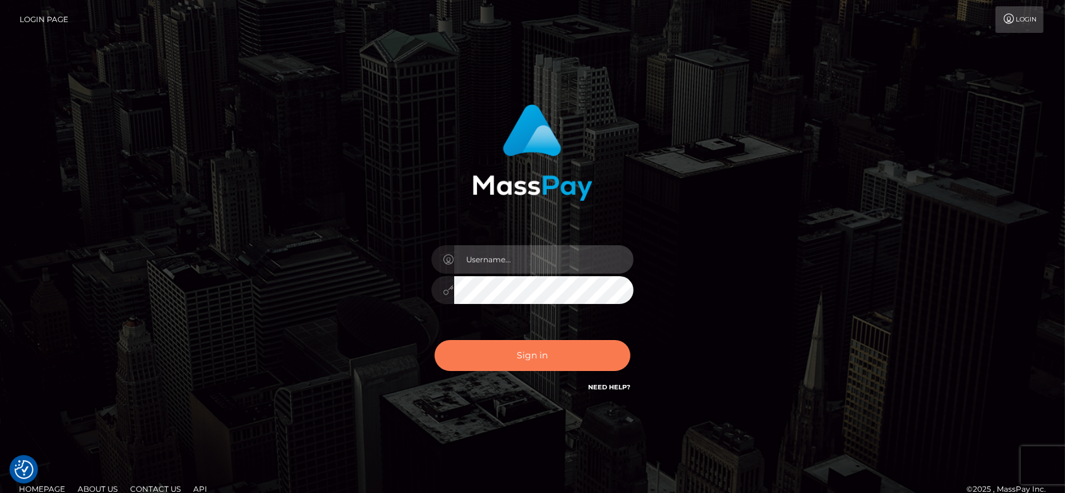
type input "[DOMAIN_NAME]"
click at [537, 357] on button "Sign in" at bounding box center [532, 355] width 196 height 31
type input "[DOMAIN_NAME]"
click at [506, 342] on button "Sign in" at bounding box center [532, 355] width 196 height 31
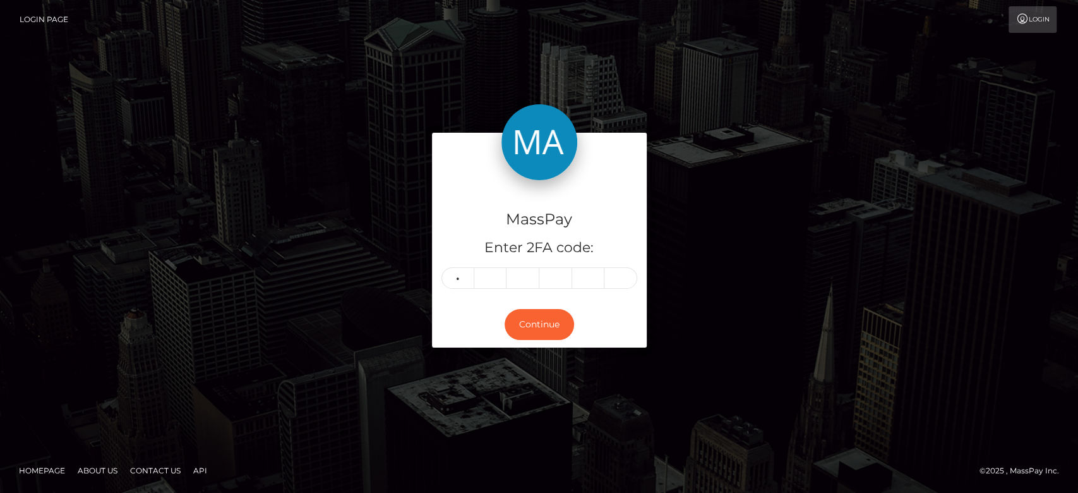
type input "9"
type input "0"
type input "7"
type input "1"
type input "7"
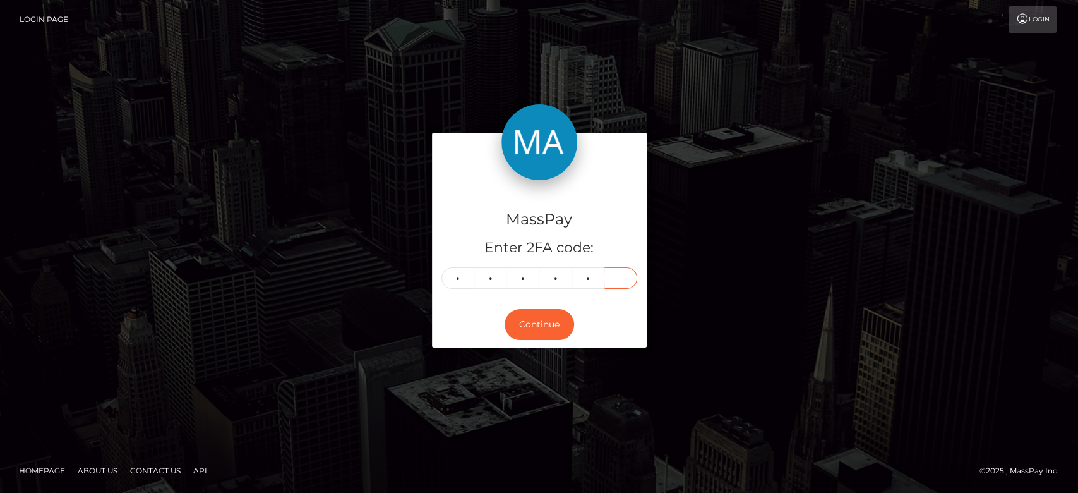
type input "9"
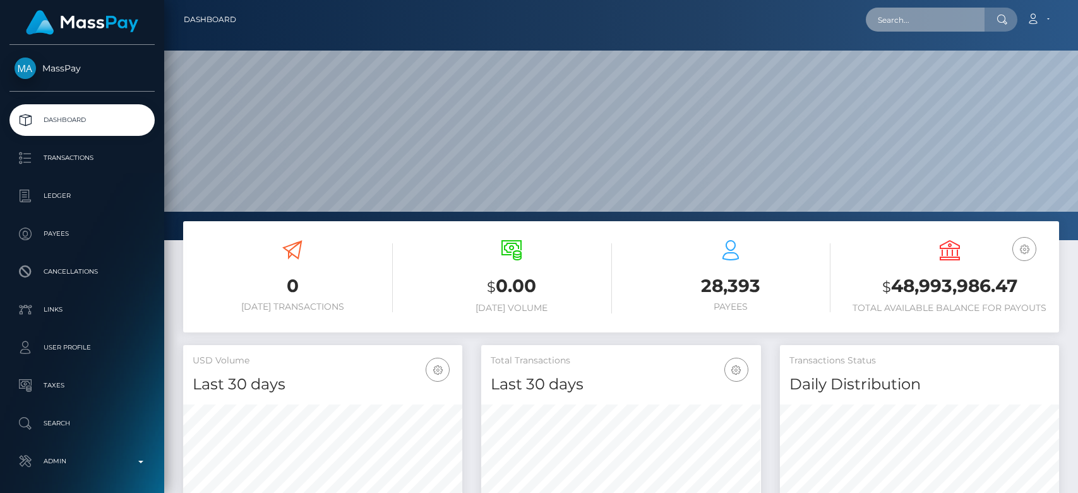
drag, startPoint x: 0, startPoint y: 0, endPoint x: 906, endPoint y: 19, distance: 906.4
click at [906, 19] on input "text" at bounding box center [925, 20] width 119 height 24
paste input "[EMAIL_ADDRESS][DOMAIN_NAME]"
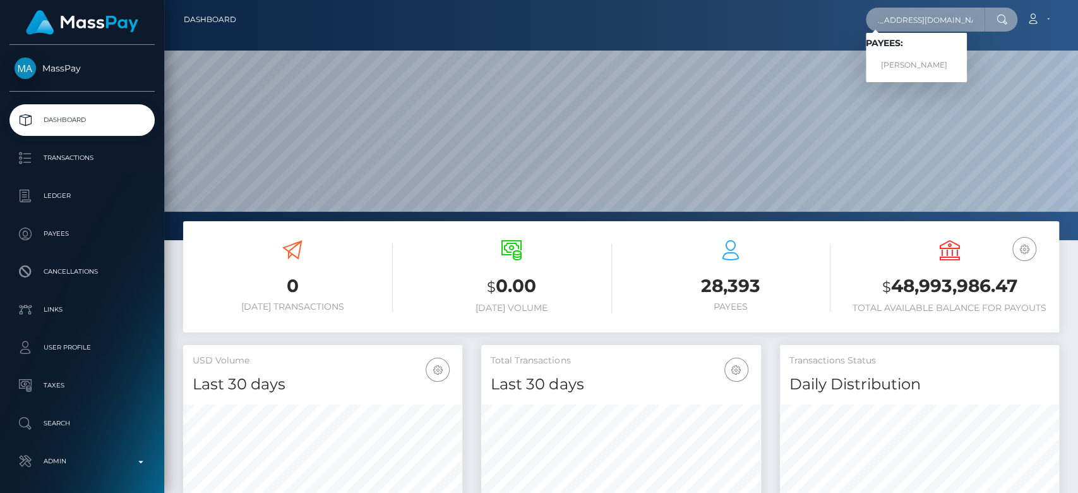
type input "[EMAIL_ADDRESS][DOMAIN_NAME]"
click at [913, 59] on link "[PERSON_NAME]" at bounding box center [916, 65] width 101 height 23
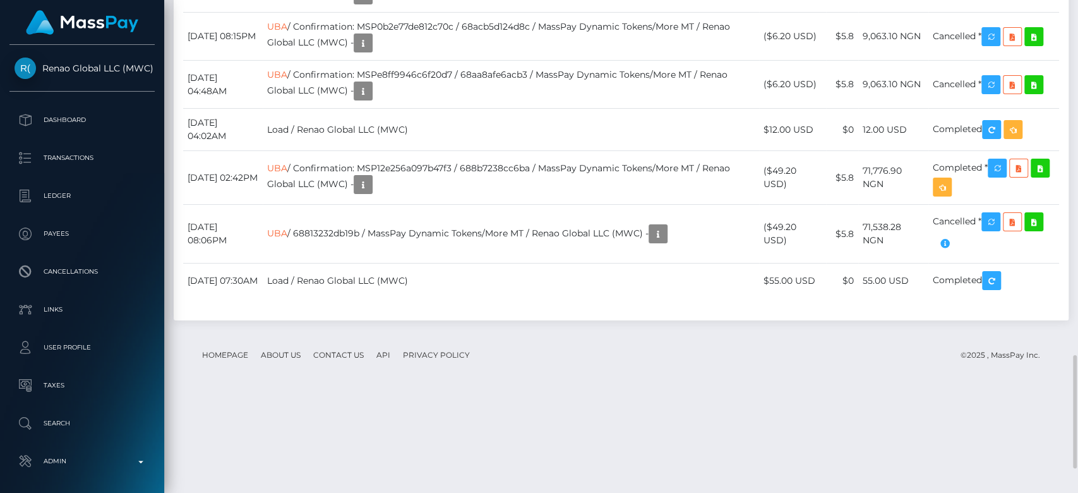
scroll to position [1533, 0]
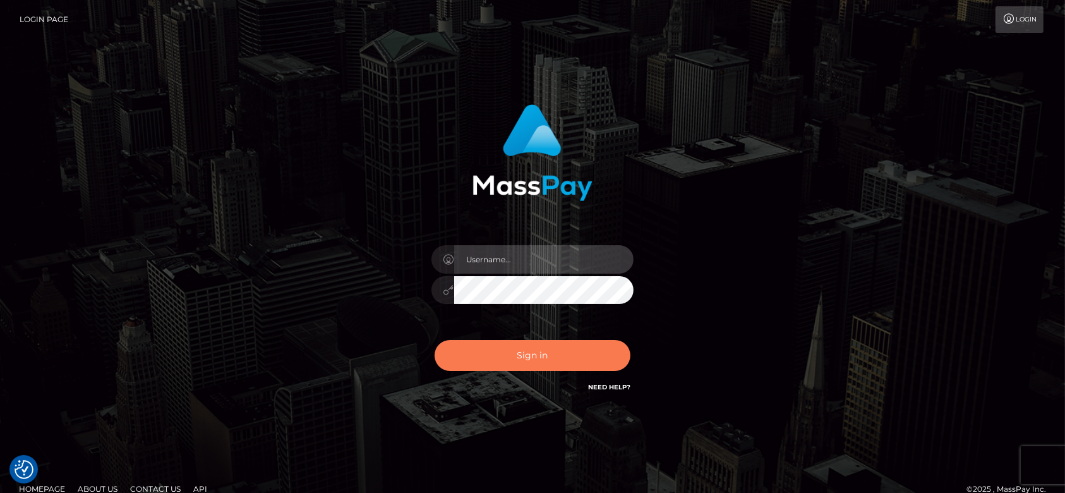
type input "[DOMAIN_NAME]"
click at [566, 344] on button "Sign in" at bounding box center [532, 355] width 196 height 31
type input "fr.es"
click at [568, 367] on button "Sign in" at bounding box center [532, 355] width 196 height 31
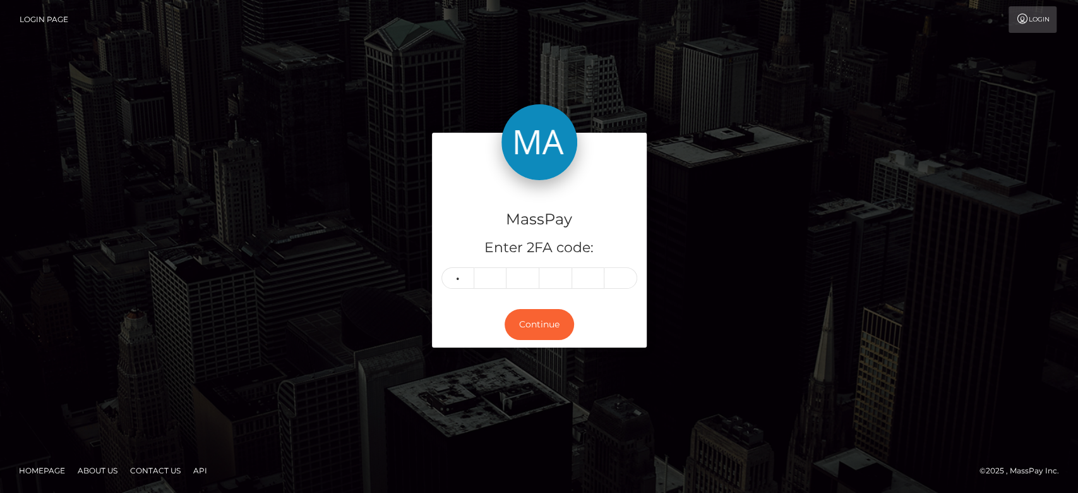
type input "1"
type input "5"
type input "2"
type input "9"
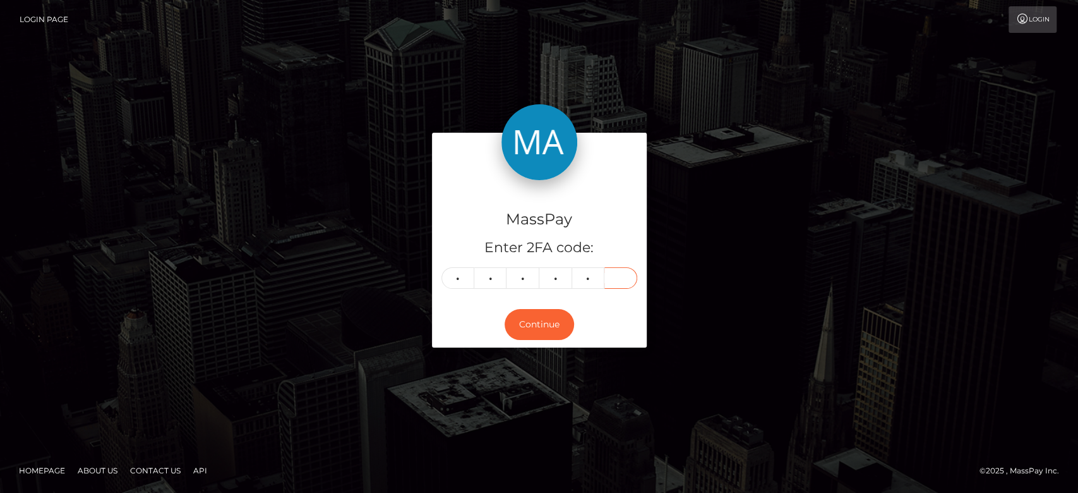
type input "5"
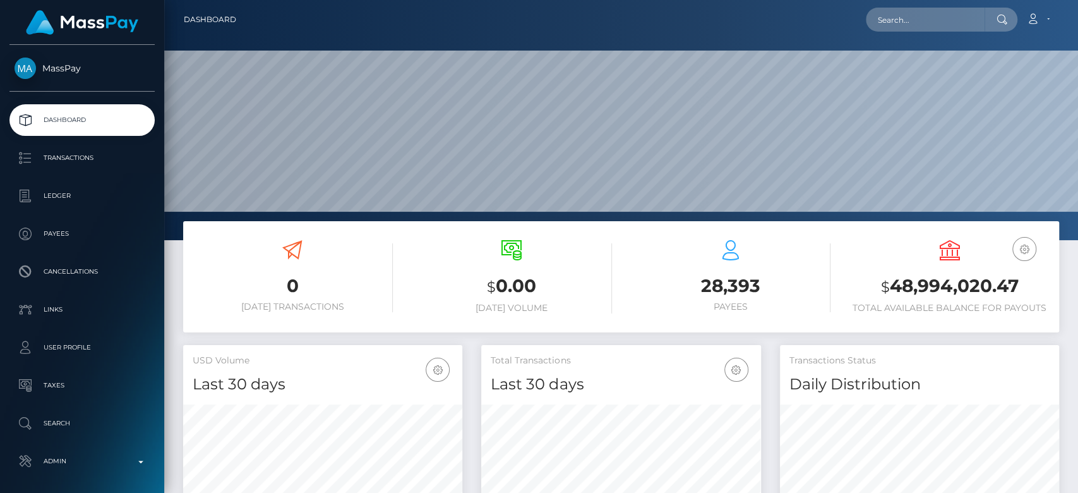
scroll to position [223, 279]
click at [890, 20] on input "text" at bounding box center [925, 20] width 119 height 24
paste input "[EMAIL_ADDRESS][DOMAIN_NAME]"
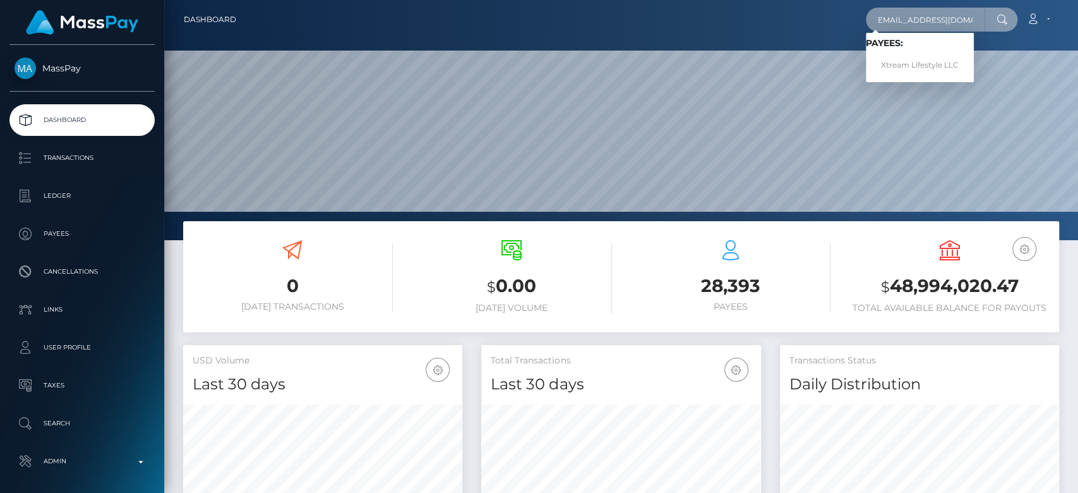
type input "[EMAIL_ADDRESS][DOMAIN_NAME]"
click at [921, 59] on link "Xtream Lifestyle LLC" at bounding box center [920, 65] width 108 height 23
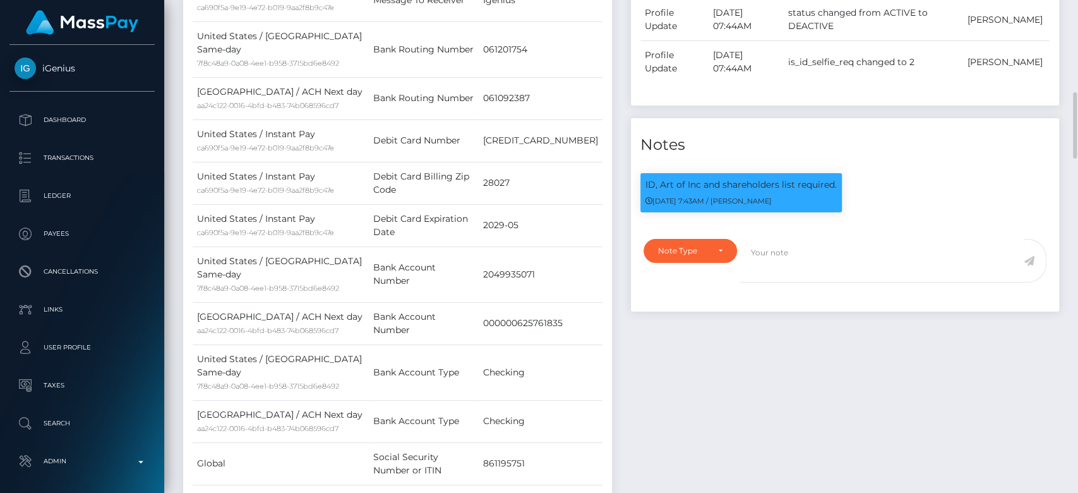
scroll to position [152, 279]
drag, startPoint x: 840, startPoint y: 182, endPoint x: 646, endPoint y: 181, distance: 193.9
click at [646, 181] on div "ID, Art of Inc and shareholders list required. [DATE] 7:43AM / [PERSON_NAME]" at bounding box center [741, 199] width 220 height 52
click at [646, 181] on p "ID, Art of Inc and shareholders list required." at bounding box center [740, 184] width 191 height 13
drag, startPoint x: 642, startPoint y: 183, endPoint x: 829, endPoint y: 183, distance: 187.6
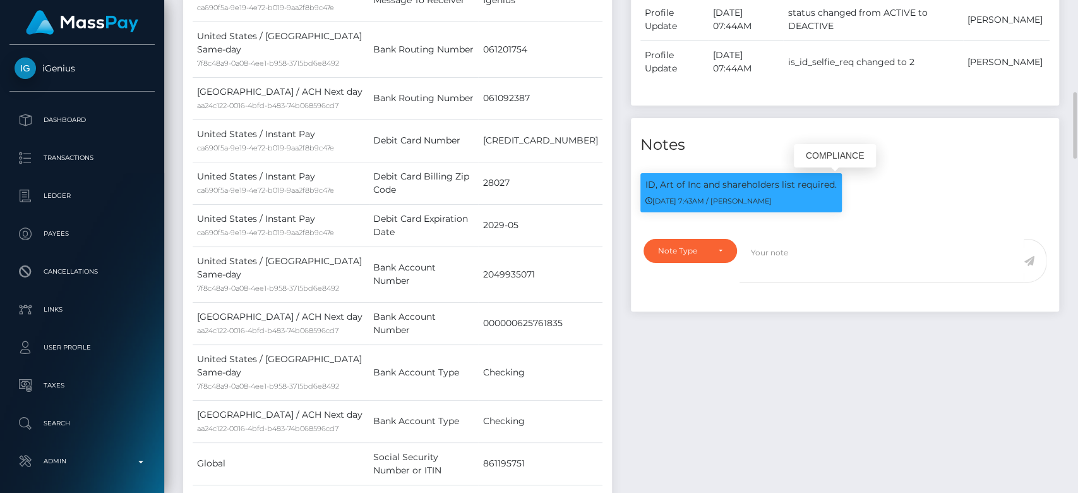
click at [829, 183] on div "ID, Art of Inc and shareholders list required. [DATE] 7:43AM / [PERSON_NAME]" at bounding box center [740, 192] width 201 height 39
copy p "ID, Art of Inc and shareholders list required"
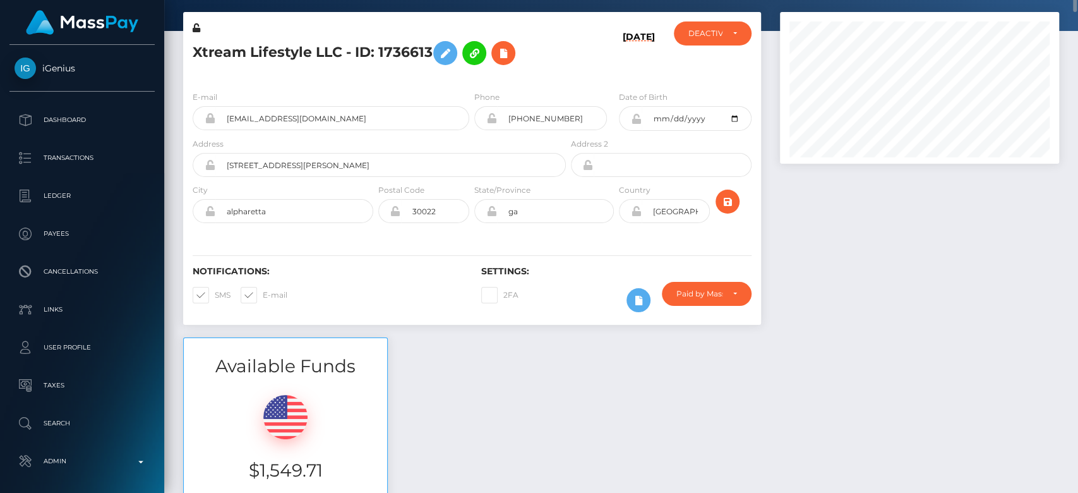
scroll to position [0, 0]
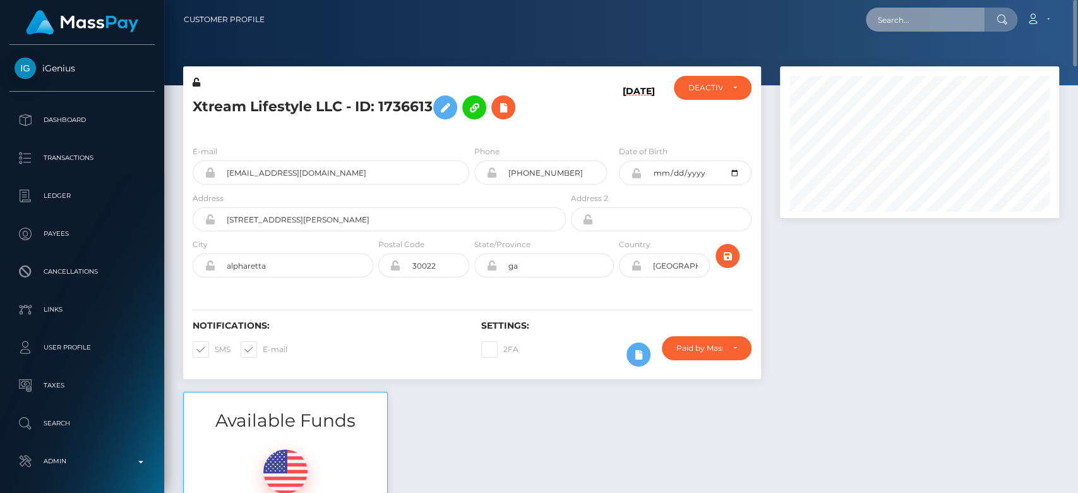
paste input "[EMAIL_ADDRESS][DOMAIN_NAME]"
click at [899, 11] on input "[EMAIL_ADDRESS][DOMAIN_NAME]" at bounding box center [925, 20] width 119 height 24
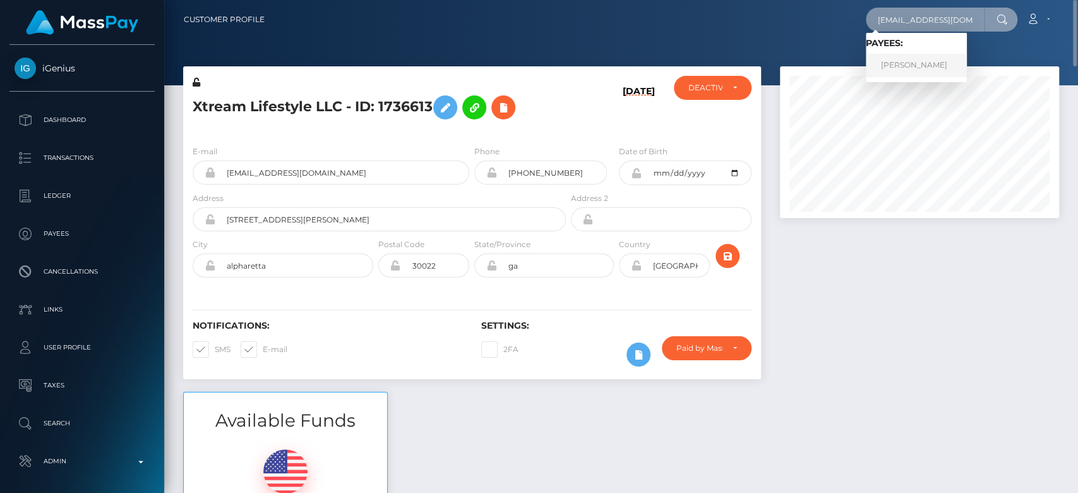
type input "[EMAIL_ADDRESS][DOMAIN_NAME]"
click at [919, 61] on link "[PERSON_NAME]" at bounding box center [916, 65] width 101 height 23
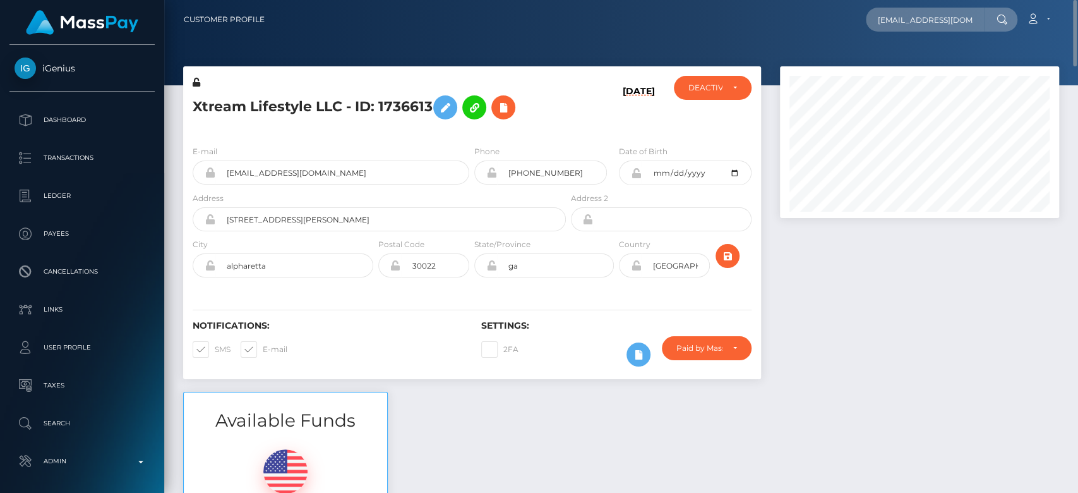
click at [919, 61] on div at bounding box center [621, 42] width 914 height 85
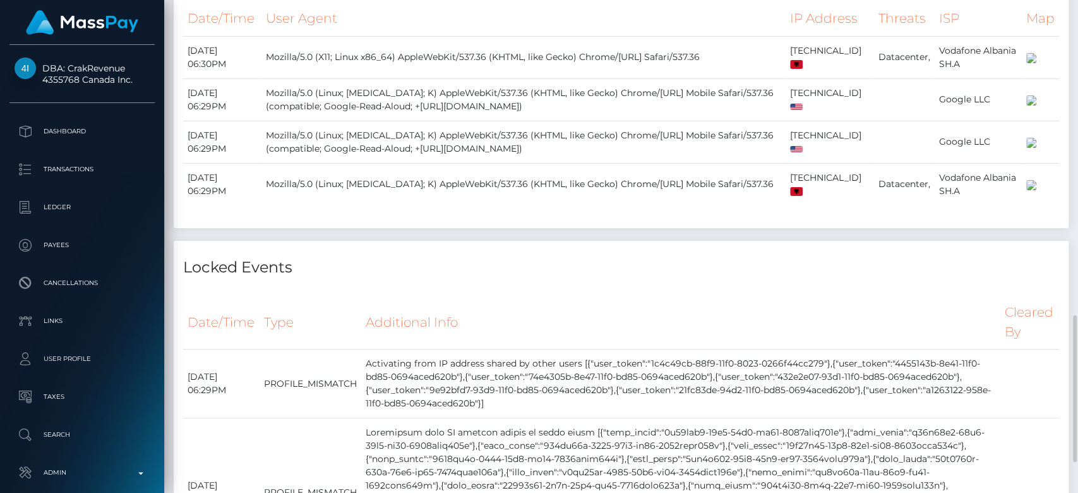
scroll to position [1167, 0]
